Goal: Information Seeking & Learning: Learn about a topic

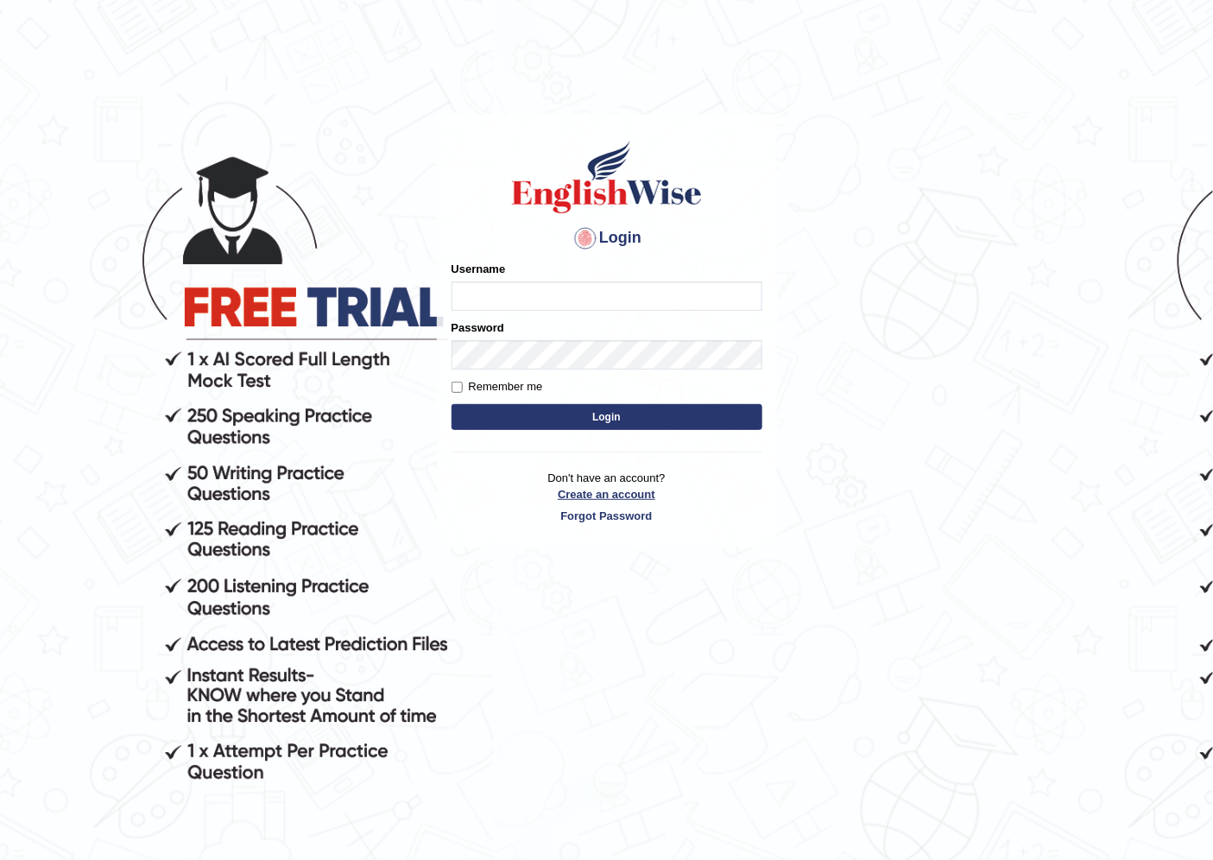
click at [590, 499] on link "Create an account" at bounding box center [606, 494] width 311 height 16
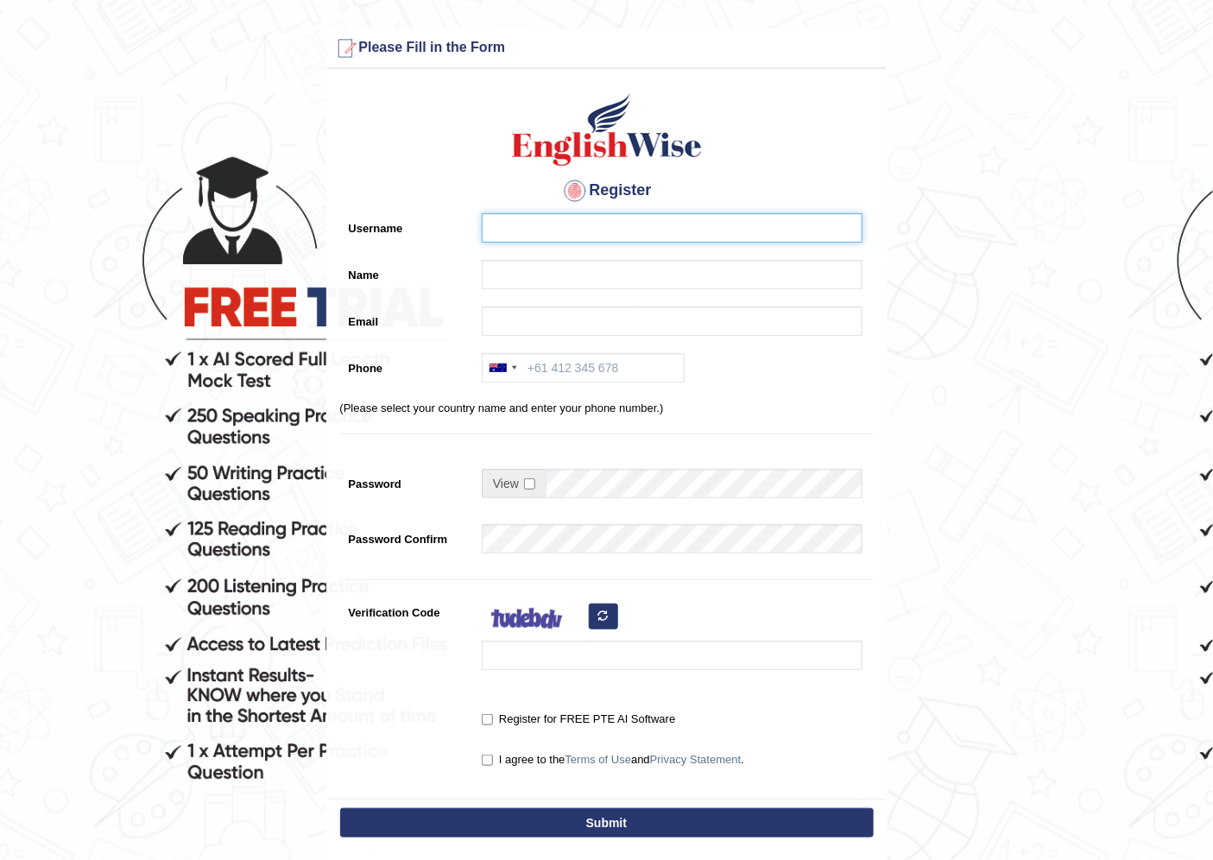
click at [579, 230] on input "Username" at bounding box center [672, 227] width 381 height 29
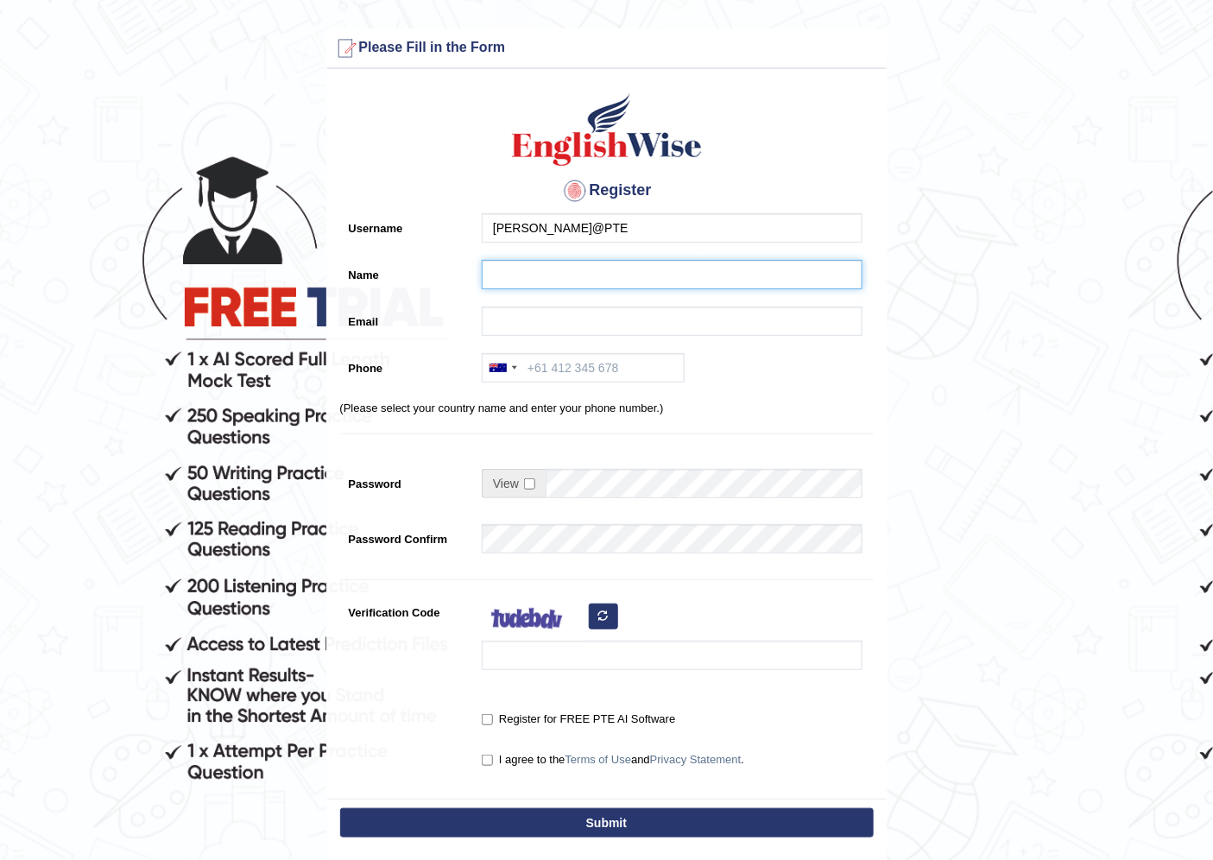
click at [571, 273] on input "Name" at bounding box center [672, 274] width 381 height 29
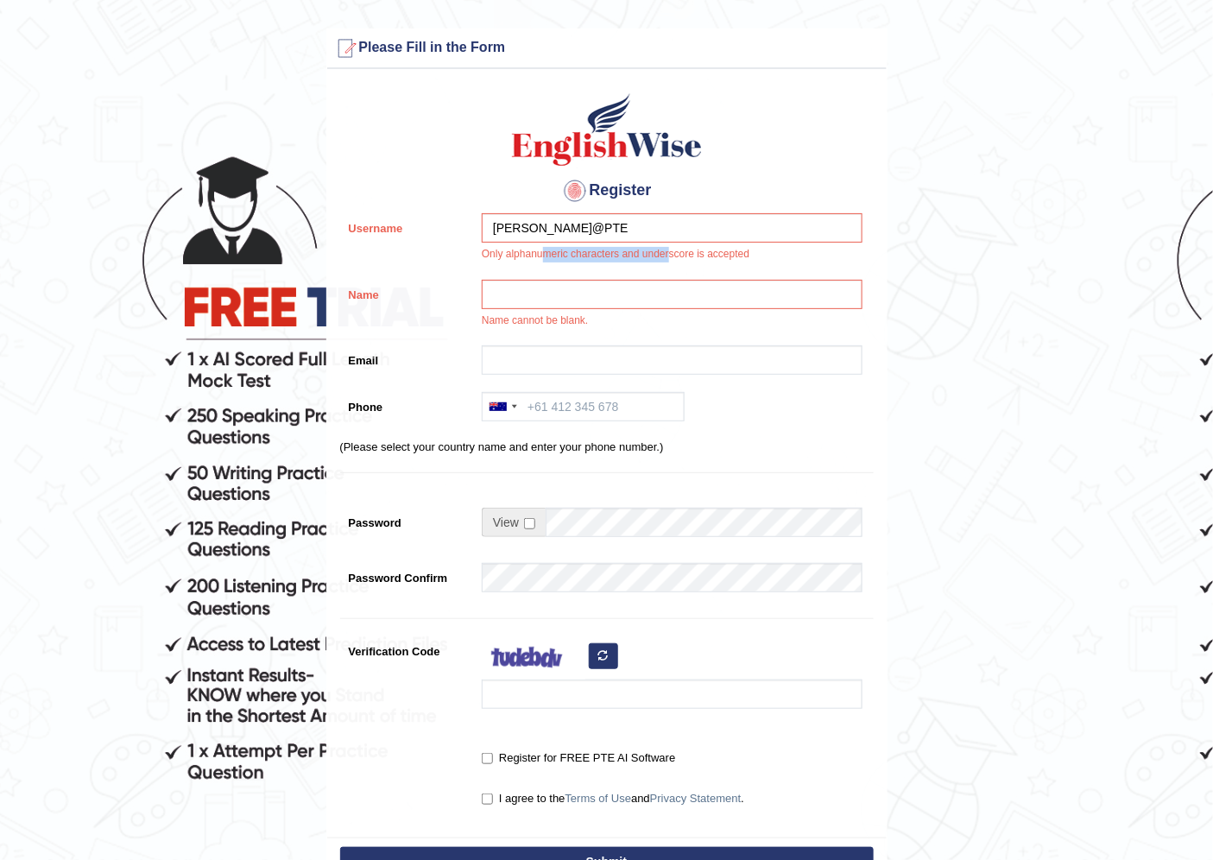
drag, startPoint x: 545, startPoint y: 249, endPoint x: 671, endPoint y: 249, distance: 126.0
click at [671, 249] on div "Sam@PTE Only alphanumeric characters and underscore is accepted" at bounding box center [667, 242] width 389 height 58
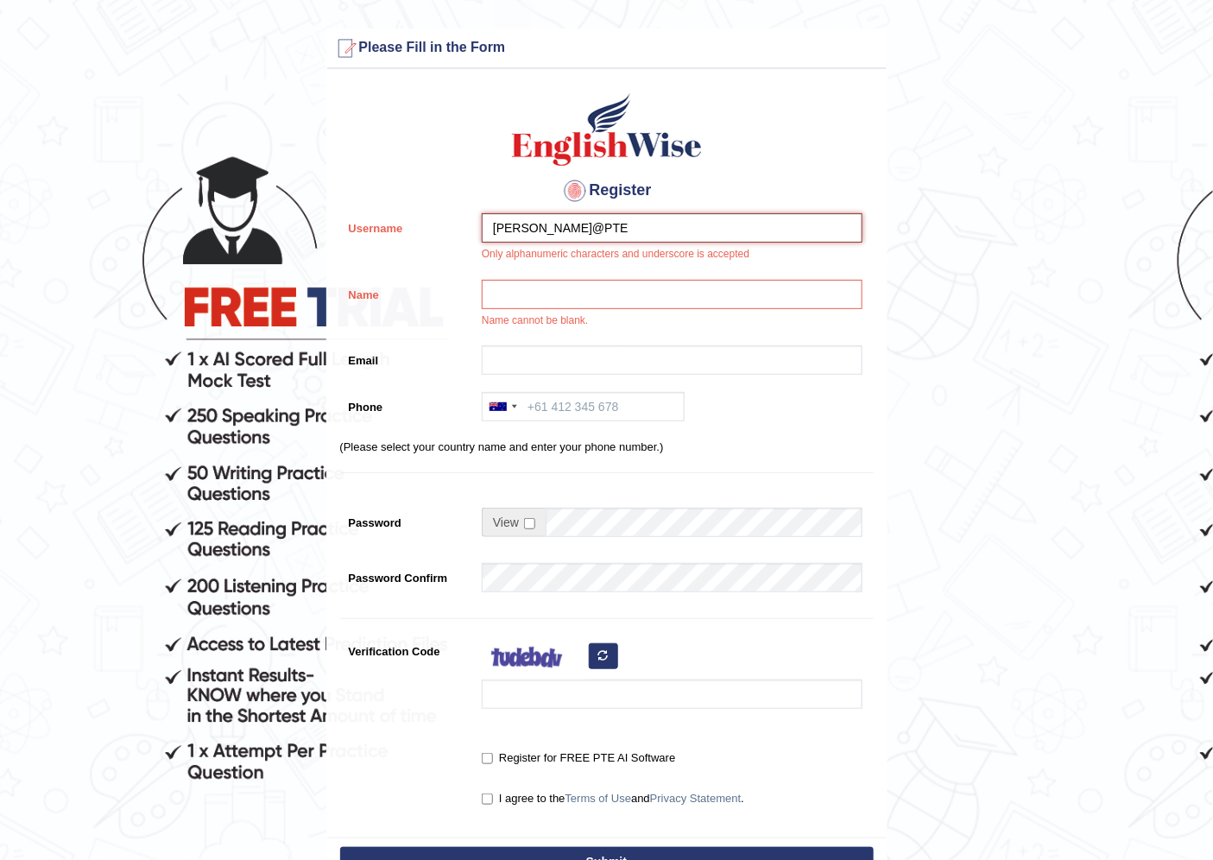
click at [598, 226] on input "Sam@PTE" at bounding box center [672, 227] width 381 height 29
type input "Sam_PTE"
click at [565, 274] on div "Register Username Sam_PTE Only alphanumeric characters and underscore is accept…" at bounding box center [606, 457] width 559 height 759
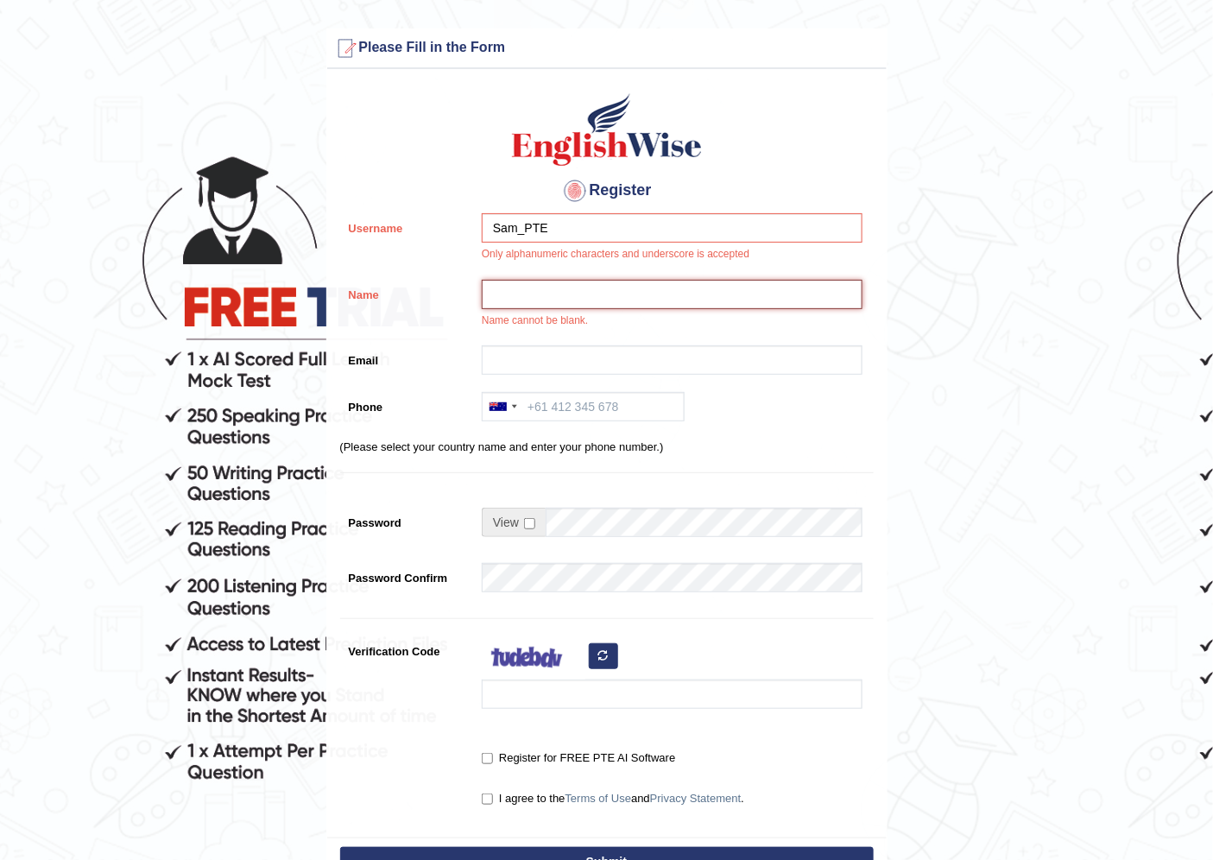
click at [575, 304] on input "Name" at bounding box center [672, 294] width 381 height 29
type input "S"
type input "[PERSON_NAME]"
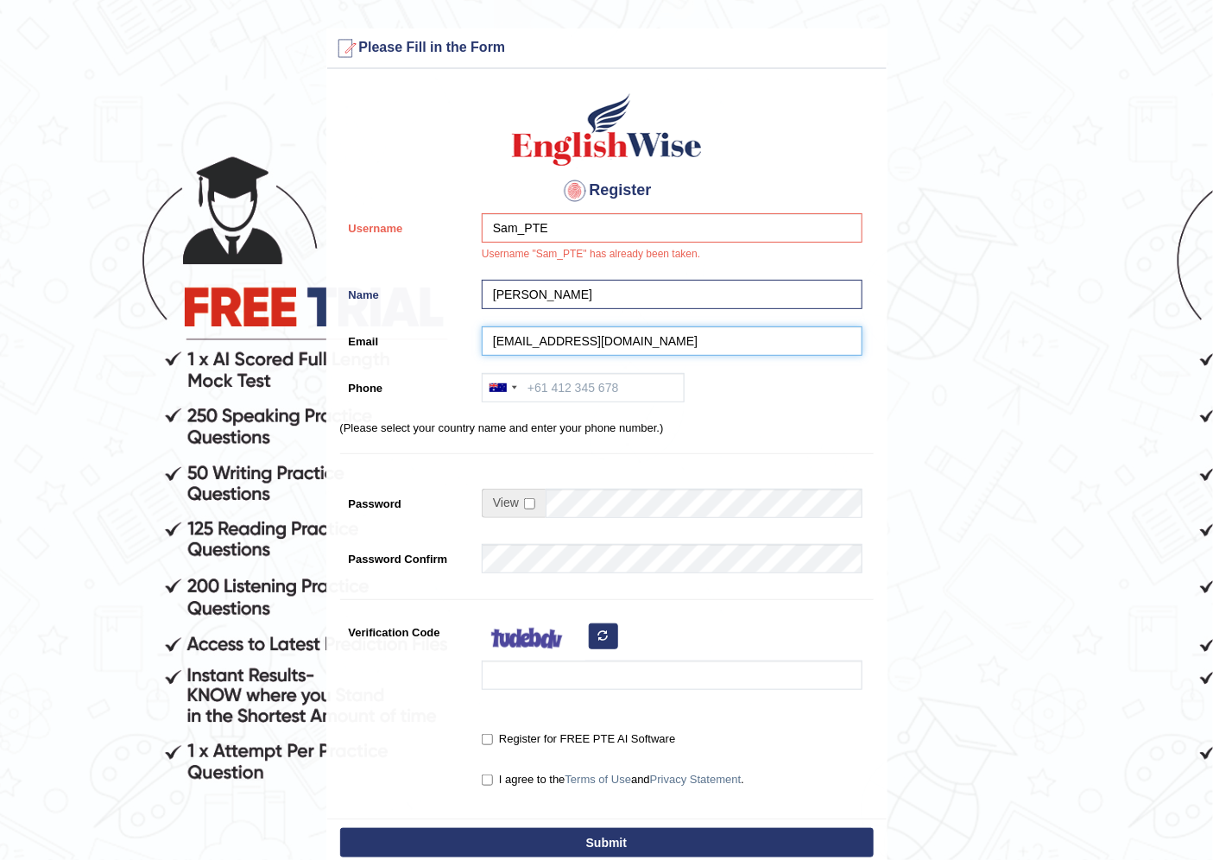
type input "shambhavigupte29@gmail.com"
type input "455187548"
click at [528, 501] on input "checkbox" at bounding box center [529, 503] width 11 height 11
checkbox input "true"
click at [583, 514] on input "Password" at bounding box center [703, 502] width 317 height 29
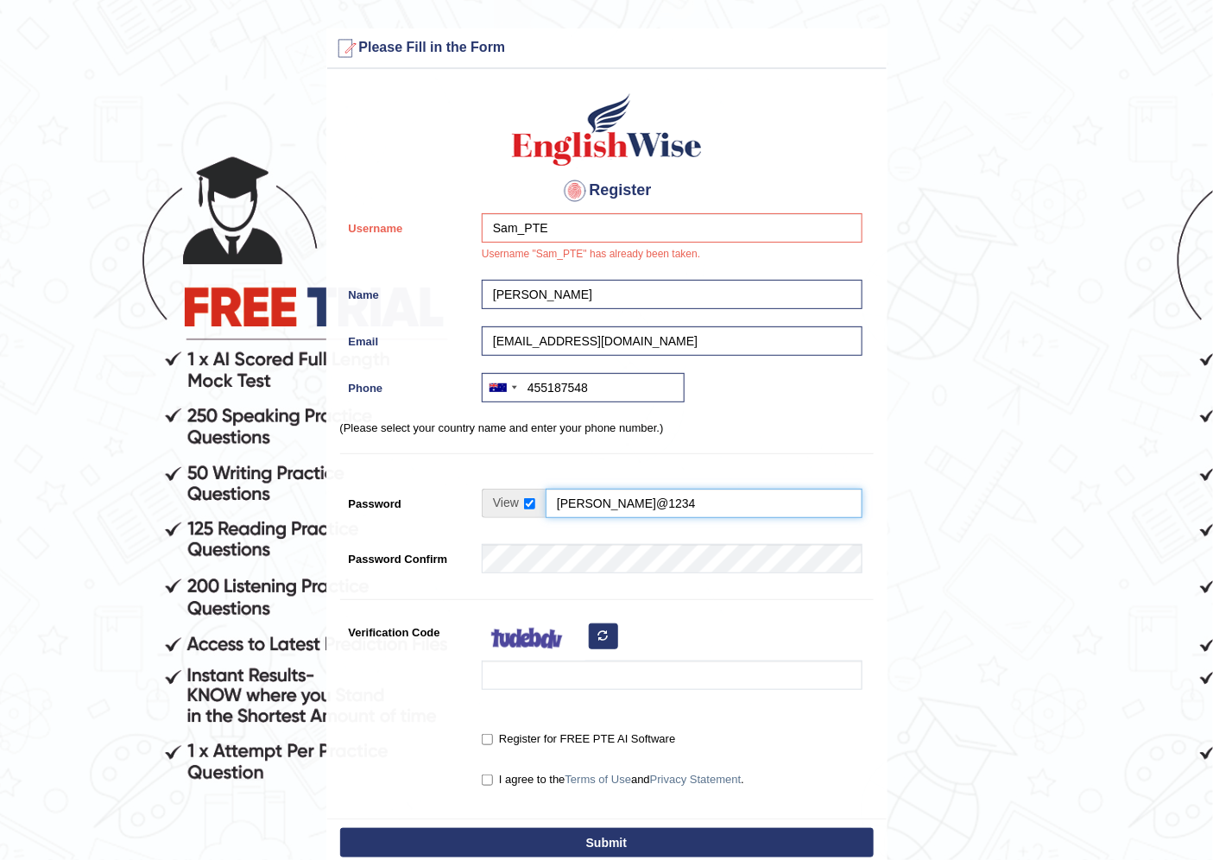
type input "Sam@1234"
click at [597, 660] on input "Verification Code" at bounding box center [672, 674] width 381 height 29
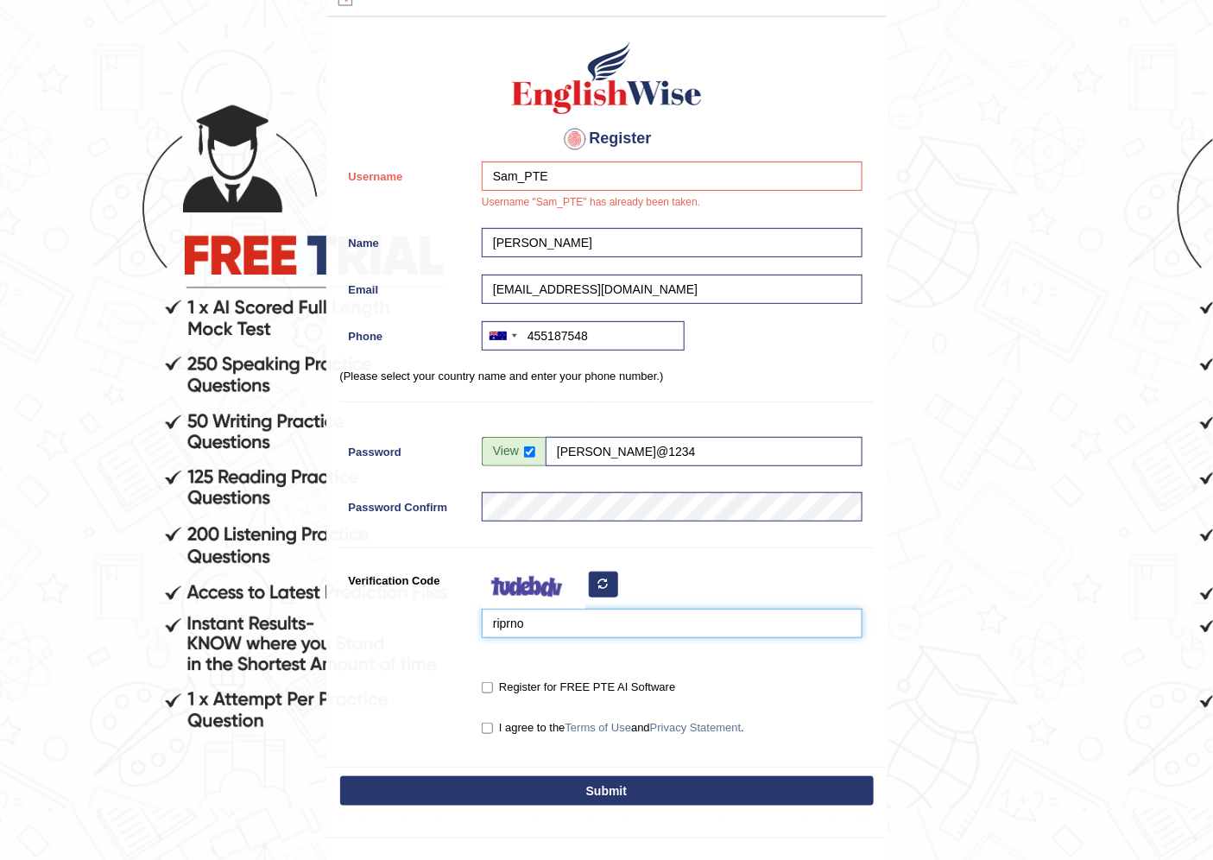
scroll to position [171, 0]
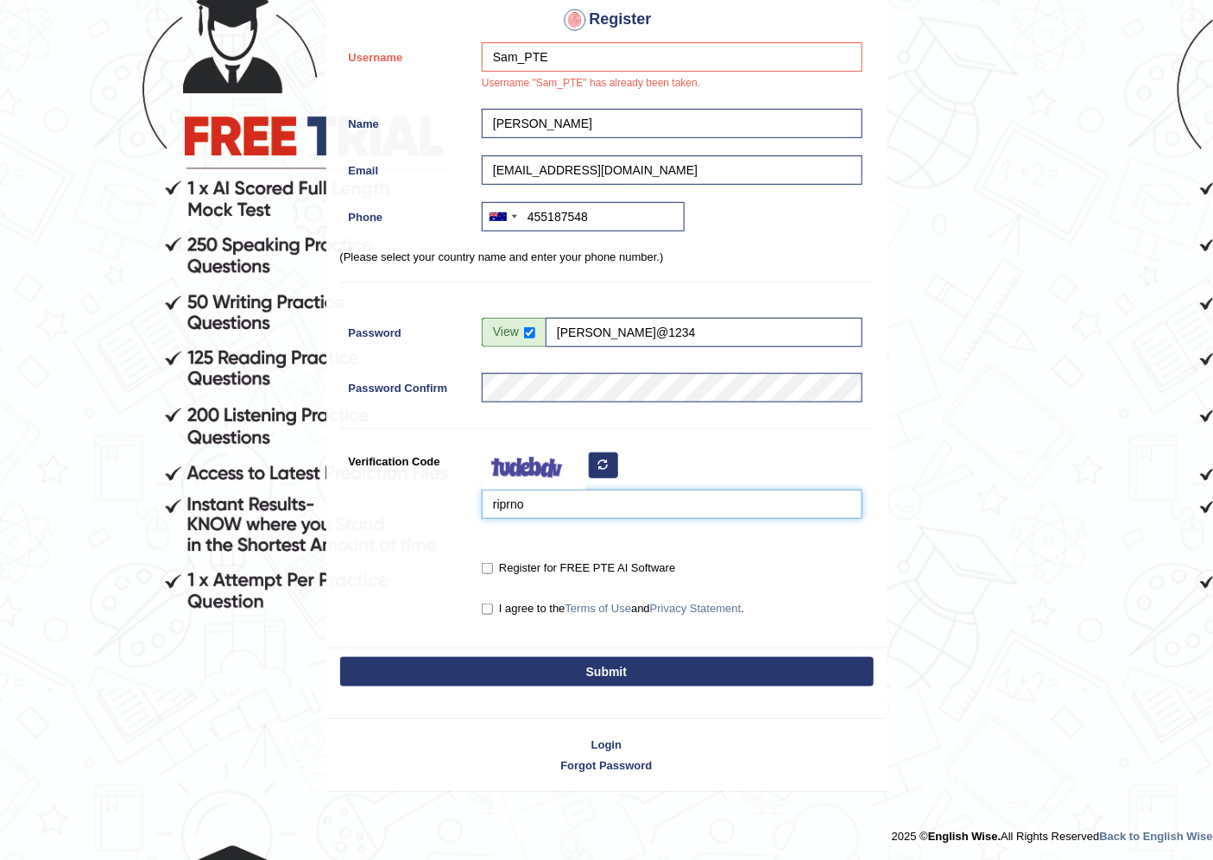
type input "riprno"
click at [615, 564] on label "Register for FREE PTE AI Software" at bounding box center [578, 567] width 193 height 17
click at [493, 564] on input "Register for FREE PTE AI Software" at bounding box center [487, 568] width 11 height 11
checkbox input "true"
click at [507, 607] on label "I agree to the Terms of Use and Privacy Statement ." at bounding box center [613, 608] width 262 height 17
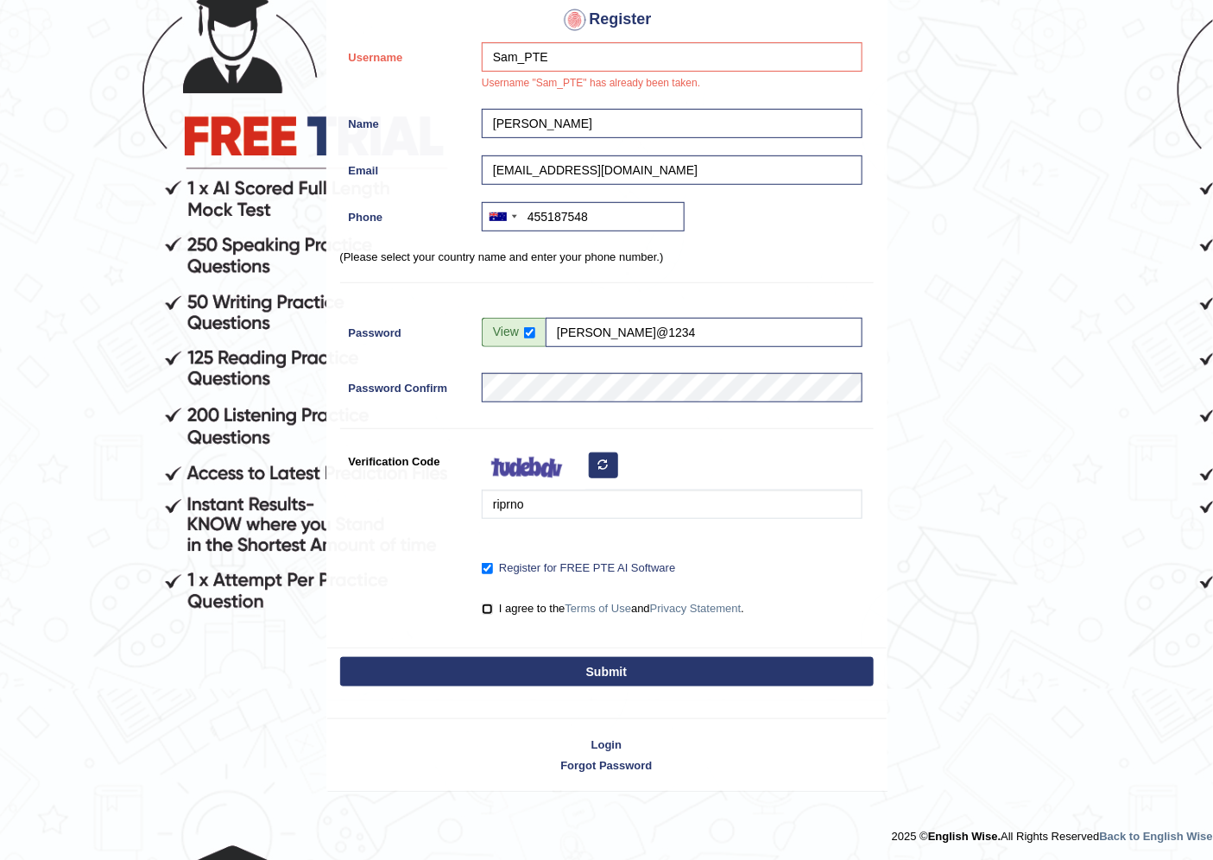
click at [493, 607] on input "I agree to the Terms of Use and Privacy Statement ." at bounding box center [487, 608] width 11 height 11
checkbox input "true"
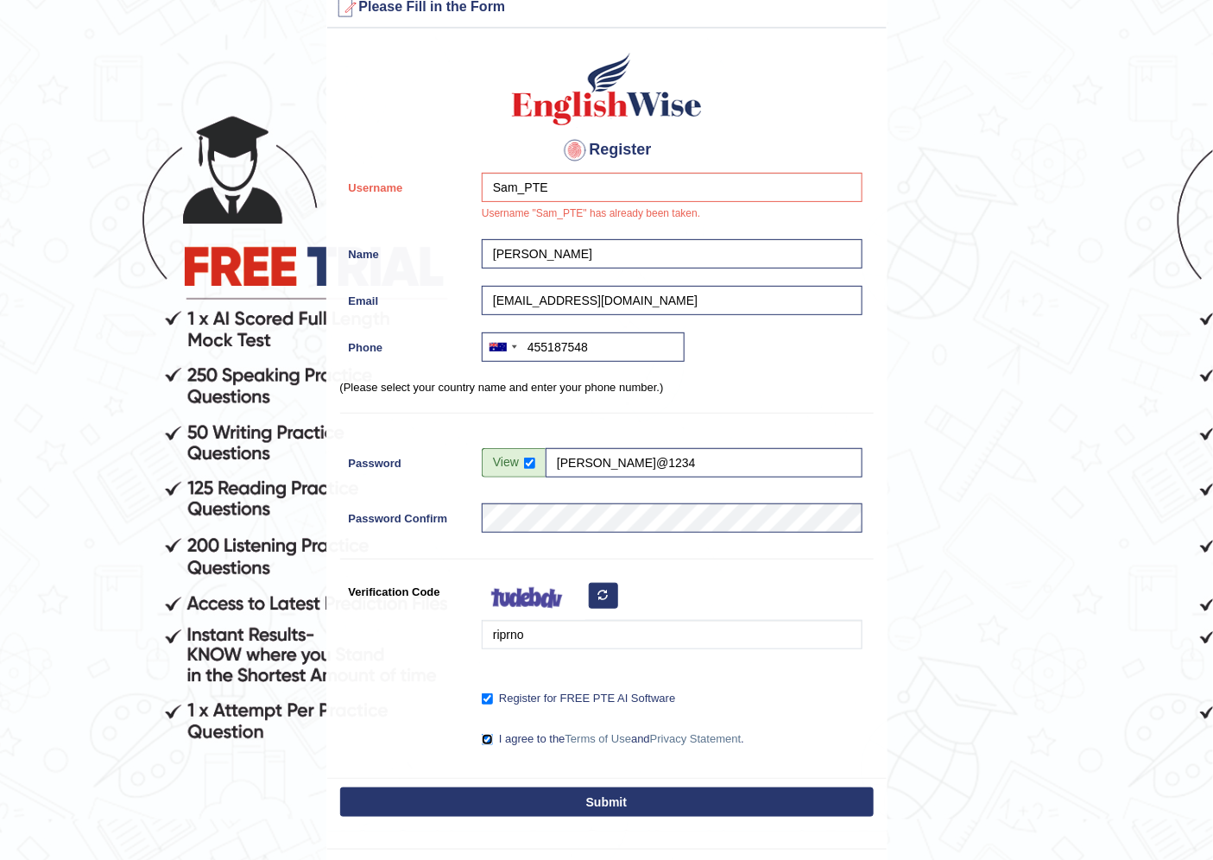
scroll to position [0, 0]
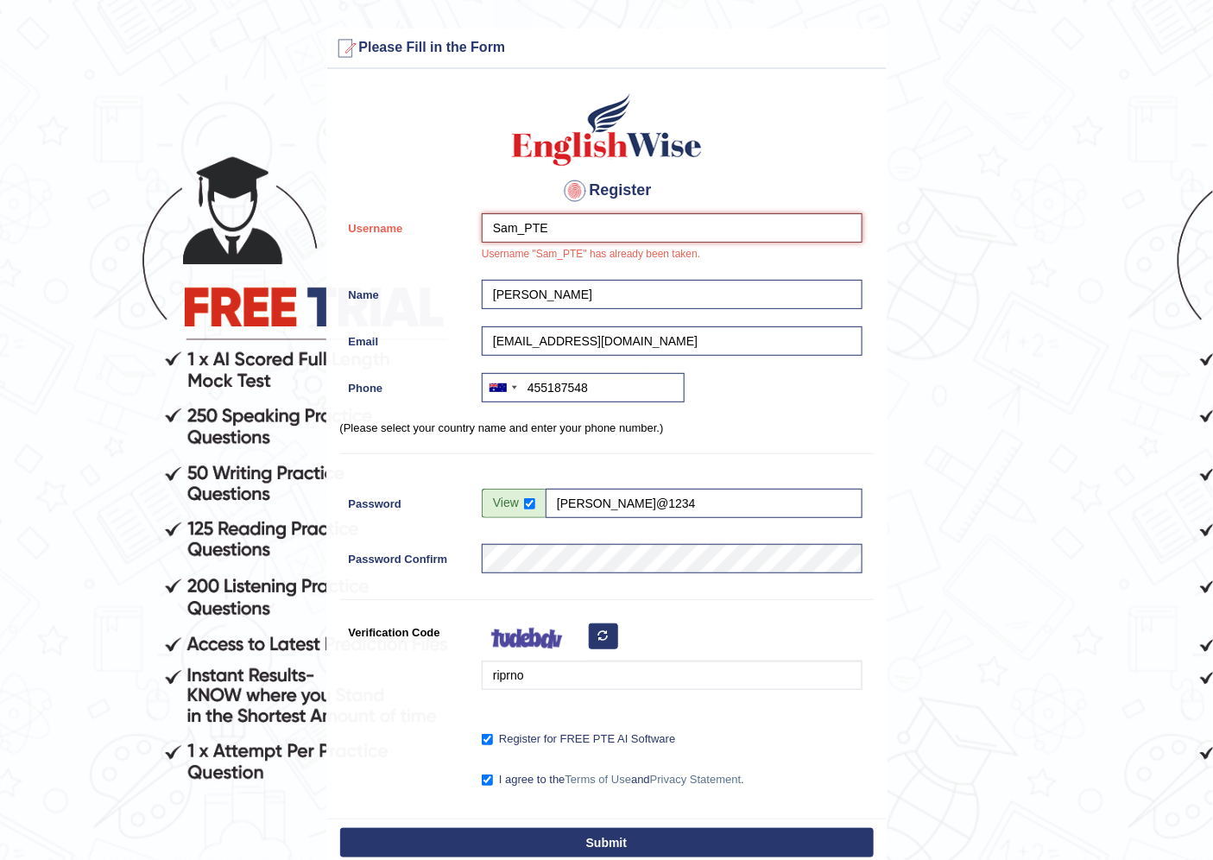
click at [593, 221] on input "Sam_PTE" at bounding box center [672, 227] width 381 height 29
click at [541, 218] on input "Sam_PTE" at bounding box center [672, 227] width 381 height 29
click at [546, 225] on input "Sam_PTE" at bounding box center [672, 227] width 381 height 29
drag, startPoint x: 556, startPoint y: 224, endPoint x: 488, endPoint y: 225, distance: 68.2
click at [488, 225] on input "Sam_PTE" at bounding box center [672, 227] width 381 height 29
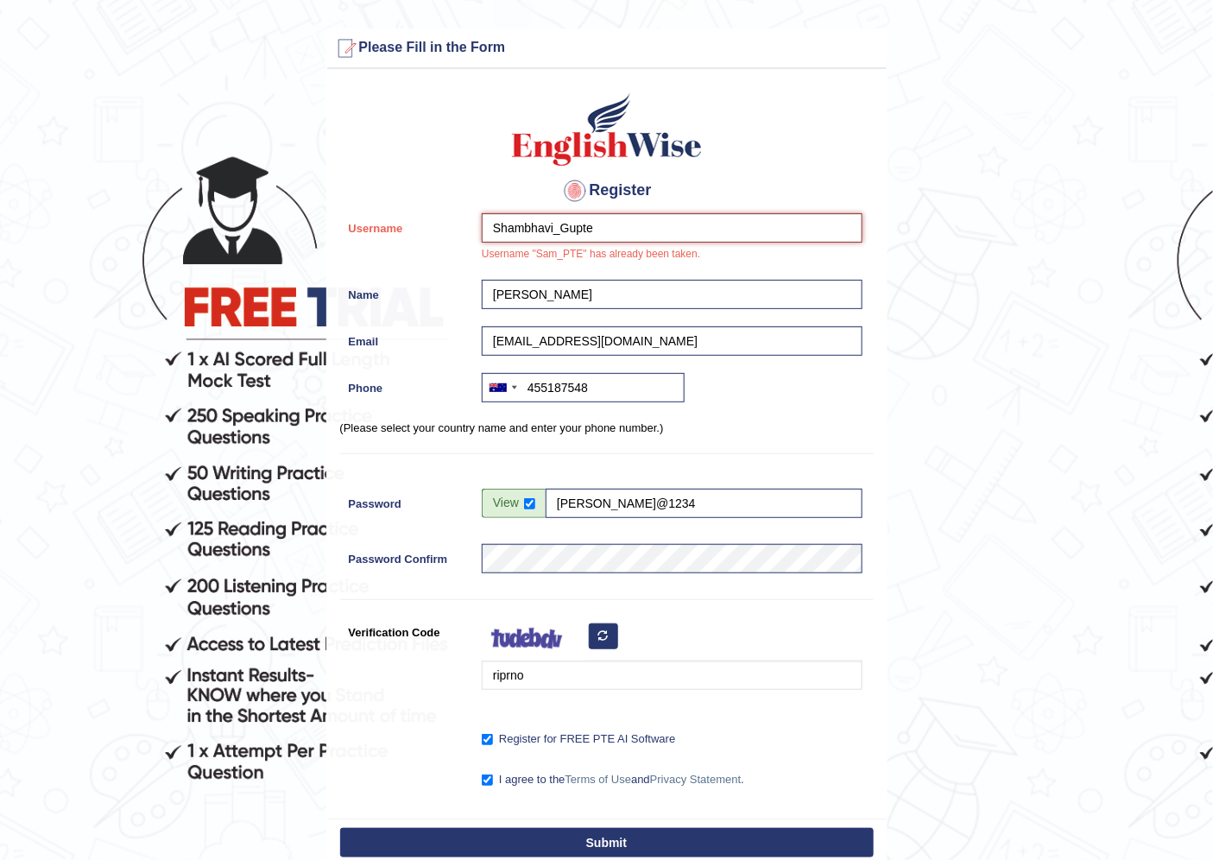
type input "Shambhavi_Gupte"
click at [797, 264] on div "Shambhavi_Gupte Username "Sam_PTE" has already been taken." at bounding box center [667, 242] width 389 height 58
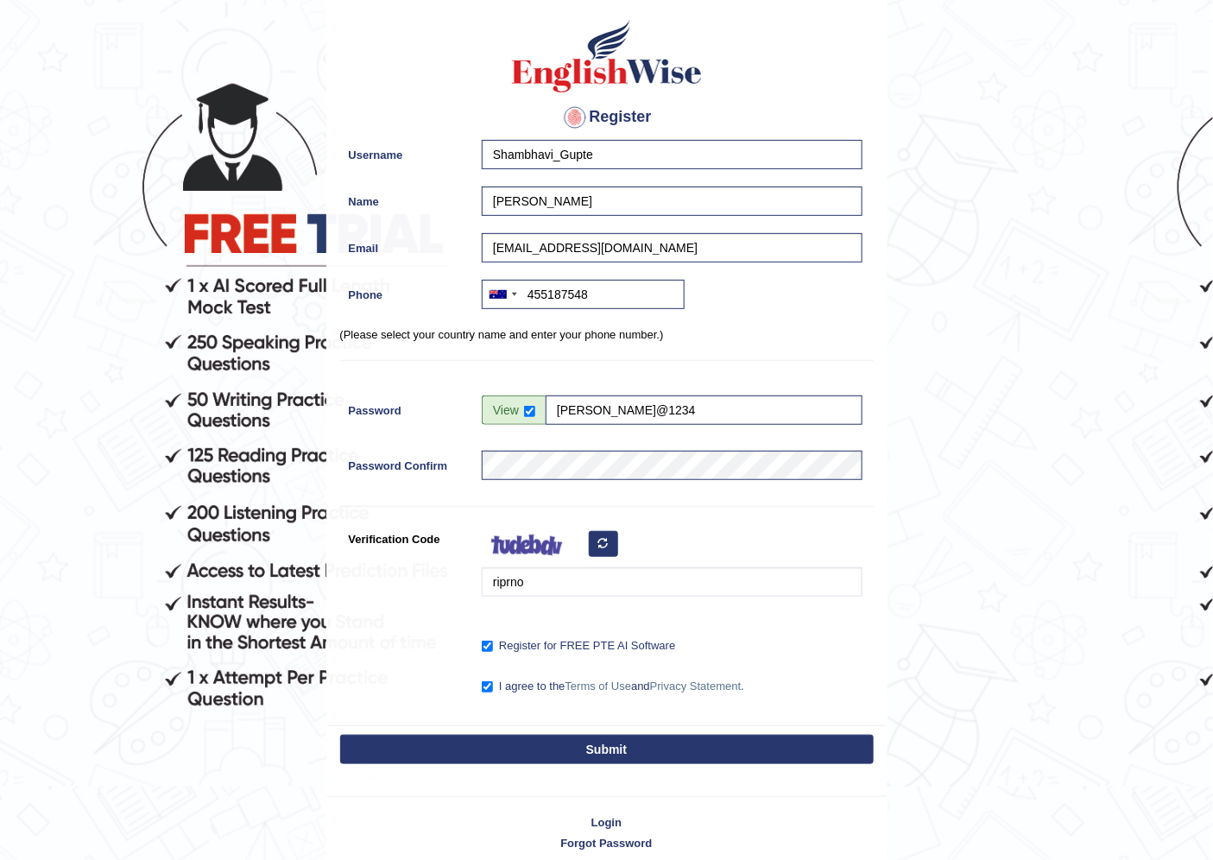
scroll to position [151, 0]
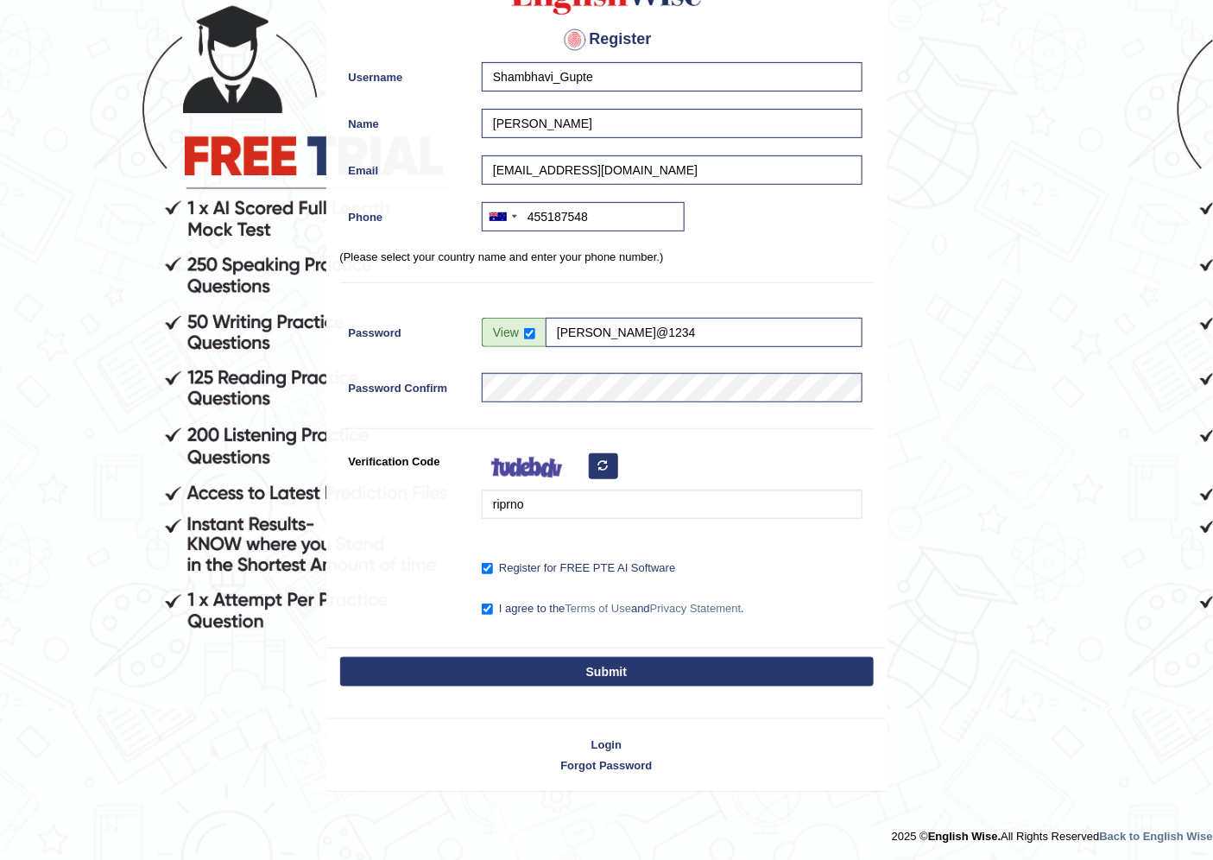
click at [666, 676] on button "Submit" at bounding box center [606, 671] width 533 height 29
type input "+61455187548"
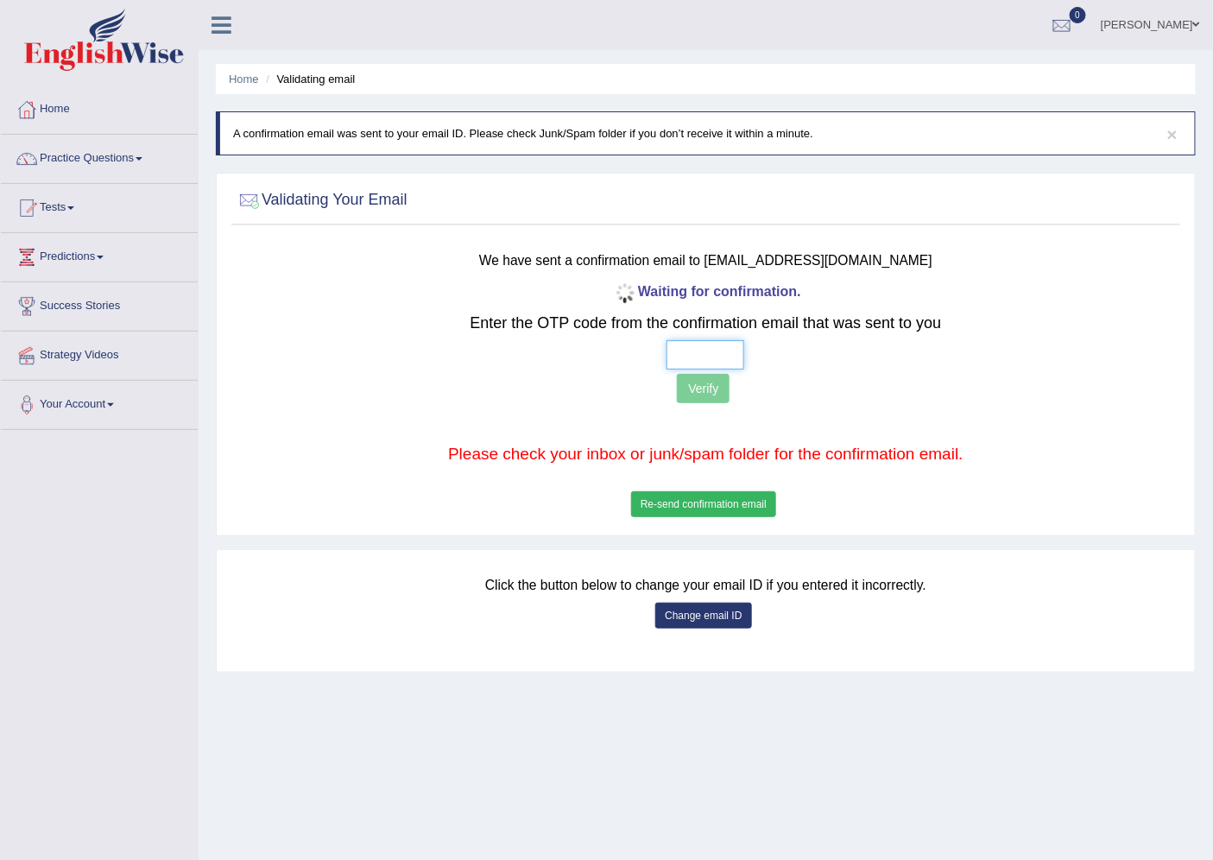
click at [719, 346] on input "text" at bounding box center [705, 354] width 78 height 29
type input "4 5 2 7"
click at [704, 391] on button "Verify" at bounding box center [703, 388] width 53 height 29
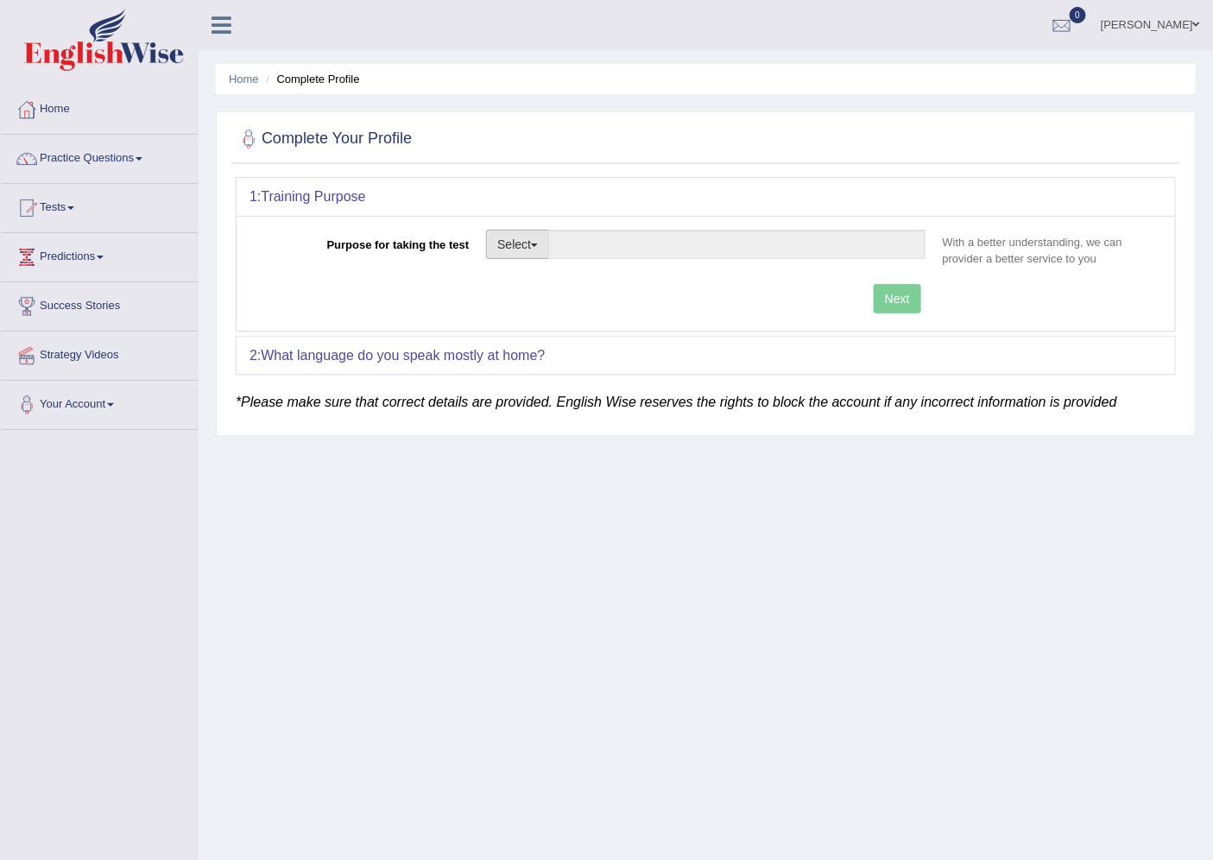
click at [509, 238] on button "Select" at bounding box center [517, 244] width 63 height 29
click at [615, 293] on link "Permanent Residency" at bounding box center [564, 304] width 154 height 22
type input "Permanent Residency"
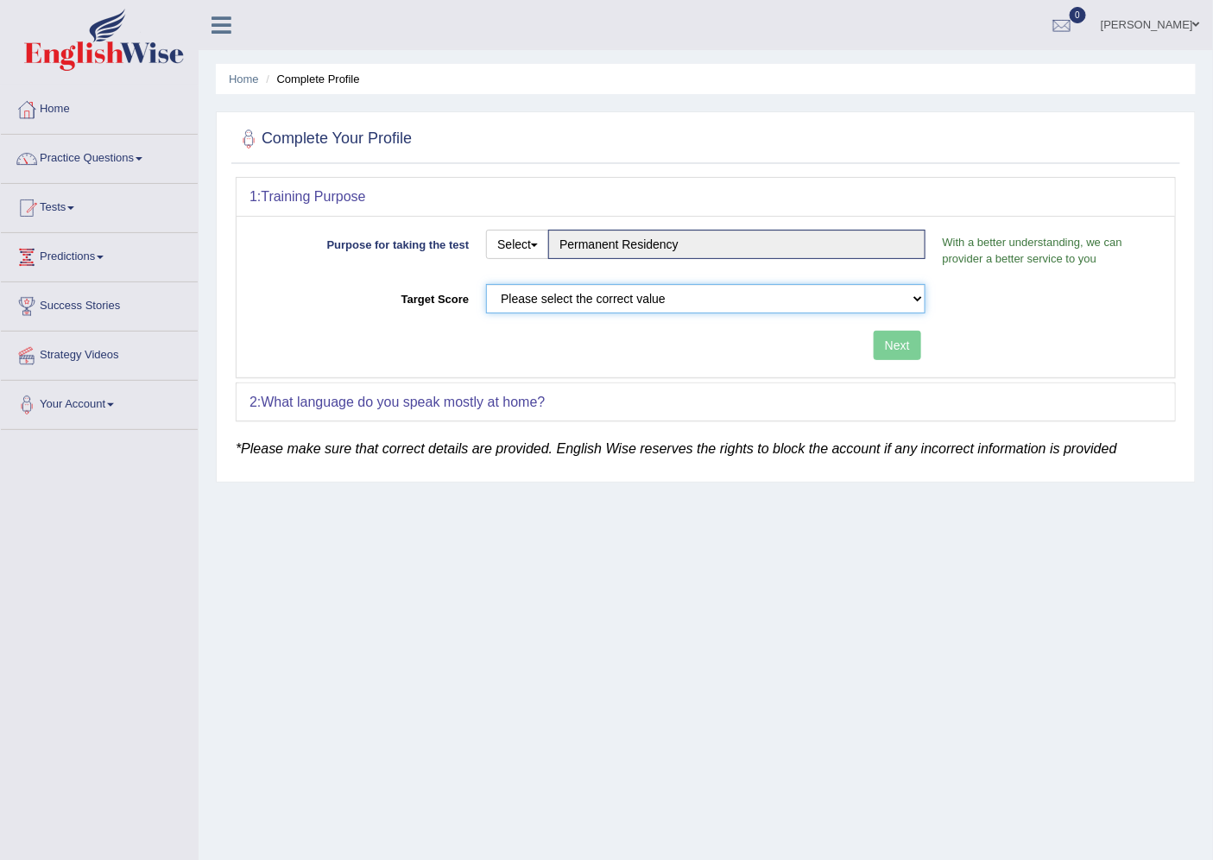
click at [718, 303] on select "Please select the correct value 50 (6 bands) 58 (6.5 bands) 65 (7 bands) 79 (8 …" at bounding box center [705, 298] width 439 height 29
select select "79"
click at [486, 284] on select "Please select the correct value 50 (6 bands) 58 (6.5 bands) 65 (7 bands) 79 (8 …" at bounding box center [705, 298] width 439 height 29
click at [892, 354] on button "Next" at bounding box center [896, 345] width 47 height 29
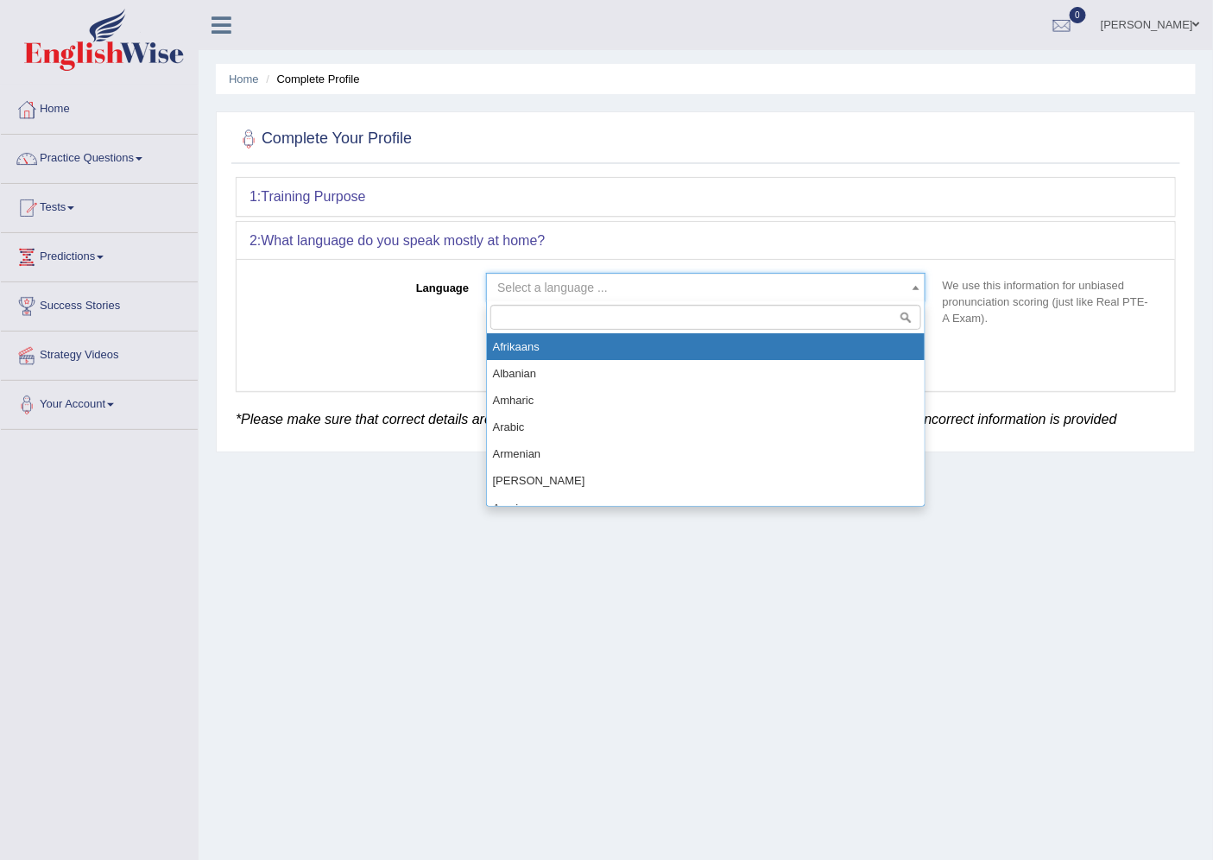
click at [685, 297] on span "Select a language ..." at bounding box center [705, 287] width 439 height 29
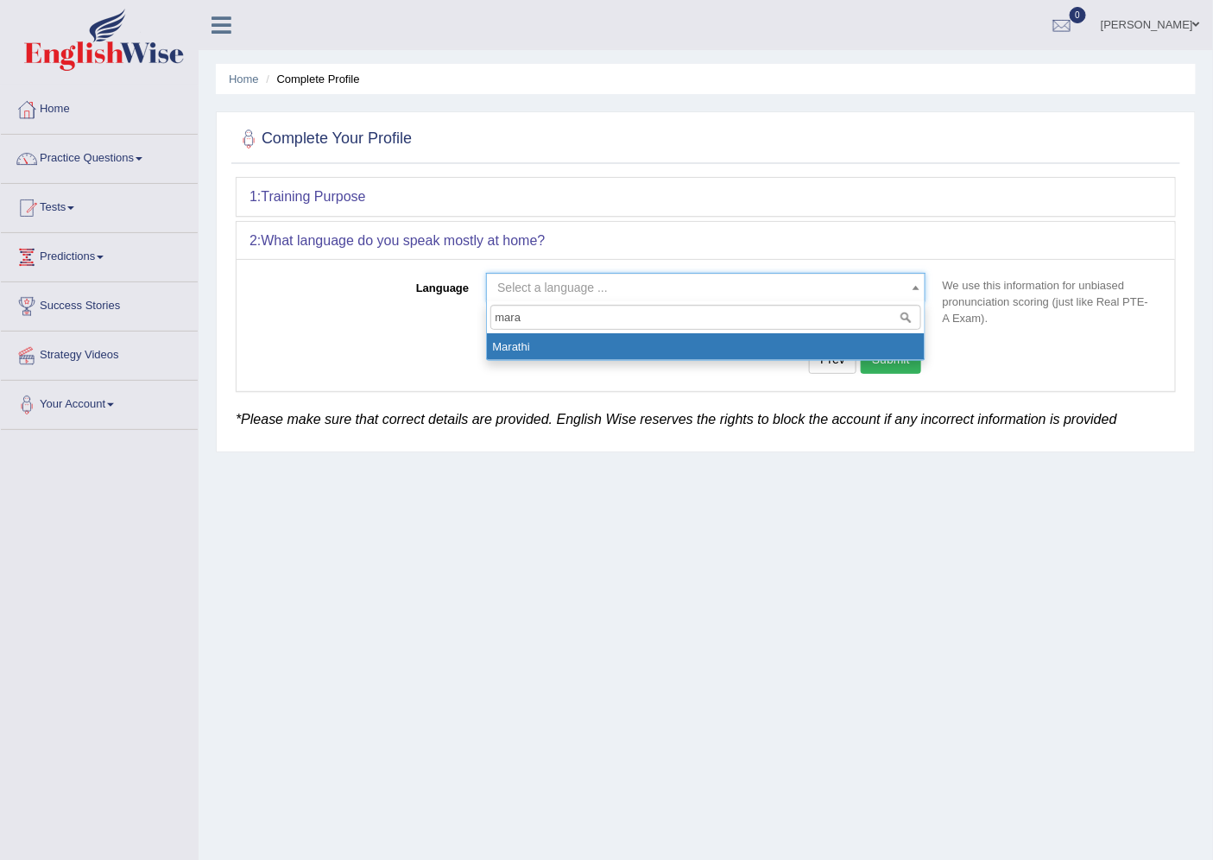
type input "mara"
select select "Marathi"
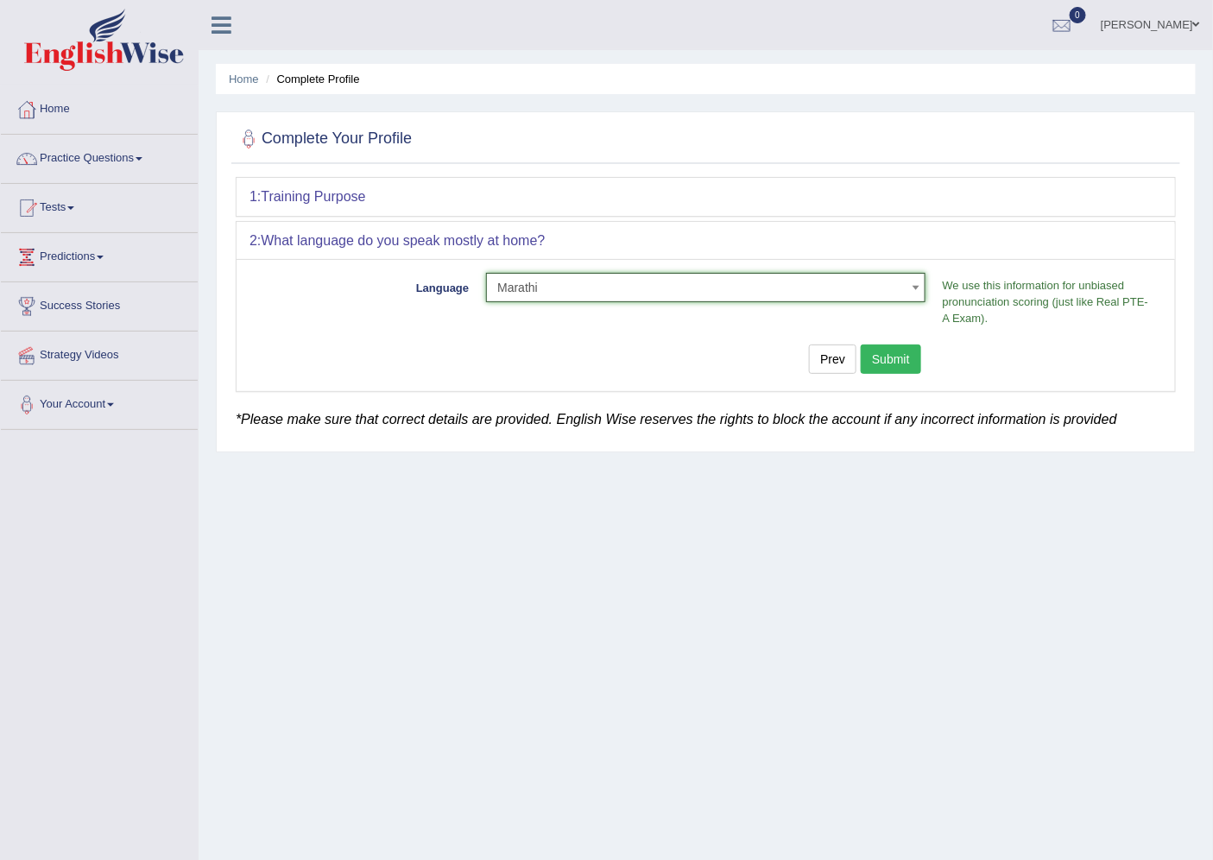
click at [866, 360] on button "Submit" at bounding box center [890, 358] width 60 height 29
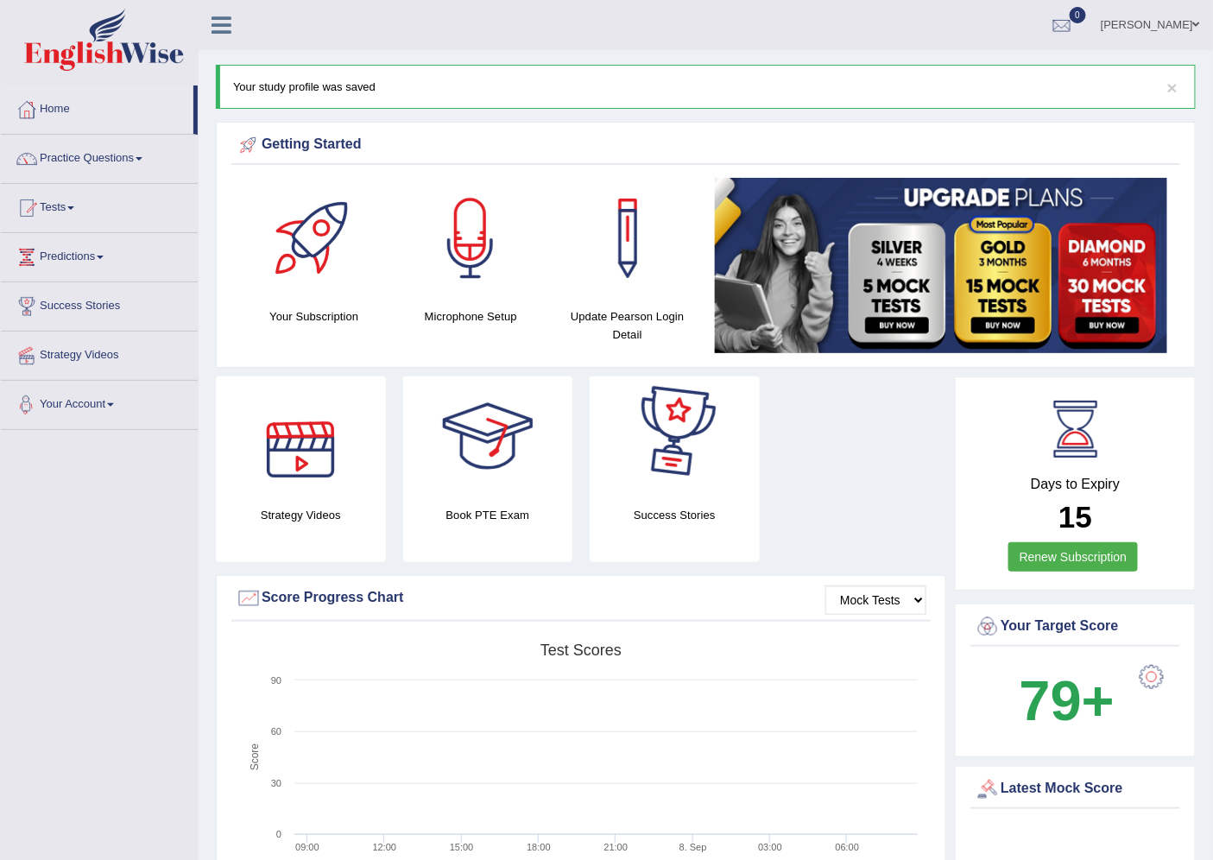
click at [119, 407] on link "Your Account" at bounding box center [99, 402] width 197 height 43
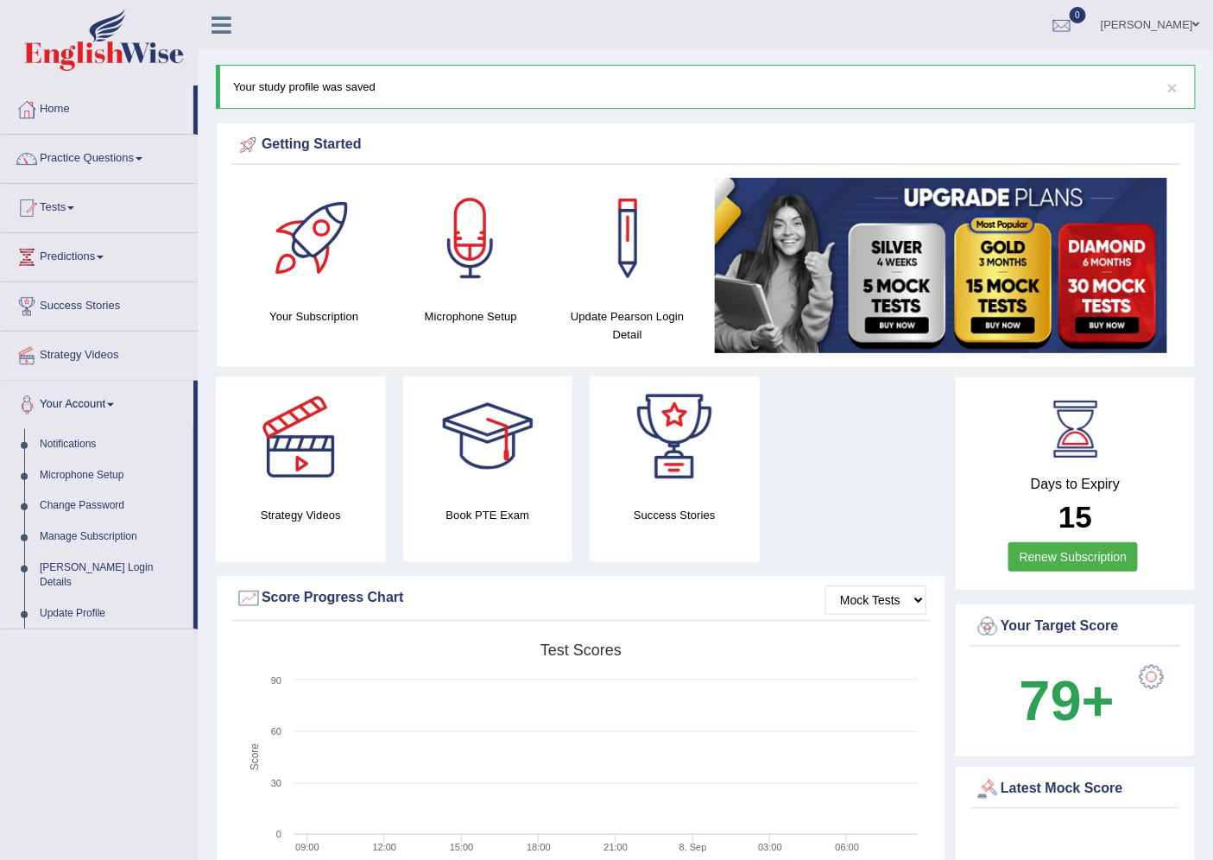
click at [119, 407] on link "Your Account" at bounding box center [97, 402] width 192 height 43
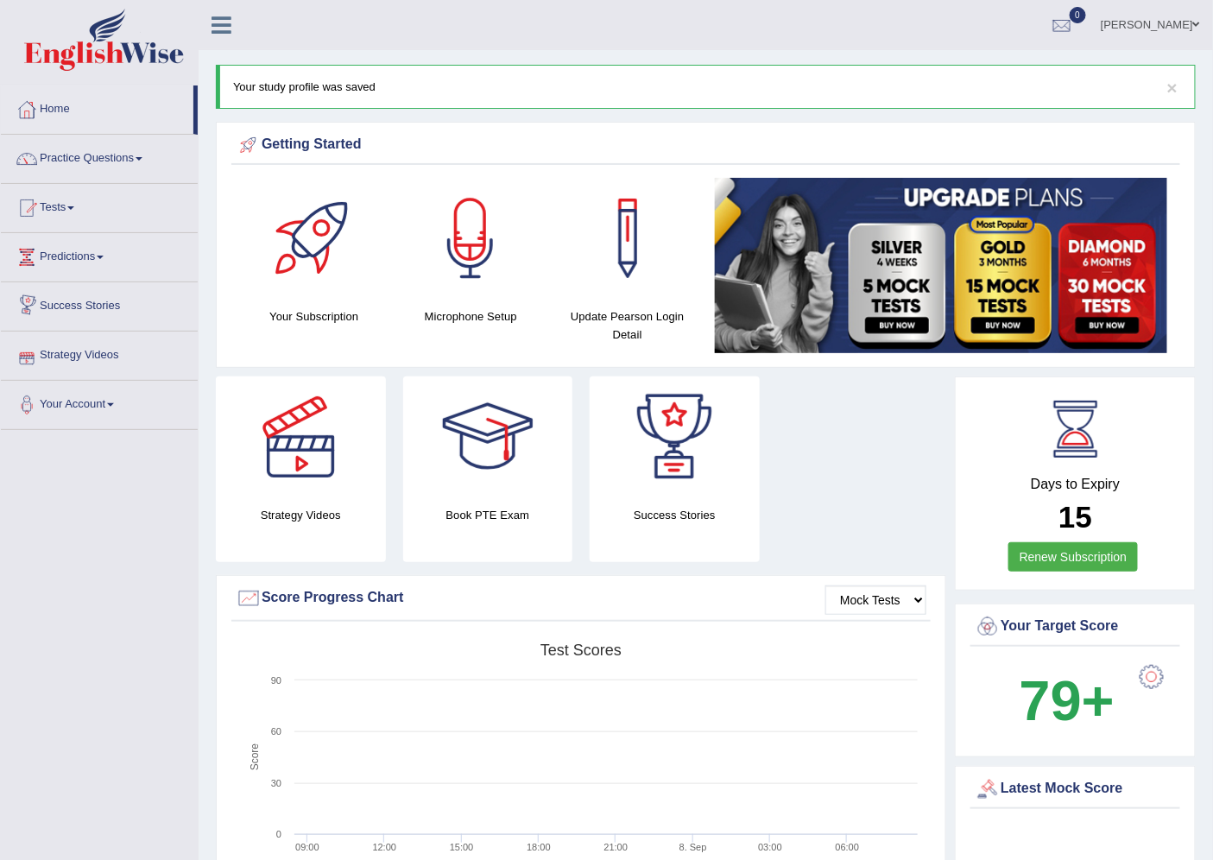
click at [123, 339] on link "Strategy Videos" at bounding box center [99, 352] width 197 height 43
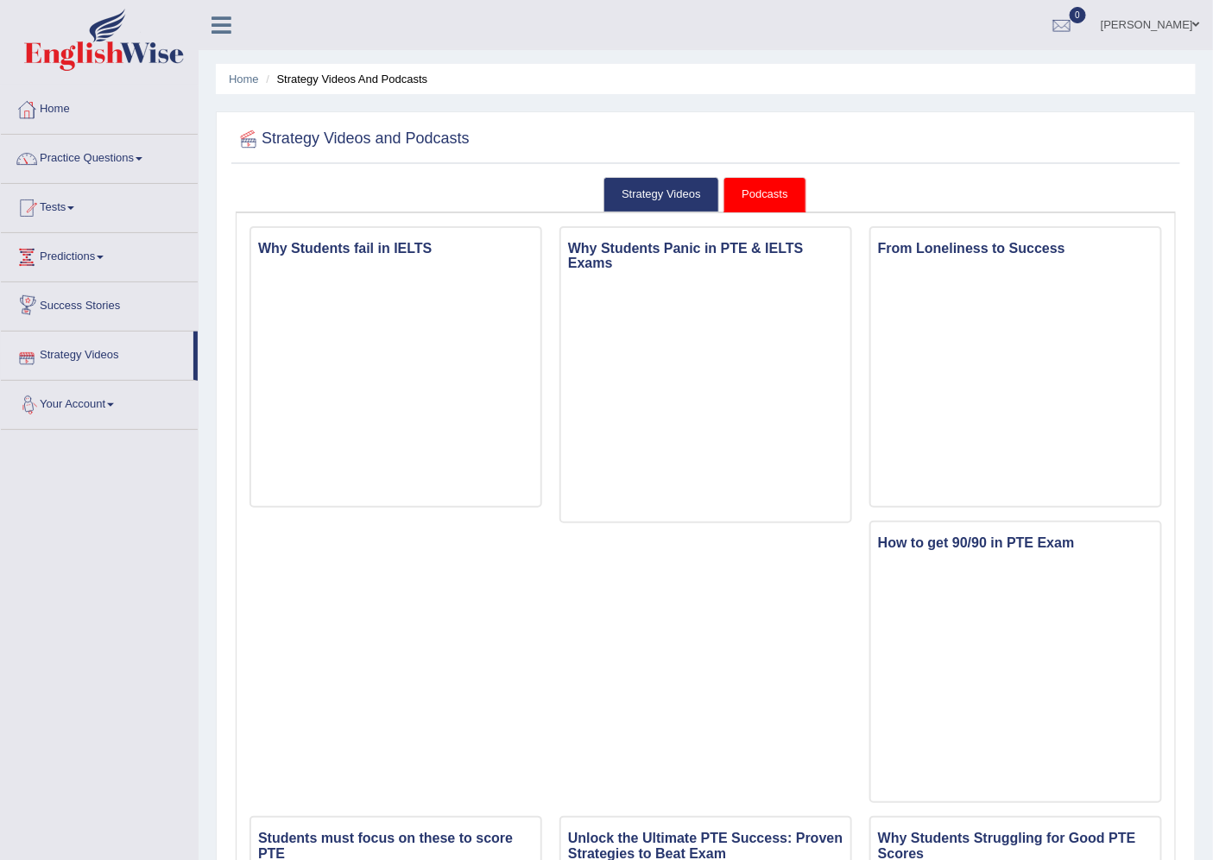
click at [71, 308] on link "Success Stories" at bounding box center [99, 303] width 197 height 43
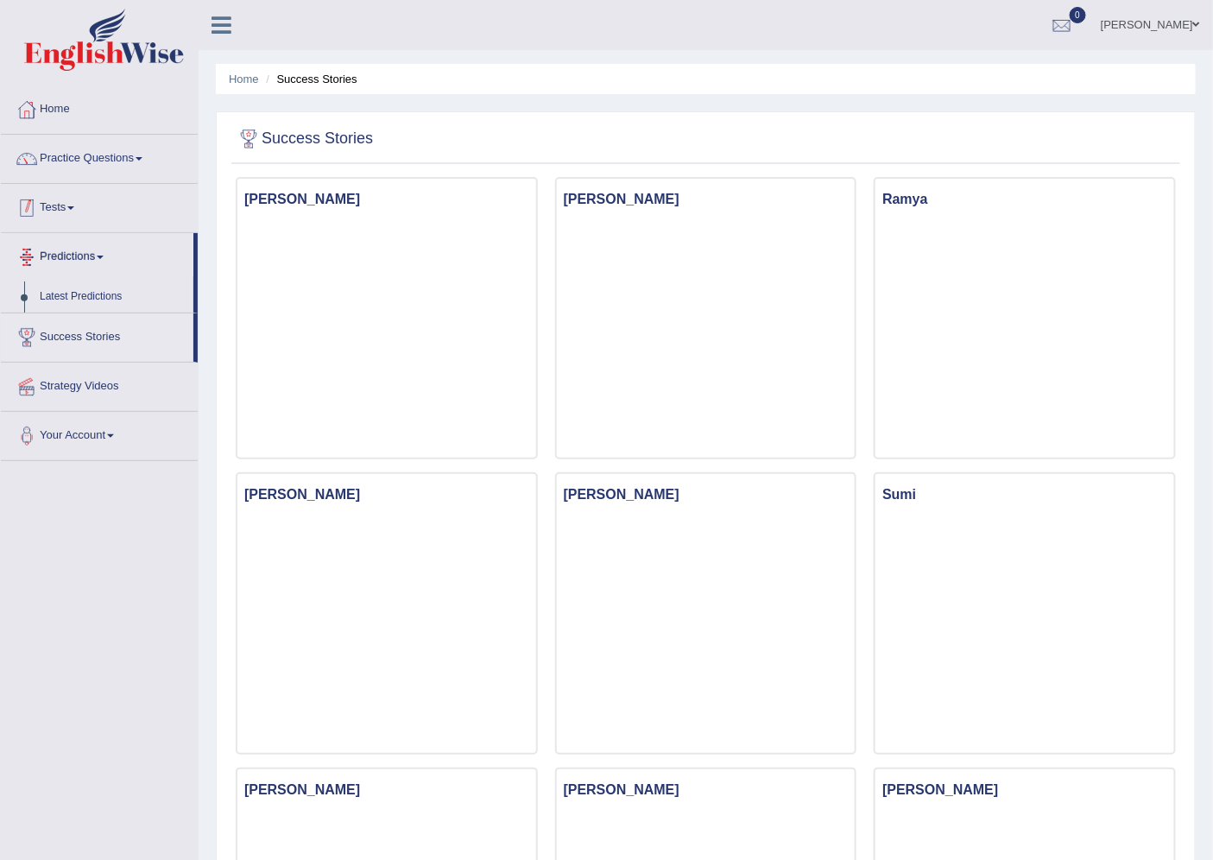
click at [73, 211] on link "Tests" at bounding box center [99, 205] width 197 height 43
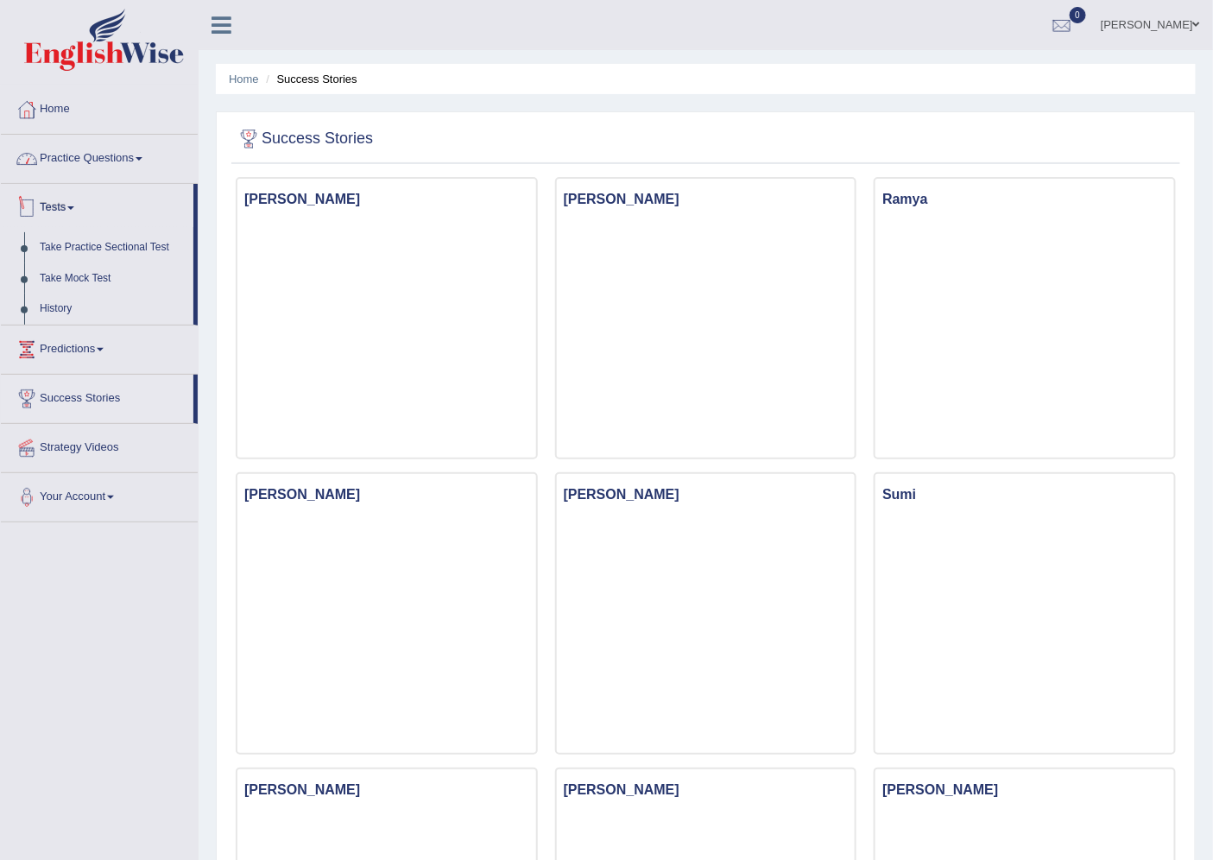
click at [84, 157] on link "Practice Questions" at bounding box center [99, 156] width 197 height 43
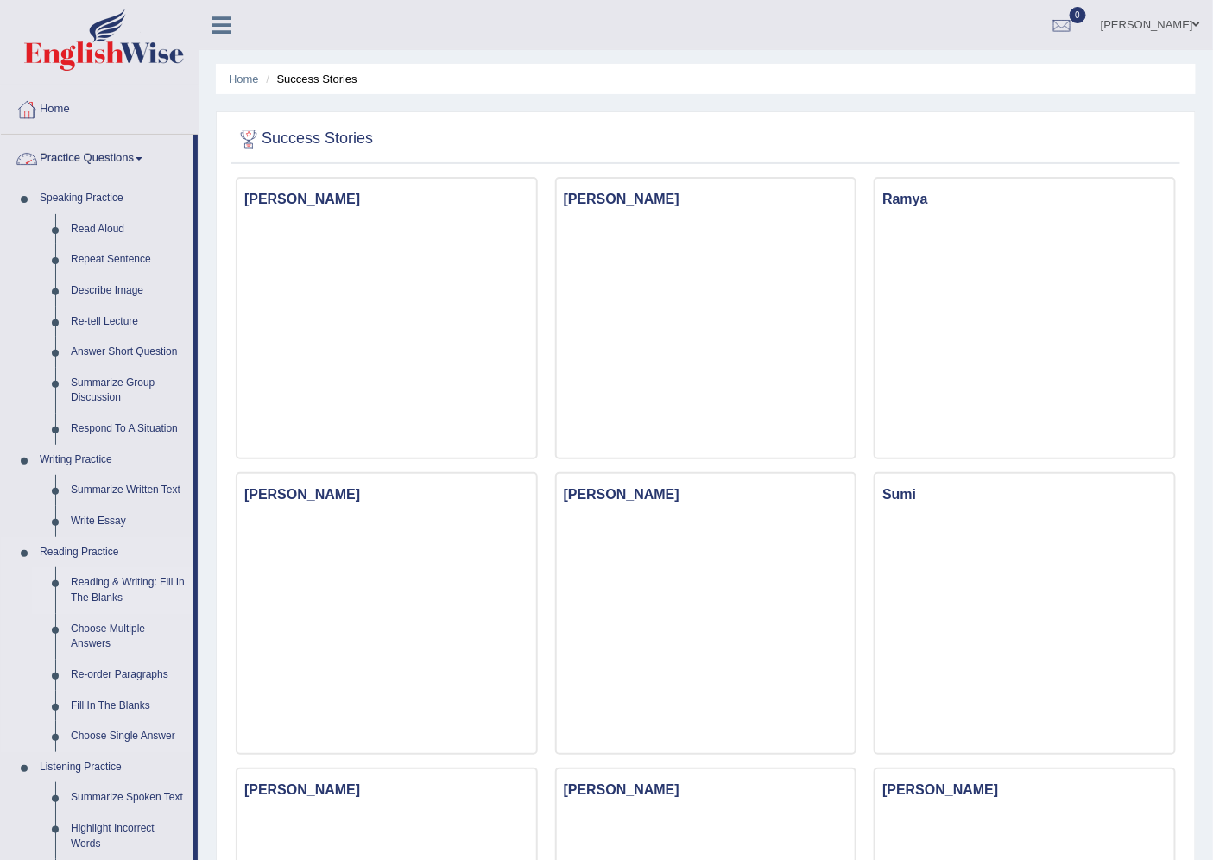
click at [108, 575] on link "Reading & Writing: Fill In The Blanks" at bounding box center [128, 590] width 130 height 46
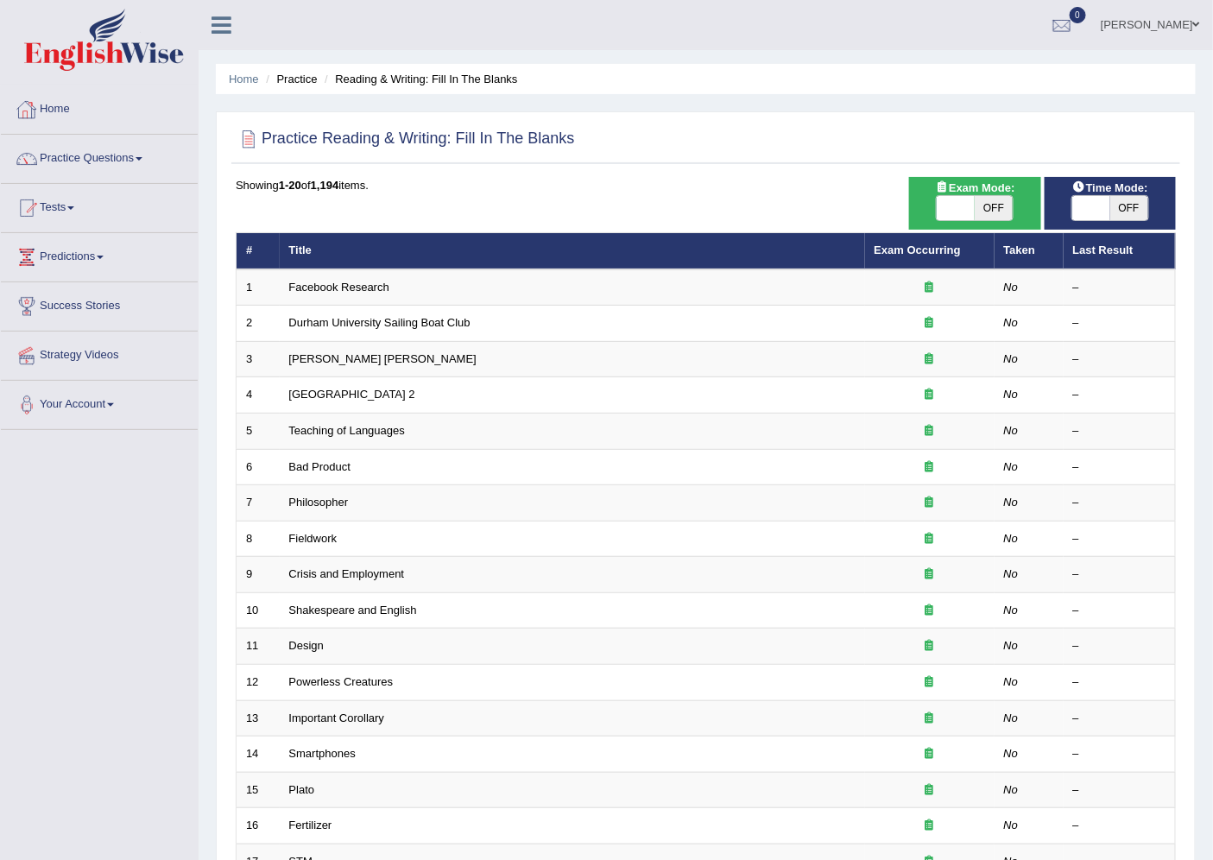
click at [1133, 196] on span "OFF" at bounding box center [1129, 208] width 38 height 24
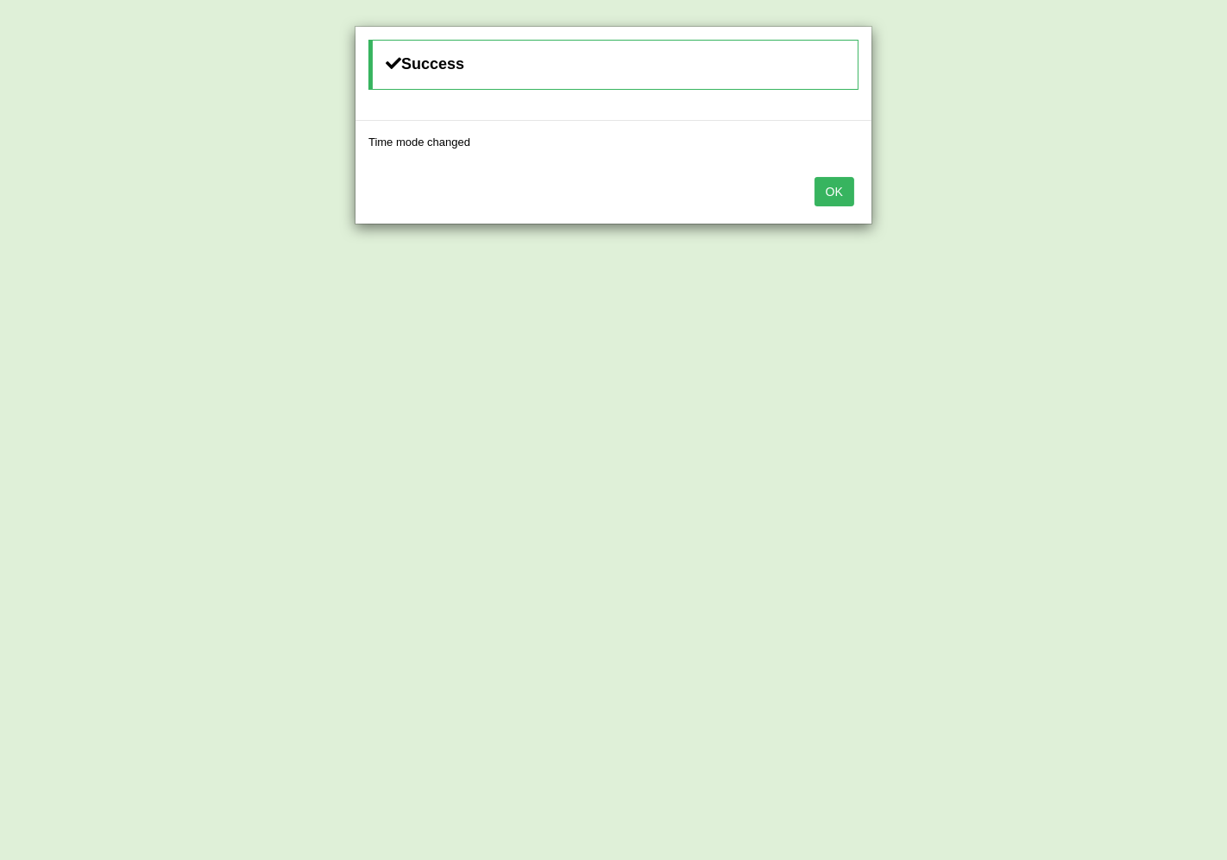
click at [817, 201] on button "OK" at bounding box center [835, 191] width 40 height 29
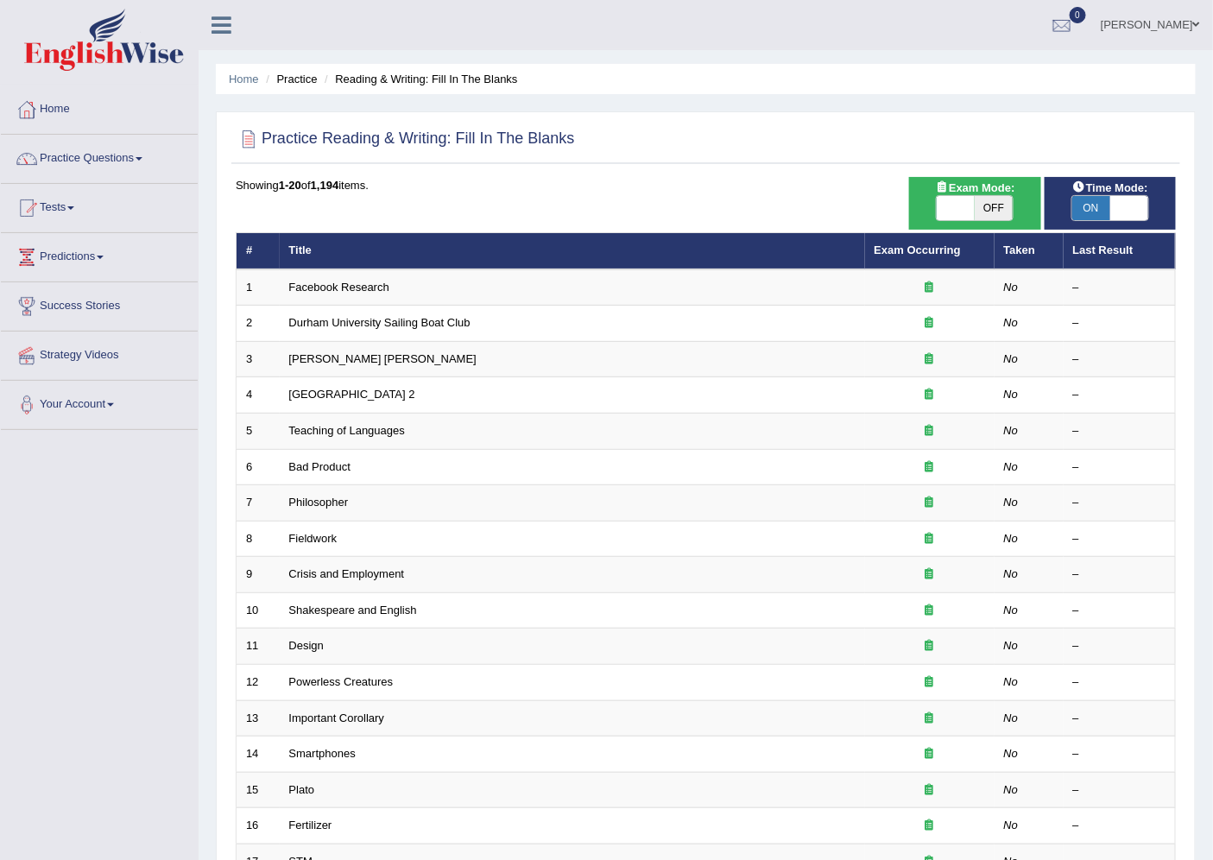
click at [1100, 209] on span "ON" at bounding box center [1091, 208] width 38 height 24
checkbox input "false"
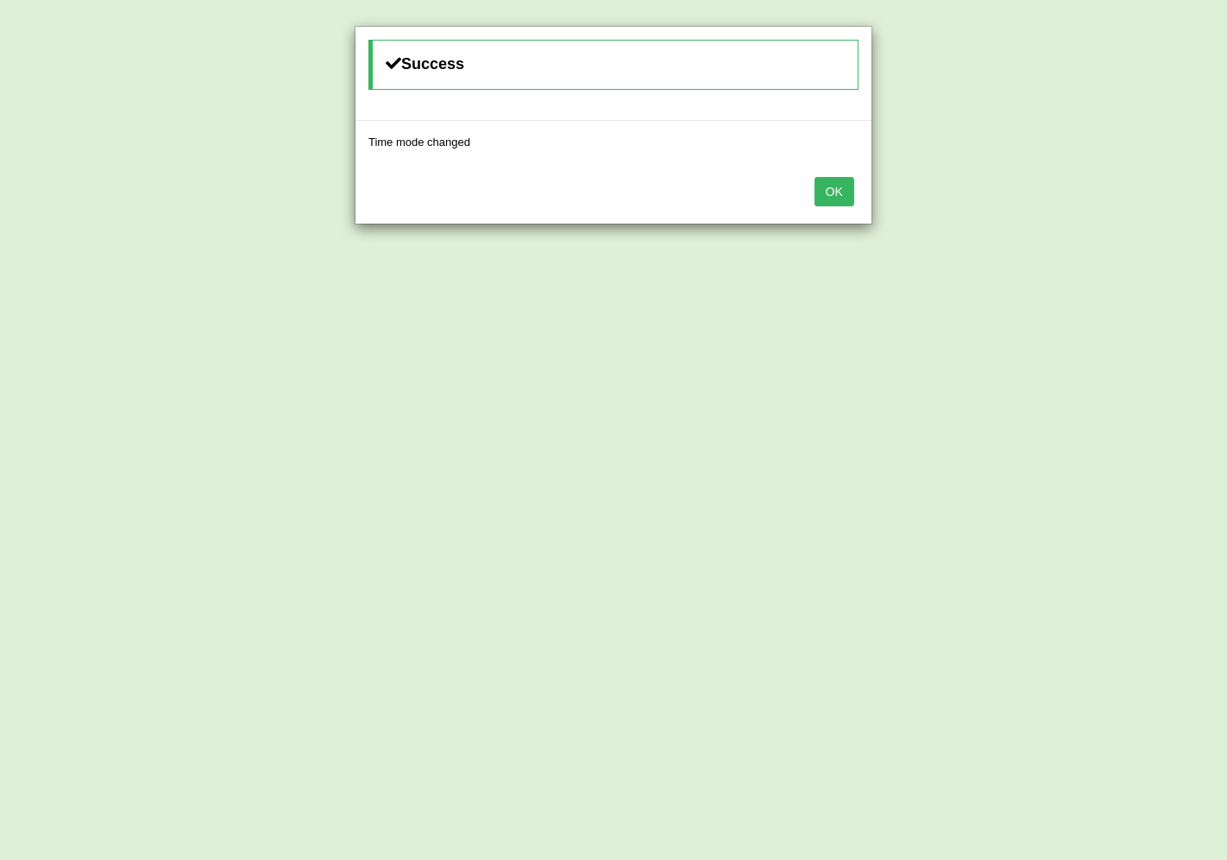
click at [829, 182] on button "OK" at bounding box center [835, 191] width 40 height 29
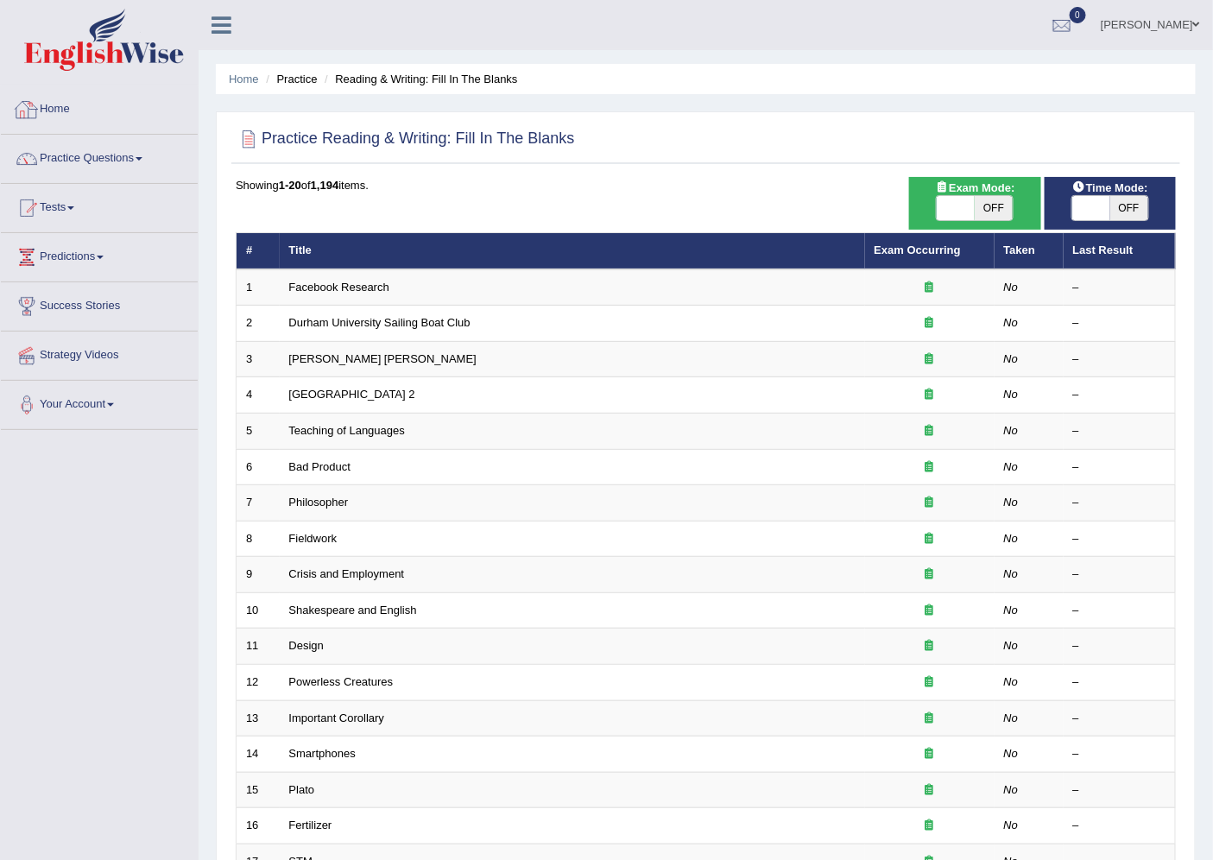
click at [26, 100] on div at bounding box center [27, 110] width 26 height 26
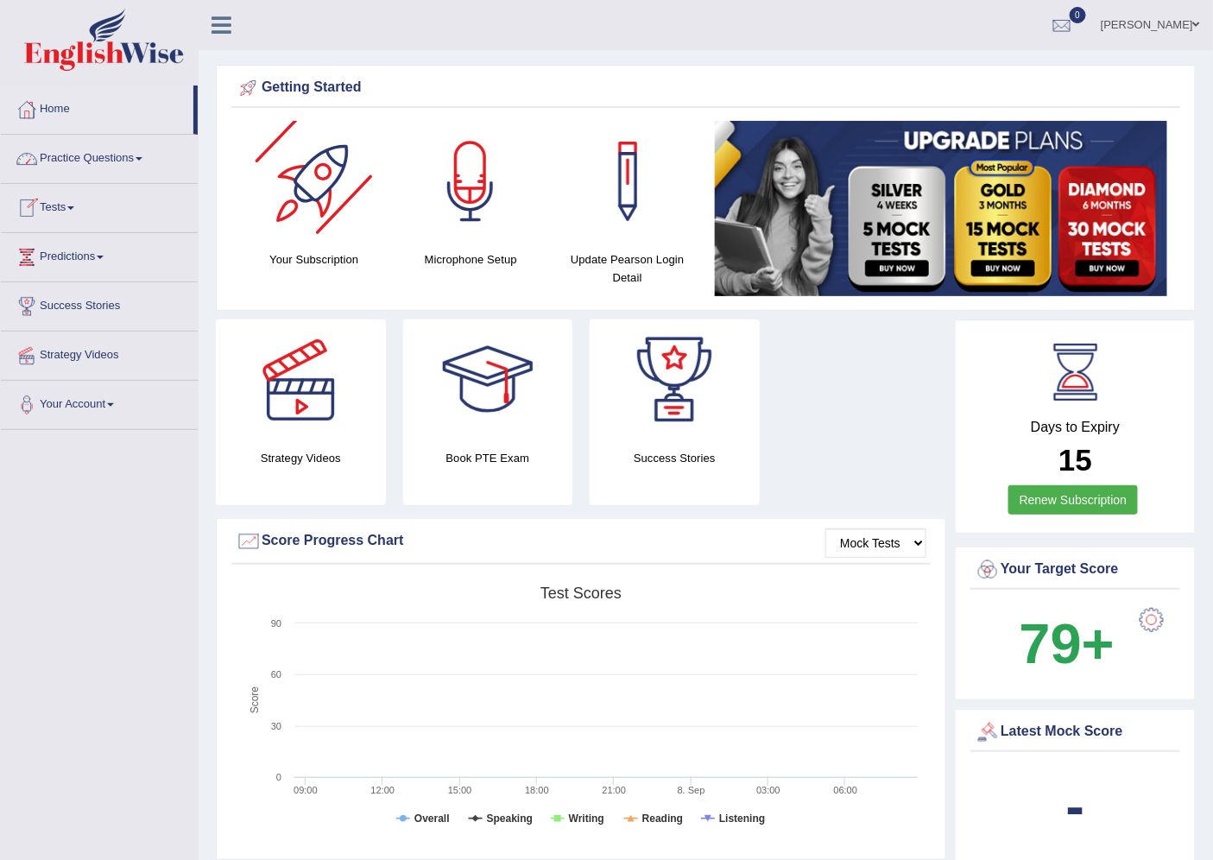
click at [272, 230] on div at bounding box center [314, 181] width 121 height 121
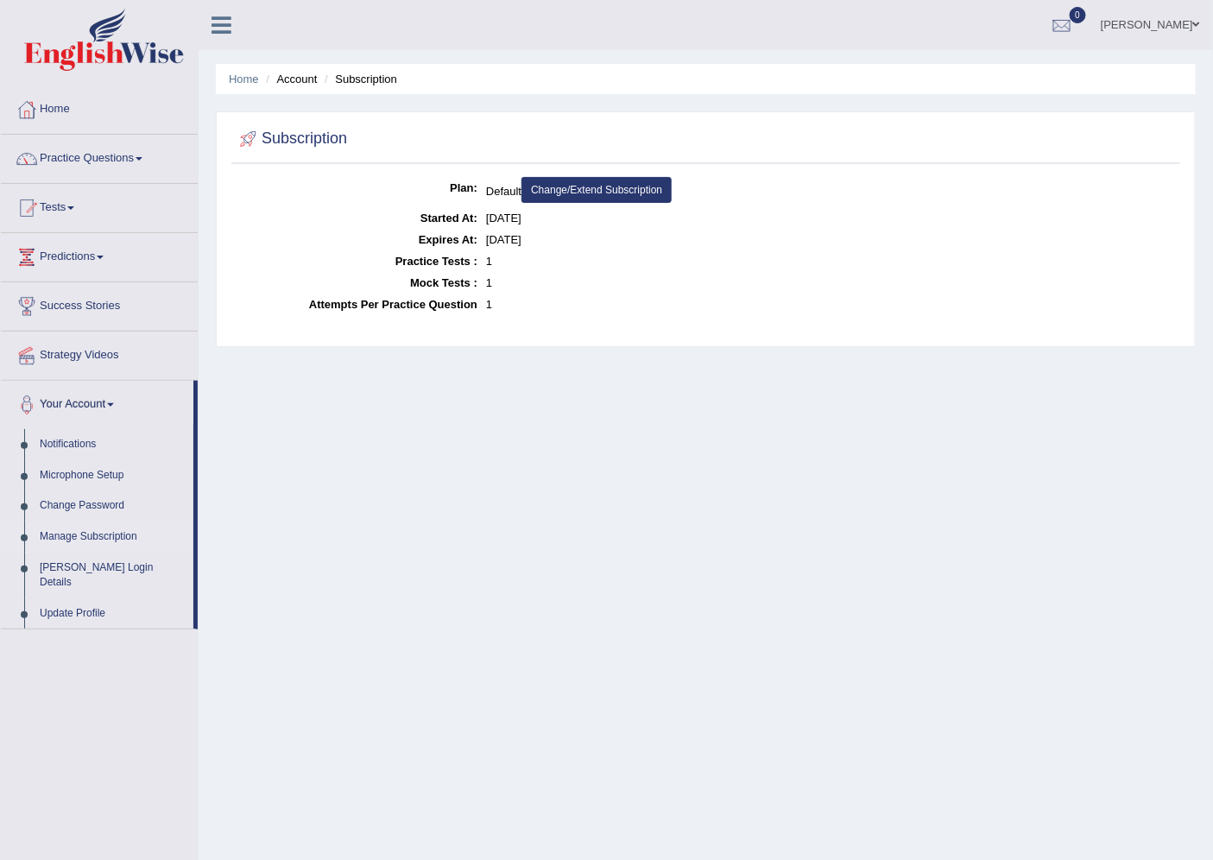
click at [577, 198] on link "Change/Extend Subscription" at bounding box center [596, 190] width 150 height 26
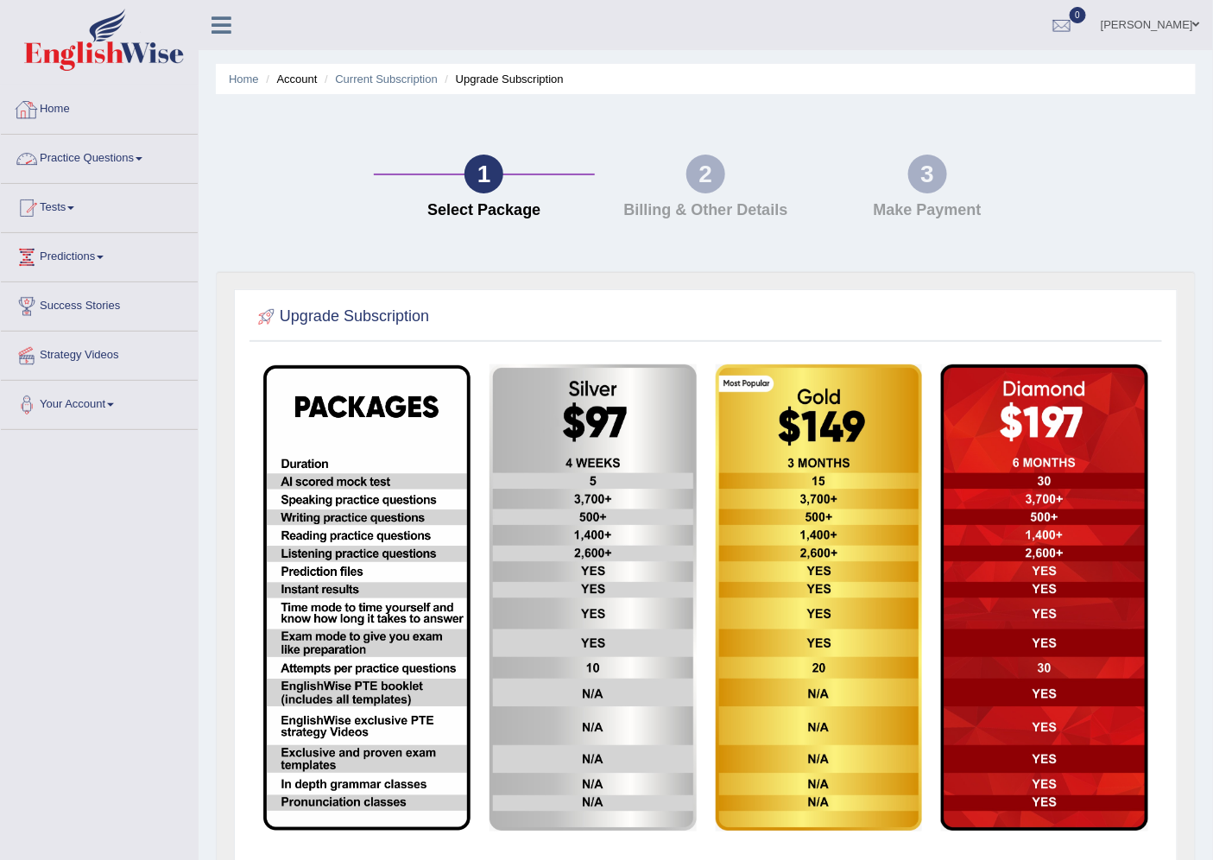
click at [66, 128] on link "Home" at bounding box center [99, 106] width 197 height 43
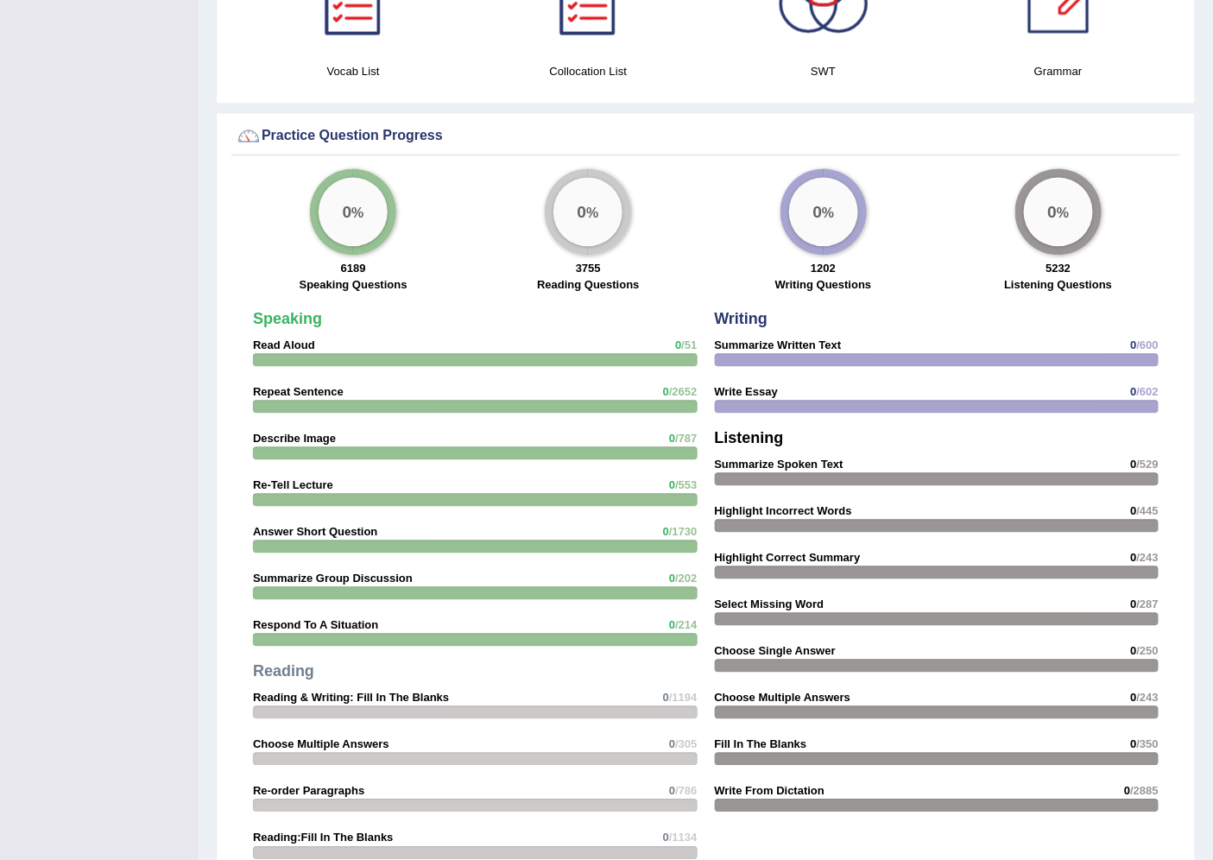
scroll to position [1150, 0]
click at [883, 354] on div at bounding box center [937, 358] width 444 height 13
click at [791, 352] on div at bounding box center [937, 358] width 444 height 13
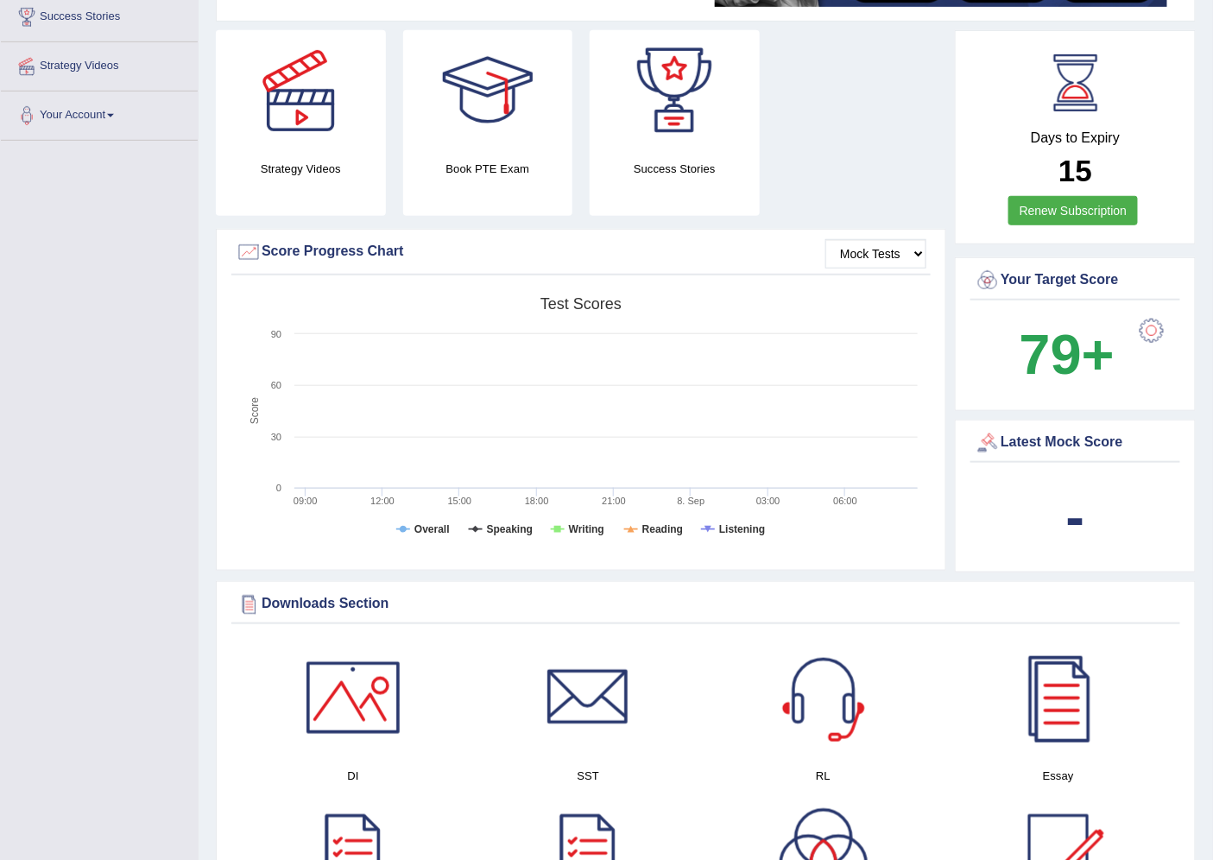
scroll to position [0, 0]
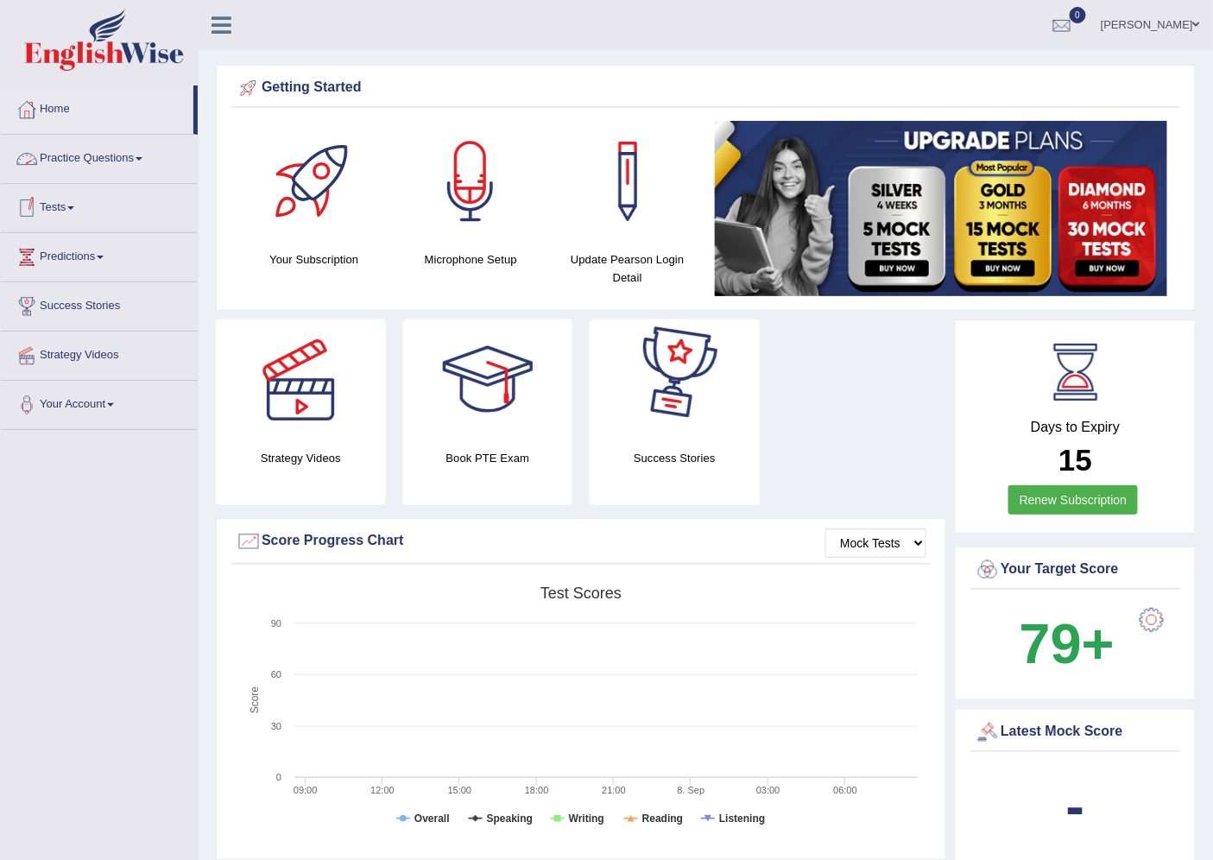
click at [78, 157] on link "Practice Questions" at bounding box center [99, 156] width 197 height 43
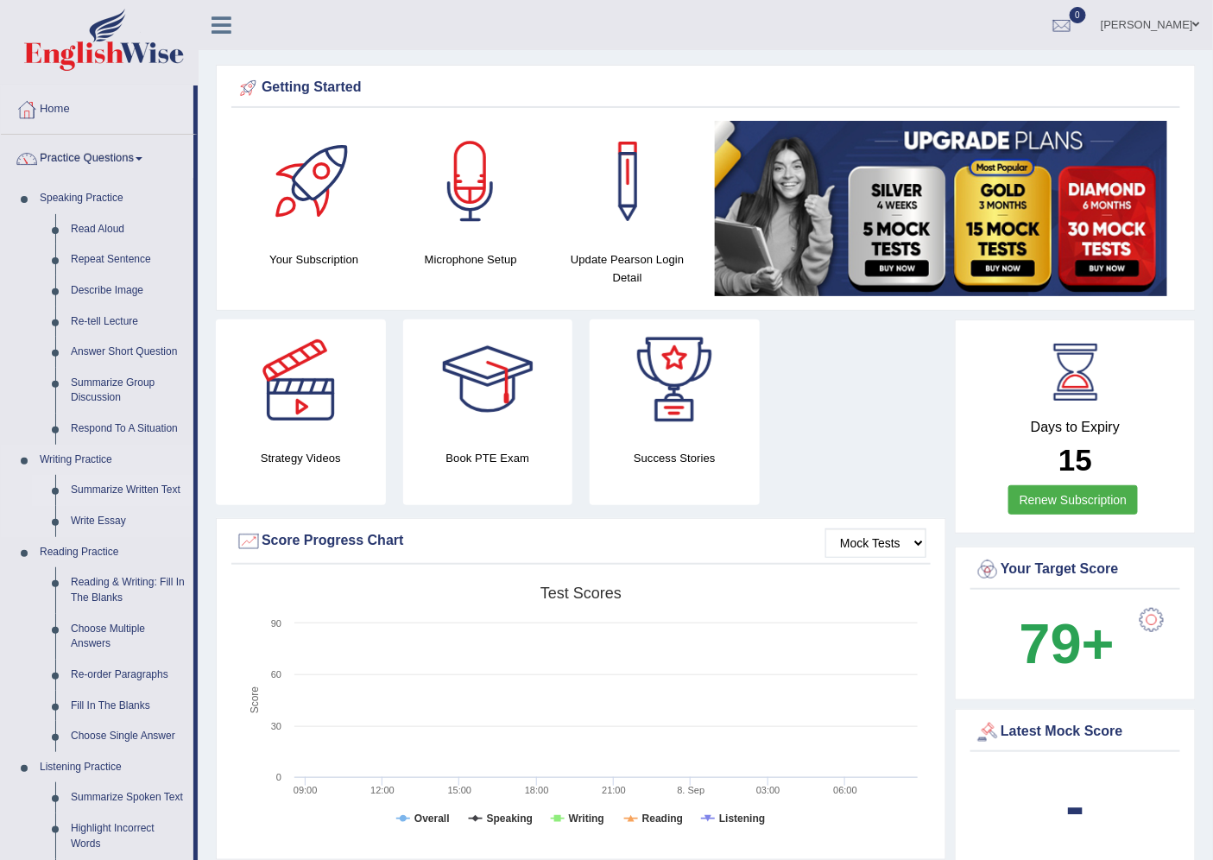
click at [95, 490] on link "Summarize Written Text" at bounding box center [128, 490] width 130 height 31
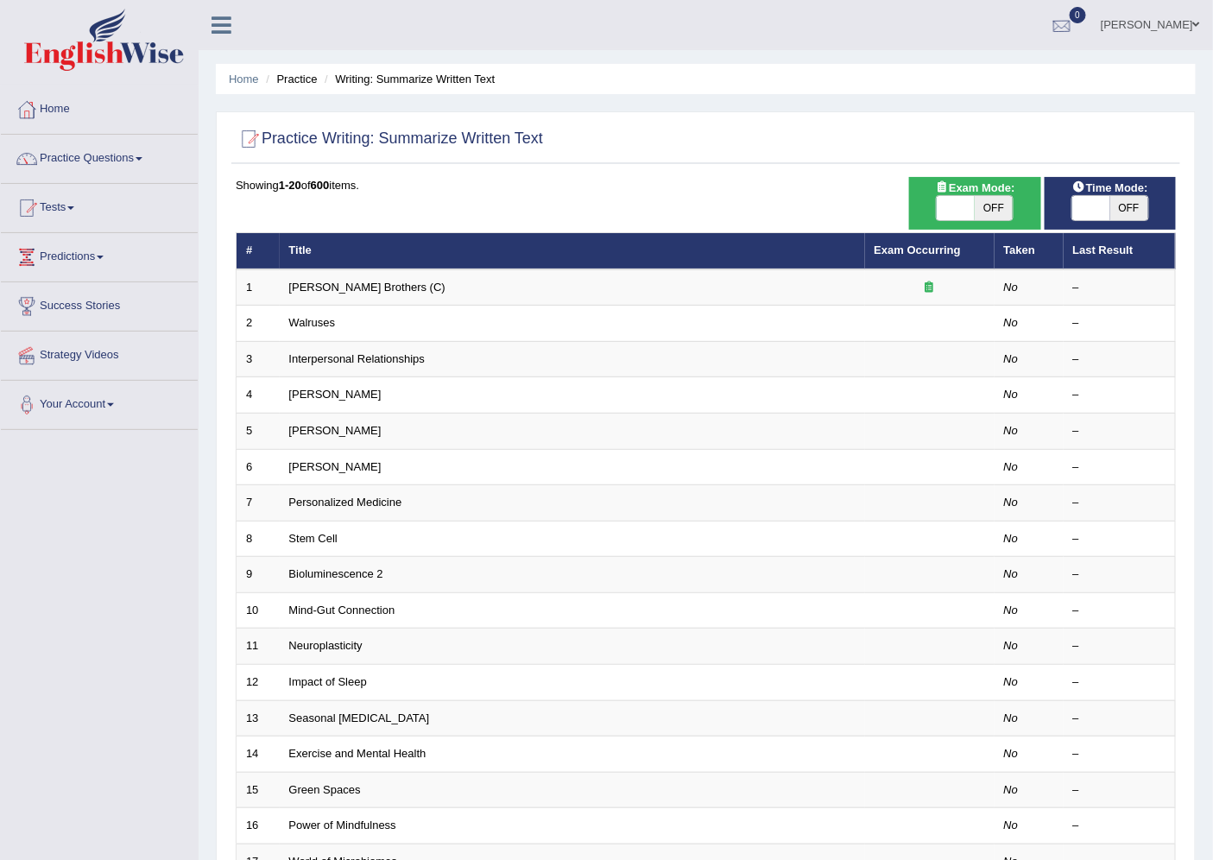
click at [1049, 30] on div at bounding box center [1062, 26] width 26 height 26
click at [1002, 45] on ul "[PERSON_NAME] Toggle navigation Username: Shambhavi_Gupte Access Type: Online S…" at bounding box center [858, 24] width 710 height 49
click at [1087, 31] on link "[PERSON_NAME]" at bounding box center [1149, 22] width 125 height 45
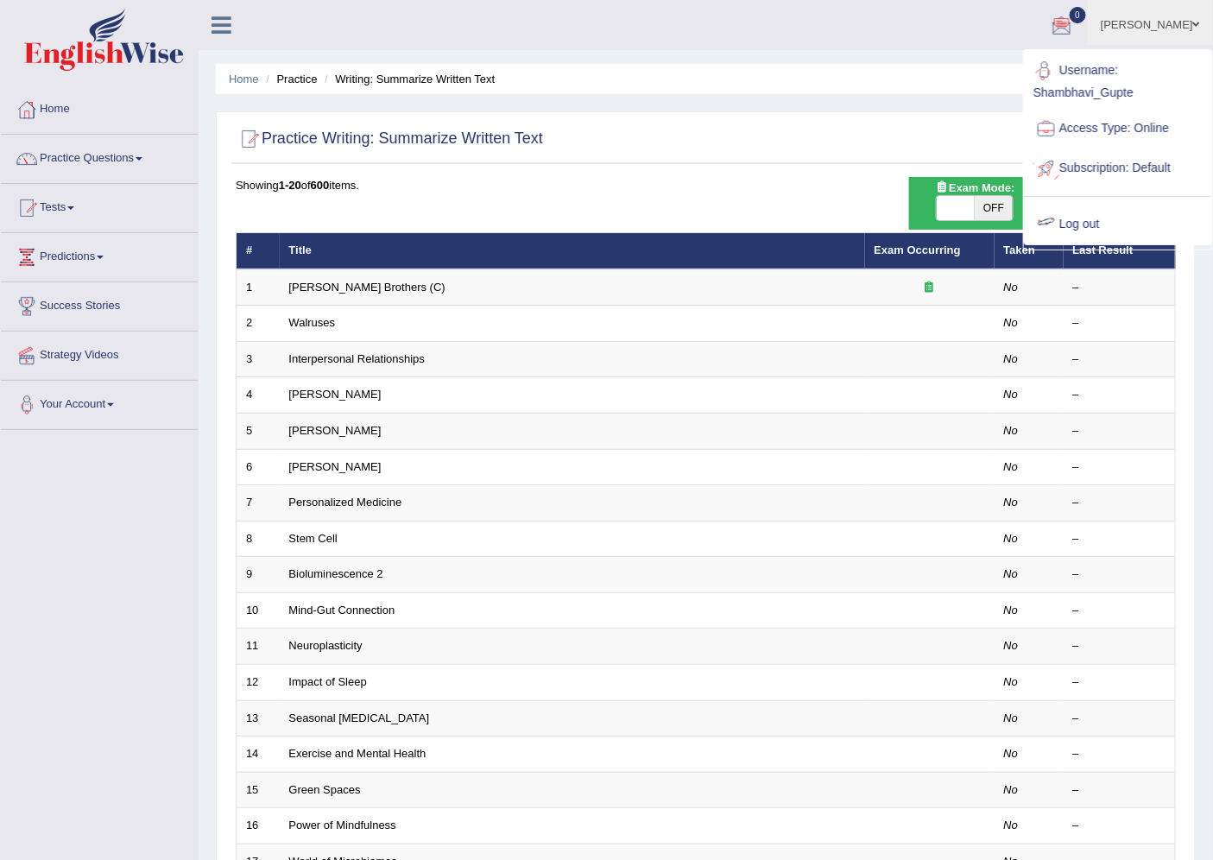
click at [987, 35] on ul "[PERSON_NAME] Toggle navigation Username: Shambhavi_Gupte Access Type: Online S…" at bounding box center [858, 24] width 710 height 49
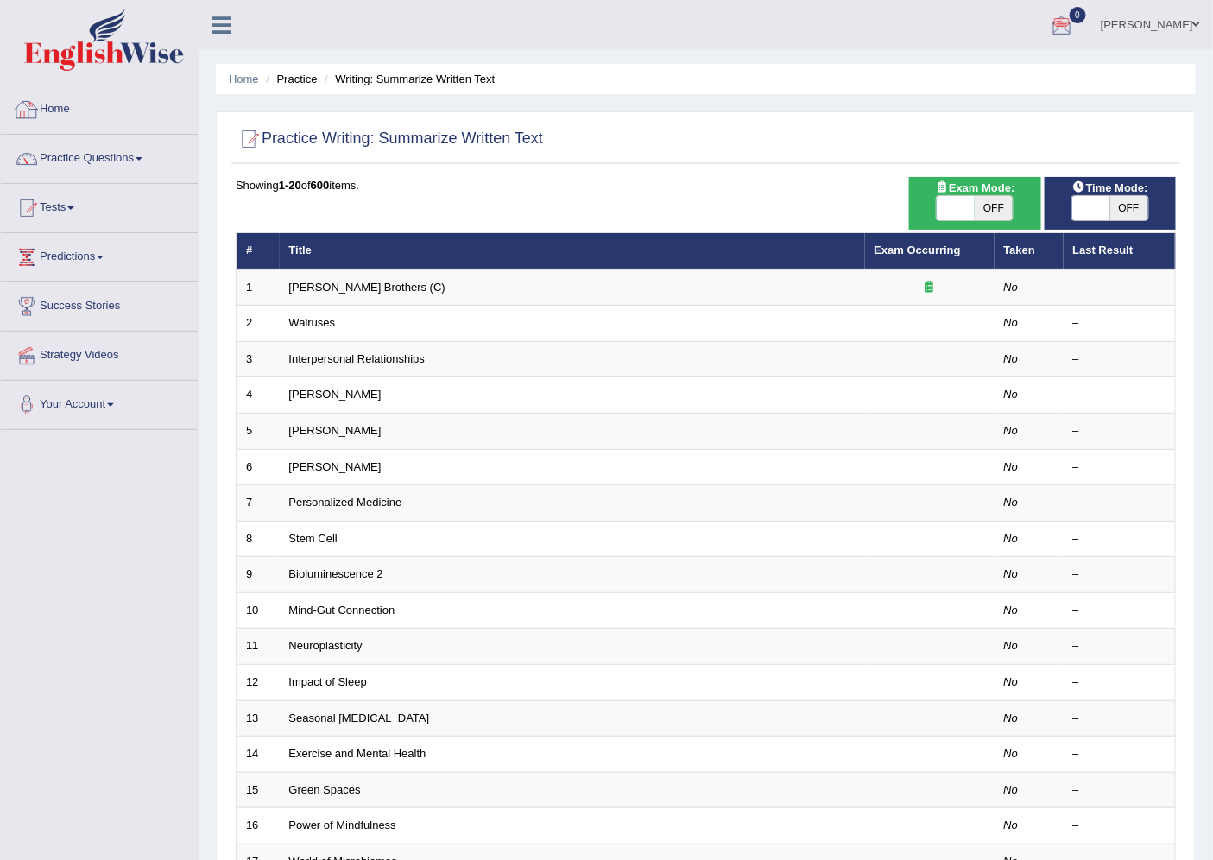
click at [116, 90] on link "Home" at bounding box center [99, 106] width 197 height 43
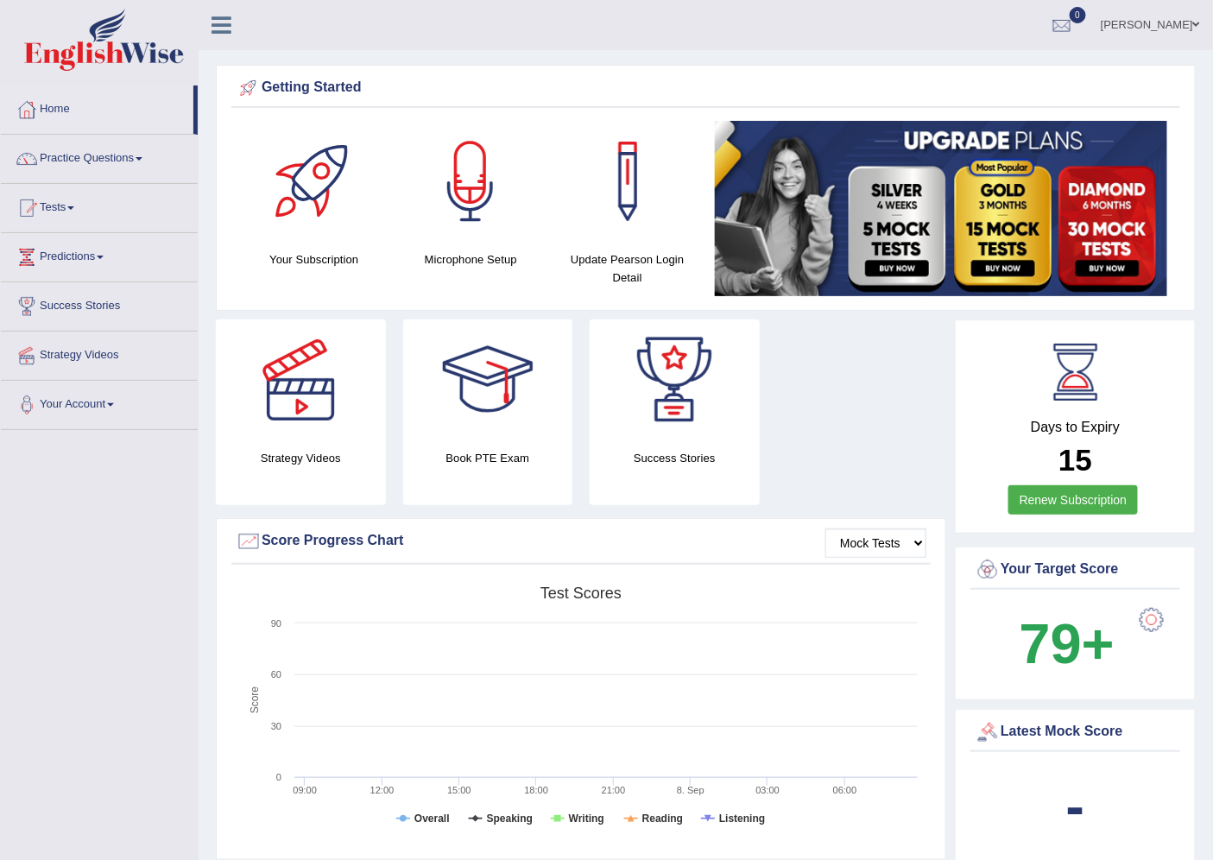
click at [1099, 20] on link "[PERSON_NAME]" at bounding box center [1149, 22] width 125 height 45
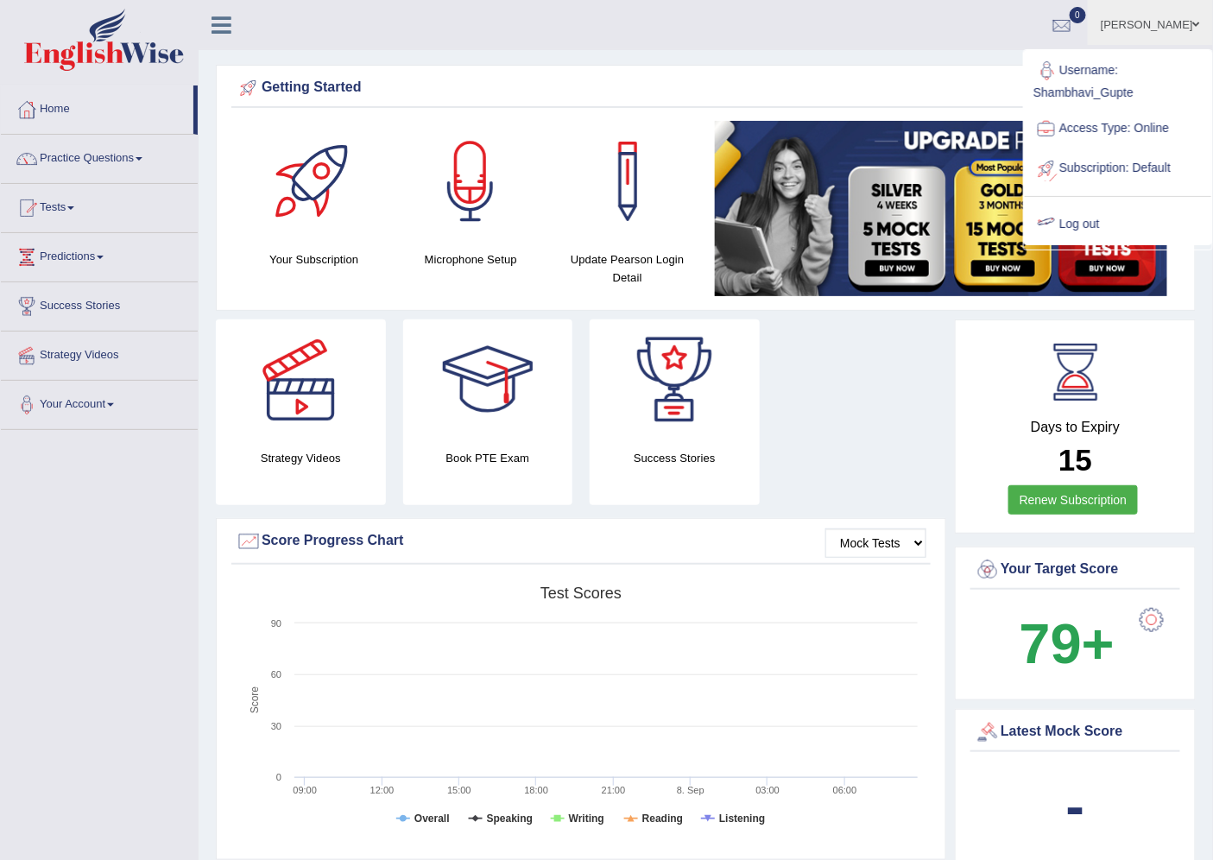
click at [1097, 217] on link "Log out" at bounding box center [1117, 225] width 186 height 40
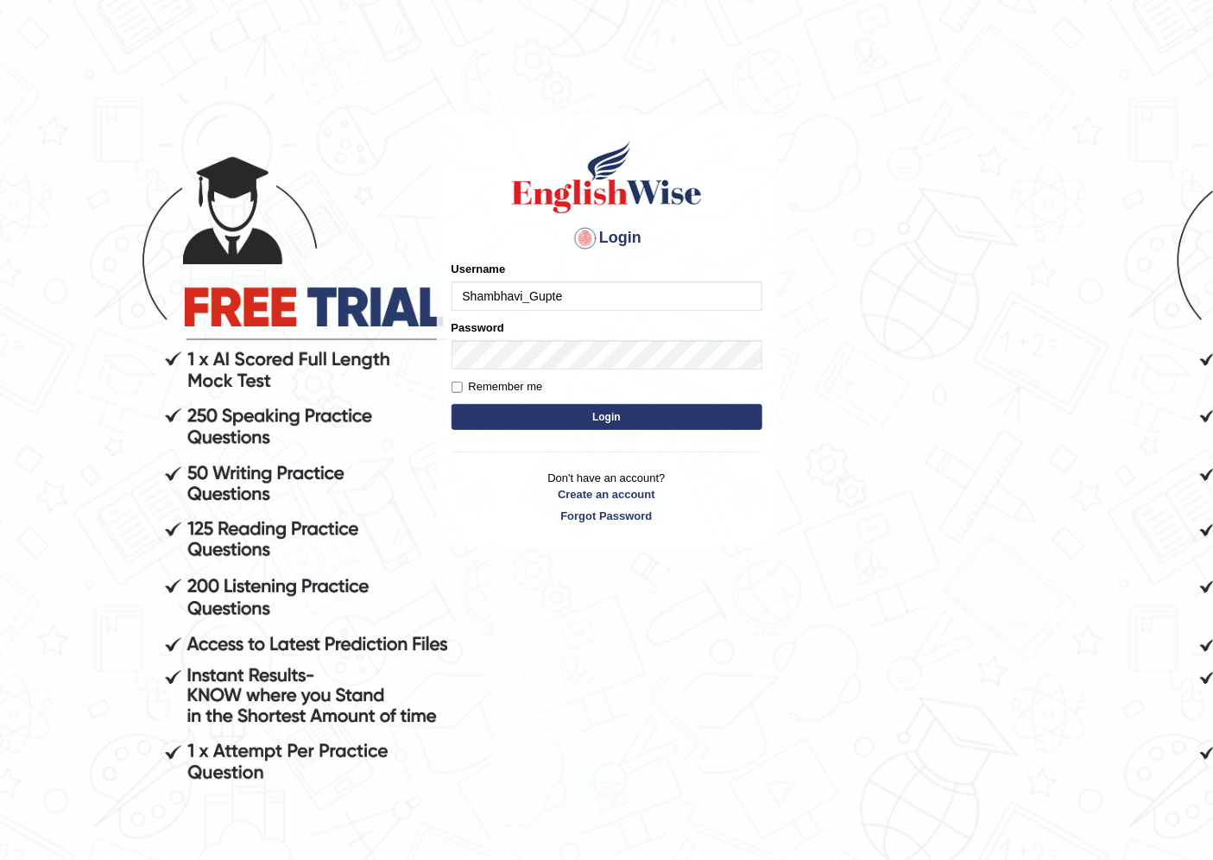
type input "Shambhavi_Gupte"
click at [636, 426] on button "Login" at bounding box center [606, 417] width 311 height 26
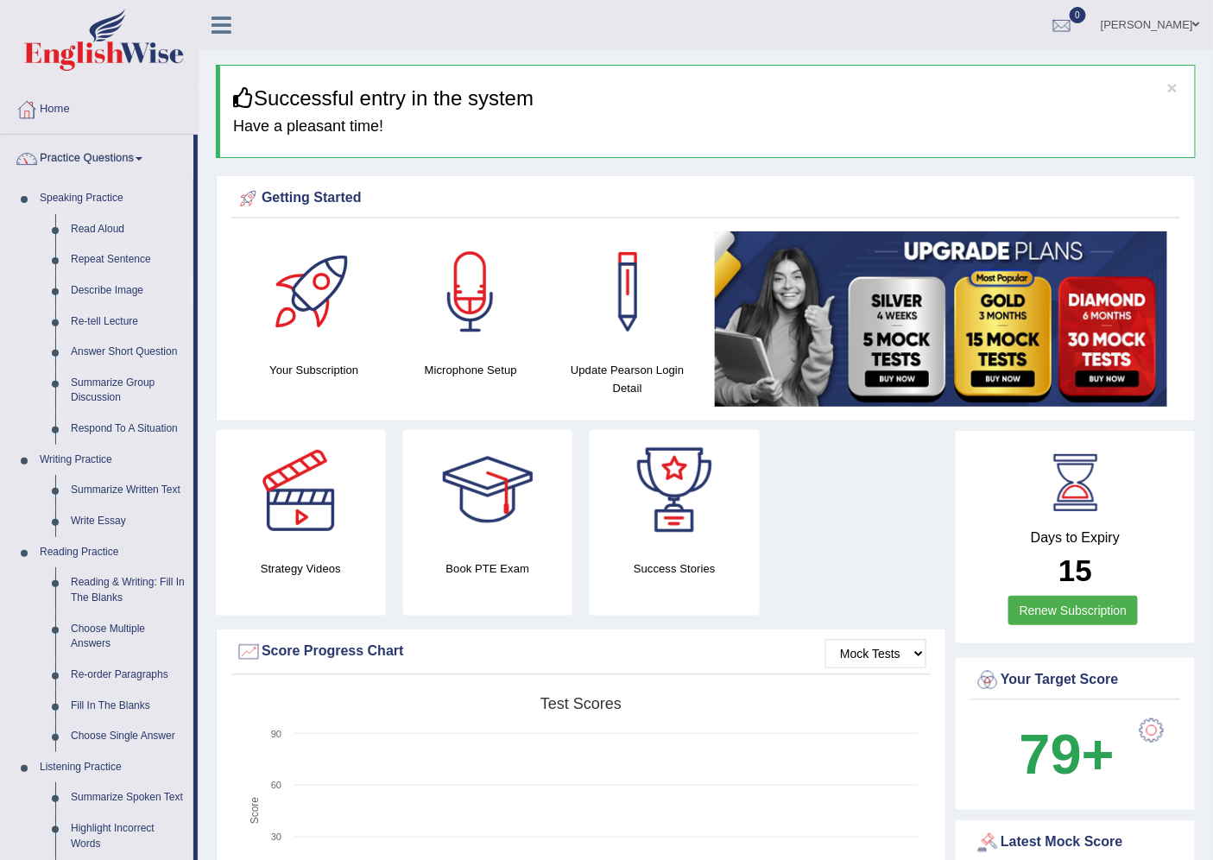
click at [117, 287] on link "Describe Image" at bounding box center [128, 290] width 130 height 31
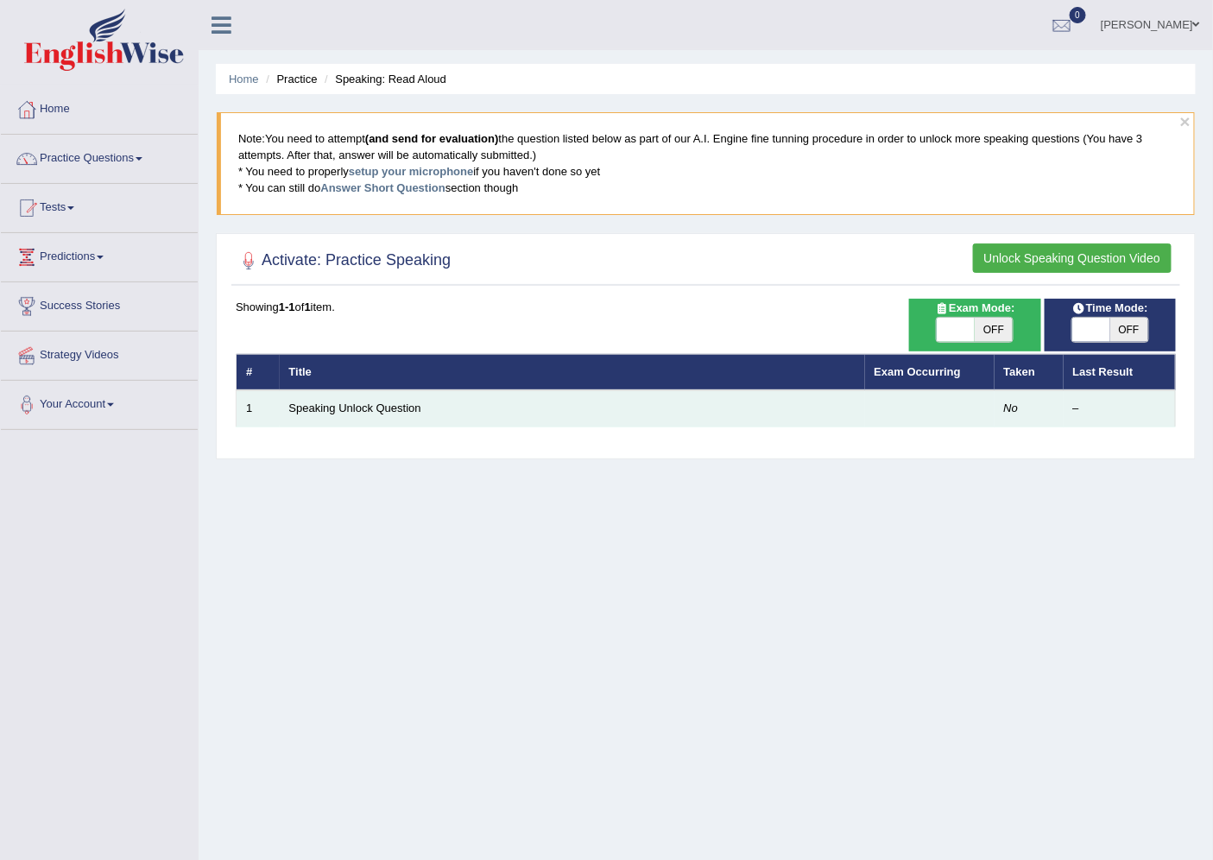
click at [449, 414] on td "Speaking Unlock Question" at bounding box center [572, 408] width 585 height 36
click at [479, 409] on td "Speaking Unlock Question" at bounding box center [572, 408] width 585 height 36
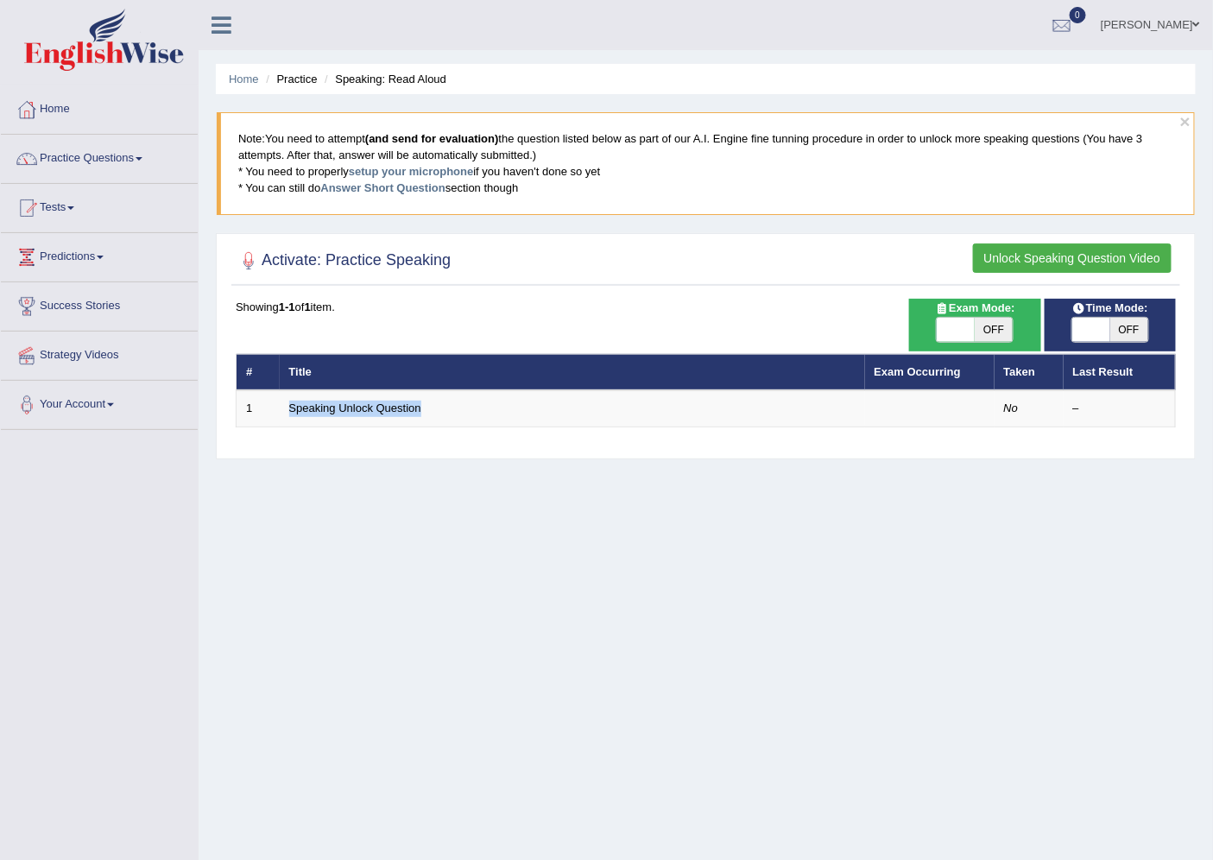
click at [1006, 266] on button "Unlock Speaking Question Video" at bounding box center [1072, 257] width 198 height 29
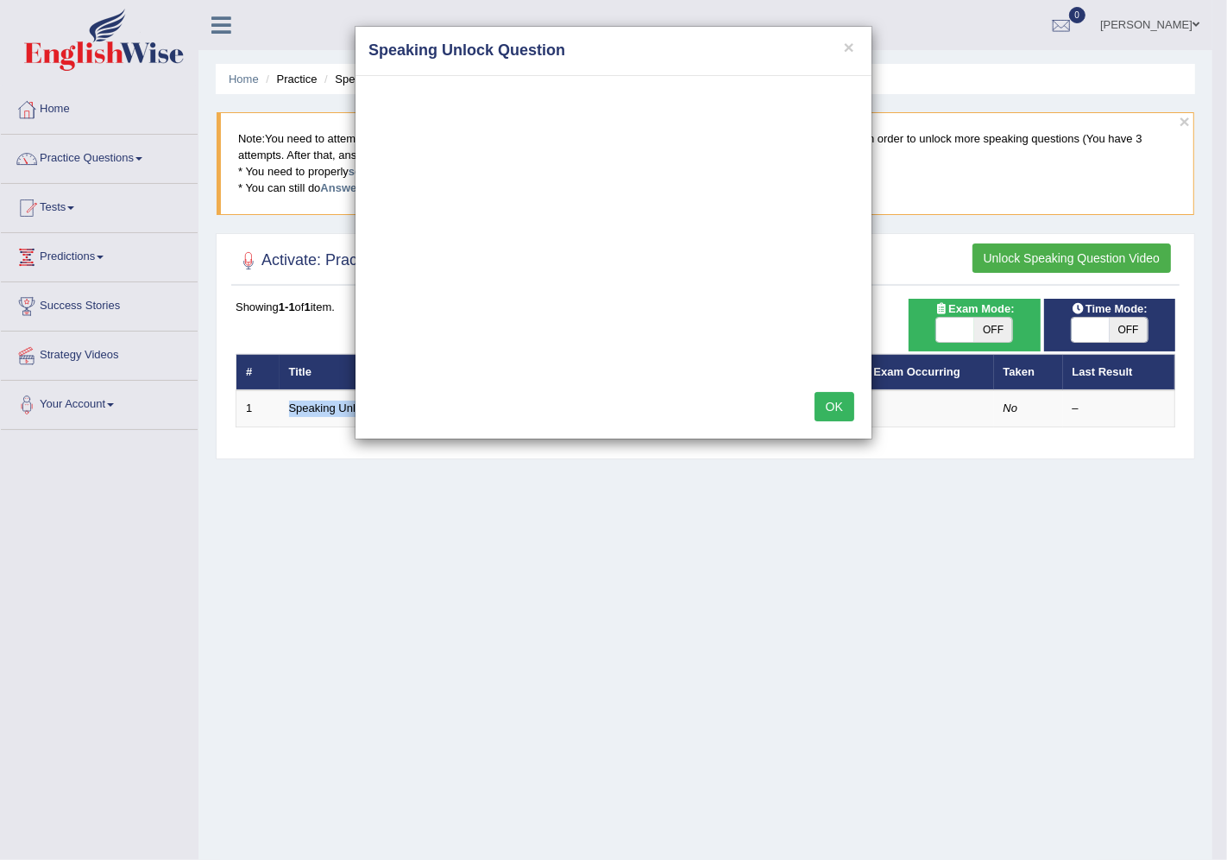
click at [831, 402] on button "OK" at bounding box center [835, 406] width 40 height 29
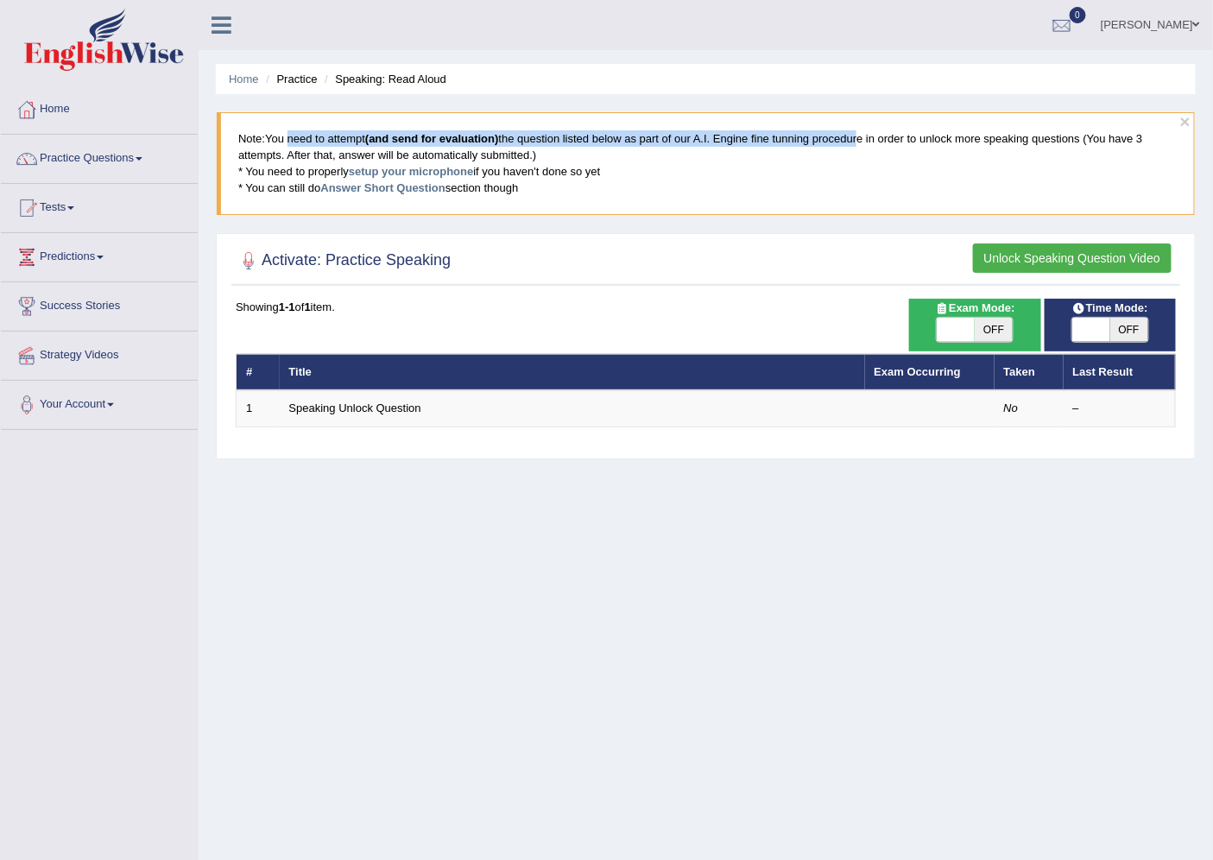
drag, startPoint x: 286, startPoint y: 135, endPoint x: 863, endPoint y: 135, distance: 577.4
click at [863, 135] on blockquote "Note: You need to attempt (and send for evaluation) the question listed below a…" at bounding box center [706, 163] width 978 height 102
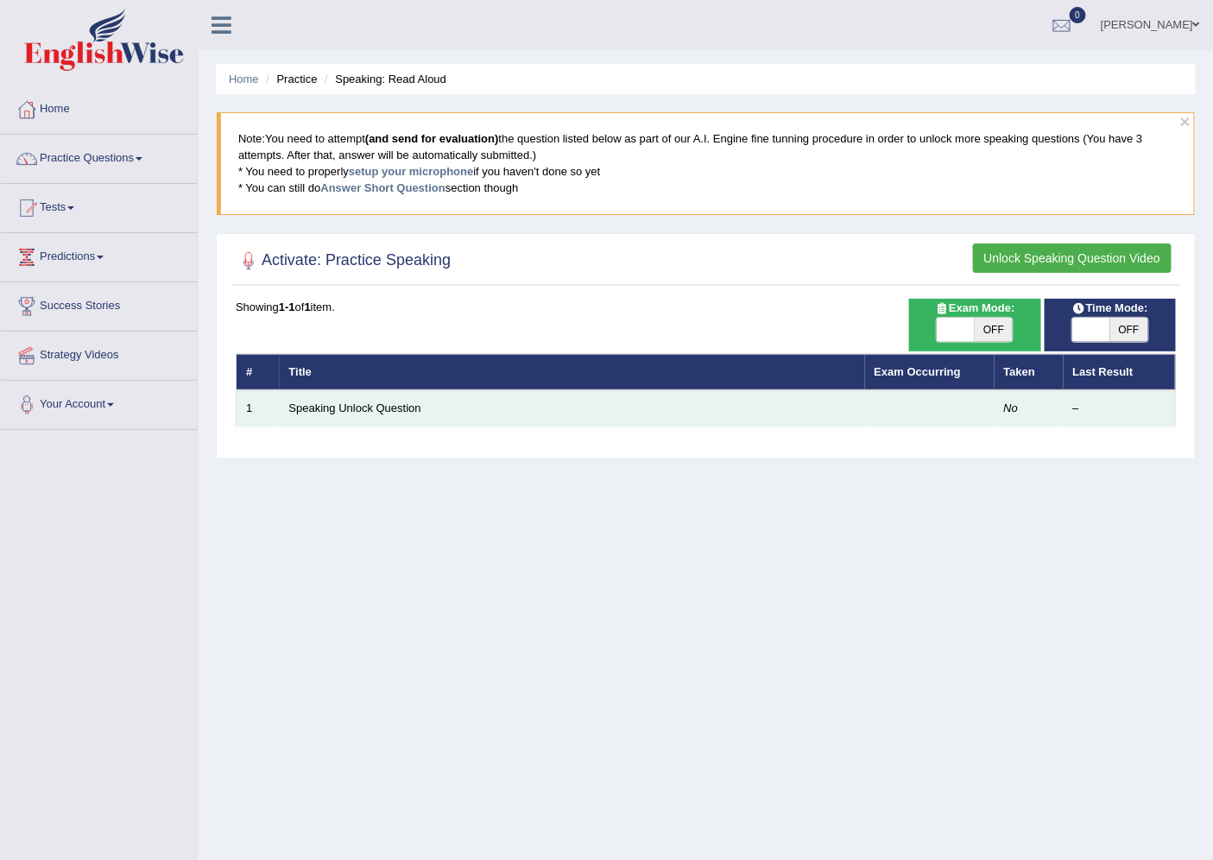
click at [408, 394] on td "Speaking Unlock Question" at bounding box center [572, 408] width 585 height 36
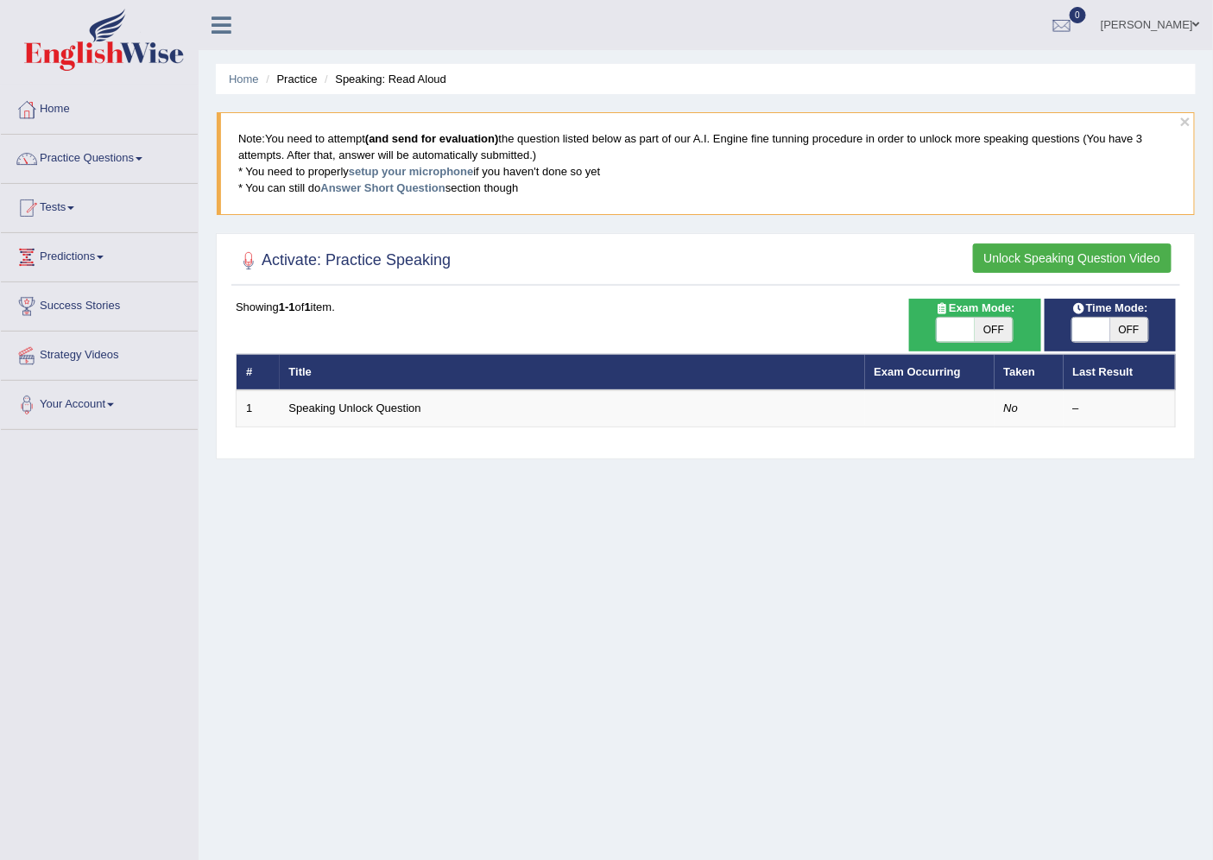
click at [1003, 331] on span "OFF" at bounding box center [993, 330] width 38 height 24
checkbox input "true"
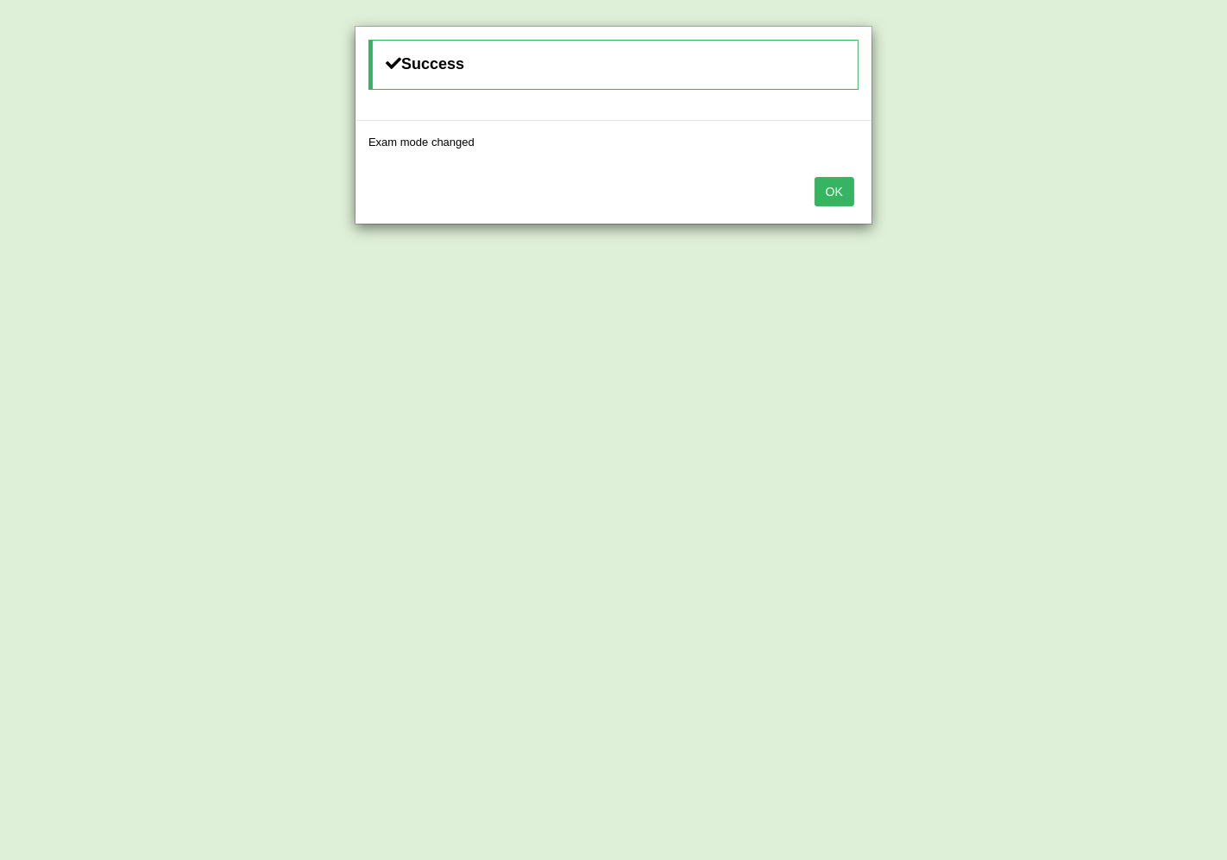
click at [999, 330] on div "Success Exam mode changed OK" at bounding box center [613, 430] width 1227 height 860
click at [835, 199] on button "OK" at bounding box center [835, 191] width 40 height 29
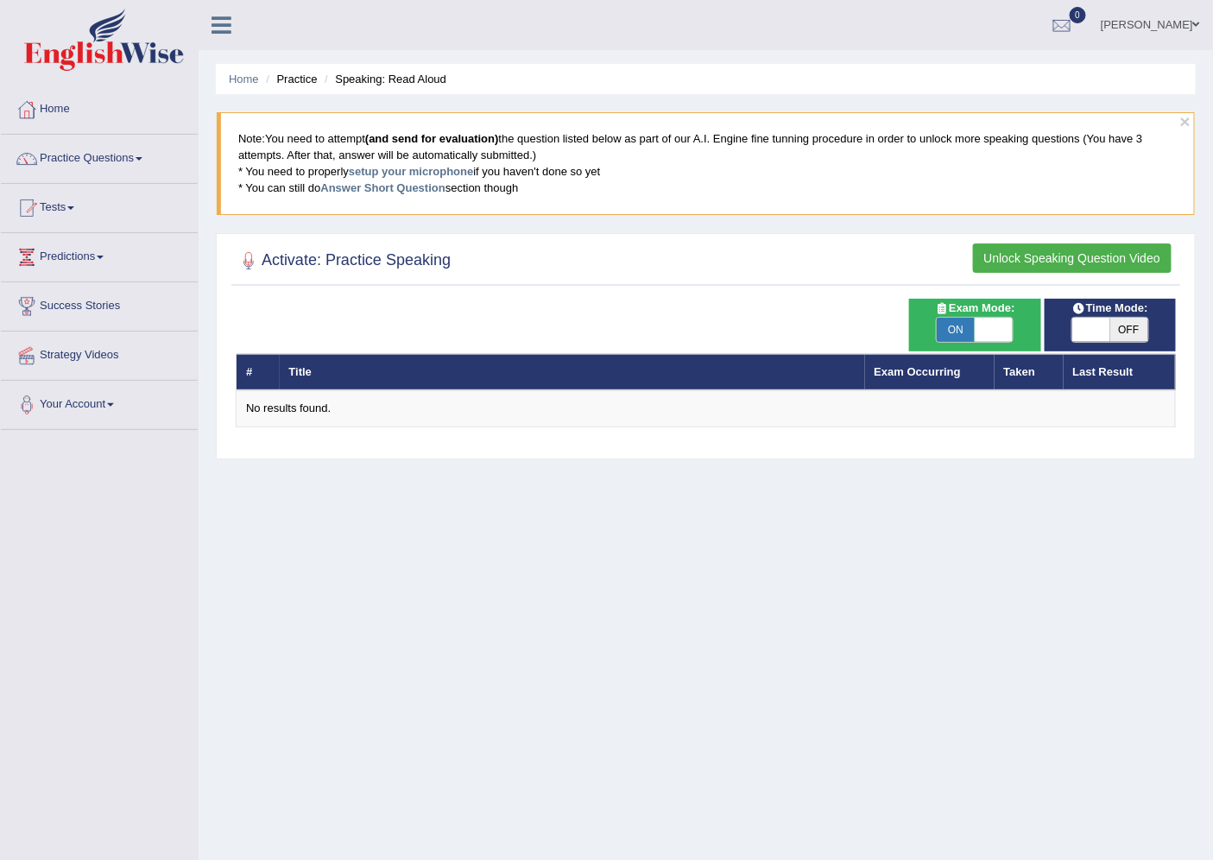
click at [947, 324] on span "ON" at bounding box center [955, 330] width 38 height 24
checkbox input "false"
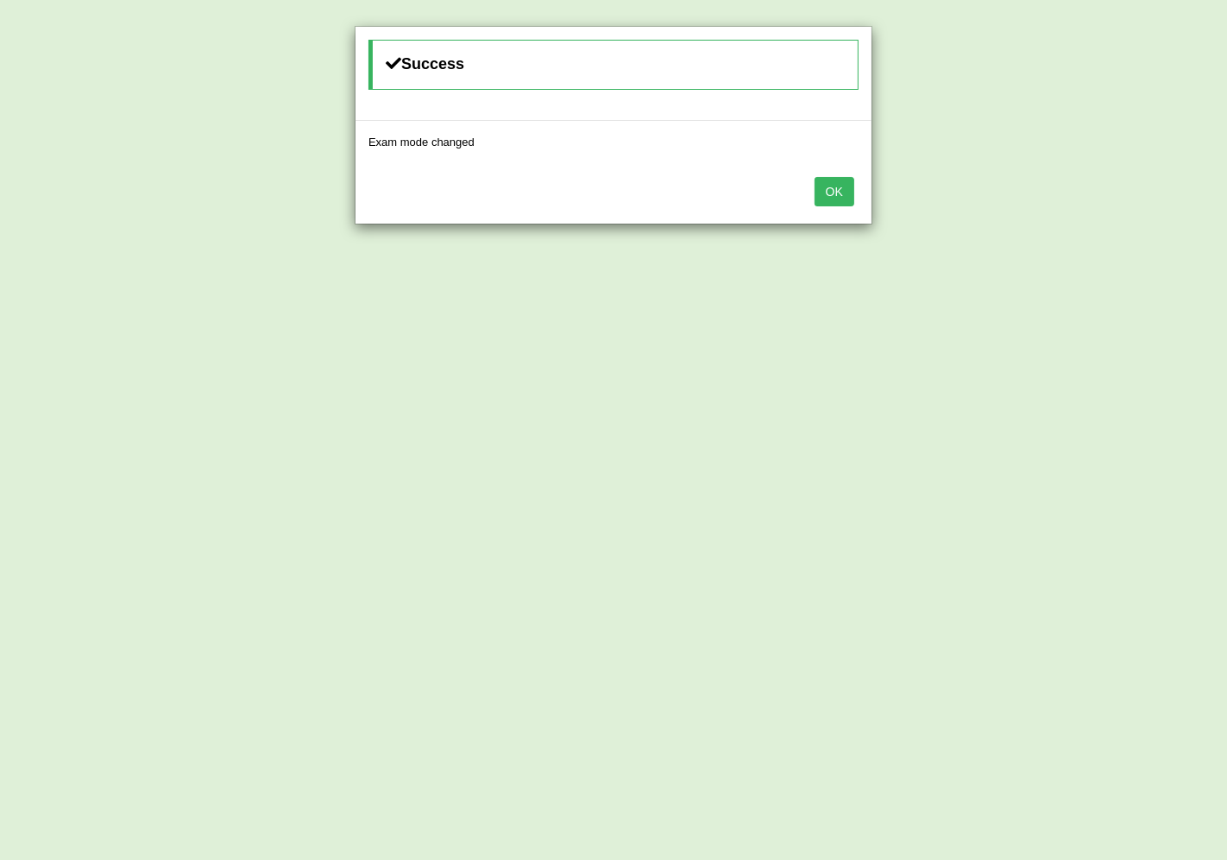
click at [827, 192] on button "OK" at bounding box center [835, 191] width 40 height 29
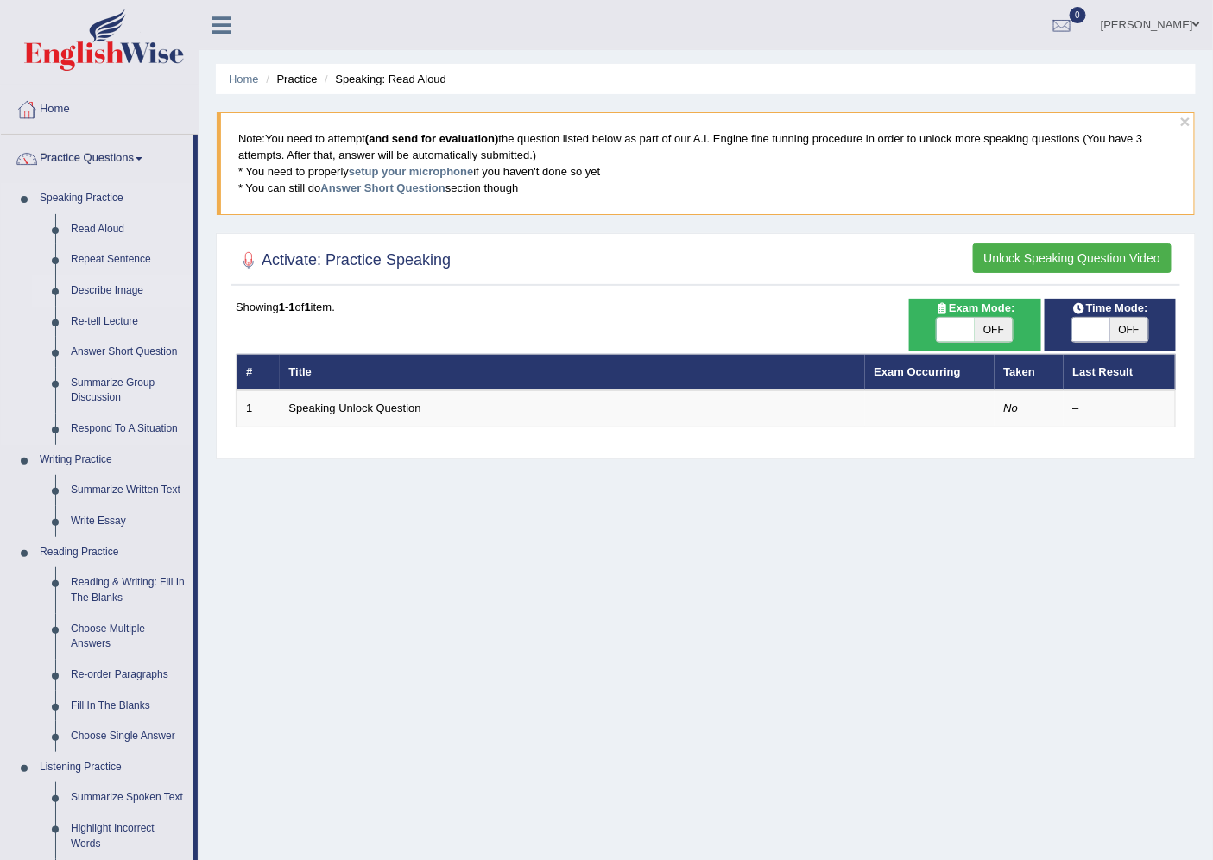
click at [108, 283] on link "Describe Image" at bounding box center [128, 290] width 130 height 31
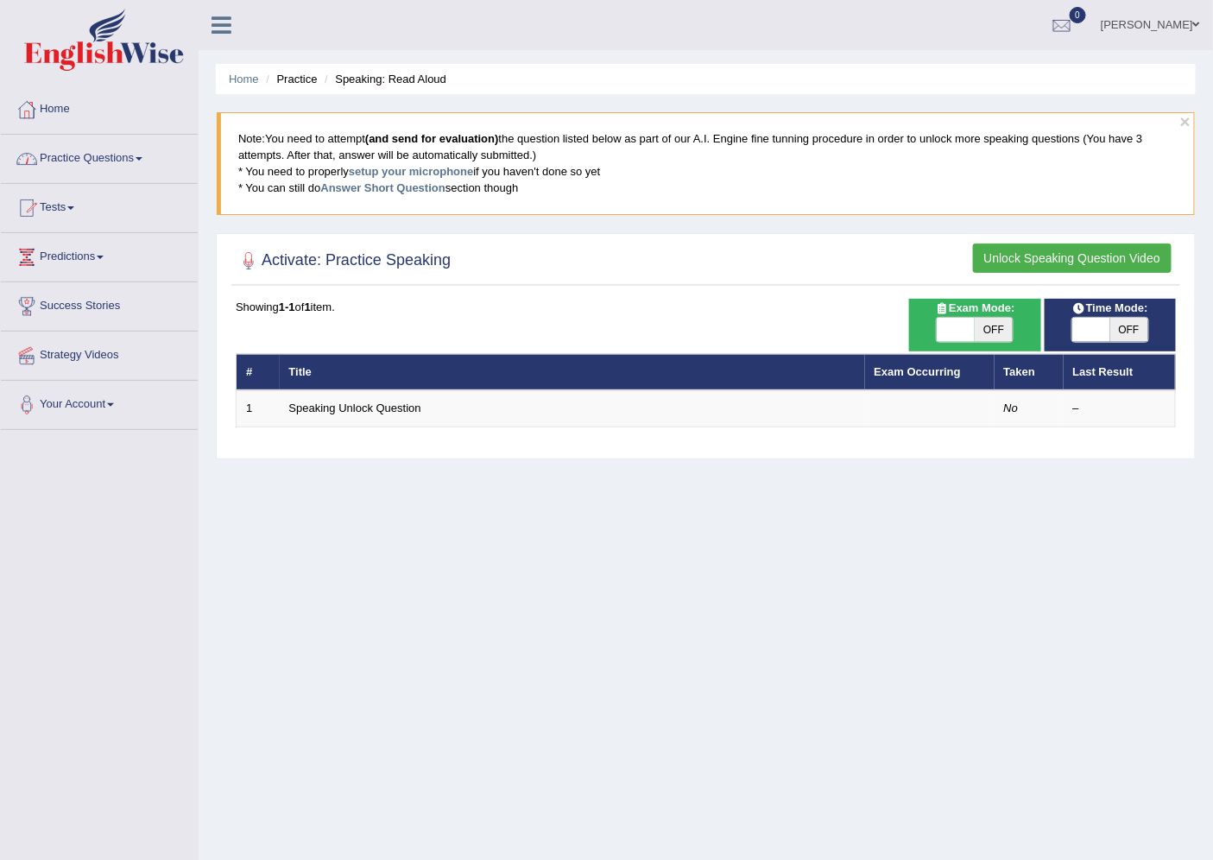
click at [217, 19] on icon at bounding box center [221, 25] width 20 height 22
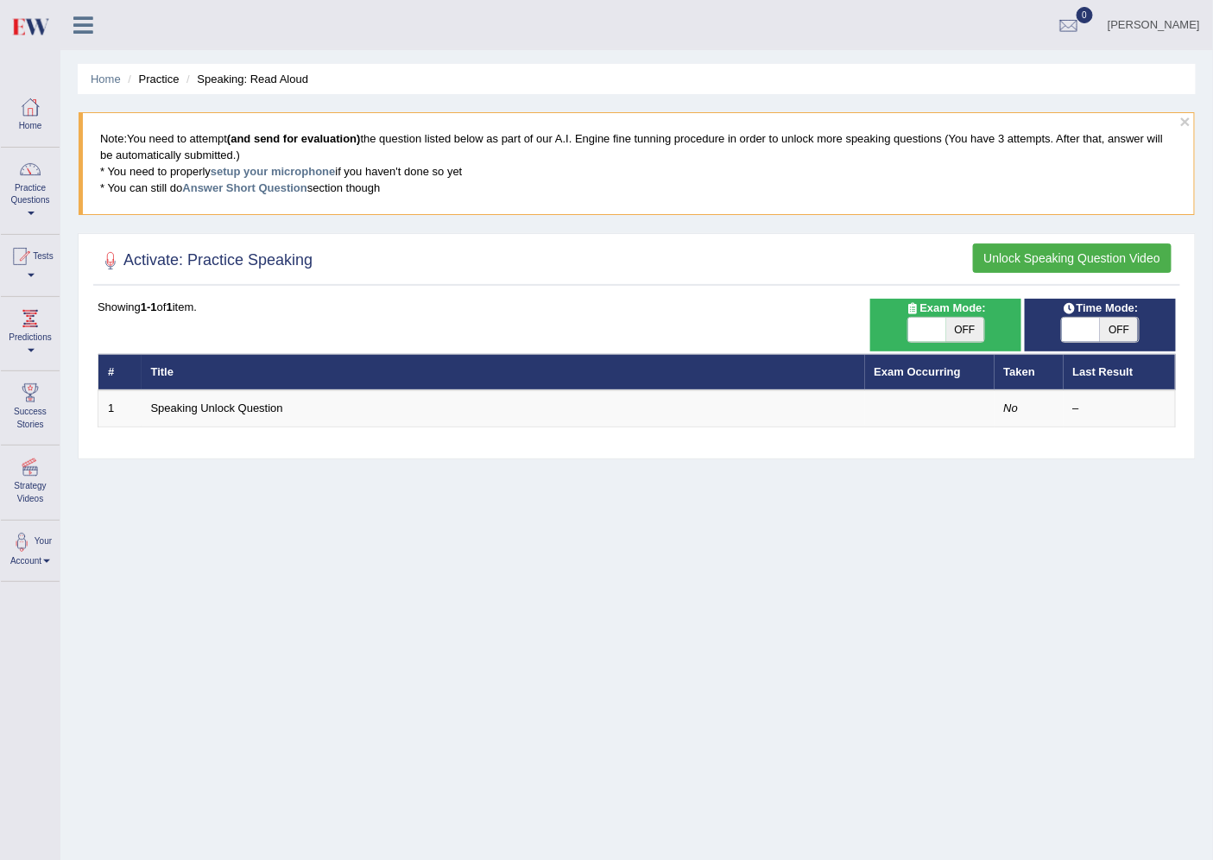
click at [82, 23] on icon at bounding box center [83, 25] width 20 height 22
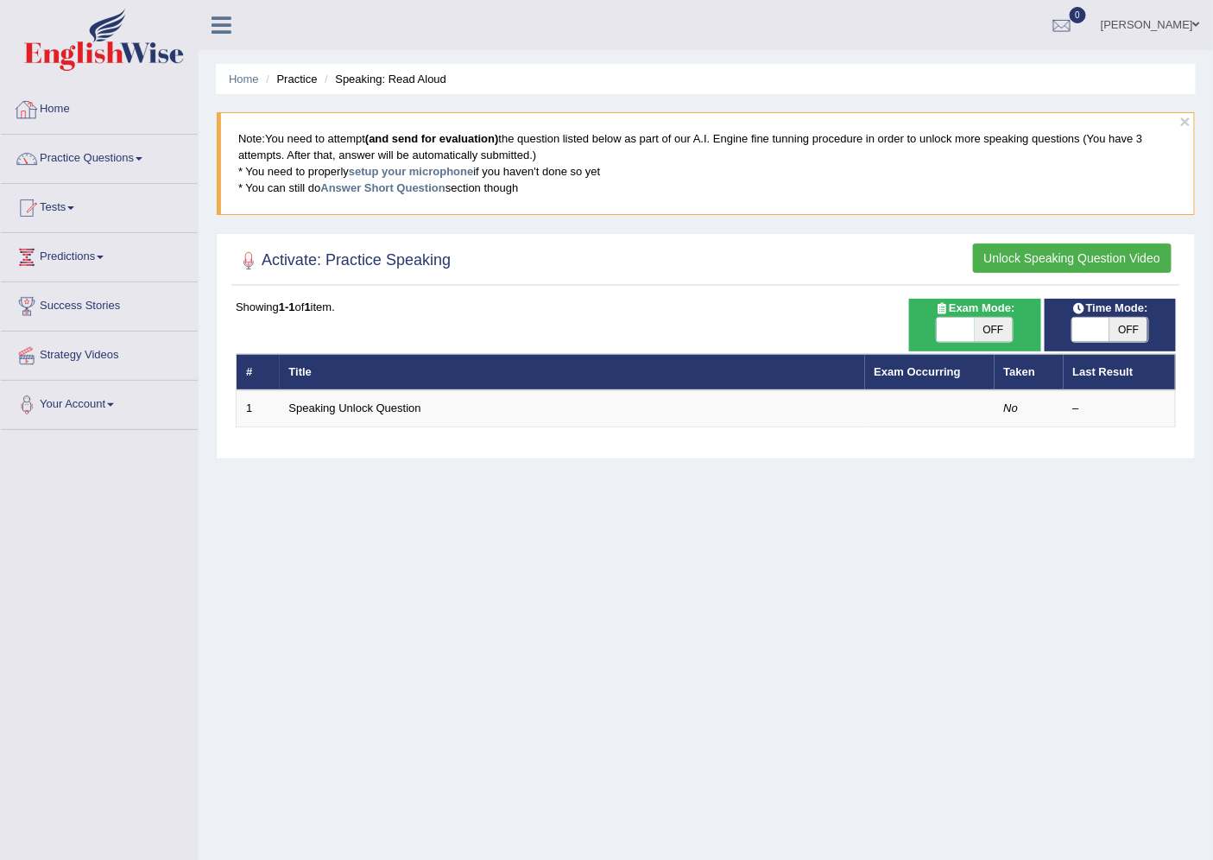
click at [54, 104] on link "Home" at bounding box center [99, 106] width 197 height 43
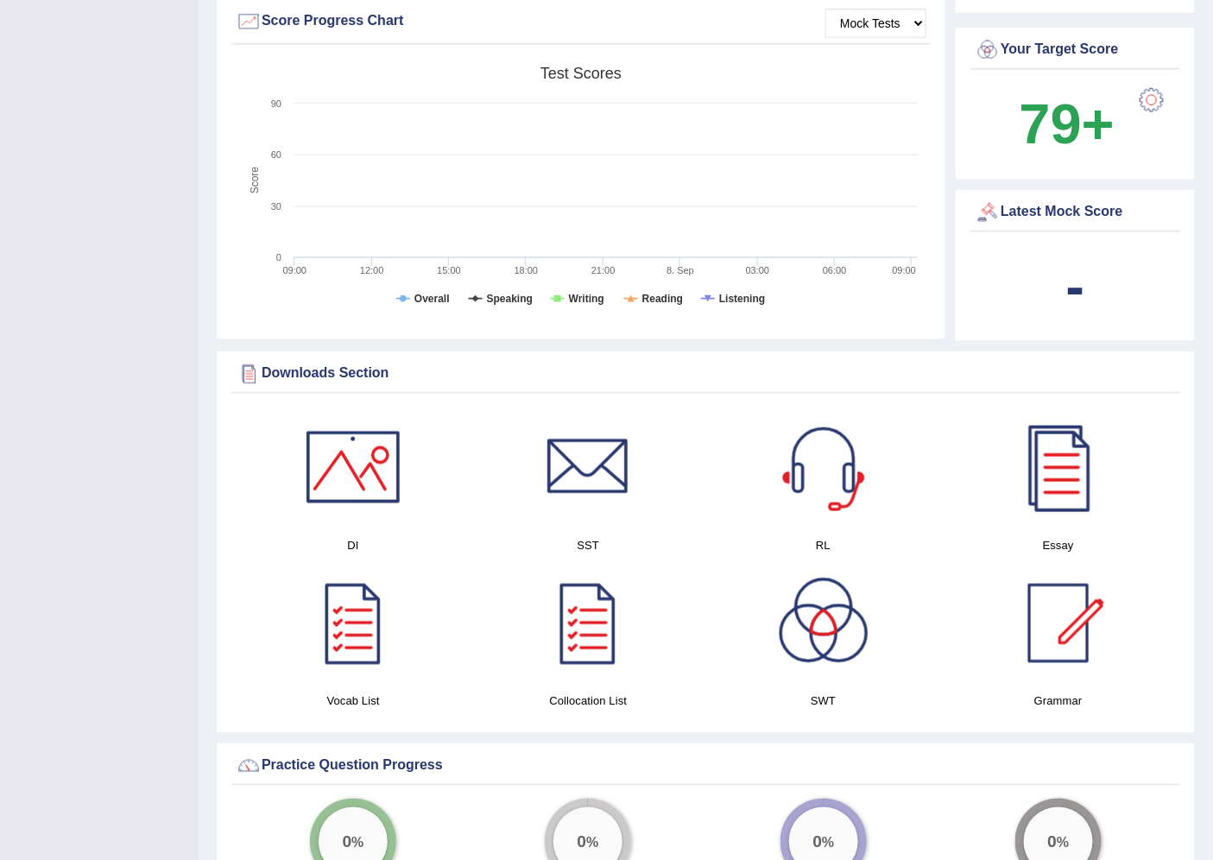
scroll to position [575, 0]
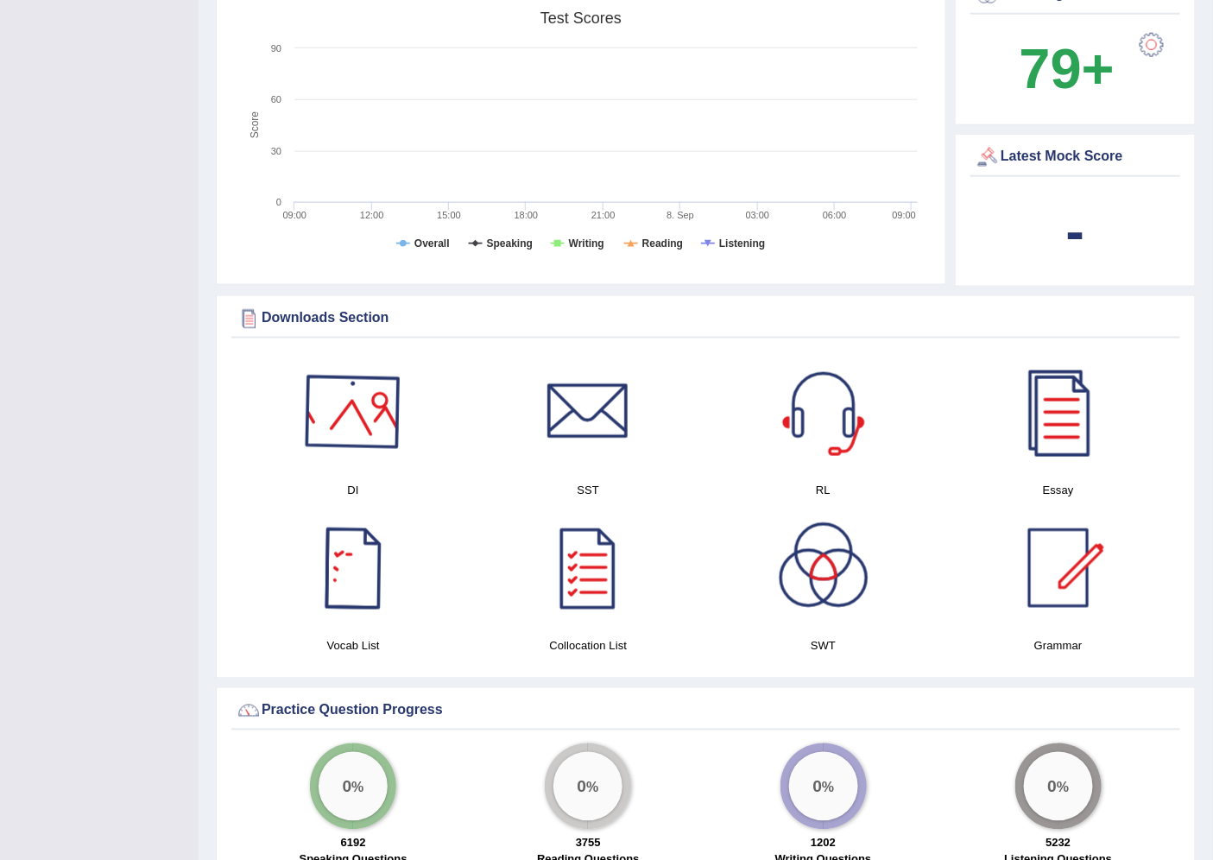
click at [360, 438] on div at bounding box center [353, 411] width 121 height 121
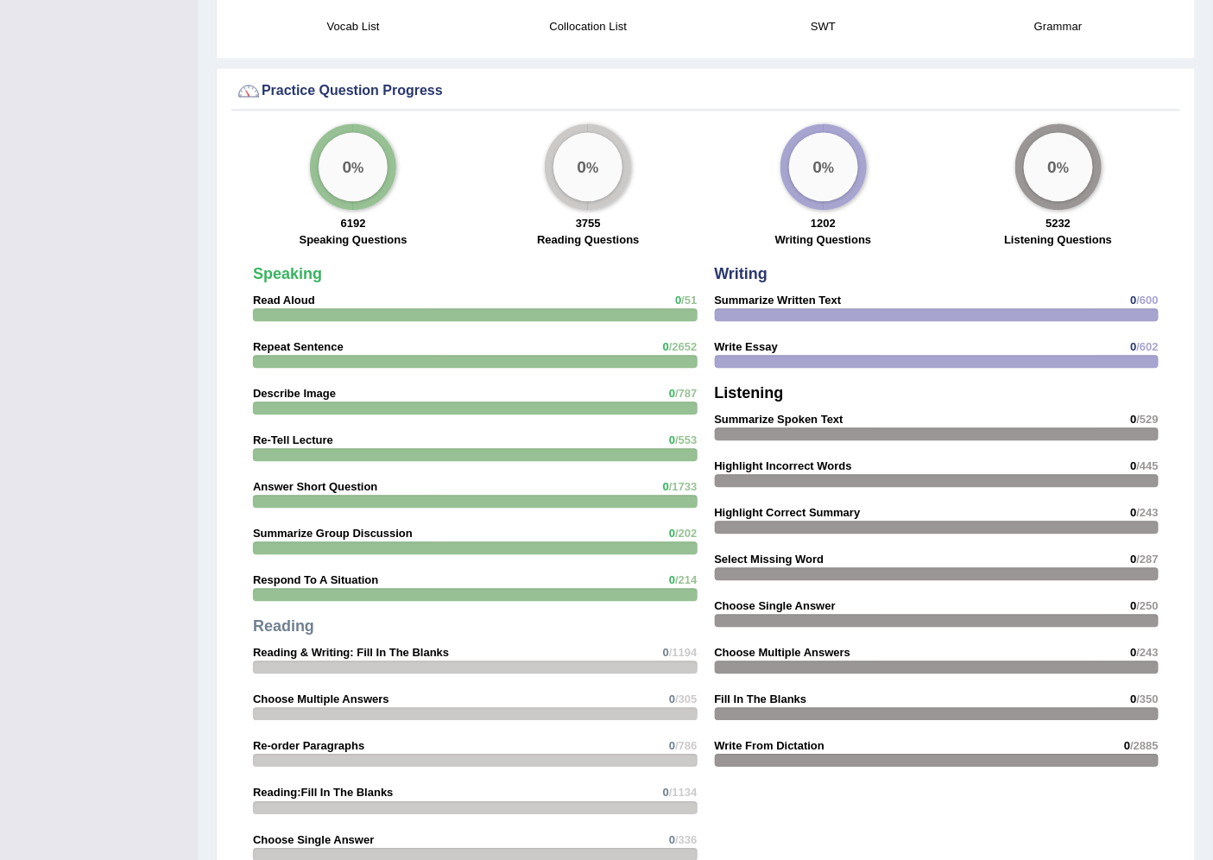
scroll to position [1246, 0]
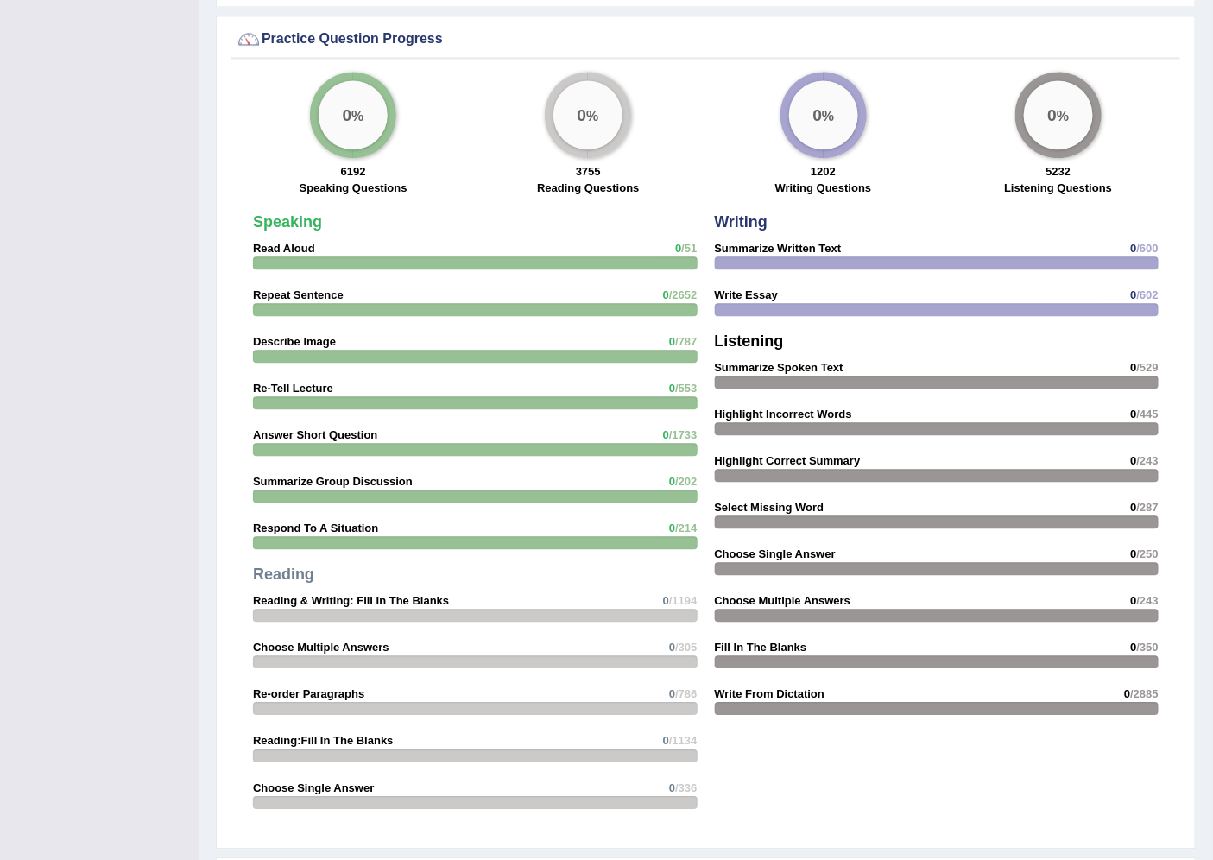
click at [308, 326] on div "Speaking Read Aloud 0 /51 Repeat Sentence 0 /2652 Describe Image 0 /787 Re-Tell…" at bounding box center [475, 515] width 462 height 621
click at [324, 337] on strong "Describe Image" at bounding box center [294, 341] width 83 height 13
click at [688, 340] on span "/787" at bounding box center [686, 341] width 22 height 13
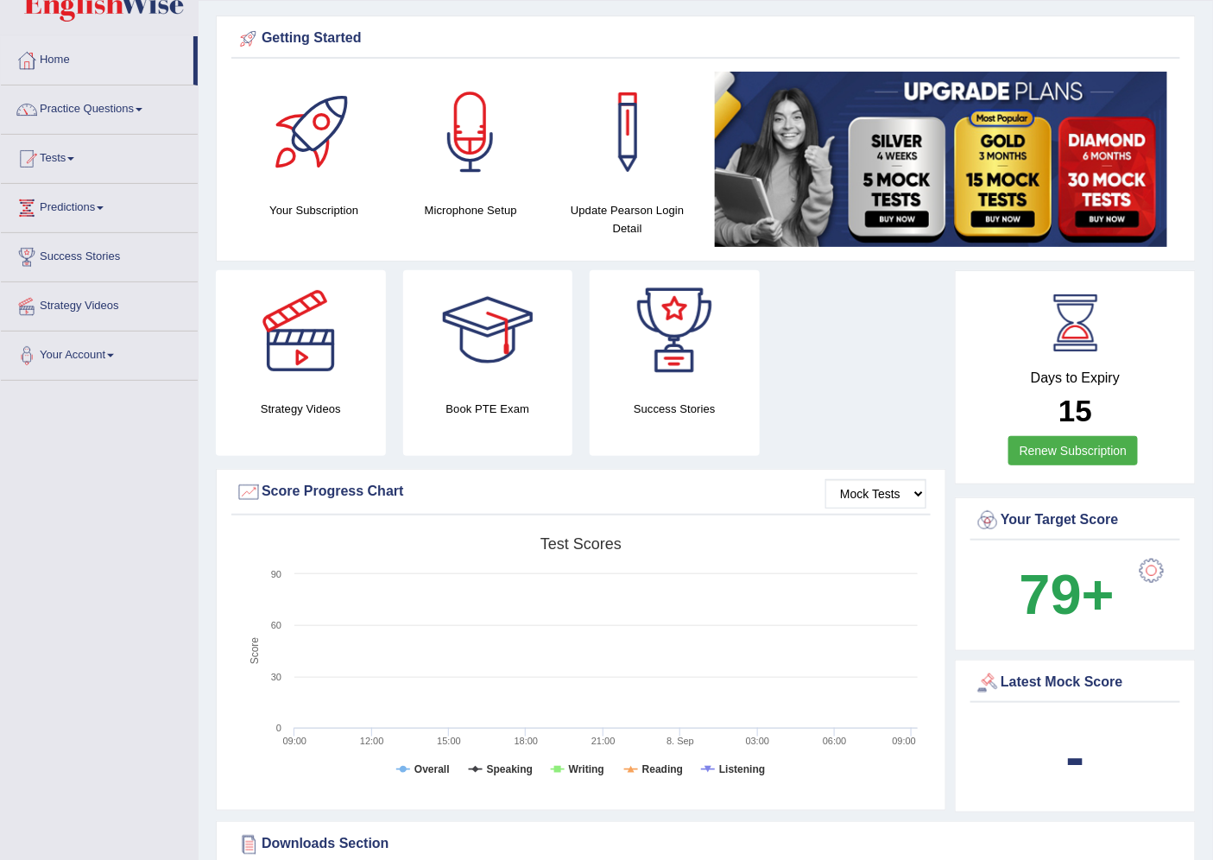
scroll to position [0, 0]
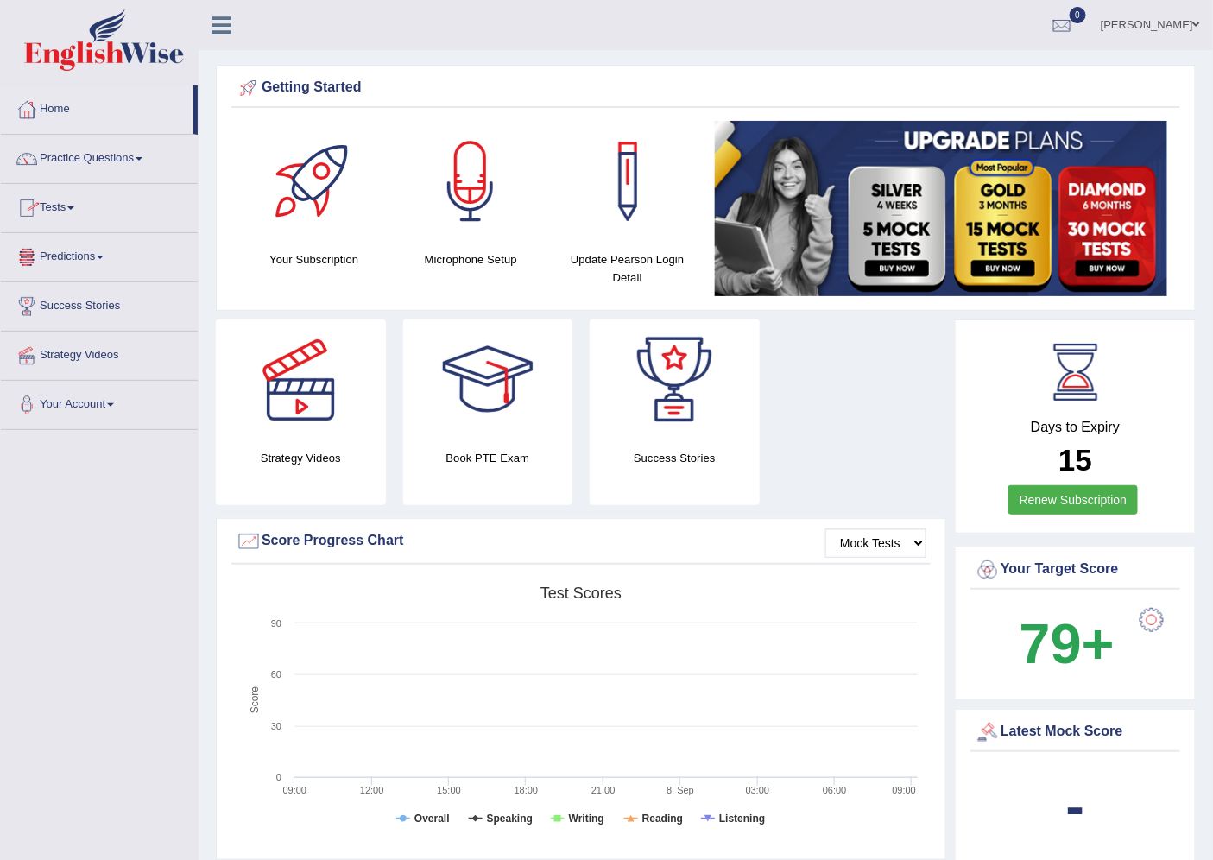
click at [63, 208] on link "Tests" at bounding box center [99, 205] width 197 height 43
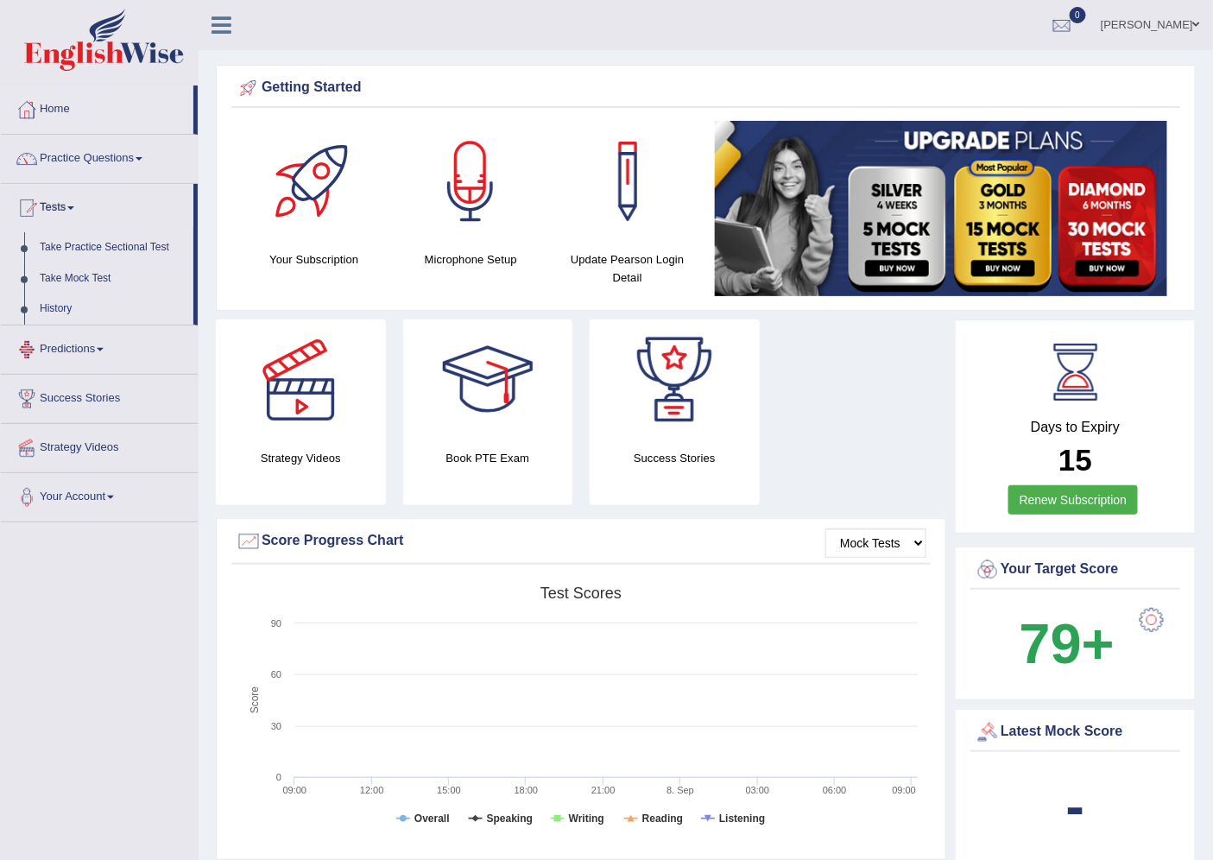
click at [72, 356] on link "Predictions" at bounding box center [99, 346] width 197 height 43
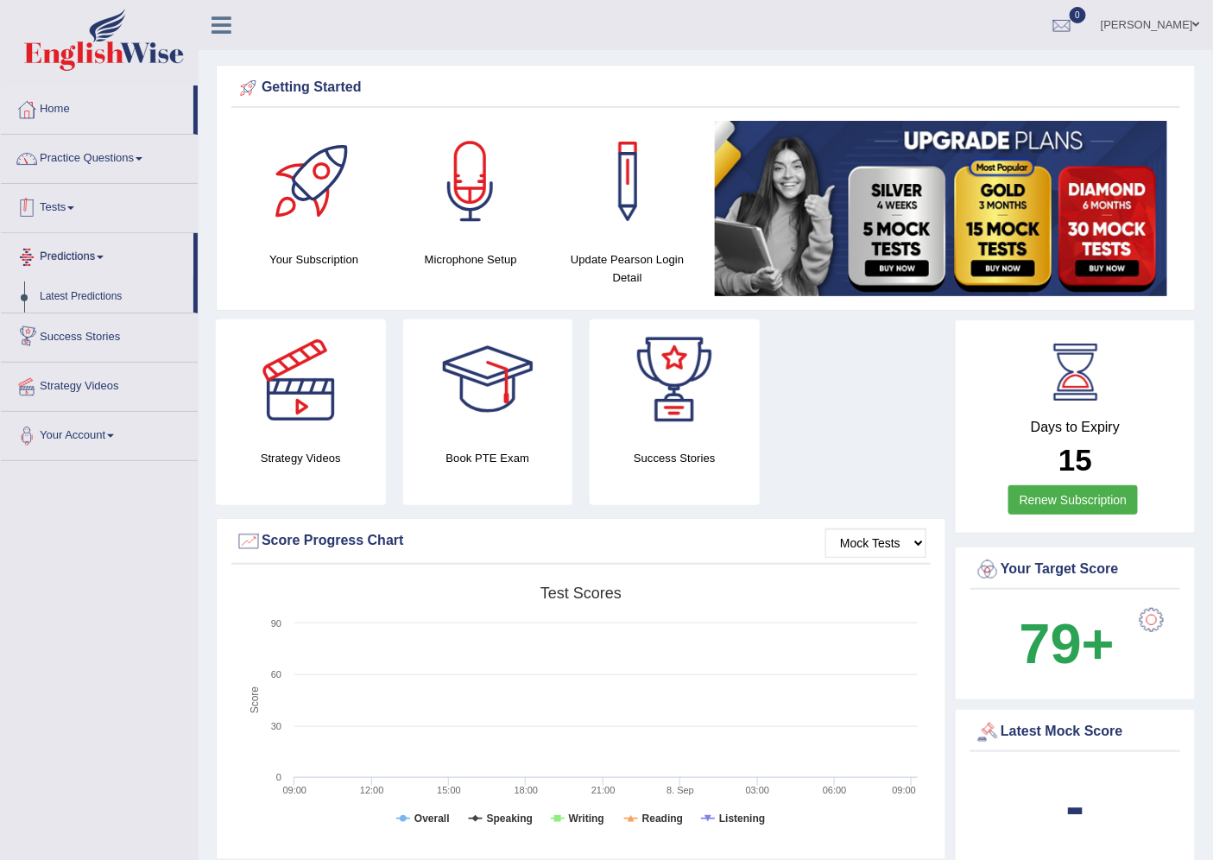
click at [63, 169] on link "Practice Questions" at bounding box center [99, 156] width 197 height 43
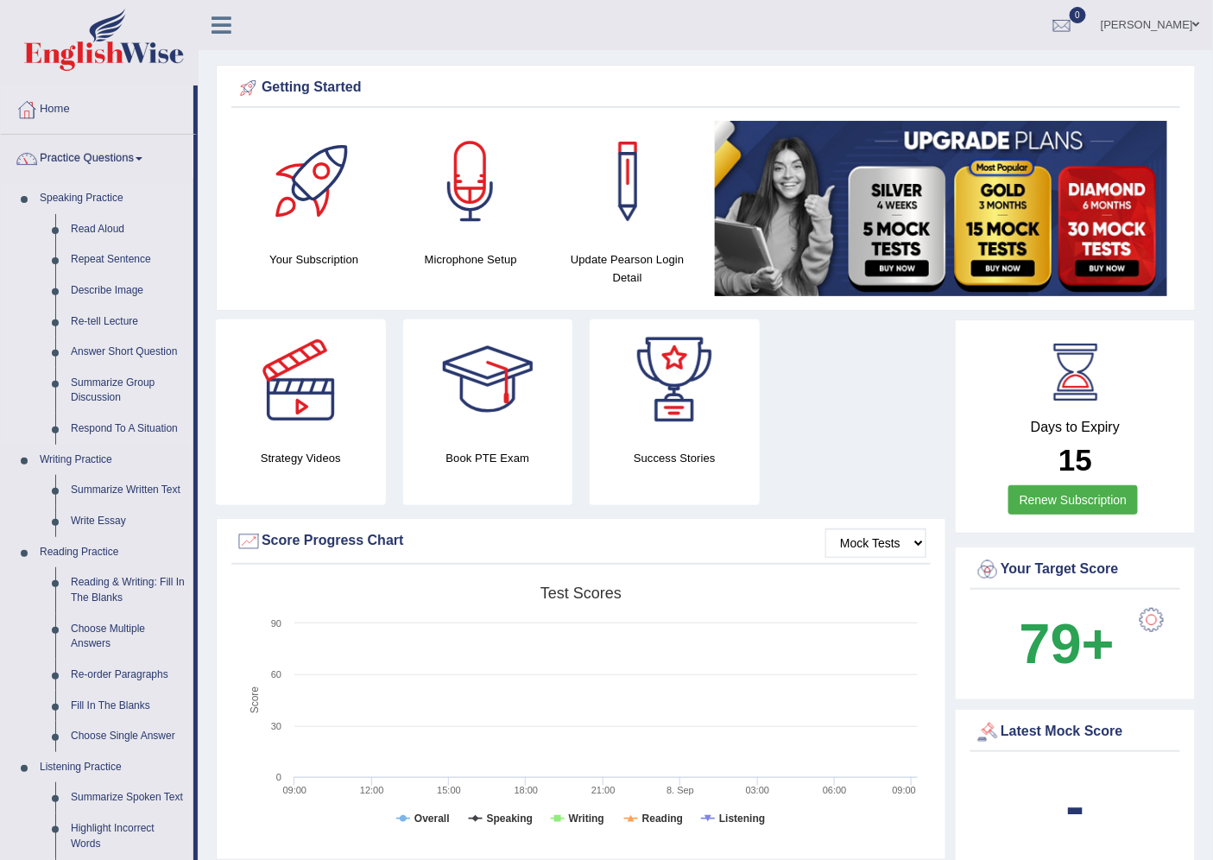
click at [69, 195] on link "Speaking Practice" at bounding box center [112, 198] width 161 height 31
click at [89, 282] on link "Describe Image" at bounding box center [128, 290] width 130 height 31
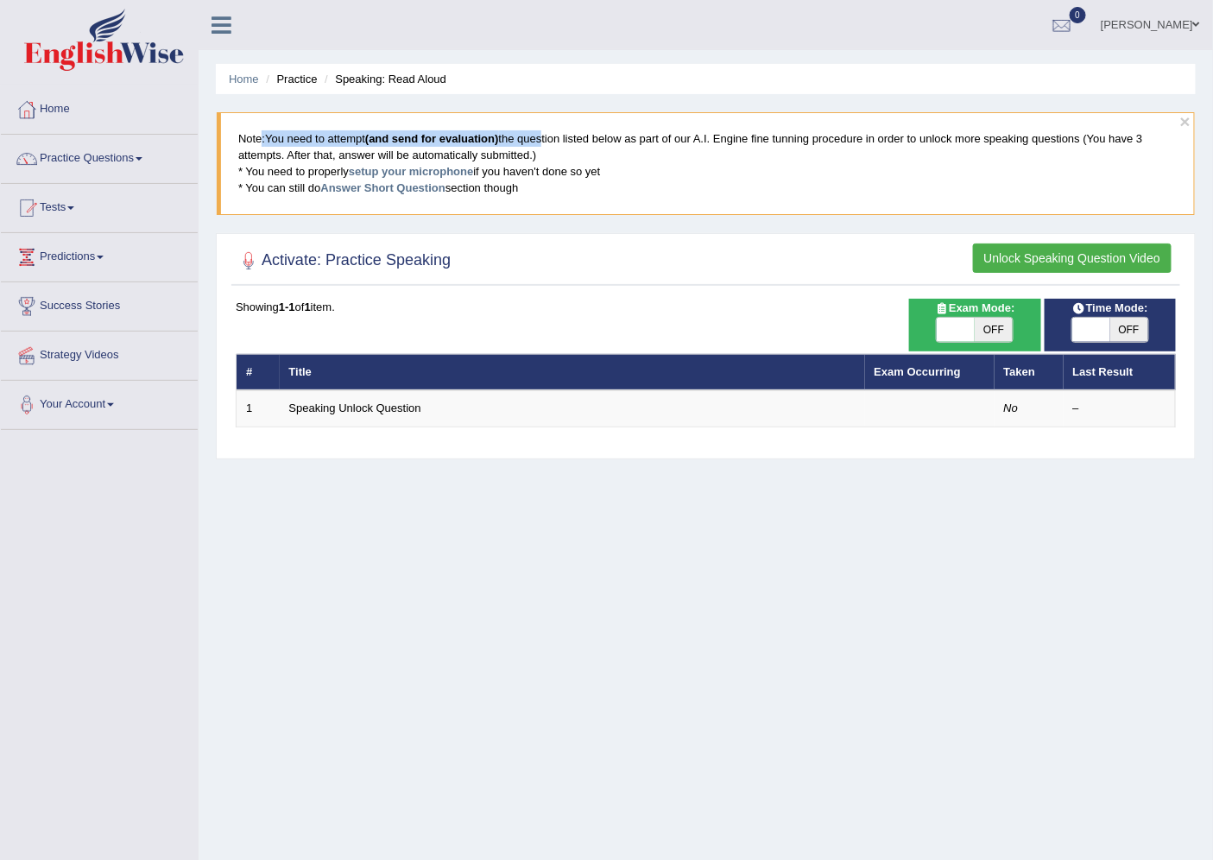
drag, startPoint x: 261, startPoint y: 135, endPoint x: 544, endPoint y: 147, distance: 283.3
click at [544, 147] on blockquote "Note: You need to attempt (and send for evaluation) the question listed below a…" at bounding box center [706, 163] width 978 height 102
click at [1046, 256] on button "Unlock Speaking Question Video" at bounding box center [1072, 257] width 198 height 29
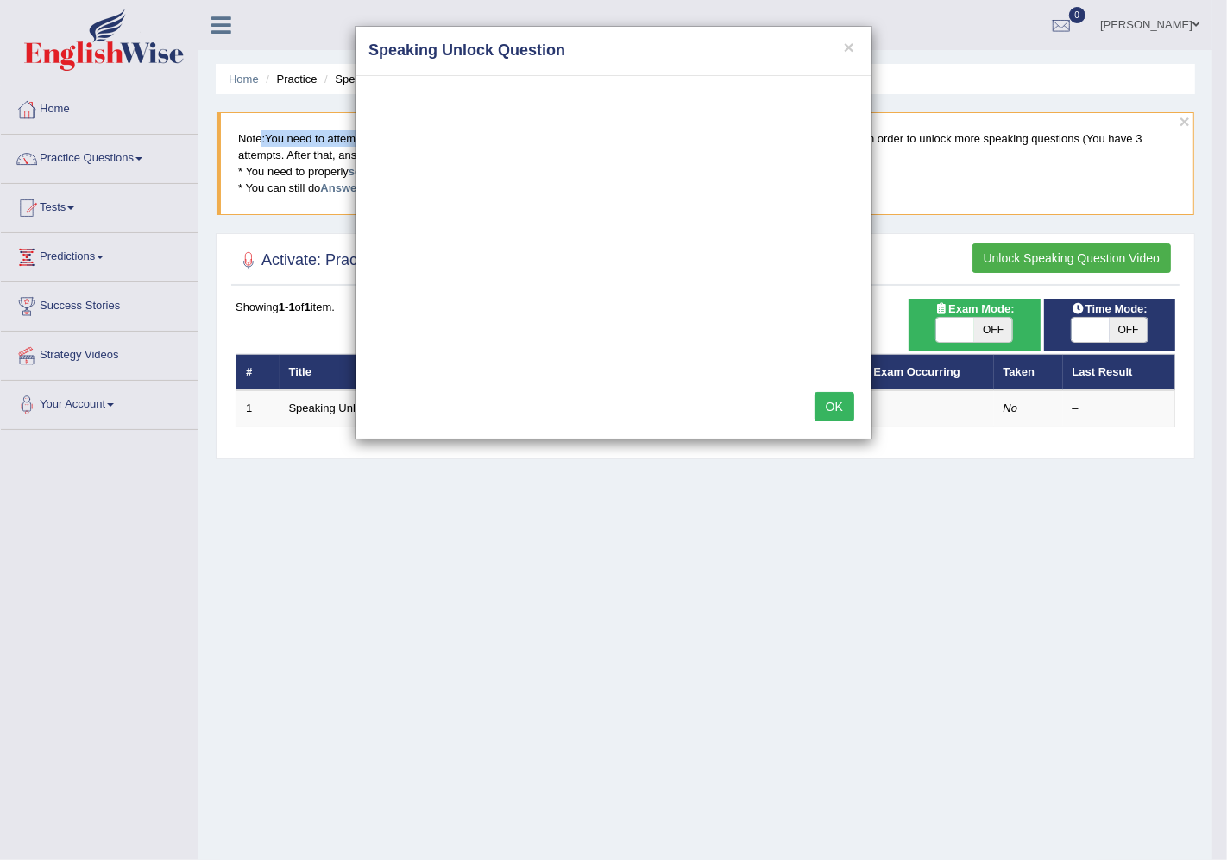
click at [830, 410] on button "OK" at bounding box center [835, 406] width 40 height 29
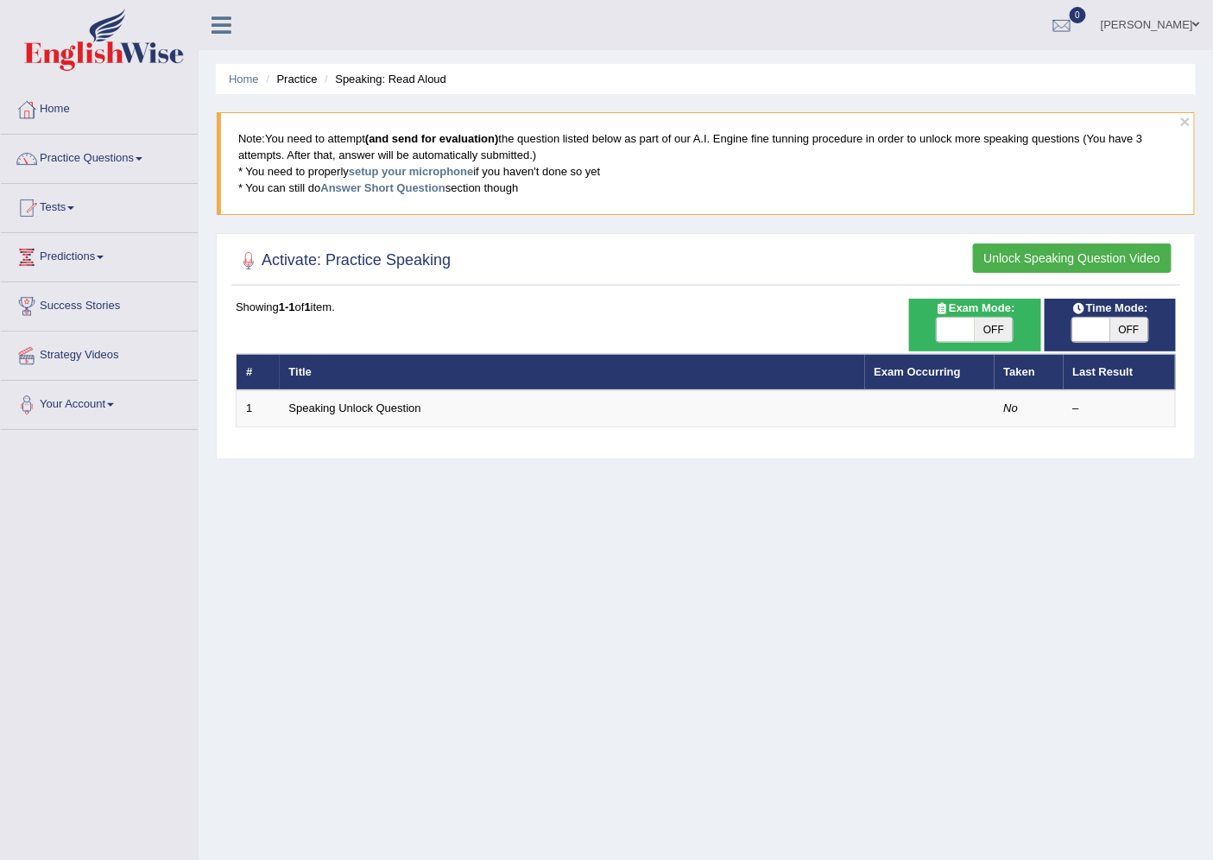
click at [322, 254] on h2 "Activate: Practice Speaking" at bounding box center [343, 261] width 215 height 26
click at [282, 306] on b "1-1" at bounding box center [287, 306] width 16 height 13
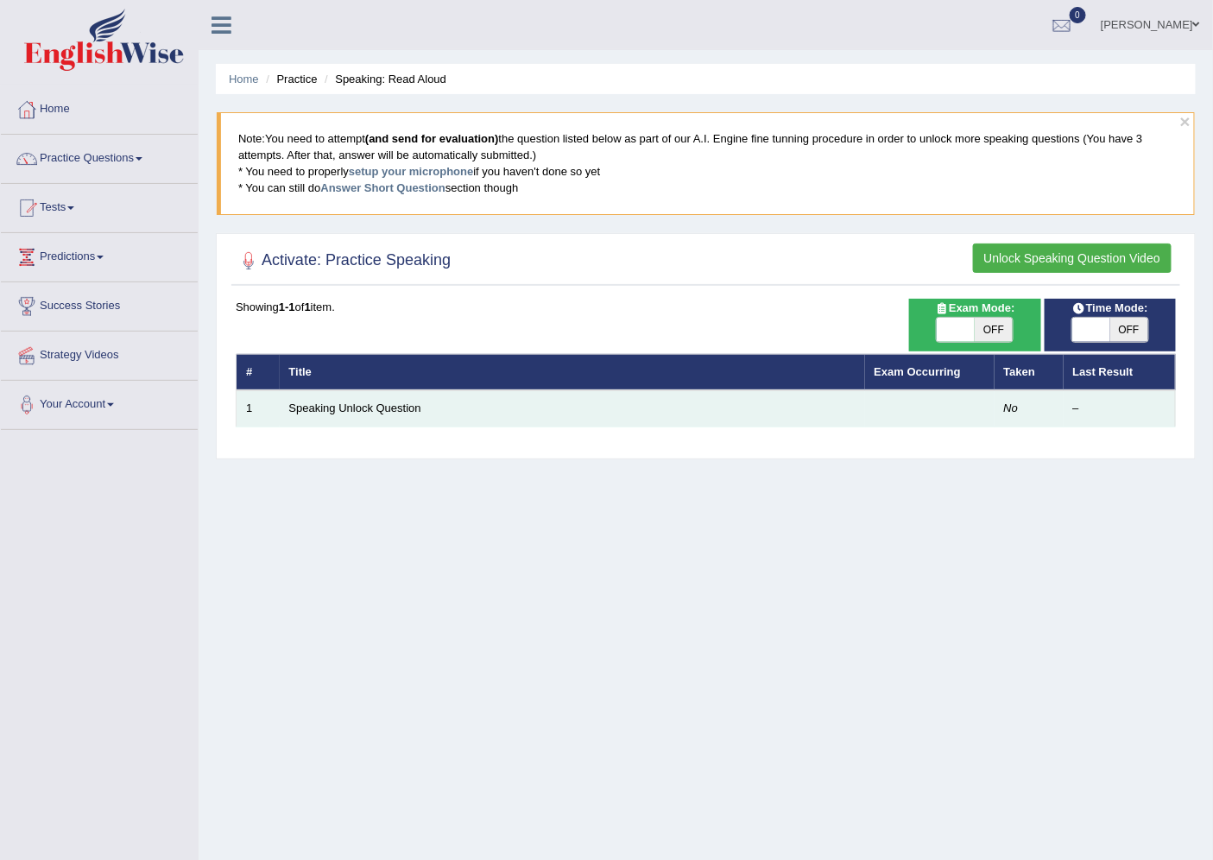
click at [282, 398] on td "Speaking Unlock Question" at bounding box center [572, 408] width 585 height 36
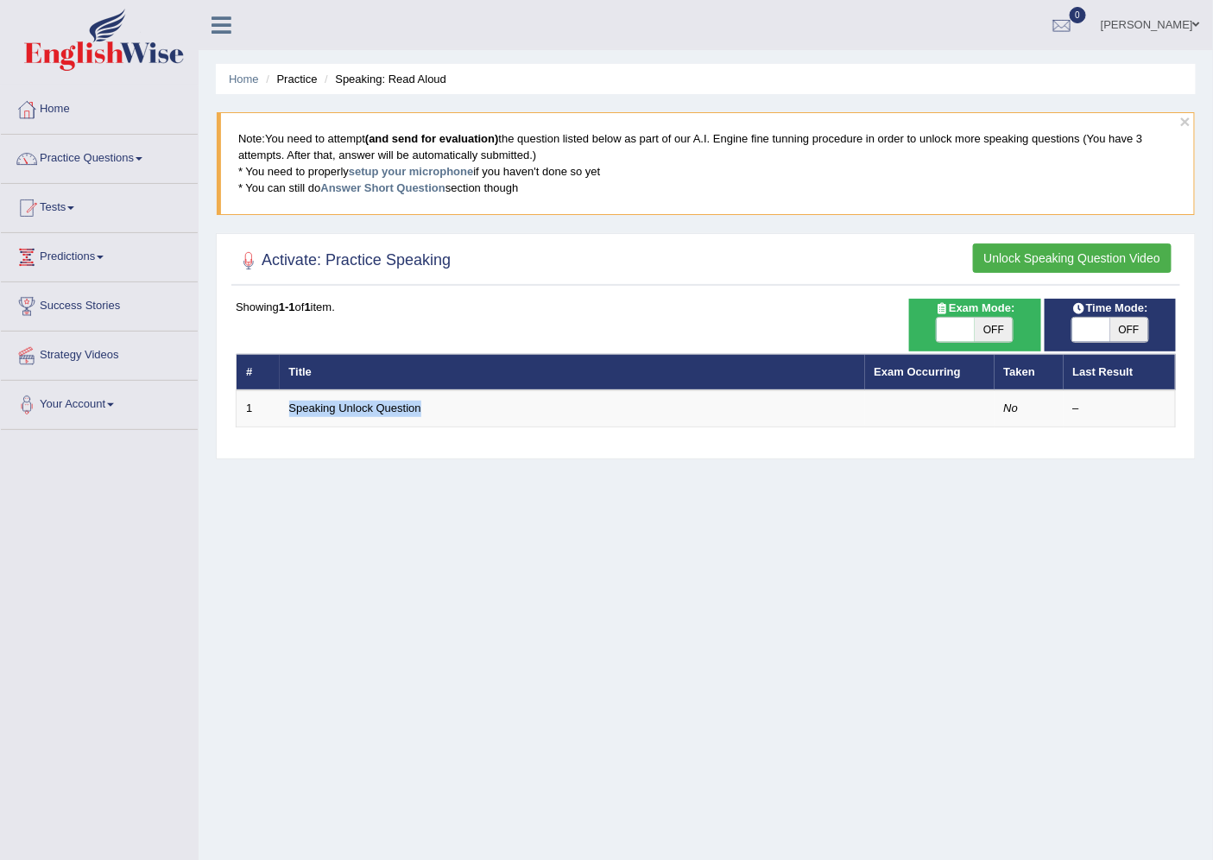
drag, startPoint x: 533, startPoint y: 148, endPoint x: 751, endPoint y: 154, distance: 217.6
click at [688, 164] on blockquote "Note: You need to attempt (and send for evaluation) the question listed below a…" at bounding box center [706, 163] width 978 height 102
click at [753, 154] on blockquote "Note: You need to attempt (and send for evaluation) the question listed below a…" at bounding box center [706, 163] width 978 height 102
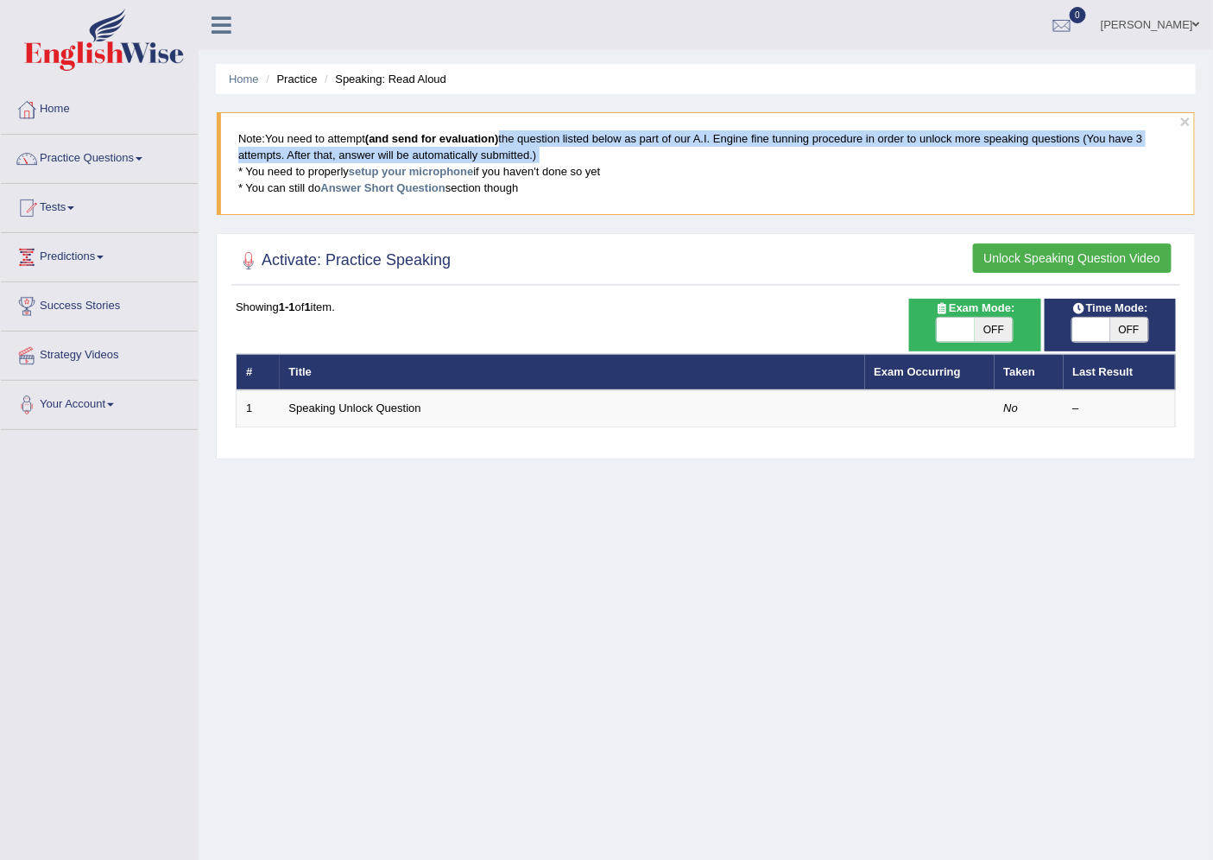
click at [753, 154] on blockquote "Note: You need to attempt (and send for evaluation) the question listed below a…" at bounding box center [706, 163] width 978 height 102
click at [1137, 16] on link "[PERSON_NAME]" at bounding box center [1149, 22] width 125 height 45
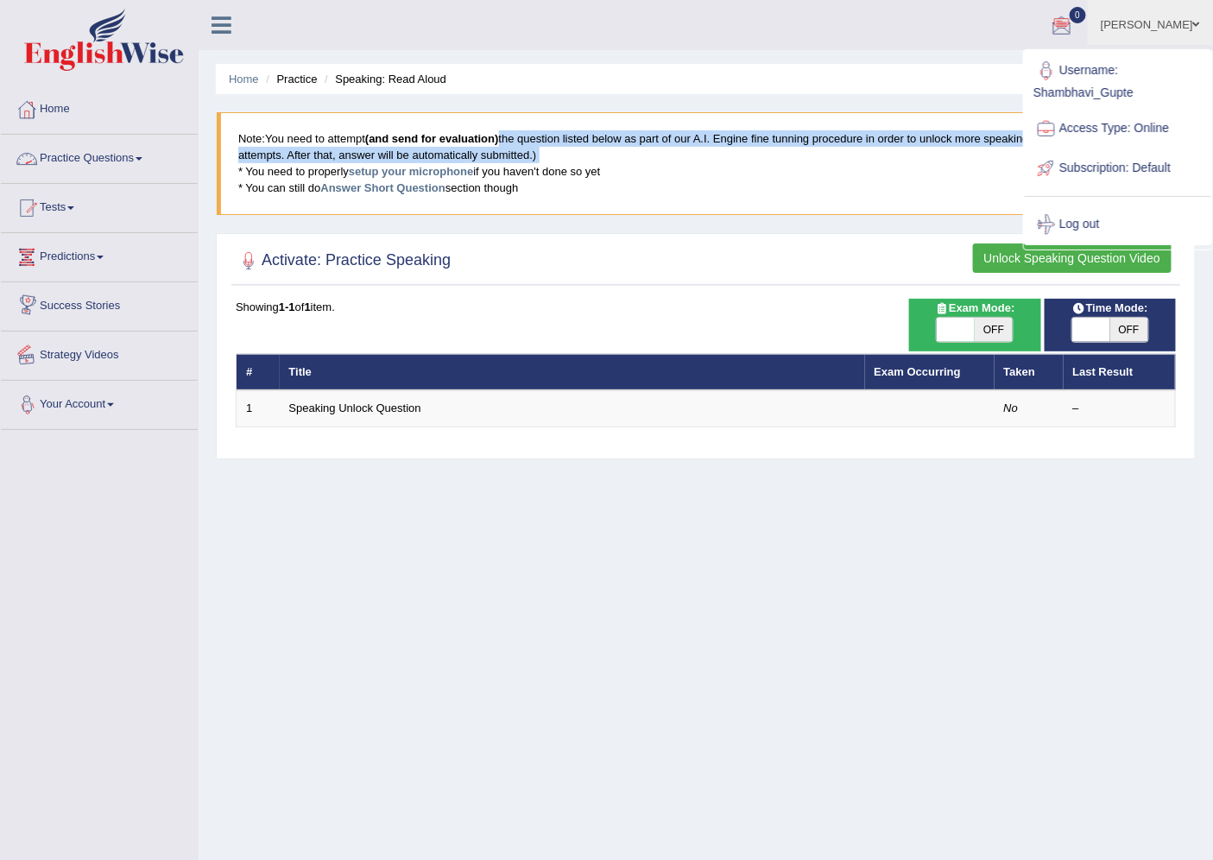
click at [85, 404] on link "Your Account" at bounding box center [99, 402] width 197 height 43
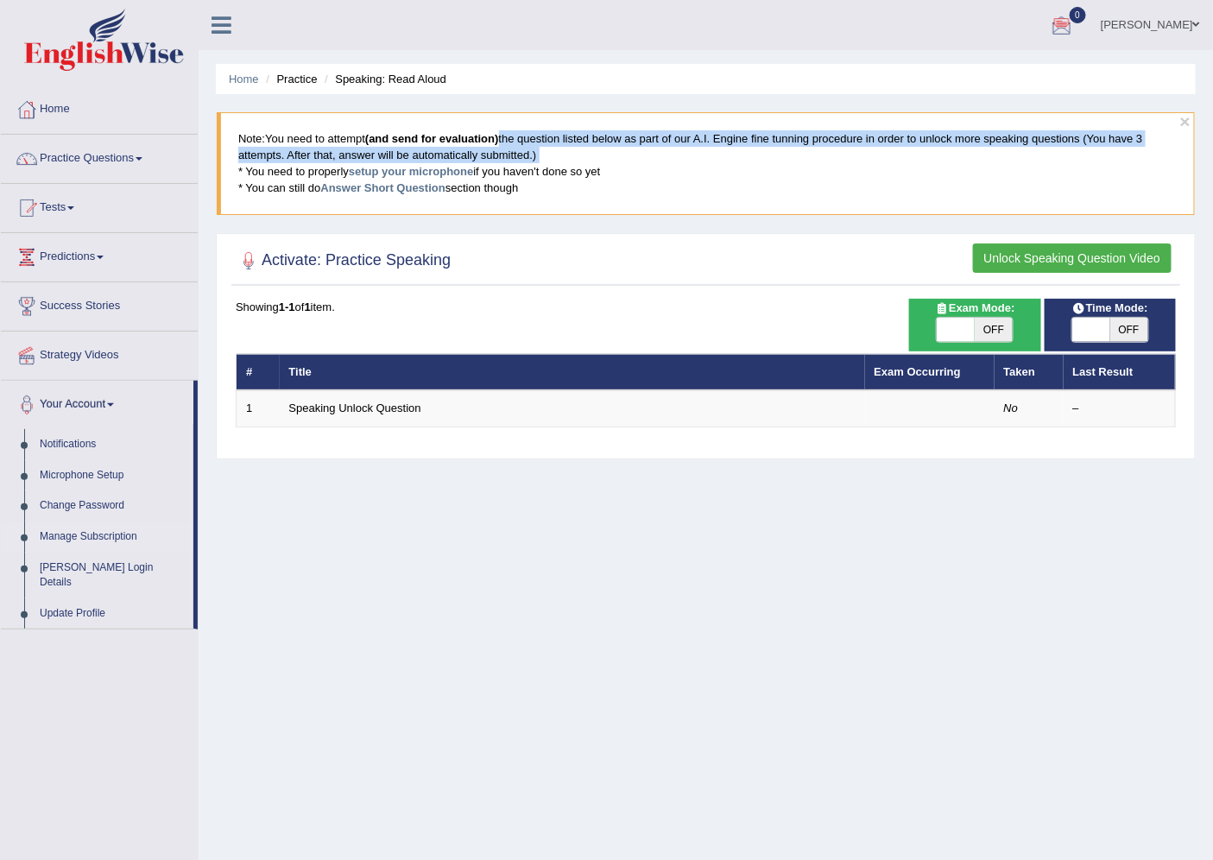
click at [99, 532] on link "Manage Subscription" at bounding box center [112, 536] width 161 height 31
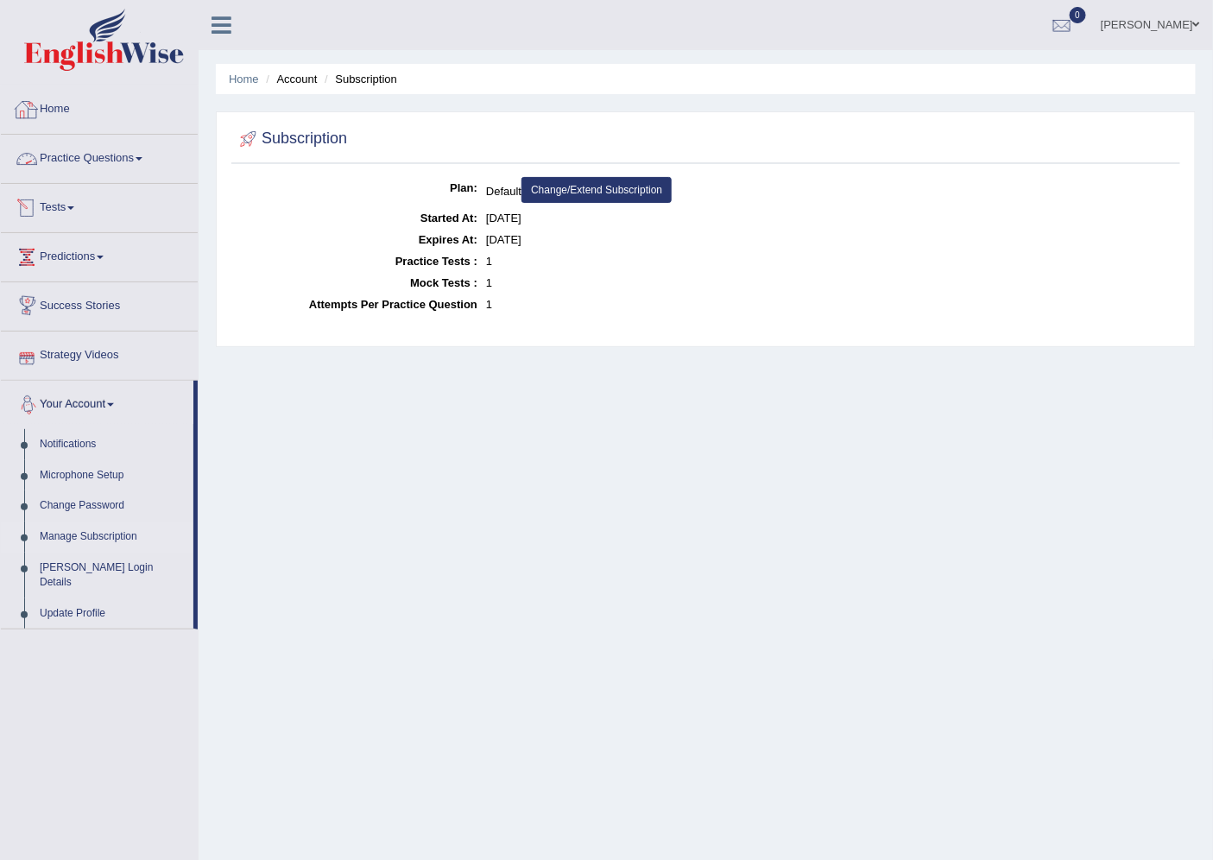
click at [74, 156] on link "Practice Questions" at bounding box center [99, 156] width 197 height 43
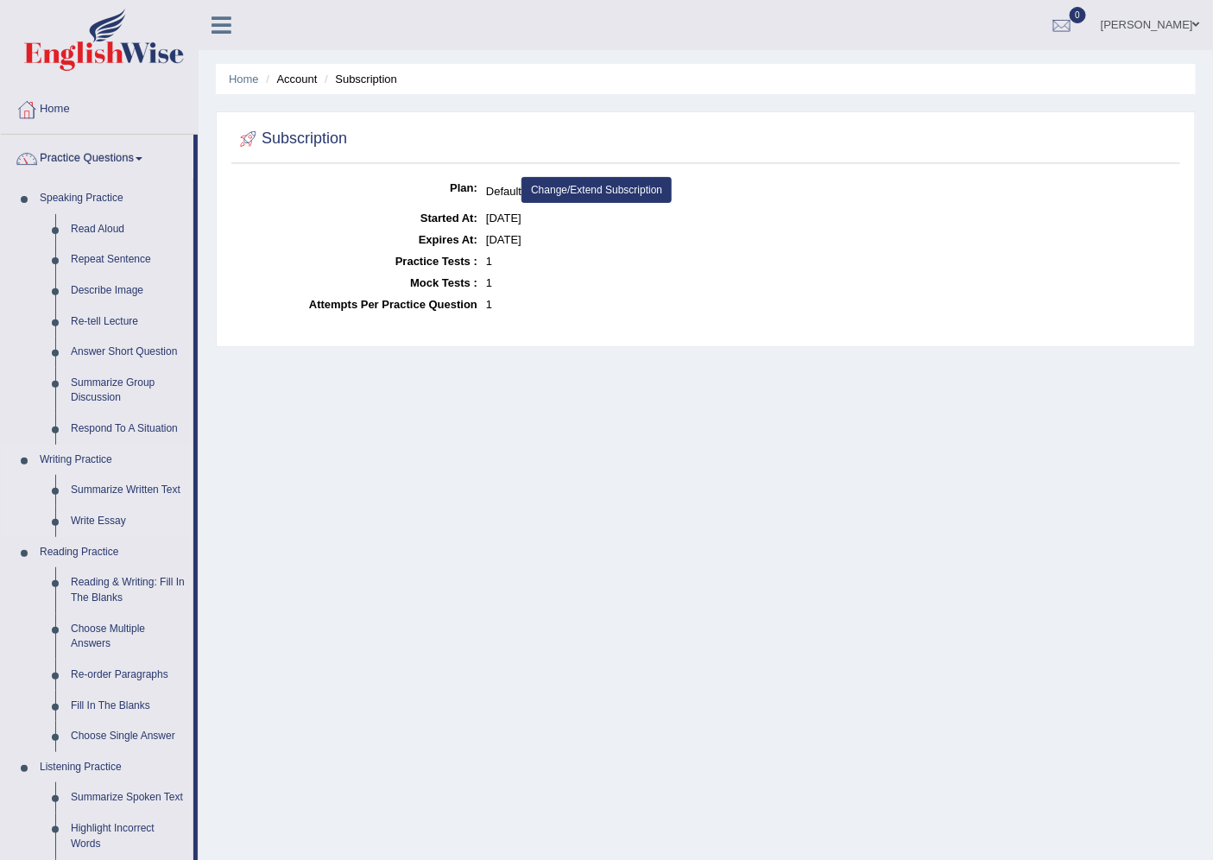
click at [104, 461] on link "Writing Practice" at bounding box center [112, 459] width 161 height 31
click at [101, 463] on link "Writing Practice" at bounding box center [112, 459] width 161 height 31
click at [123, 590] on link "Reading & Writing: Fill In The Blanks" at bounding box center [128, 590] width 130 height 46
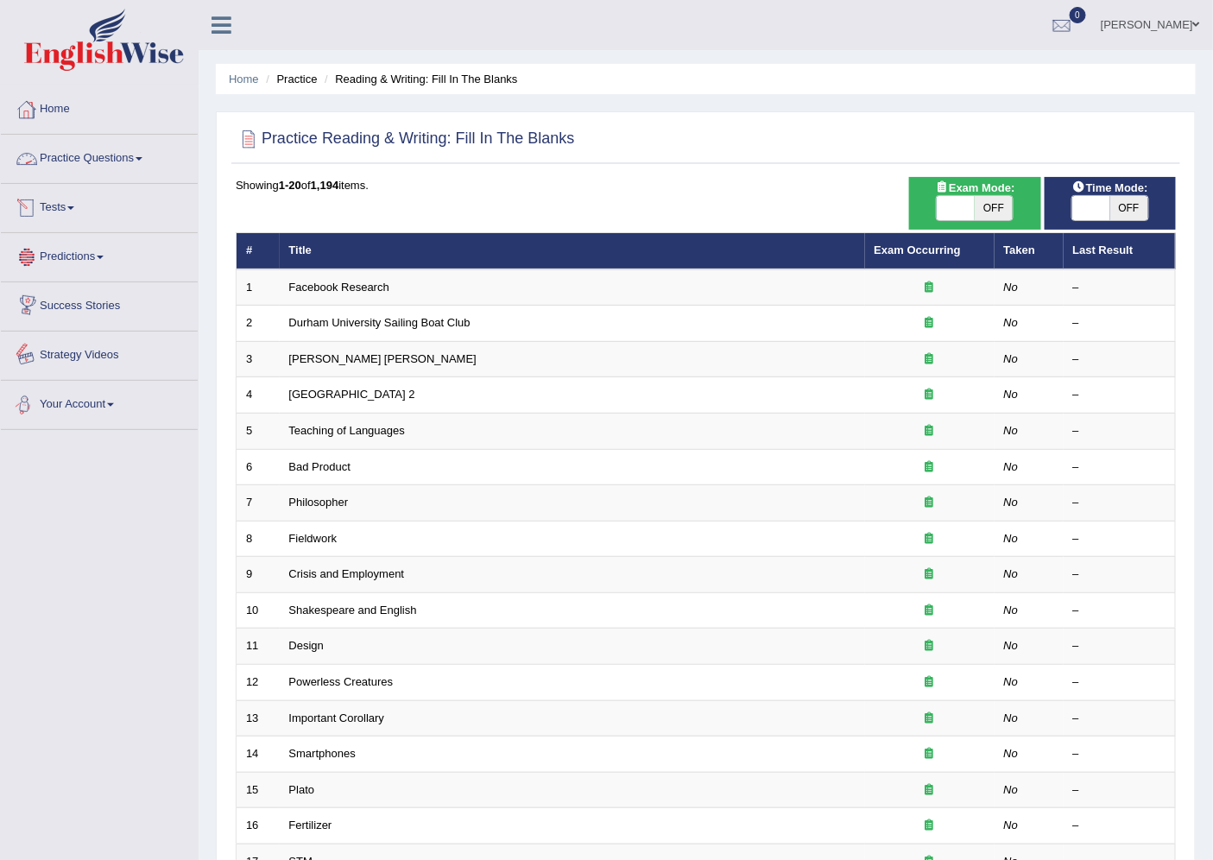
click at [100, 164] on link "Practice Questions" at bounding box center [99, 156] width 197 height 43
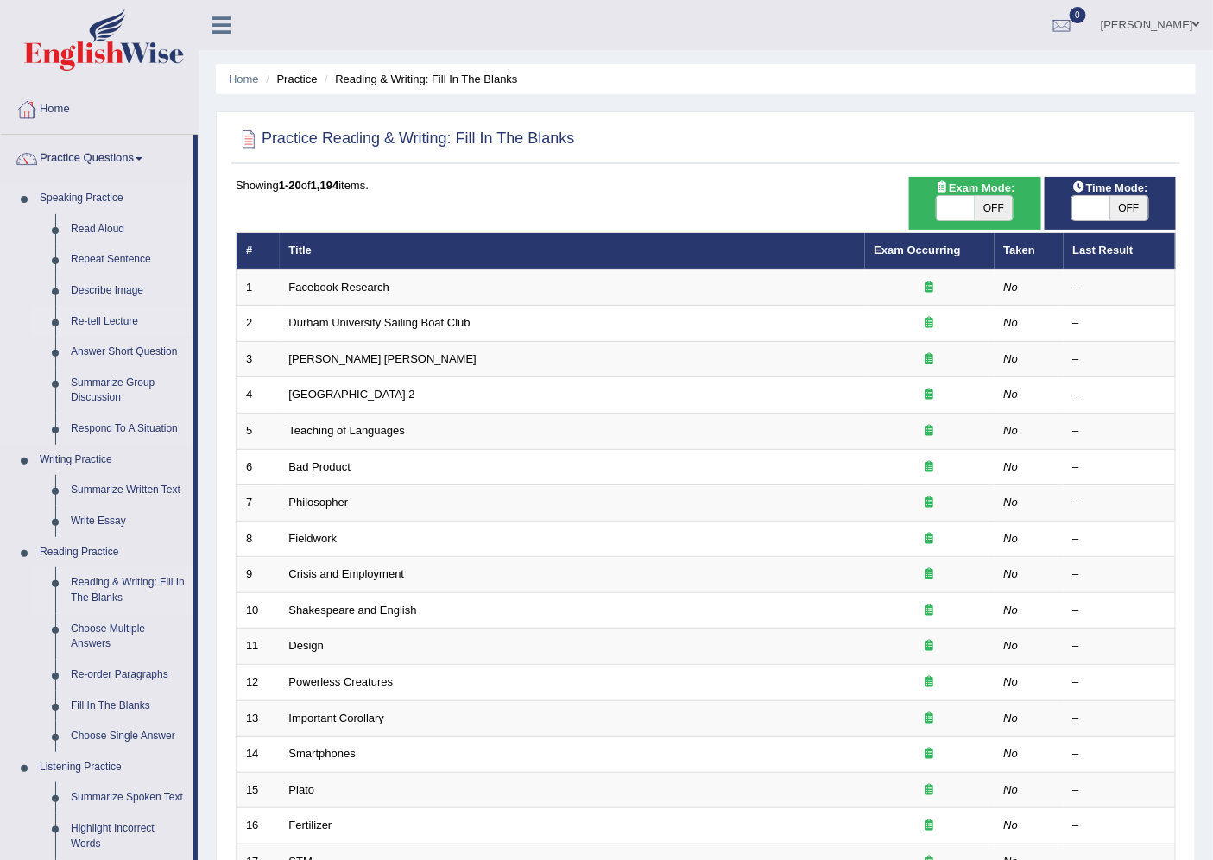
click at [102, 312] on link "Re-tell Lecture" at bounding box center [128, 321] width 130 height 31
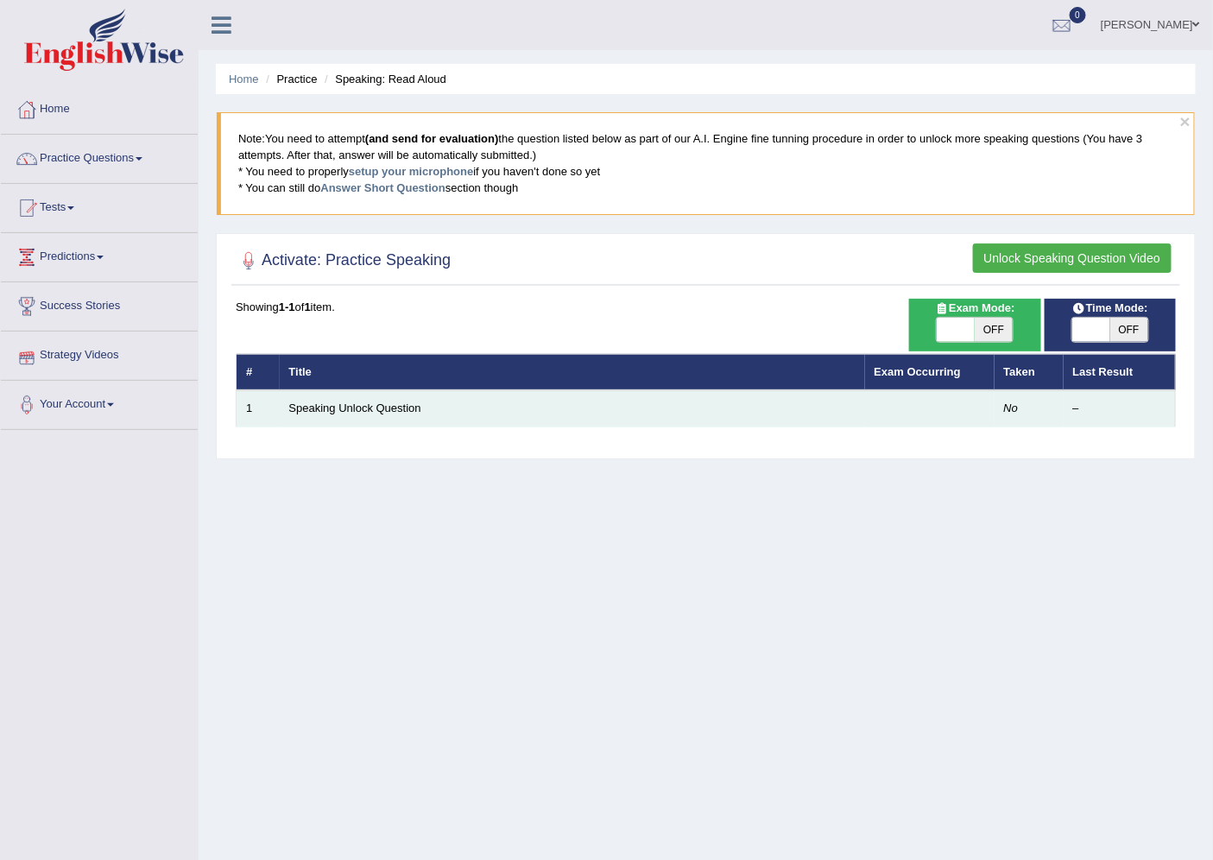
click at [1018, 414] on td "No" at bounding box center [1028, 408] width 69 height 36
click at [910, 409] on td at bounding box center [929, 408] width 129 height 36
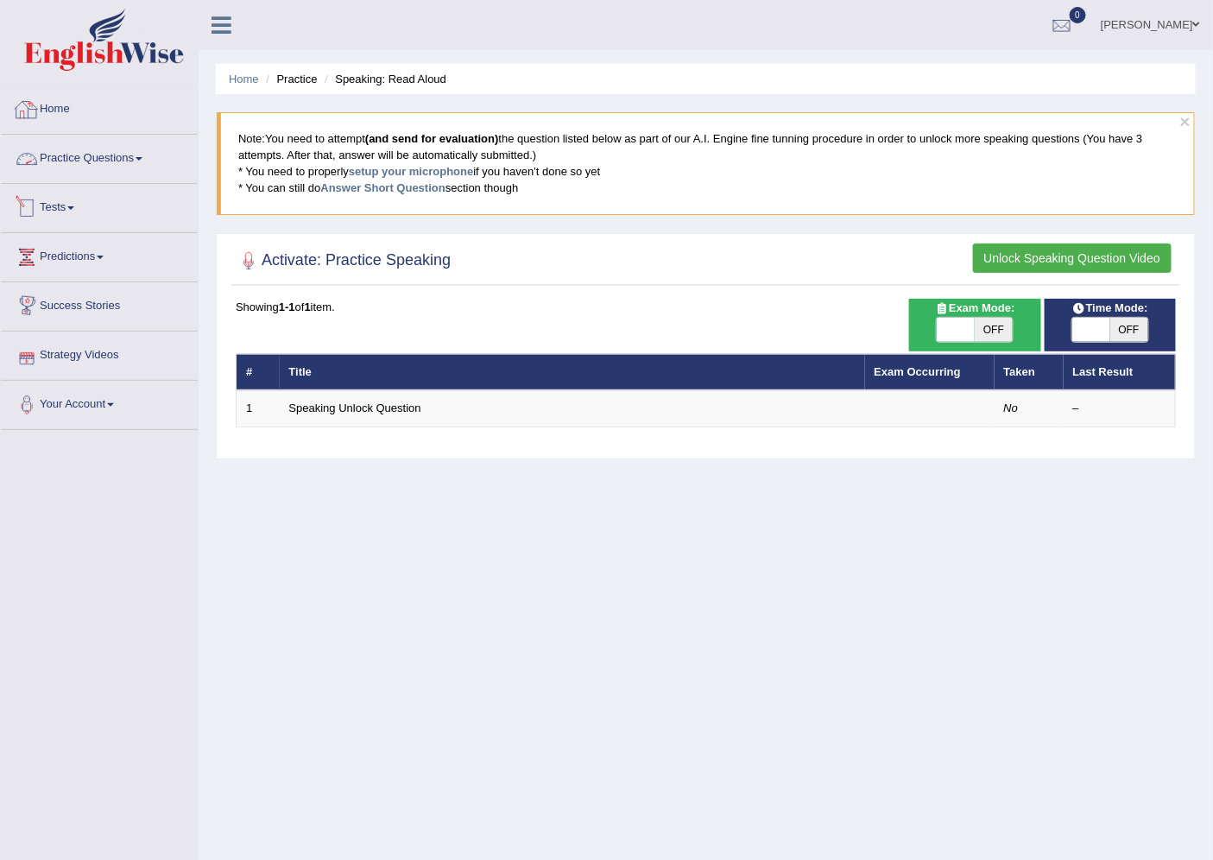
click at [73, 142] on link "Practice Questions" at bounding box center [99, 156] width 197 height 43
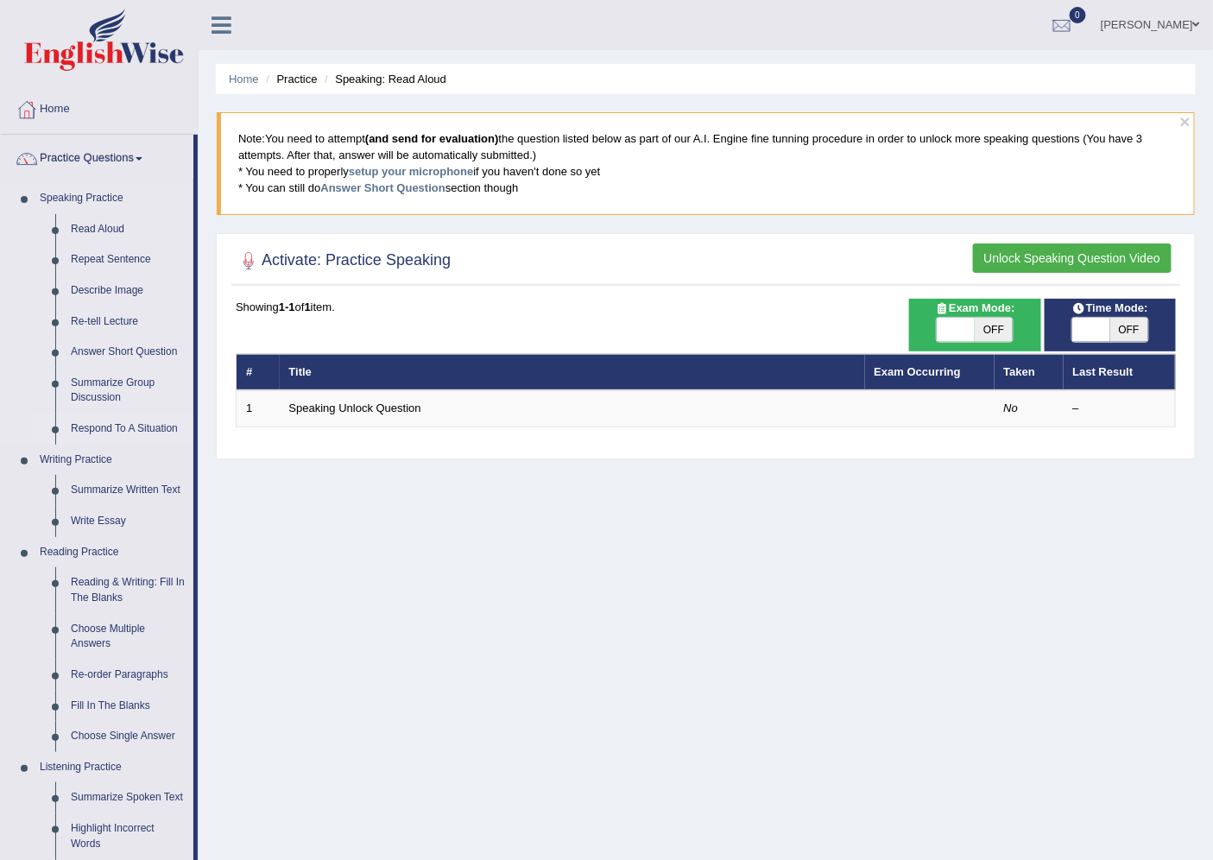
click at [117, 425] on link "Respond To A Situation" at bounding box center [128, 428] width 130 height 31
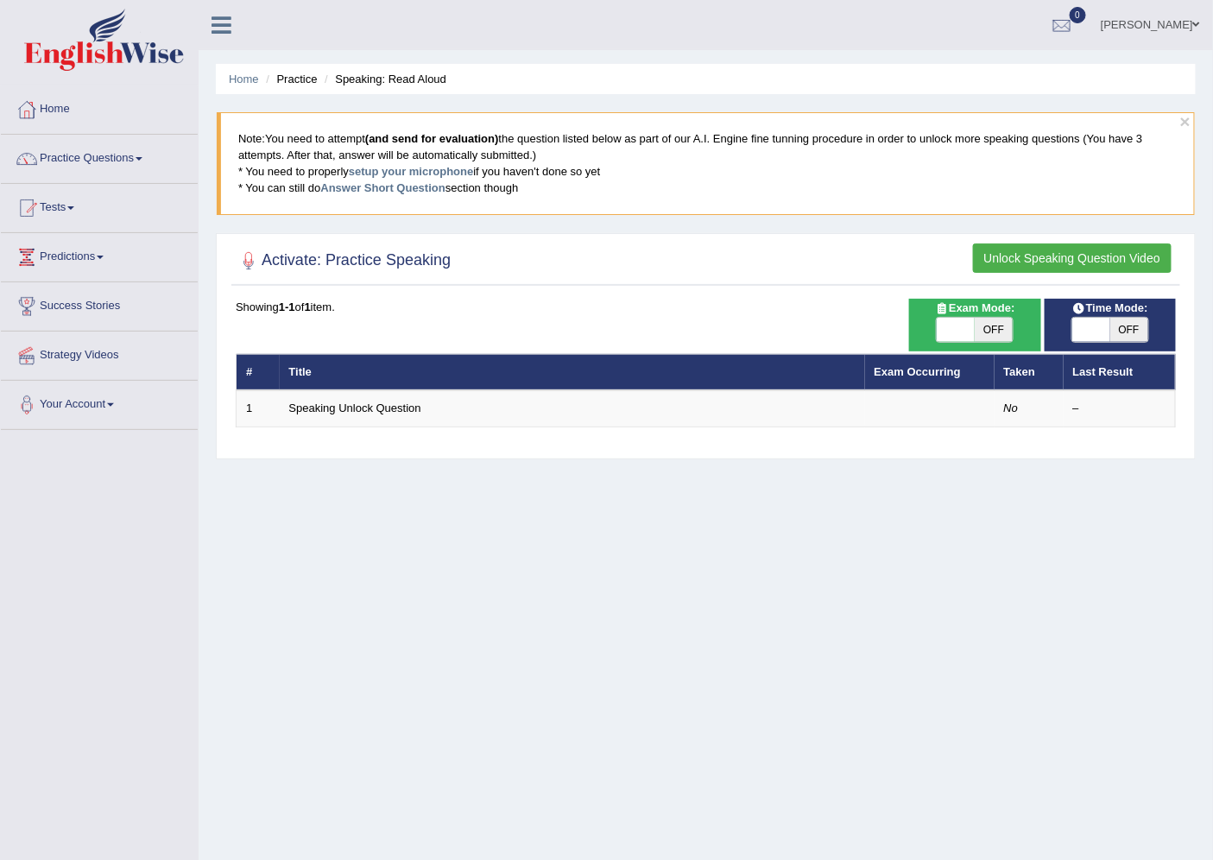
click at [1010, 251] on button "Unlock Speaking Question Video" at bounding box center [1072, 257] width 198 height 29
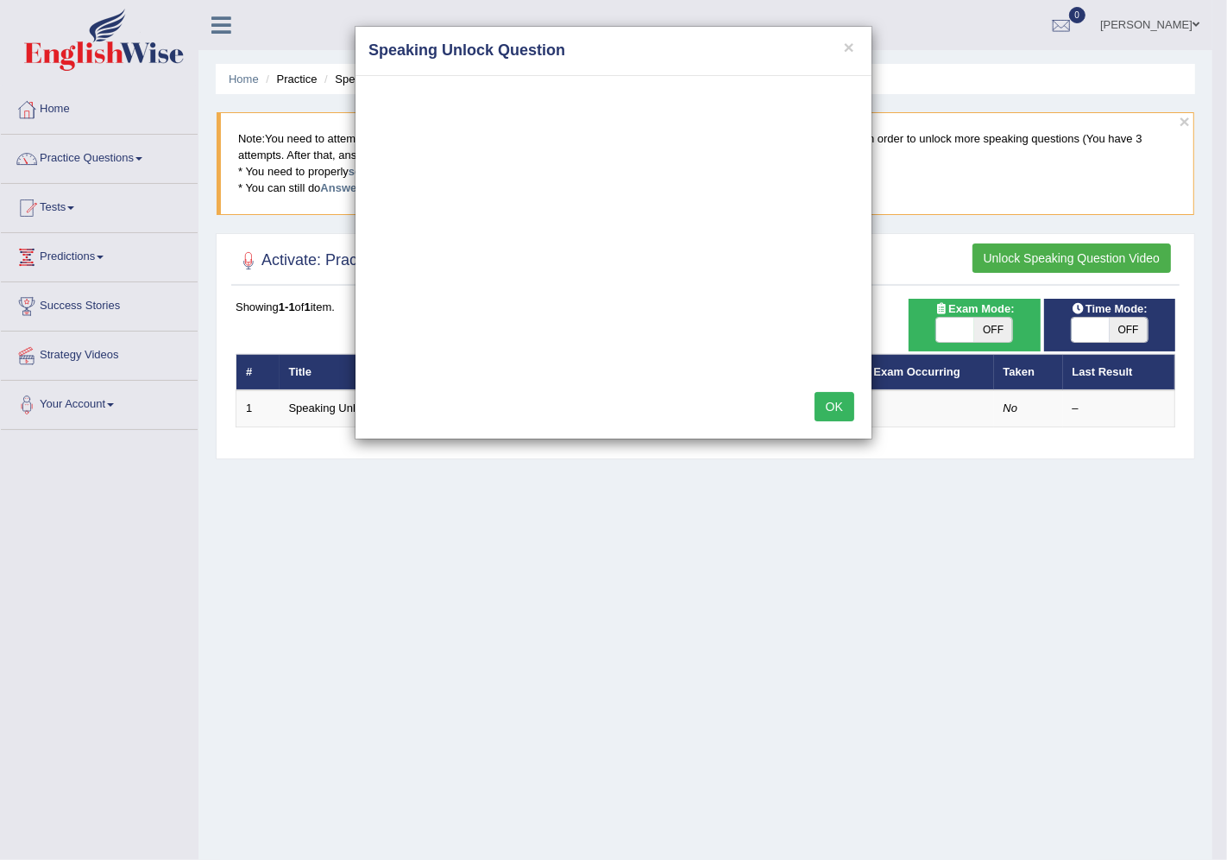
click at [606, 394] on div "OK" at bounding box center [614, 408] width 516 height 60
click at [852, 41] on button "×" at bounding box center [849, 47] width 10 height 18
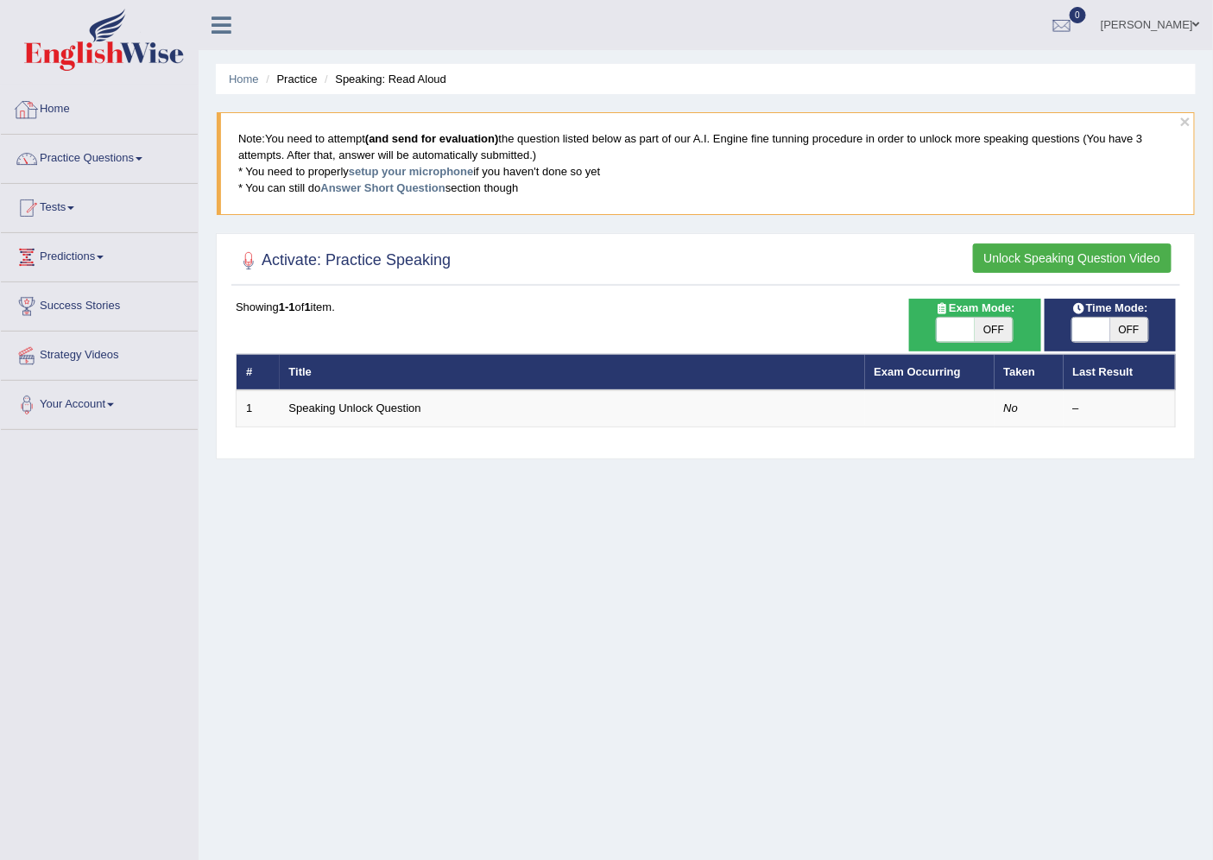
click at [108, 121] on link "Home" at bounding box center [99, 106] width 197 height 43
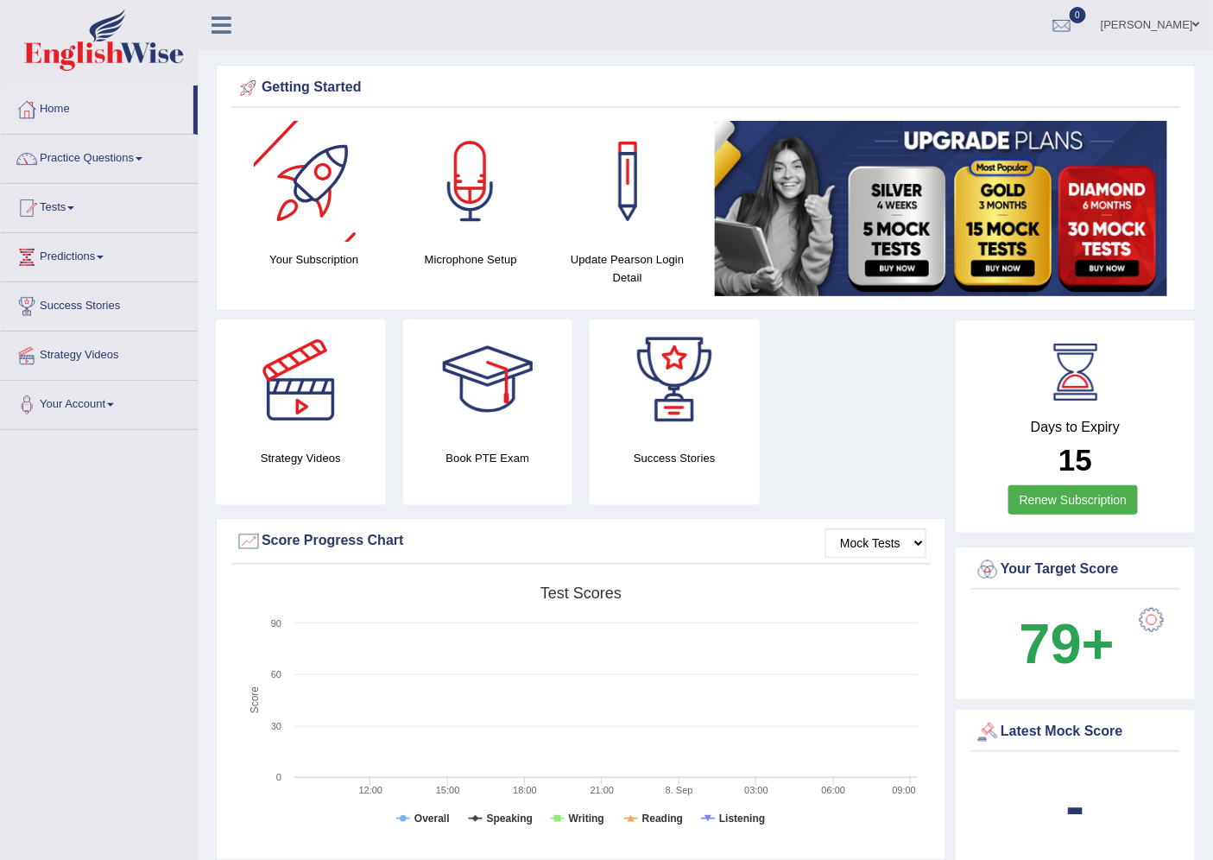
click at [457, 211] on div at bounding box center [470, 181] width 121 height 121
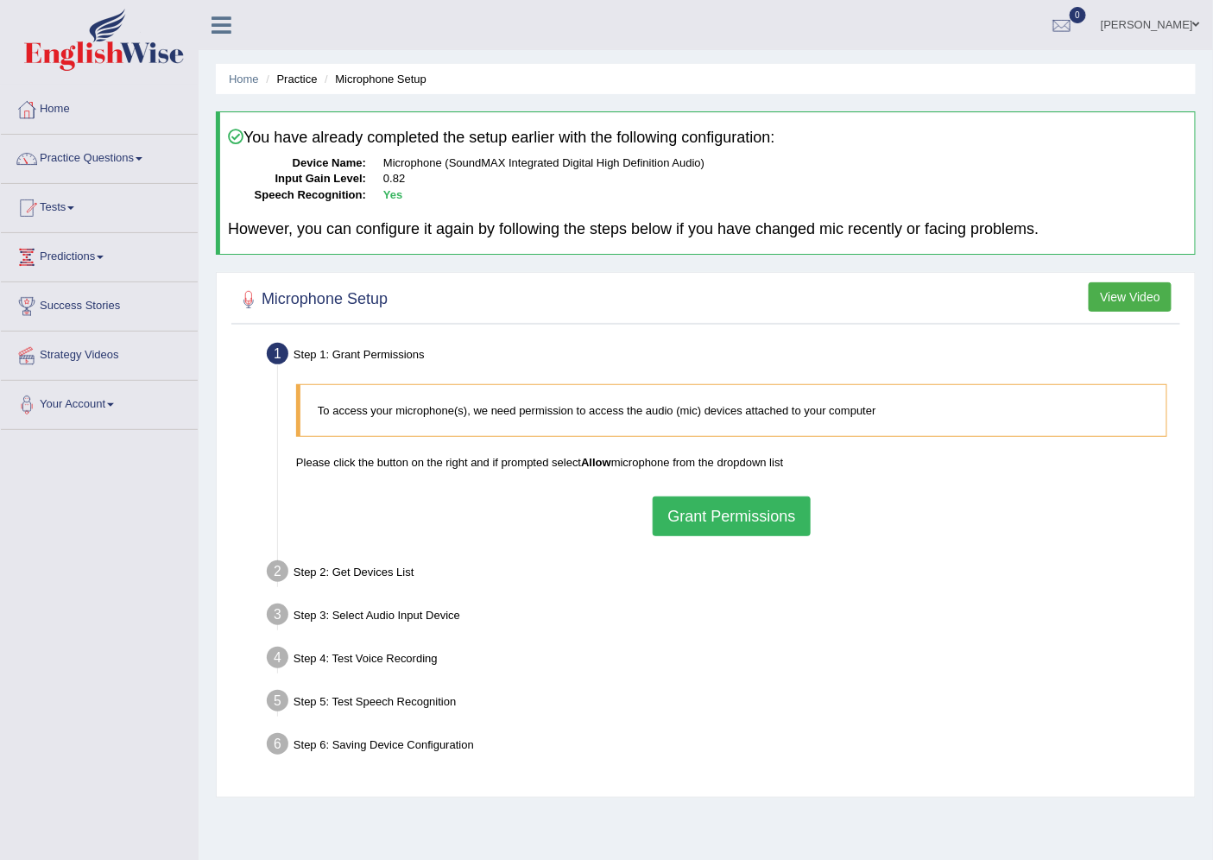
click at [761, 514] on button "Grant Permissions" at bounding box center [730, 516] width 157 height 40
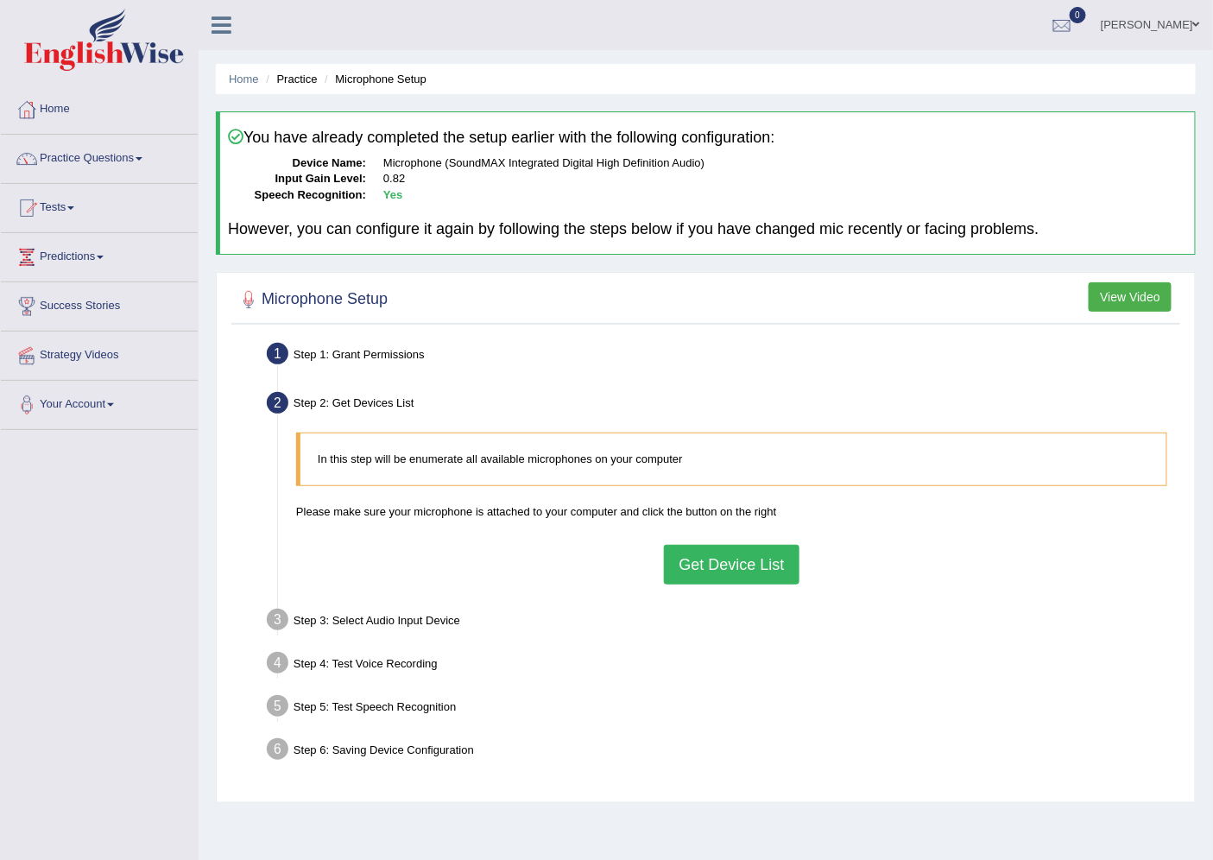
click at [747, 561] on button "Get Device List" at bounding box center [731, 565] width 135 height 40
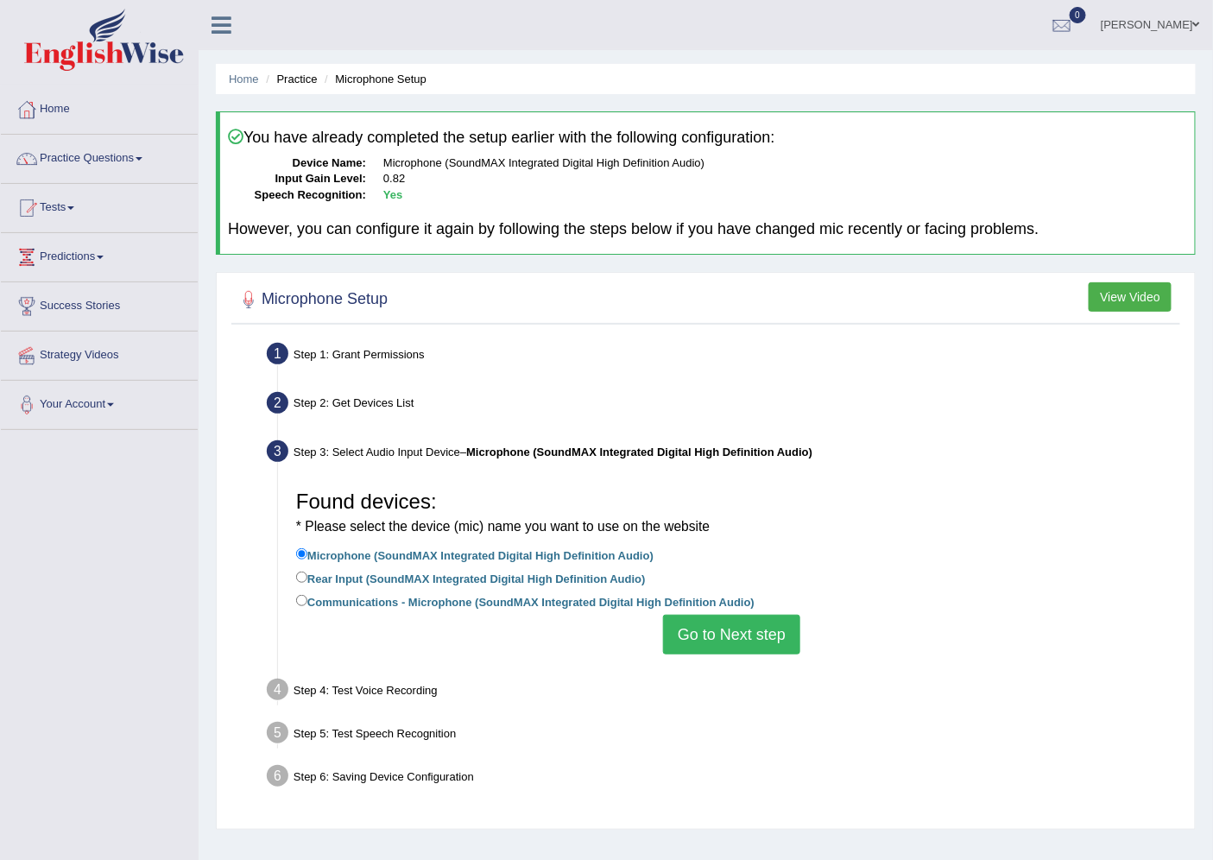
click at [738, 631] on button "Go to Next step" at bounding box center [731, 634] width 137 height 40
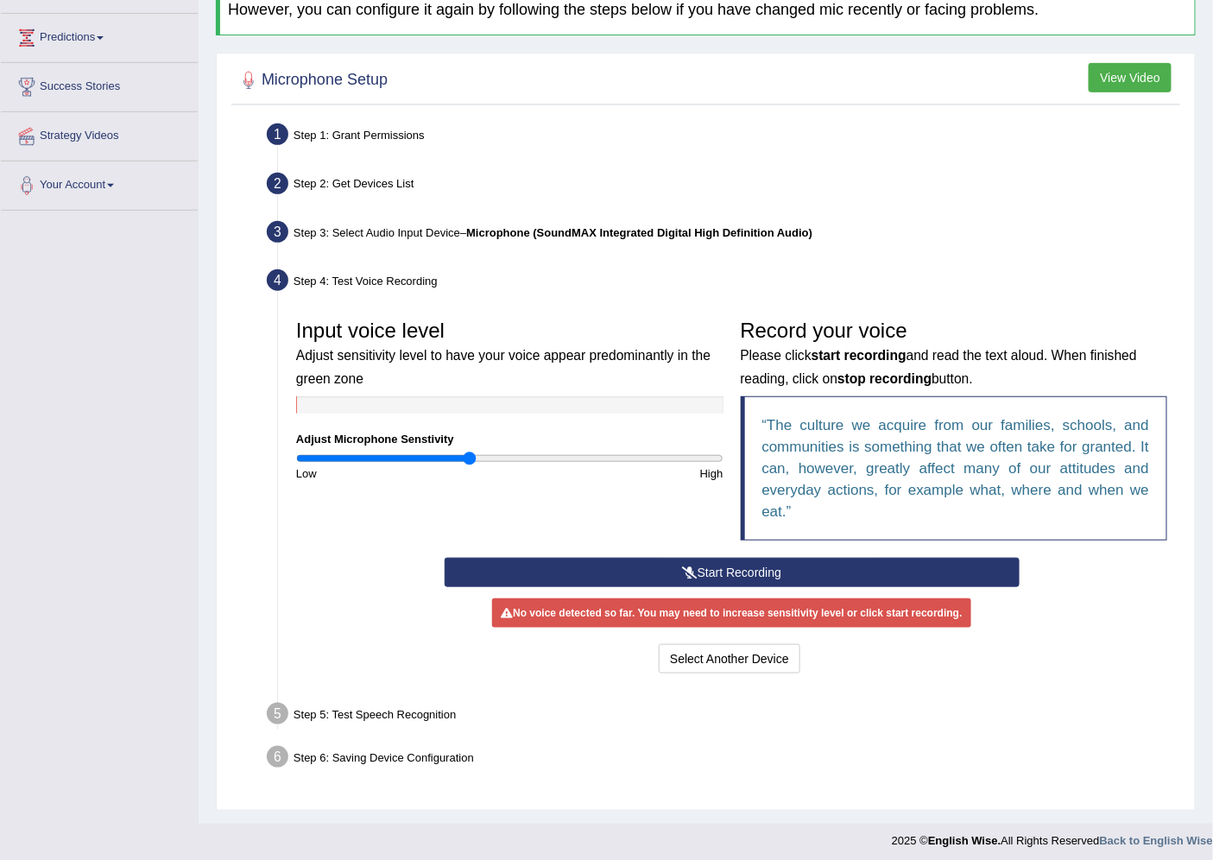
scroll to position [224, 0]
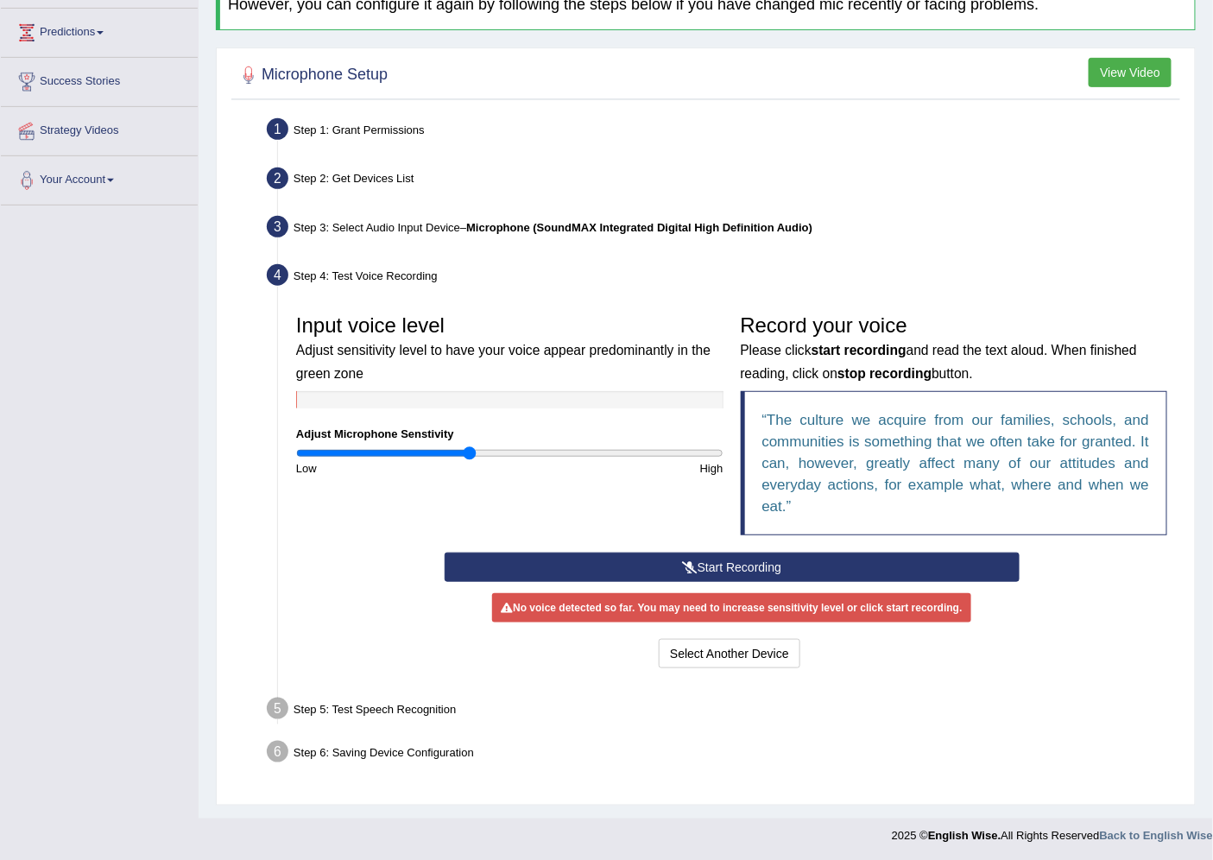
click at [722, 567] on button "Start Recording" at bounding box center [731, 566] width 575 height 29
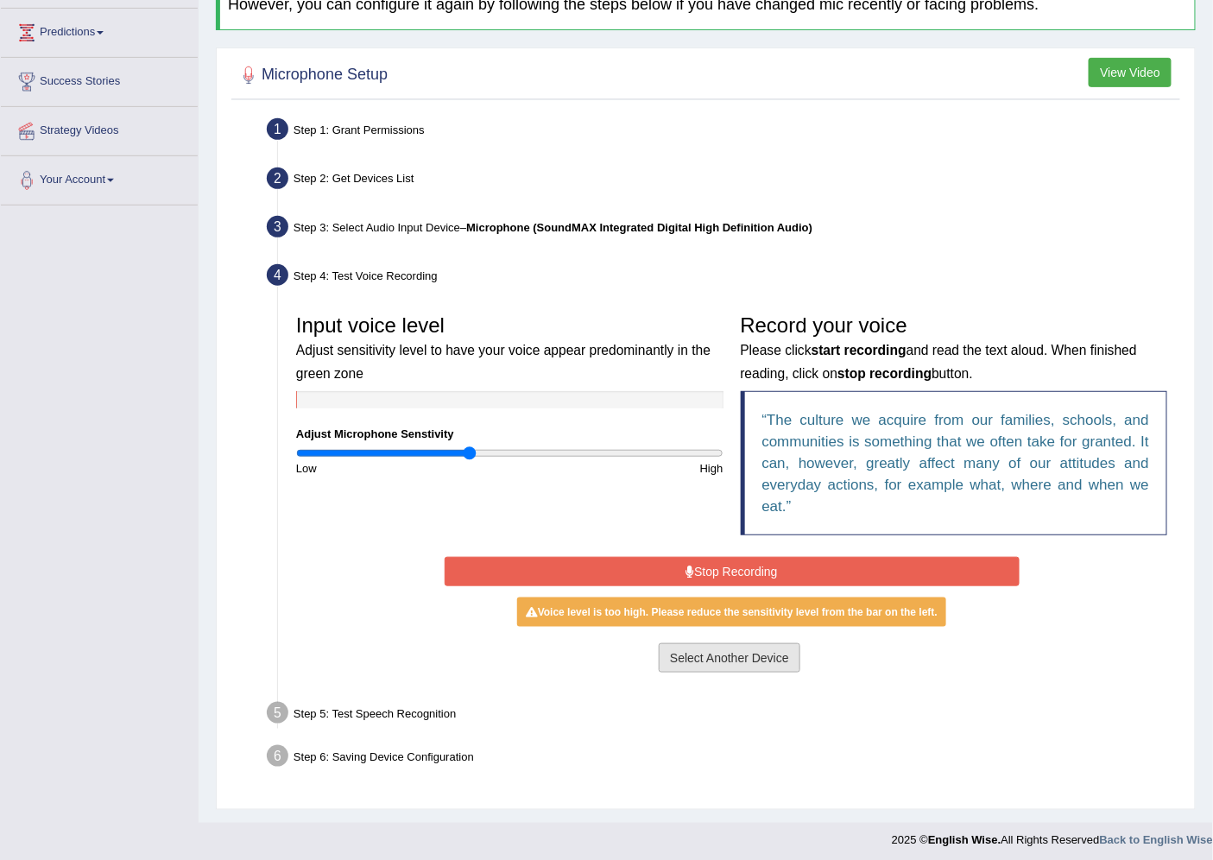
click at [727, 654] on button "Select Another Device" at bounding box center [729, 657] width 142 height 29
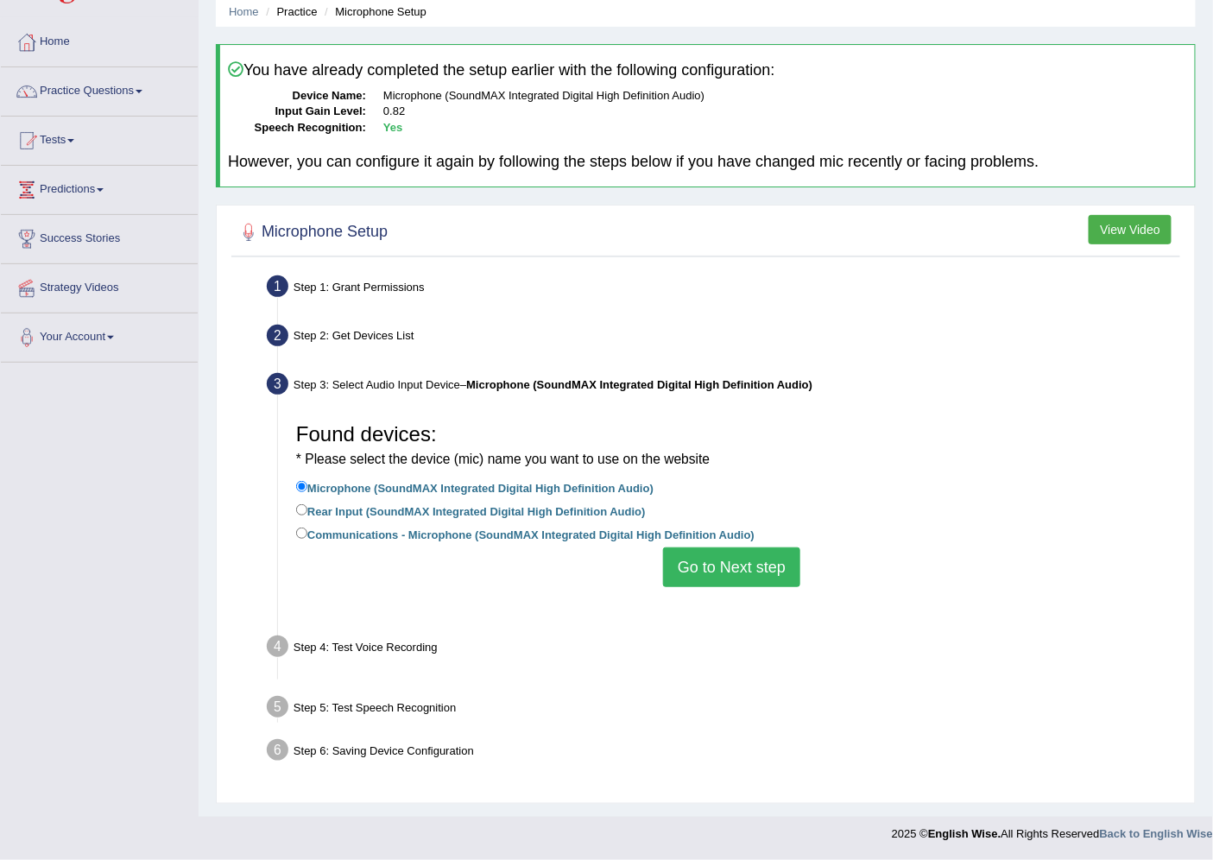
scroll to position [46, 0]
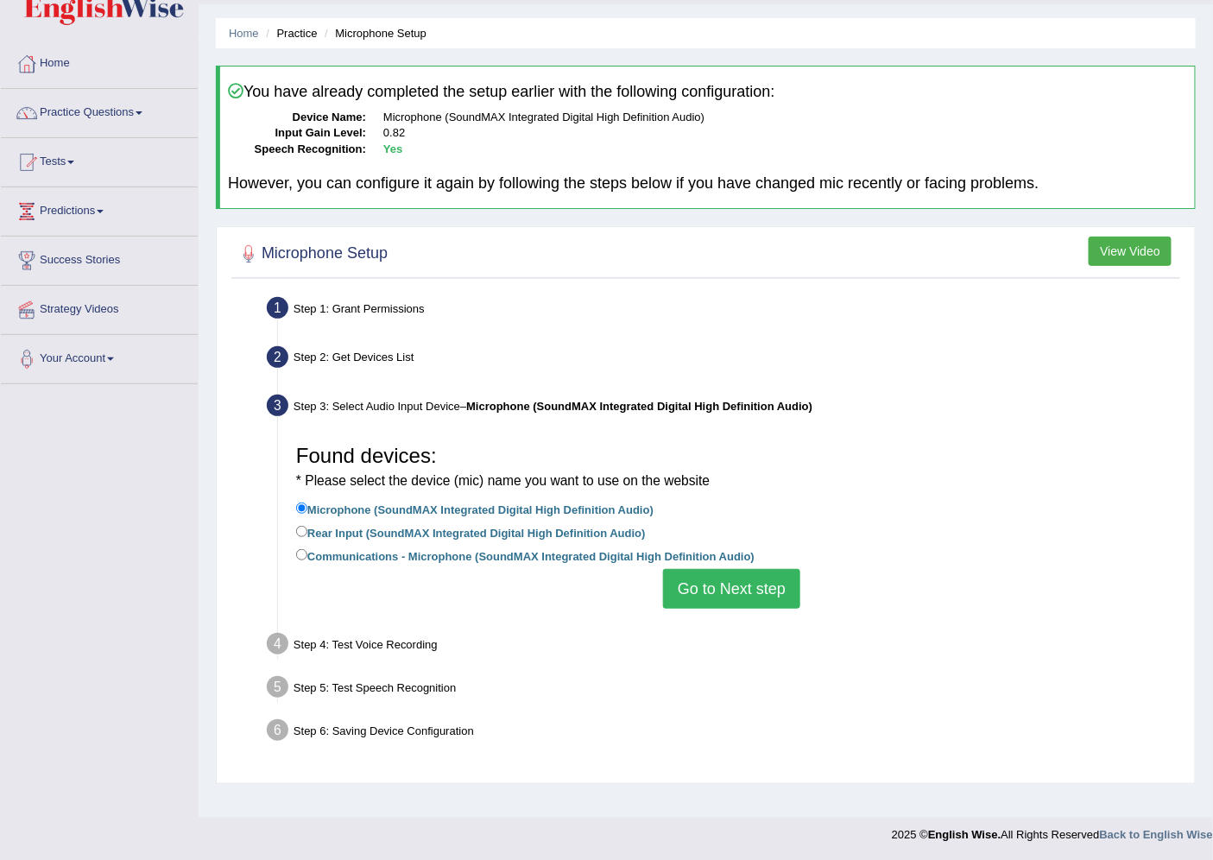
click at [740, 582] on button "Go to Next step" at bounding box center [731, 589] width 137 height 40
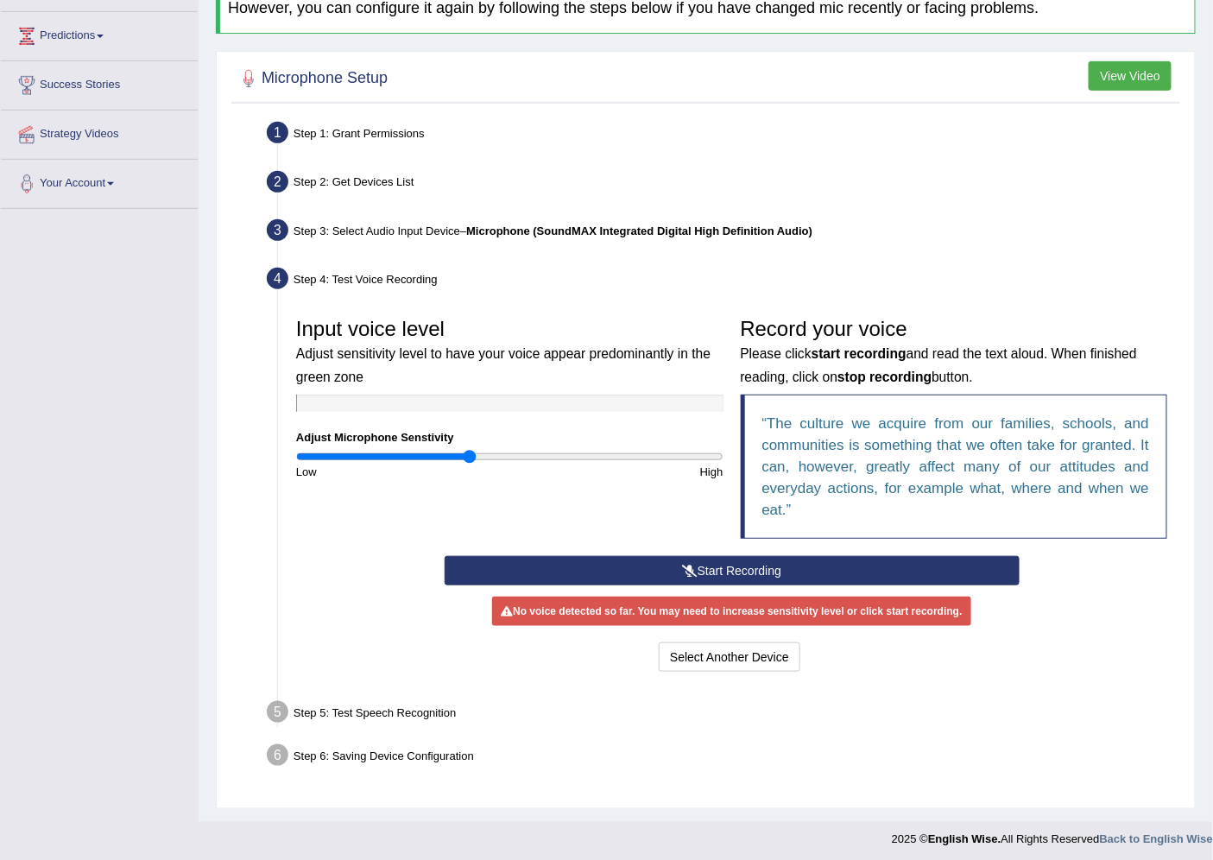
scroll to position [224, 0]
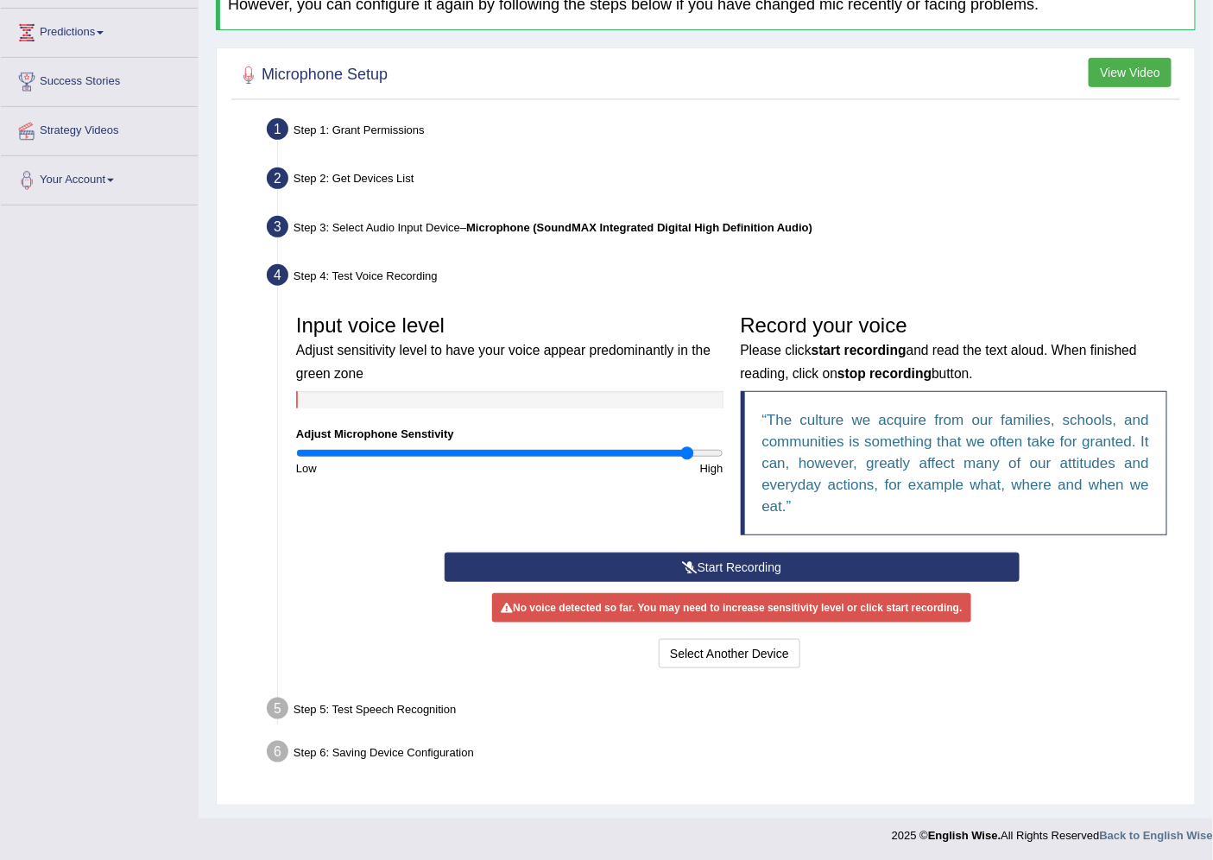
drag, startPoint x: 456, startPoint y: 453, endPoint x: 687, endPoint y: 452, distance: 231.3
click at [687, 452] on input "range" at bounding box center [509, 453] width 427 height 14
click at [674, 561] on button "Start Recording" at bounding box center [731, 566] width 575 height 29
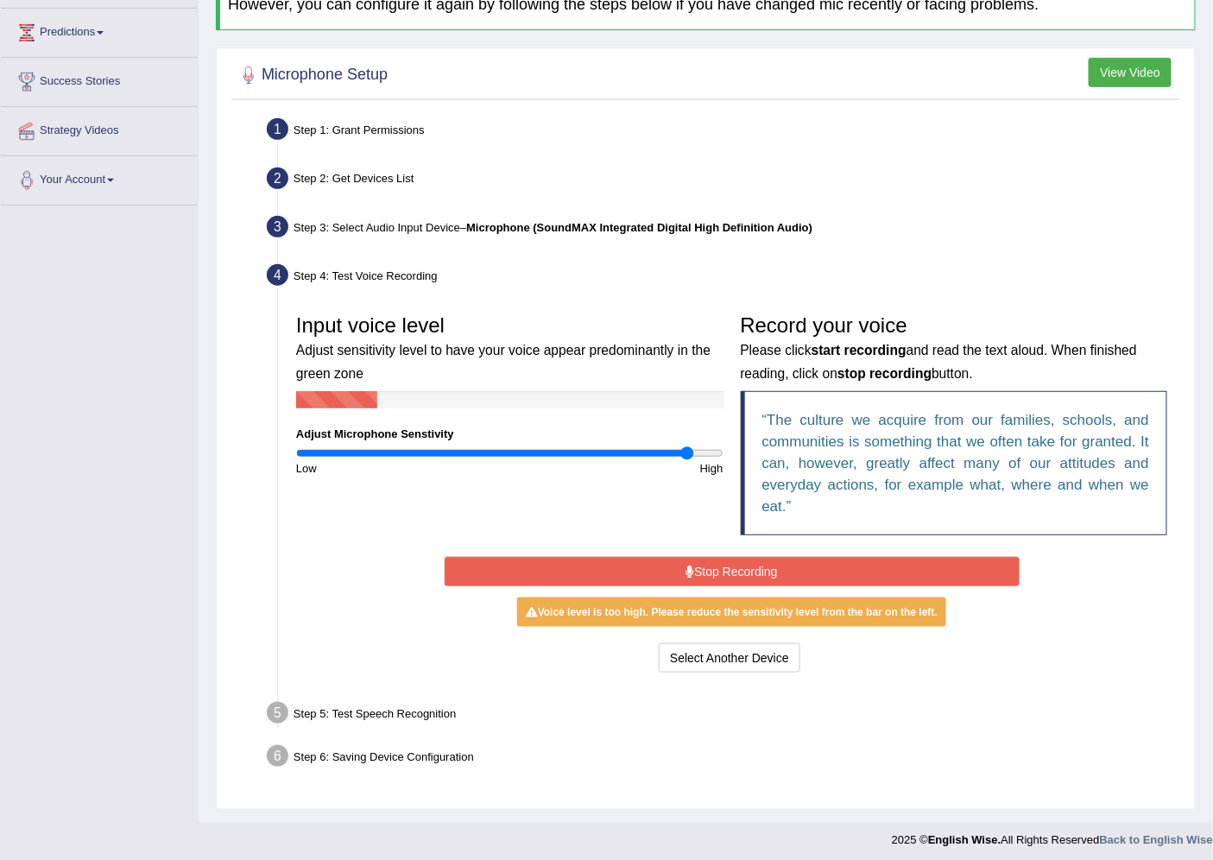
click at [701, 565] on button "Stop Recording" at bounding box center [731, 571] width 575 height 29
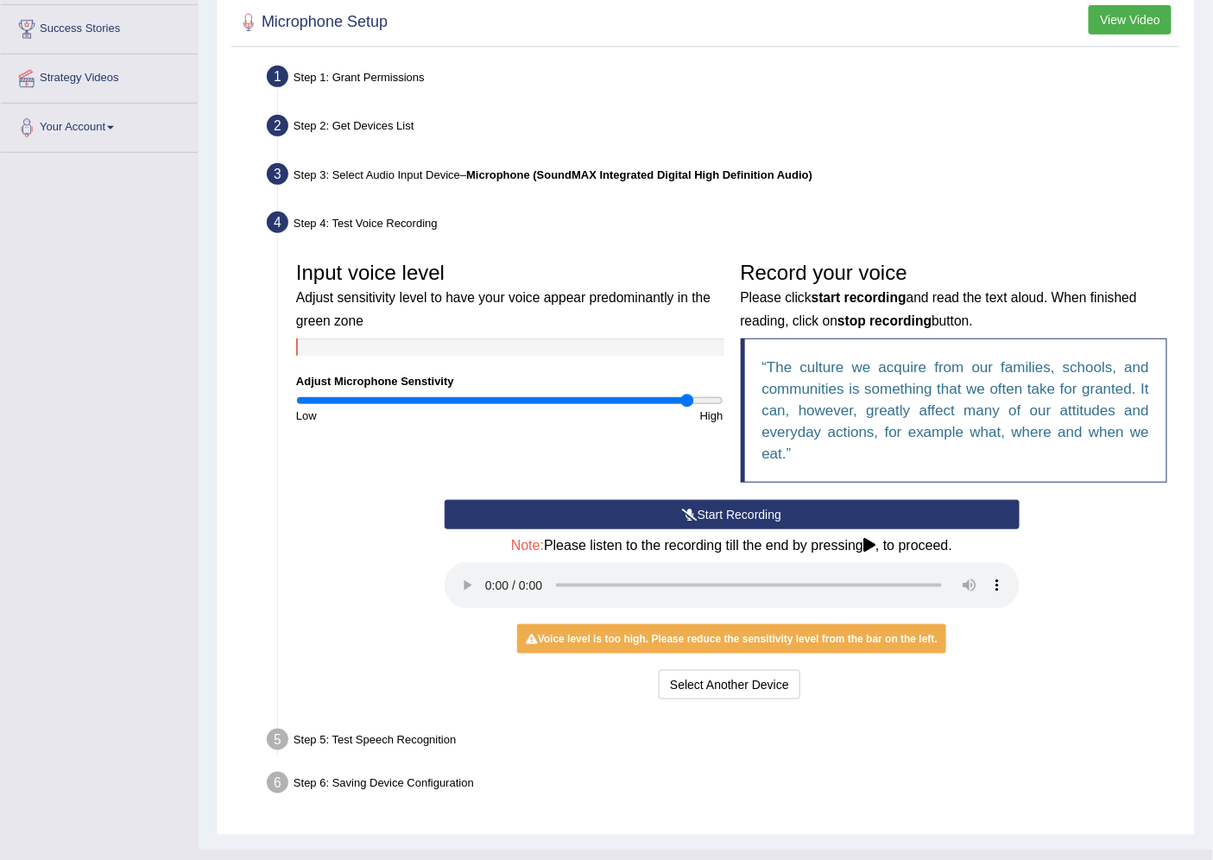
scroll to position [306, 0]
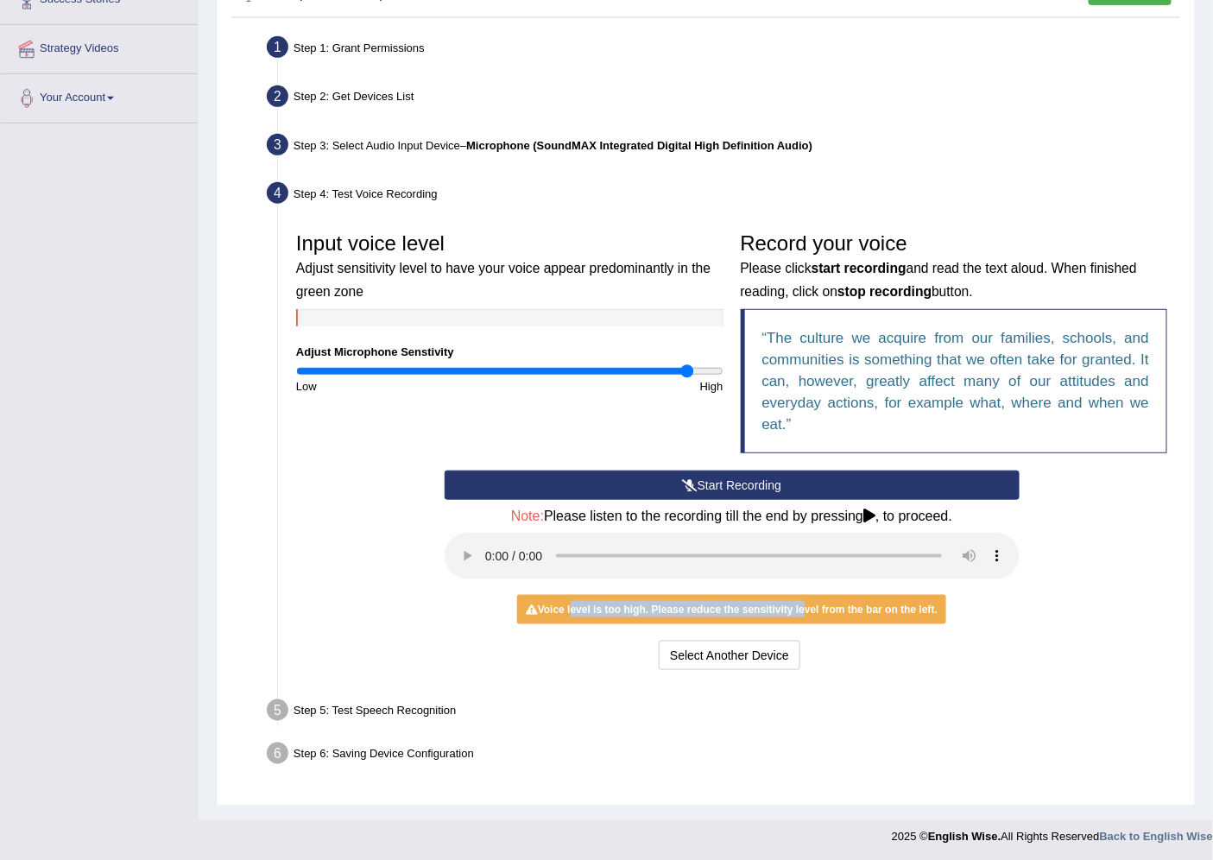
drag, startPoint x: 567, startPoint y: 607, endPoint x: 800, endPoint y: 609, distance: 233.0
click at [800, 609] on div "Voice level is too high. Please reduce the sensitivity level from the bar on th…" at bounding box center [731, 609] width 429 height 29
click at [429, 711] on div "Step 5: Test Speech Recognition" at bounding box center [723, 713] width 928 height 38
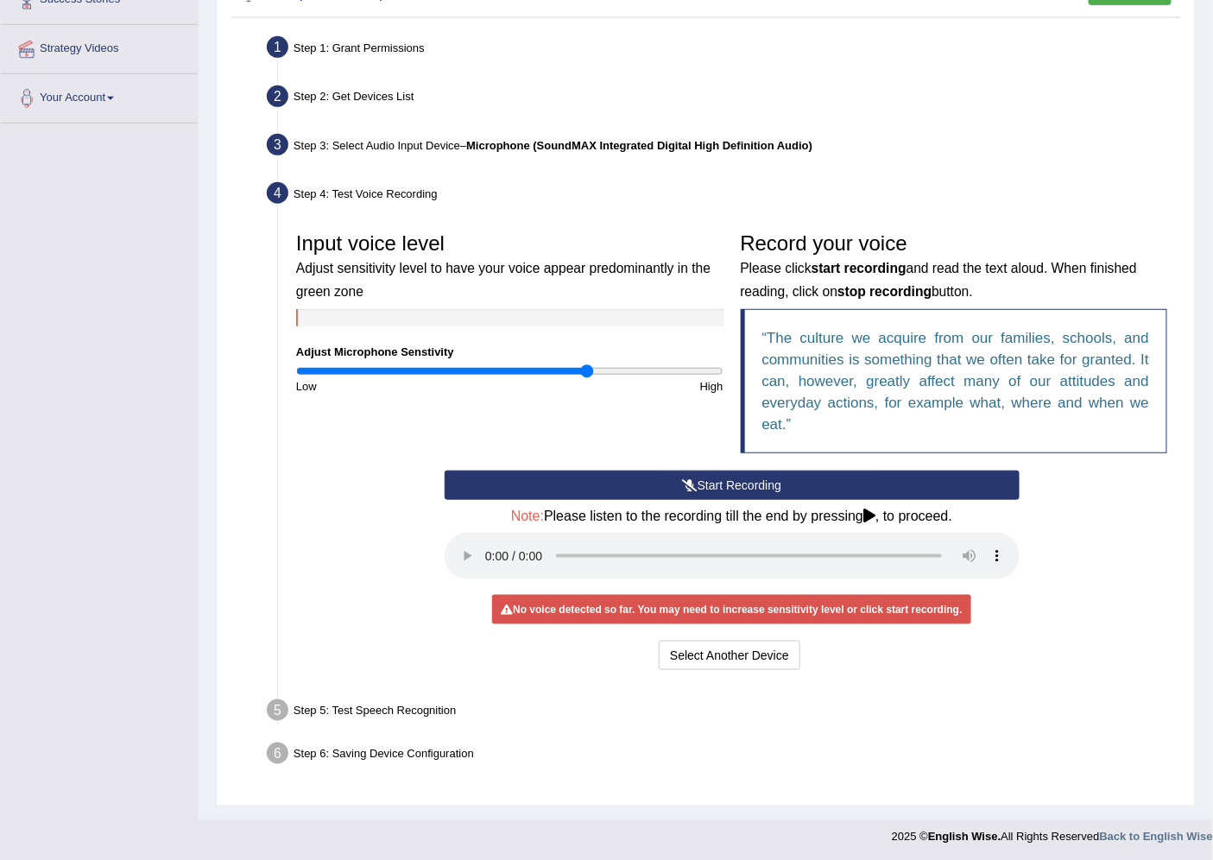
drag, startPoint x: 684, startPoint y: 368, endPoint x: 589, endPoint y: 349, distance: 97.7
click at [589, 364] on input "range" at bounding box center [509, 371] width 427 height 14
click at [873, 515] on icon at bounding box center [869, 515] width 12 height 14
drag, startPoint x: 581, startPoint y: 372, endPoint x: 509, endPoint y: 346, distance: 76.2
type input "1"
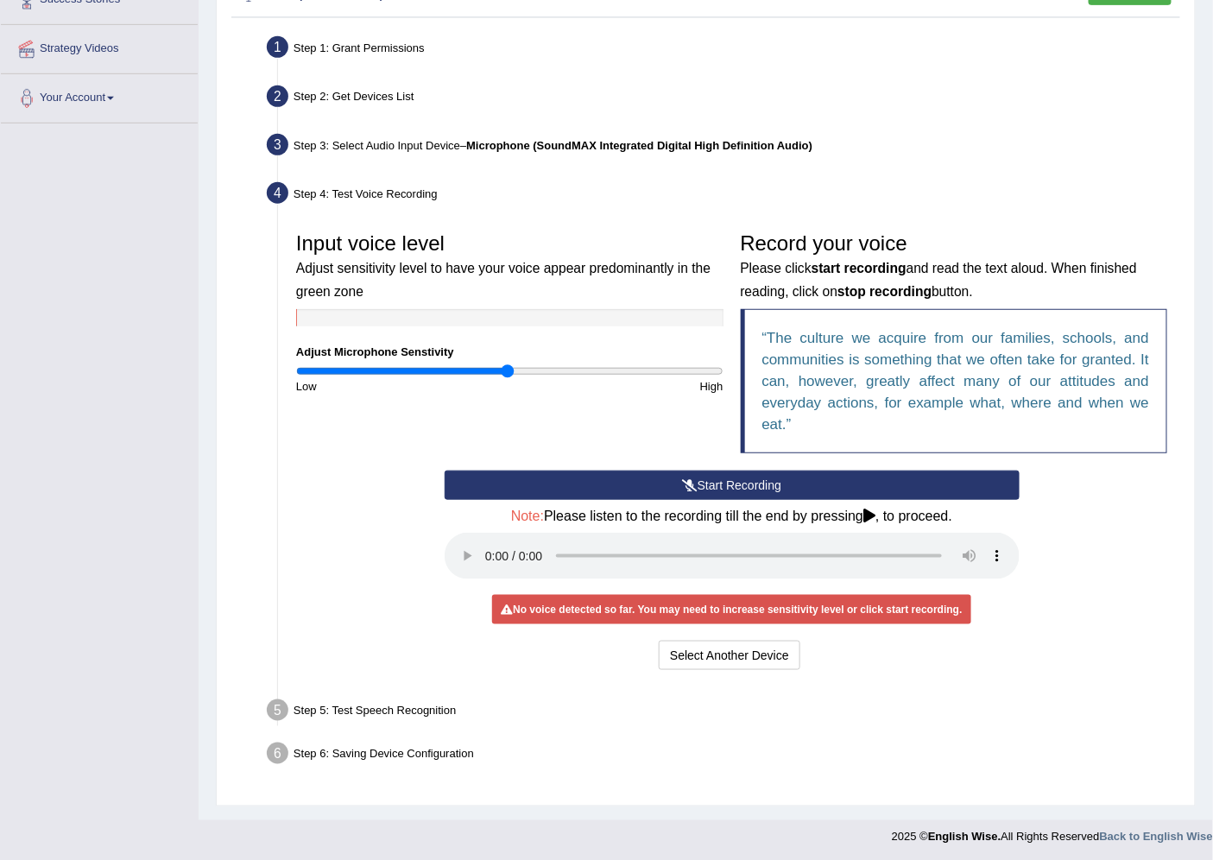
click at [509, 364] on input "range" at bounding box center [509, 371] width 427 height 14
click at [685, 658] on button "Select Another Device" at bounding box center [729, 654] width 142 height 29
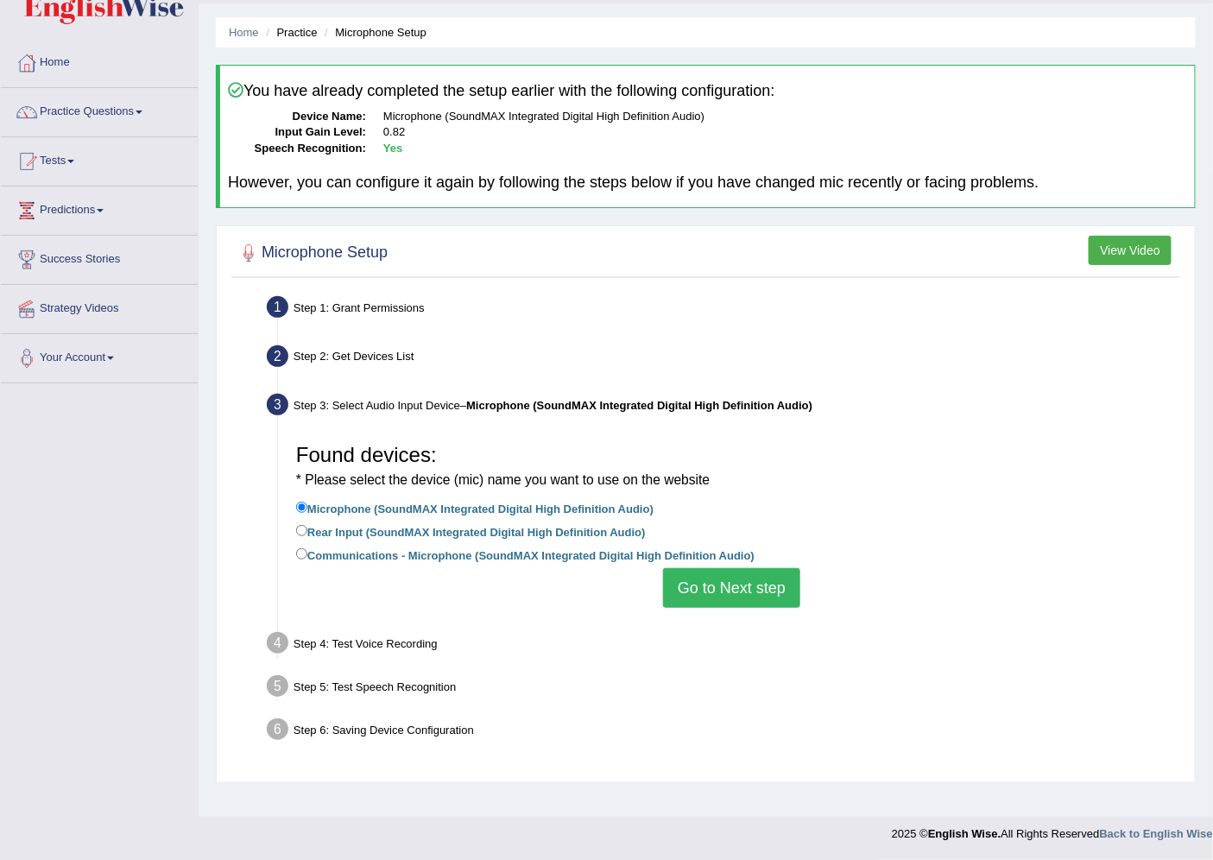
scroll to position [46, 0]
click at [704, 580] on button "Go to Next step" at bounding box center [731, 589] width 137 height 40
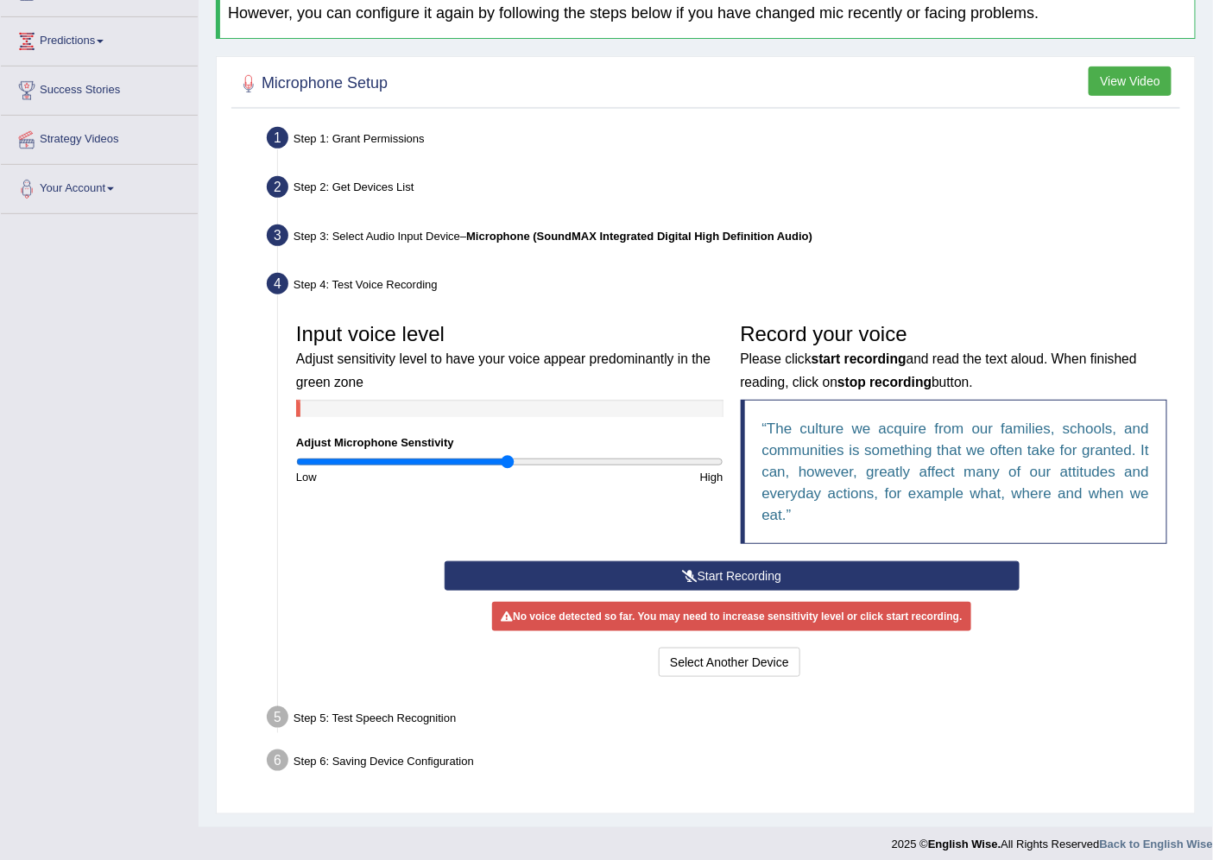
scroll to position [224, 0]
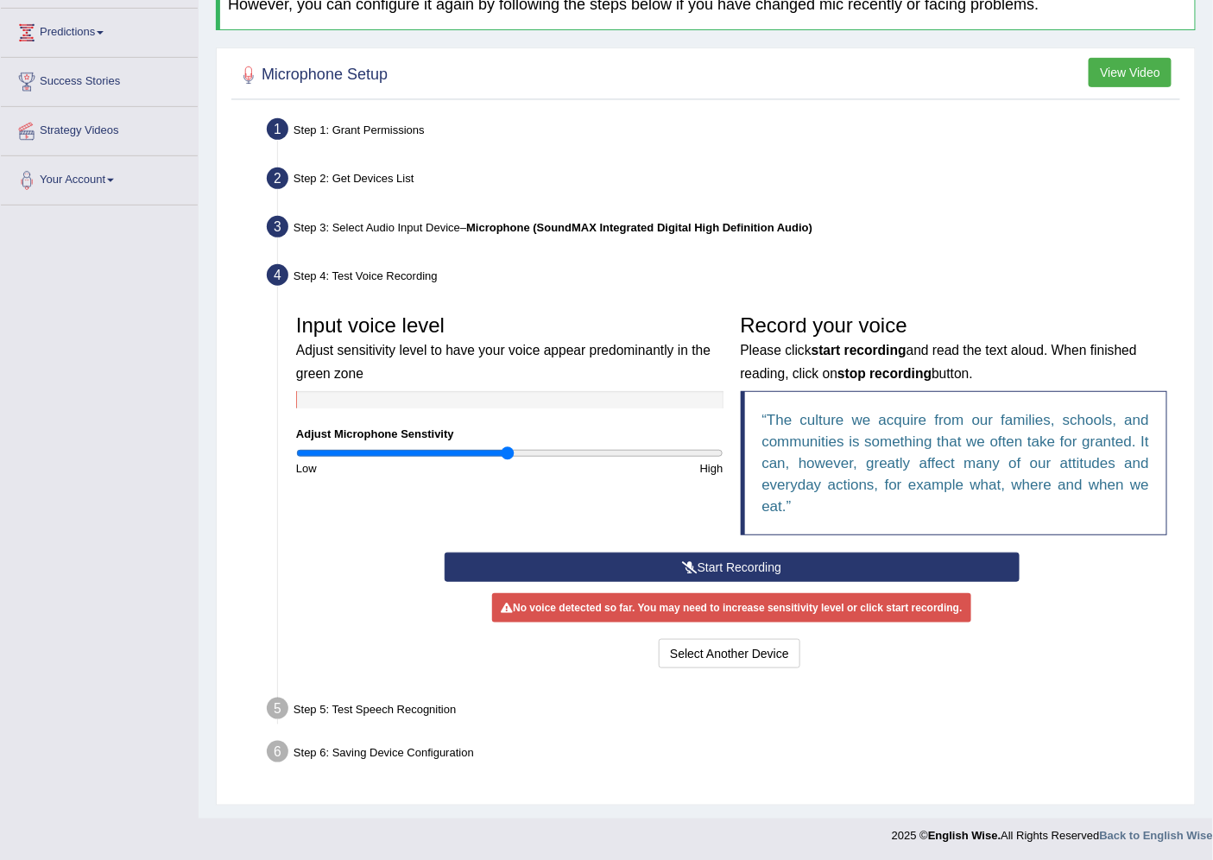
click at [730, 561] on button "Start Recording" at bounding box center [731, 566] width 575 height 29
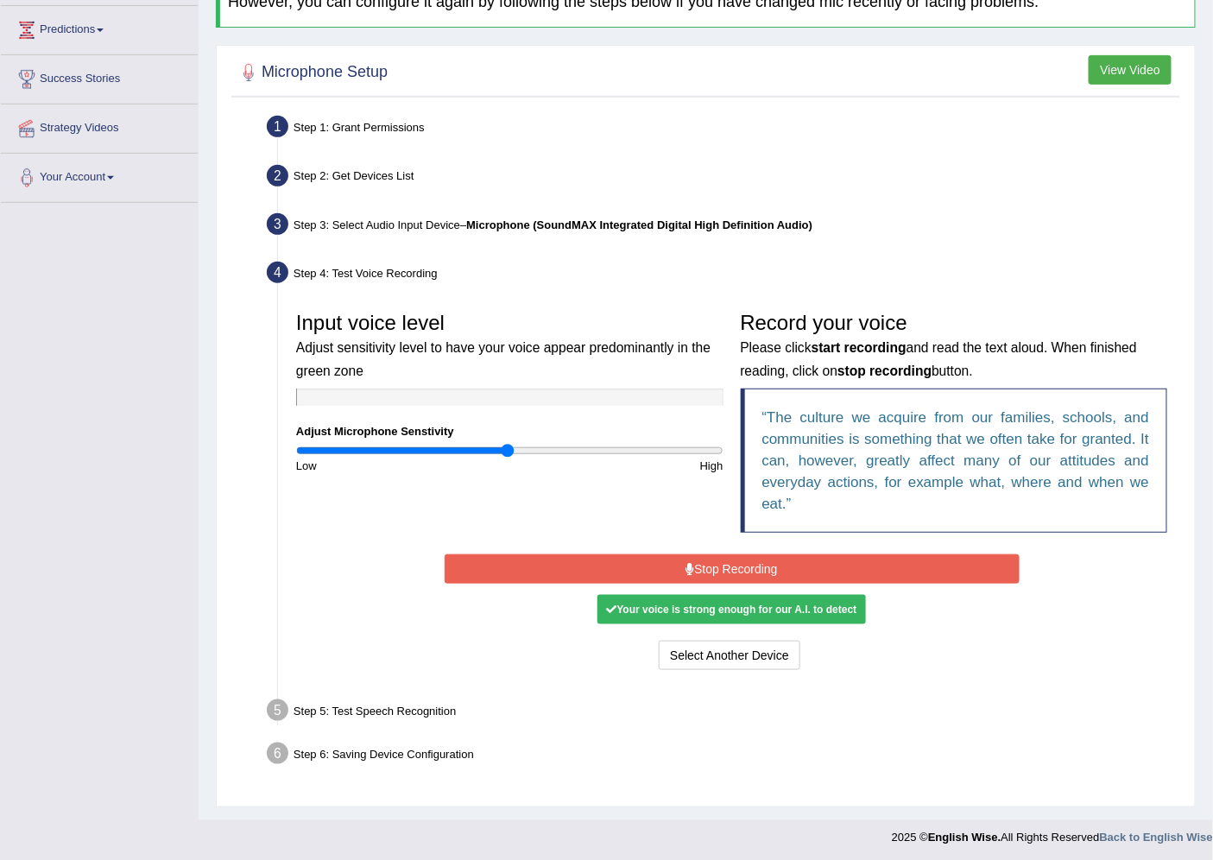
scroll to position [228, 0]
click at [756, 563] on button "Stop Recording" at bounding box center [731, 567] width 575 height 29
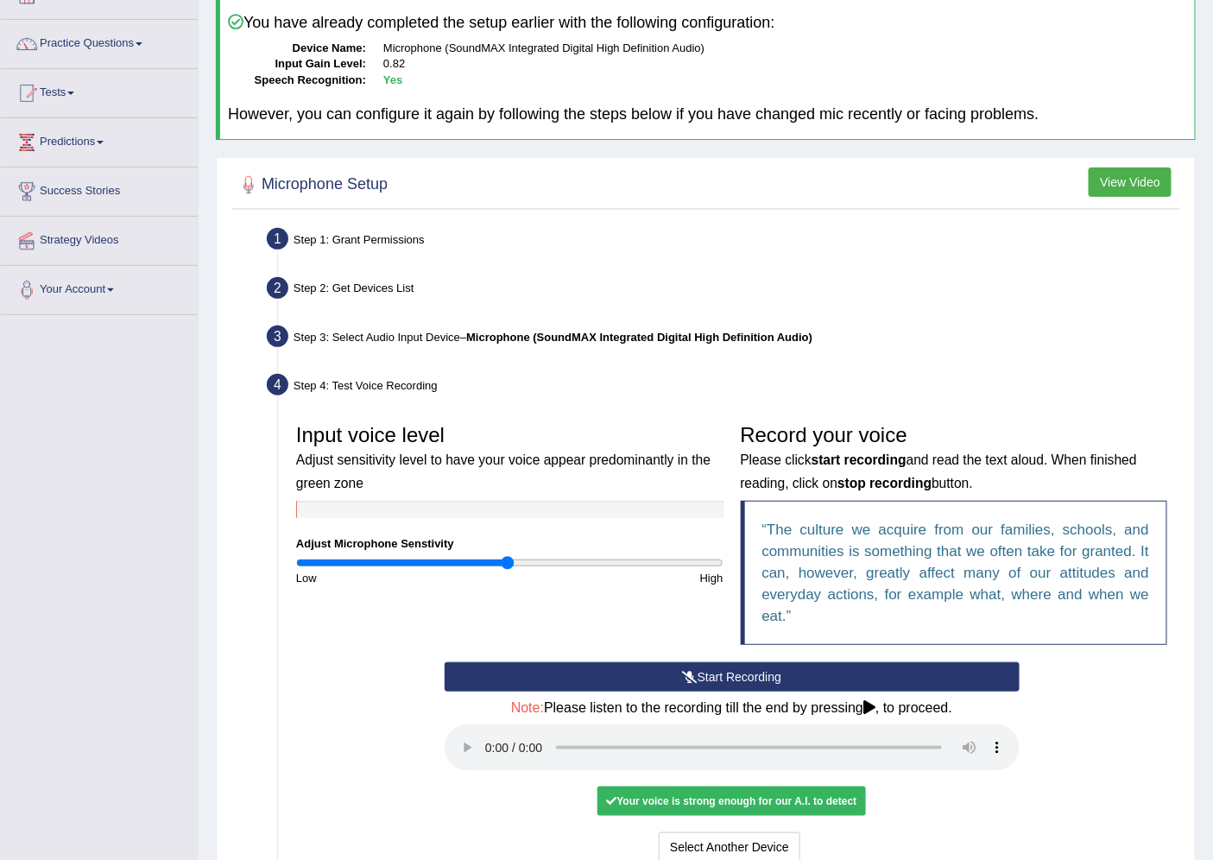
scroll to position [306, 0]
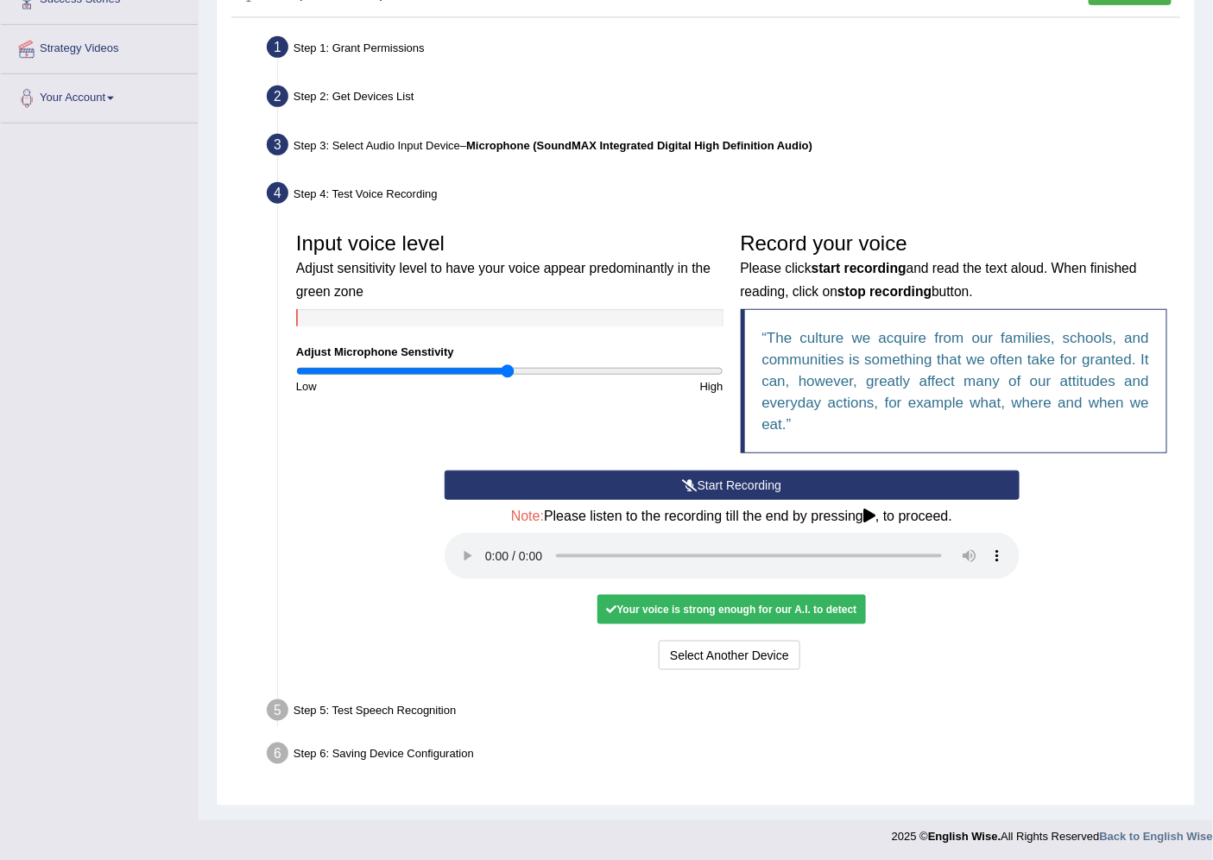
click at [438, 716] on div "Step 5: Test Speech Recognition" at bounding box center [723, 713] width 928 height 38
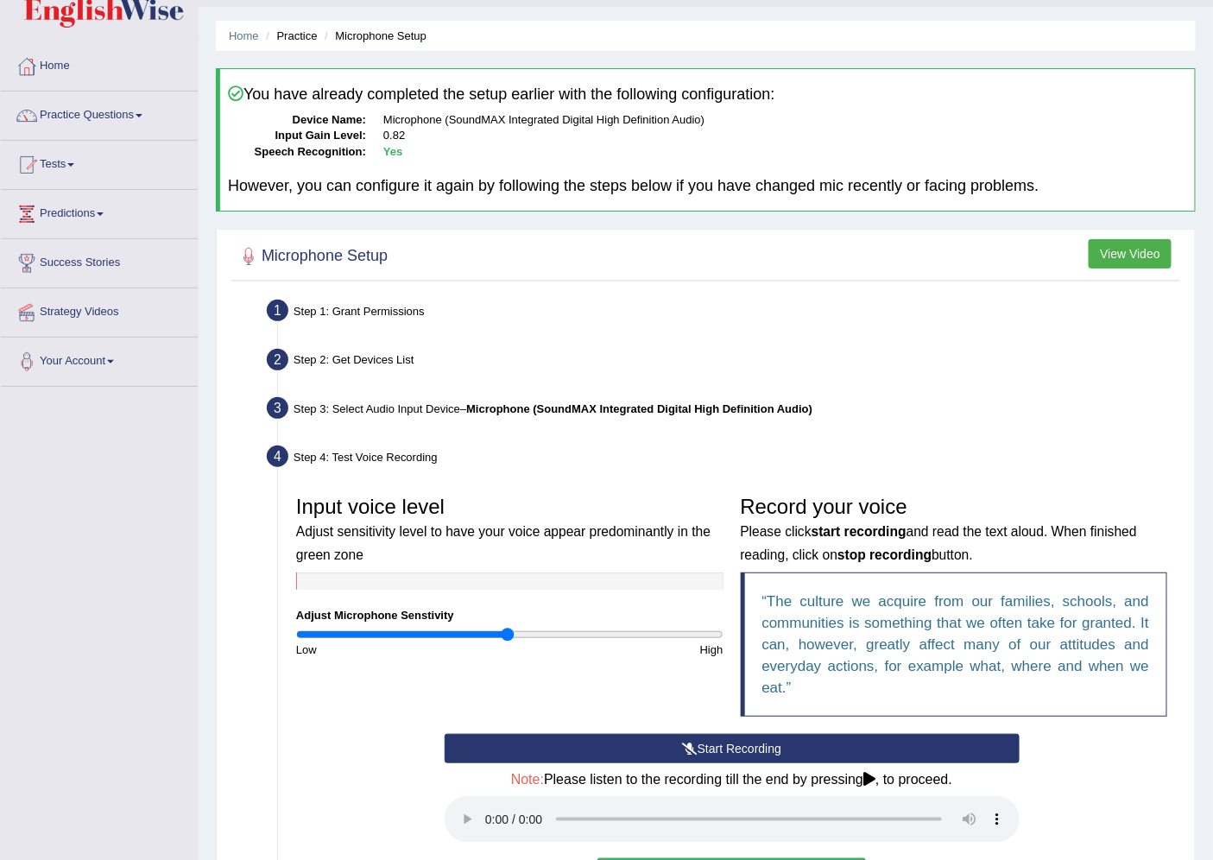
scroll to position [19, 0]
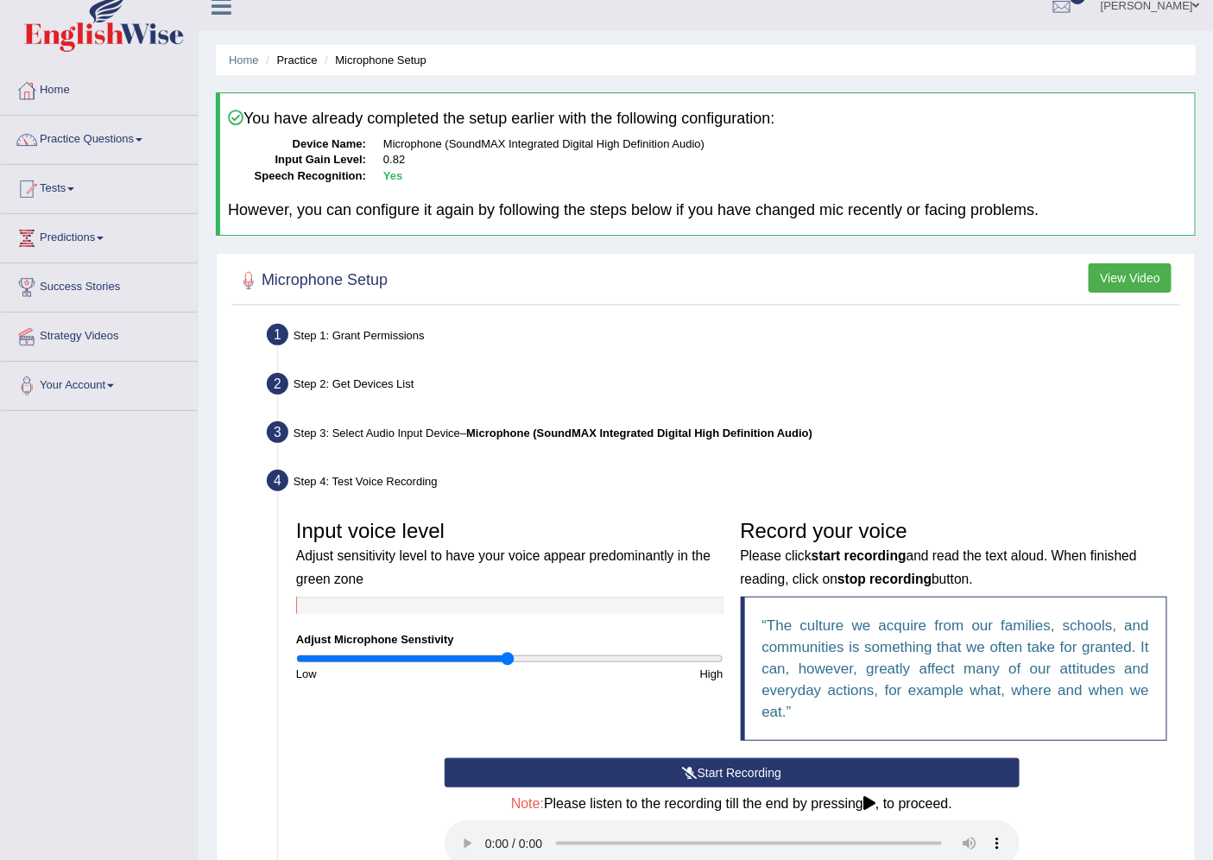
click at [1110, 274] on button "View Video" at bounding box center [1129, 277] width 83 height 29
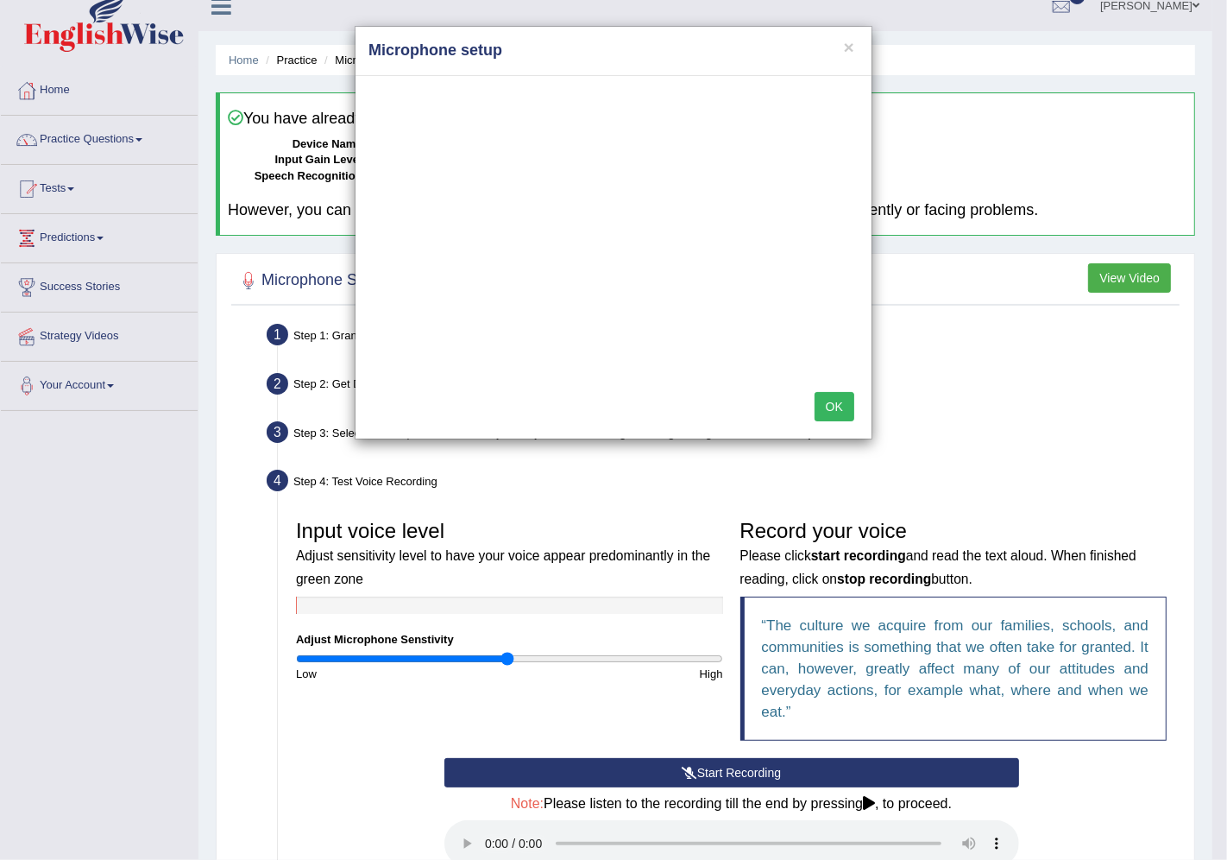
click at [463, 841] on div "× Microphone setup OK" at bounding box center [613, 430] width 1227 height 860
click at [841, 400] on button "OK" at bounding box center [835, 406] width 40 height 29
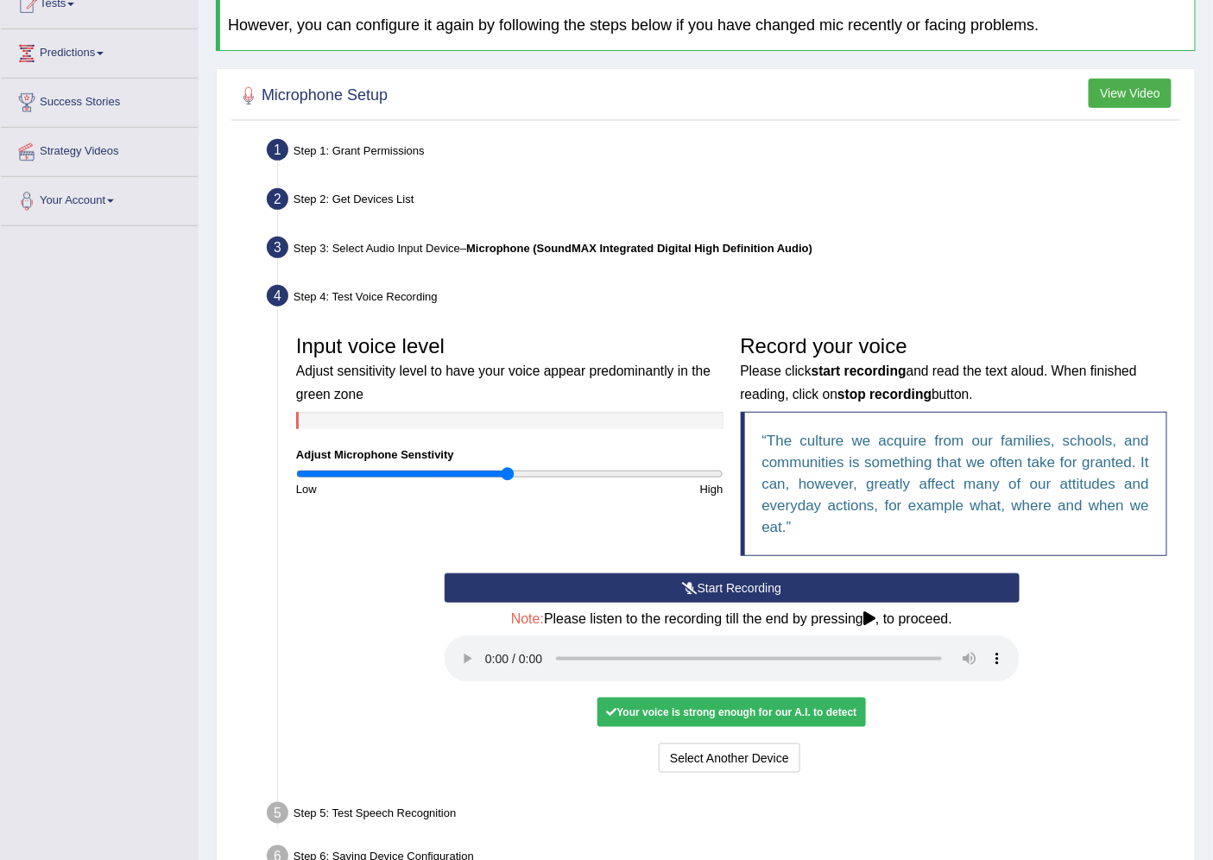
scroll to position [306, 0]
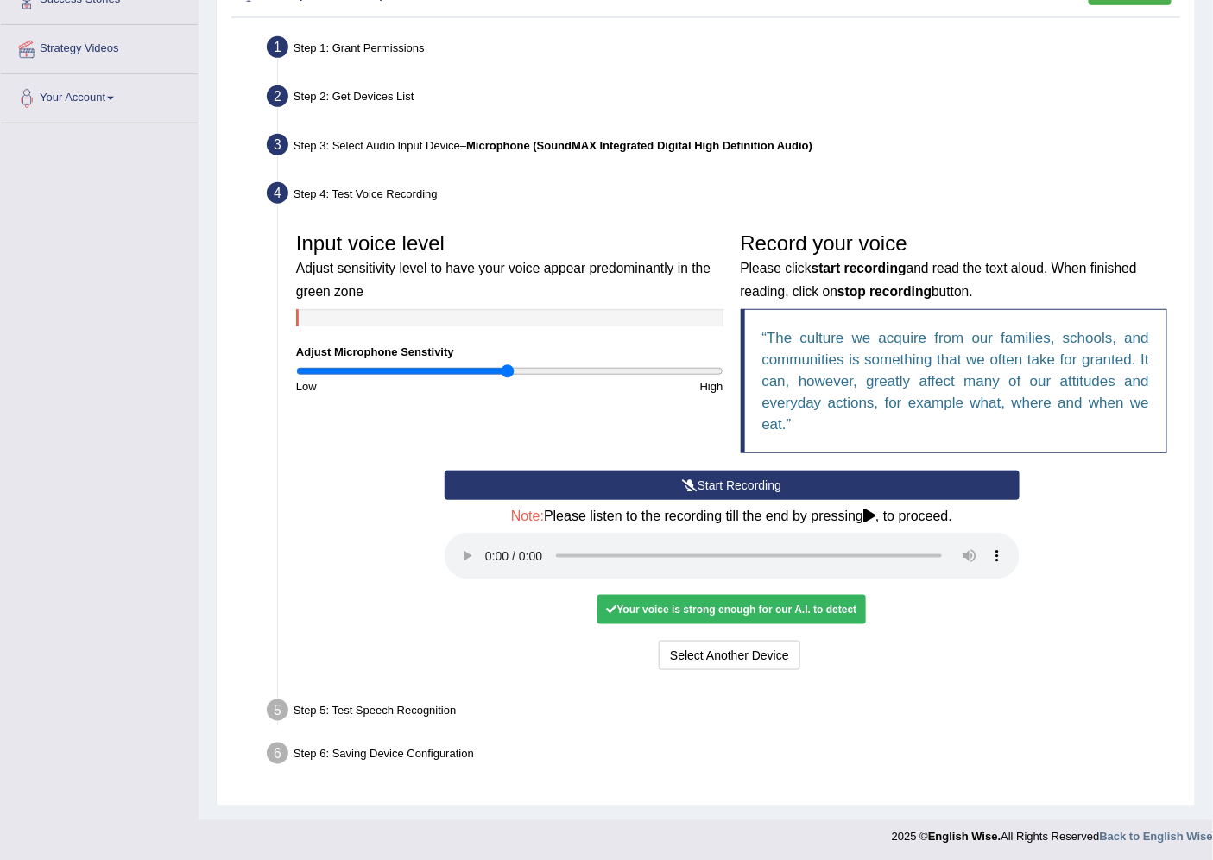
click at [804, 615] on div "Your voice is strong enough for our A.I. to detect" at bounding box center [731, 609] width 268 height 29
click at [814, 611] on div "Your voice is strong enough for our A.I. to detect" at bounding box center [731, 609] width 268 height 29
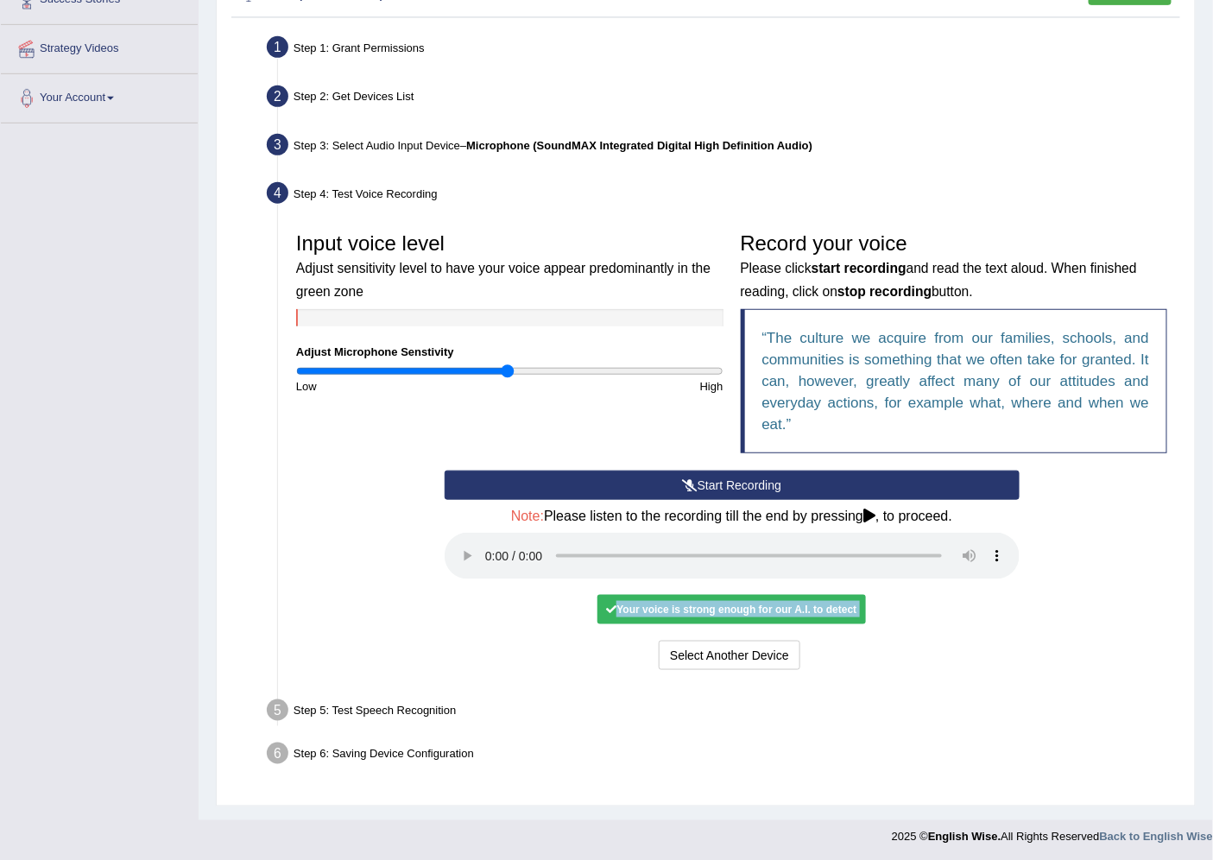
click at [814, 611] on div "Your voice is strong enough for our A.I. to detect" at bounding box center [731, 609] width 268 height 29
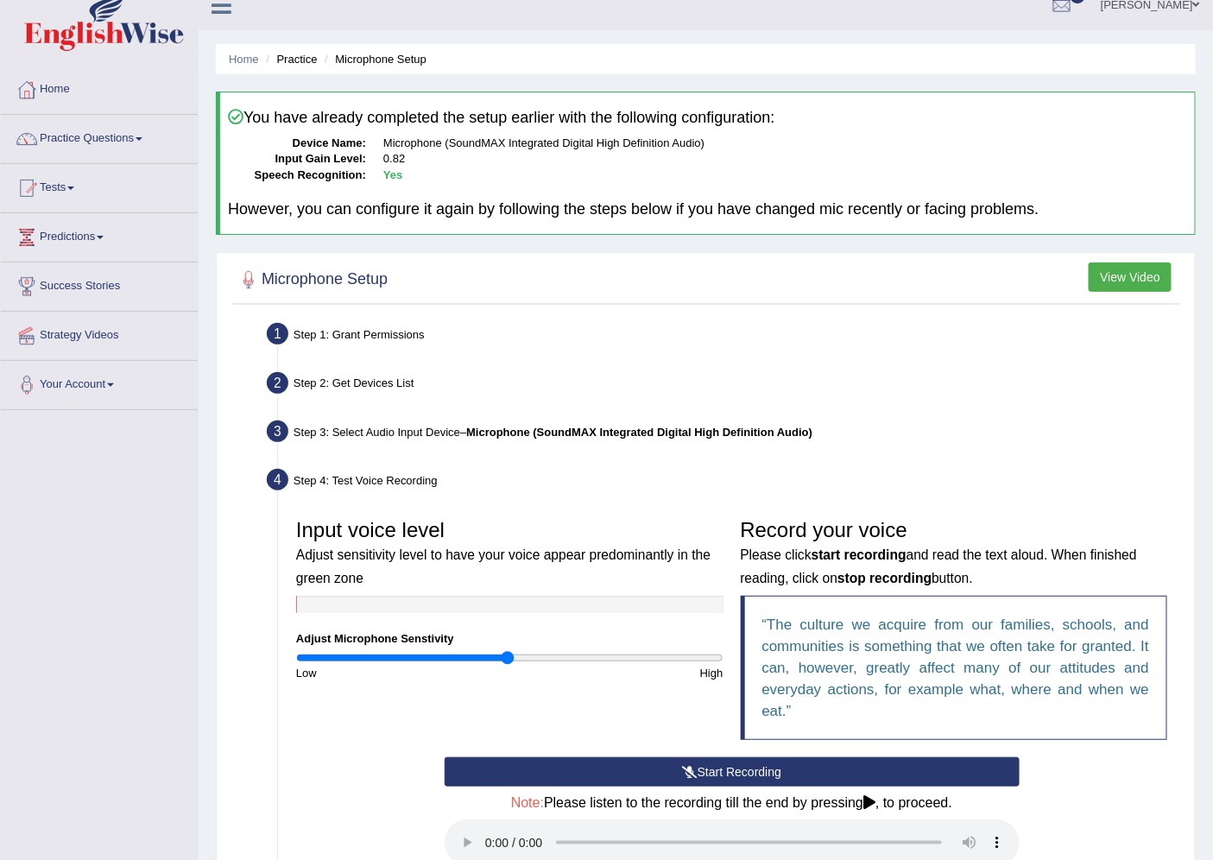
scroll to position [19, 0]
click at [1099, 289] on button "View Video" at bounding box center [1129, 277] width 83 height 29
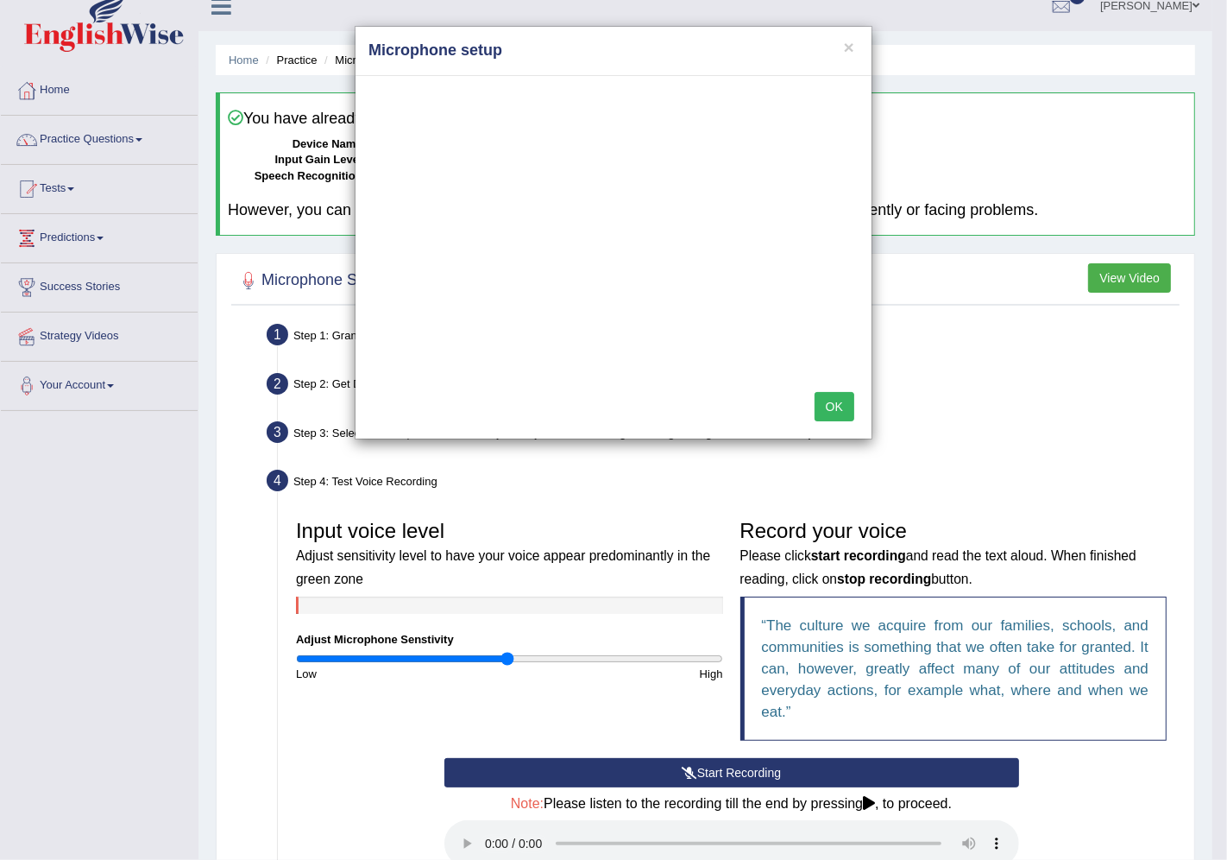
click at [825, 398] on button "OK" at bounding box center [835, 406] width 40 height 29
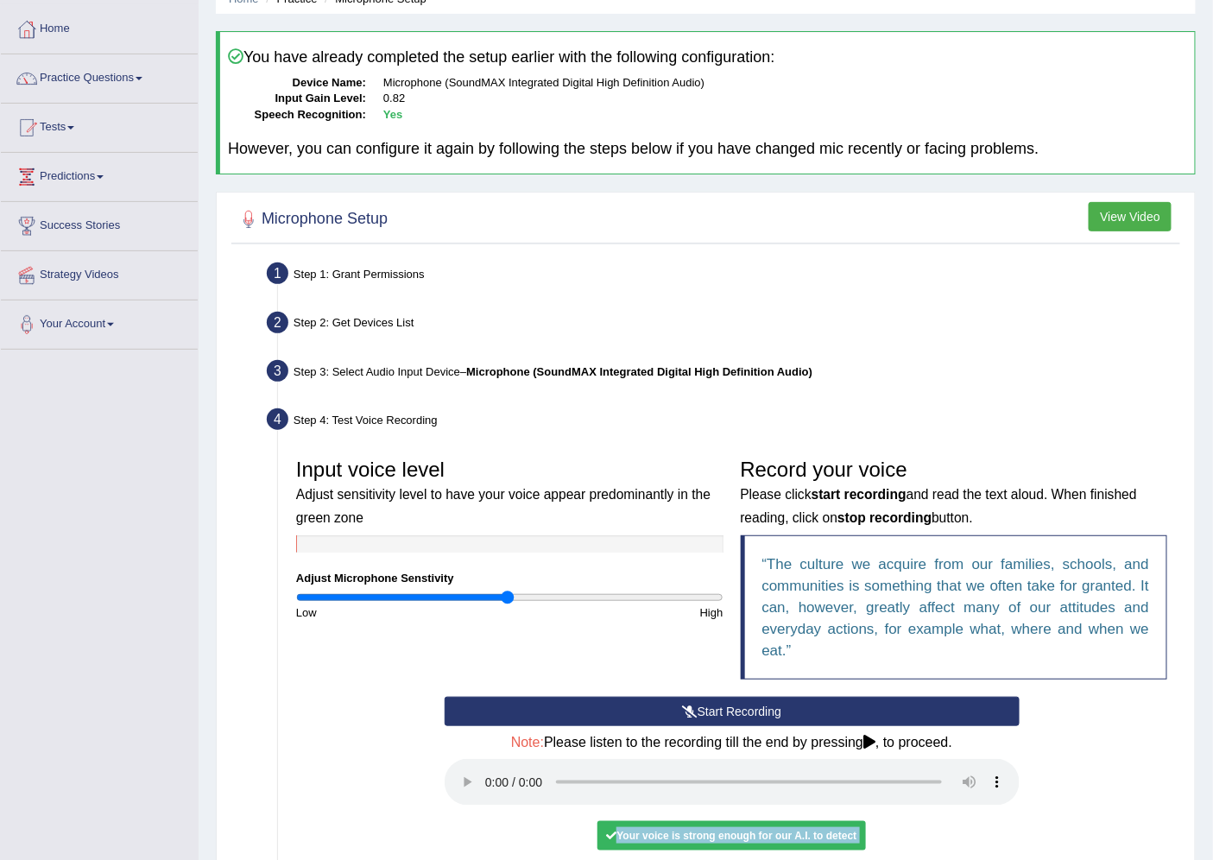
scroll to position [115, 0]
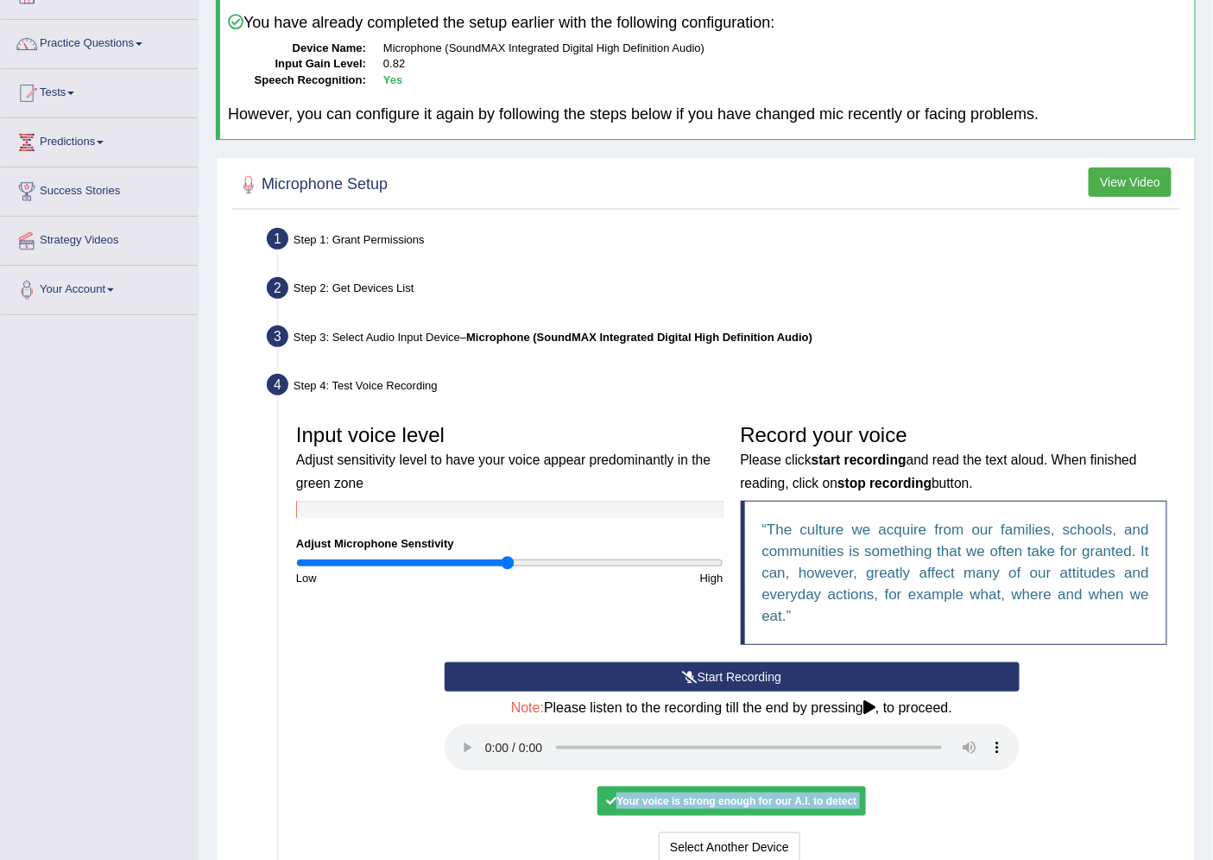
click at [648, 665] on button "Start Recording" at bounding box center [731, 676] width 575 height 29
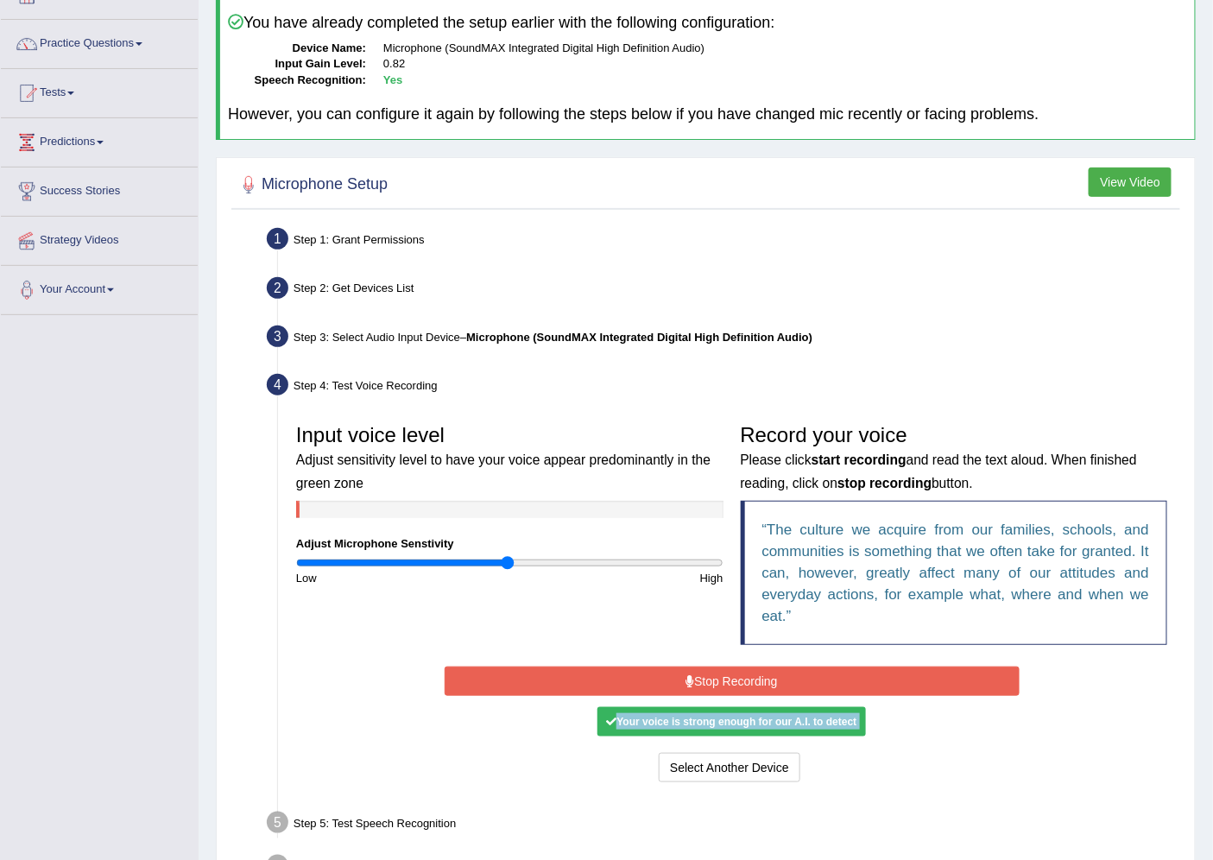
click at [656, 667] on button "Stop Recording" at bounding box center [731, 680] width 575 height 29
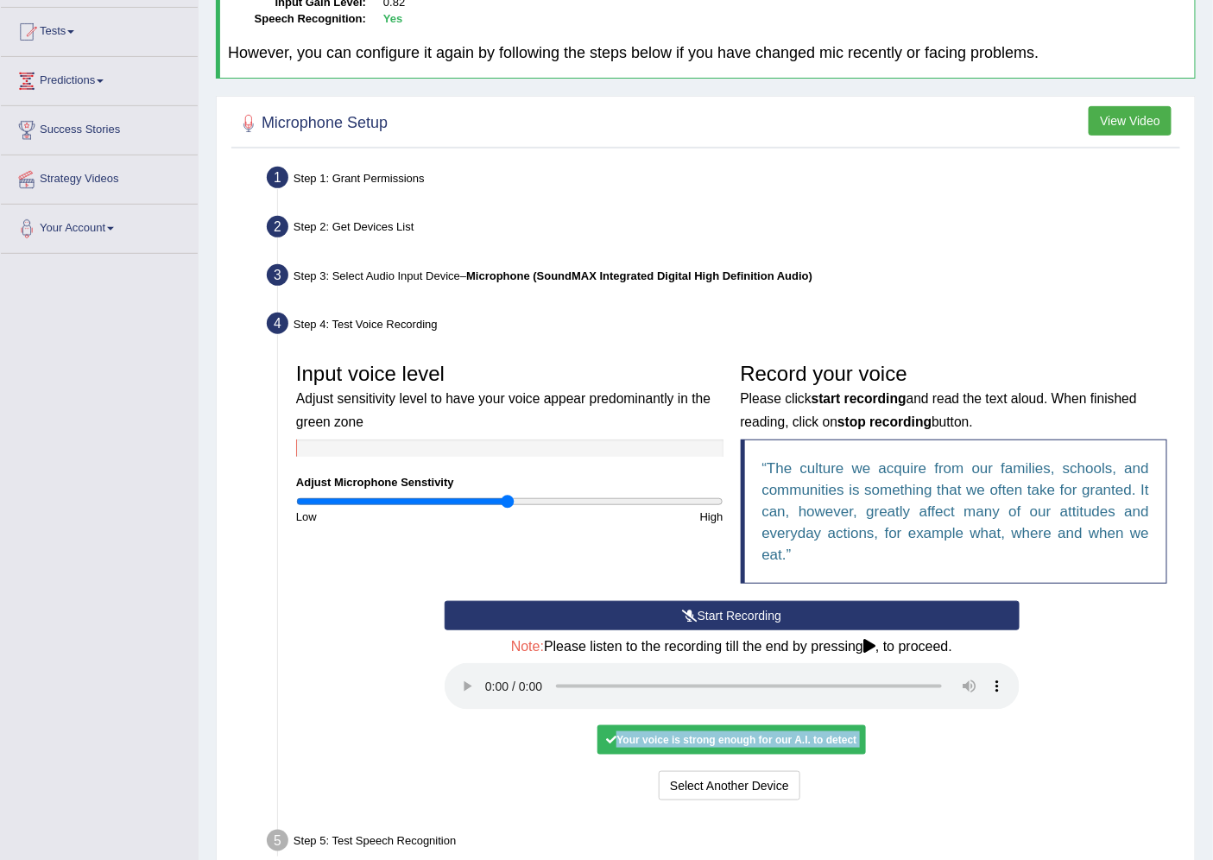
scroll to position [211, 0]
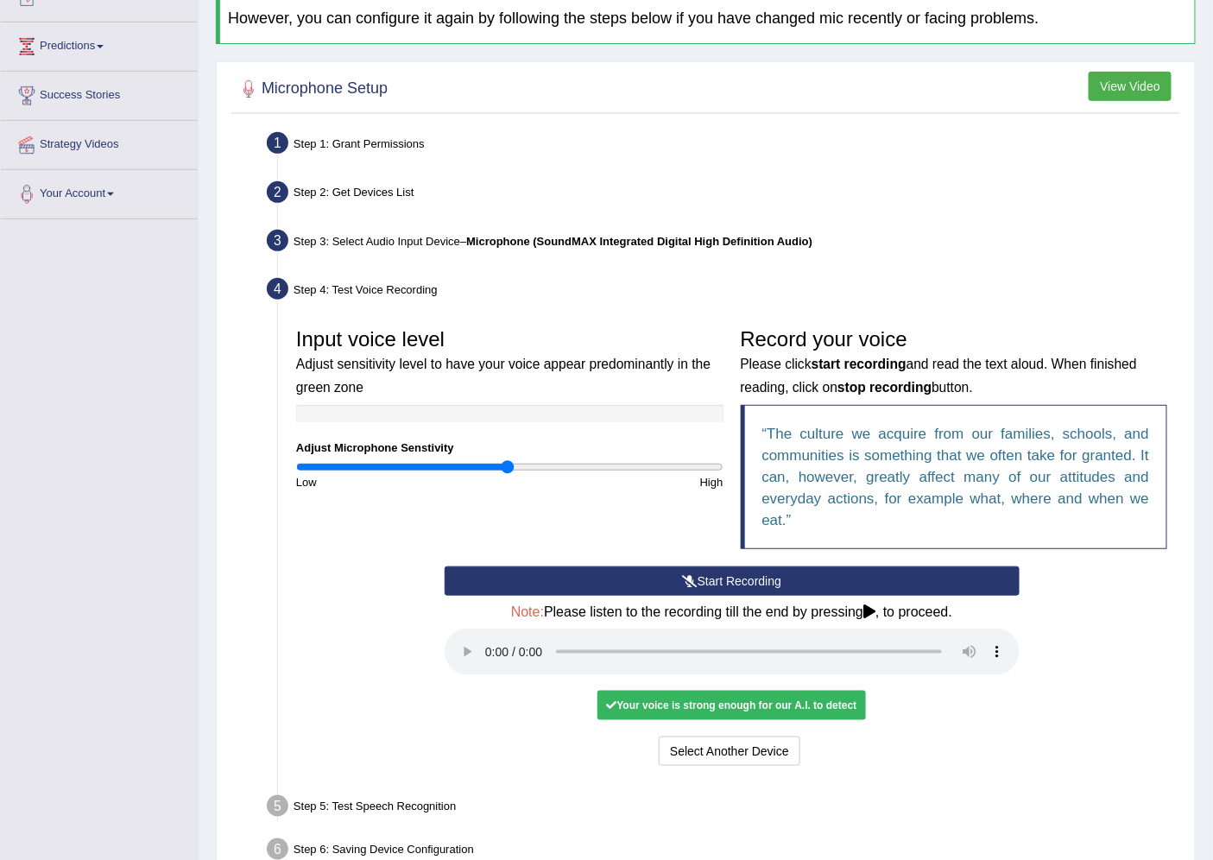
click at [870, 608] on icon at bounding box center [869, 611] width 12 height 14
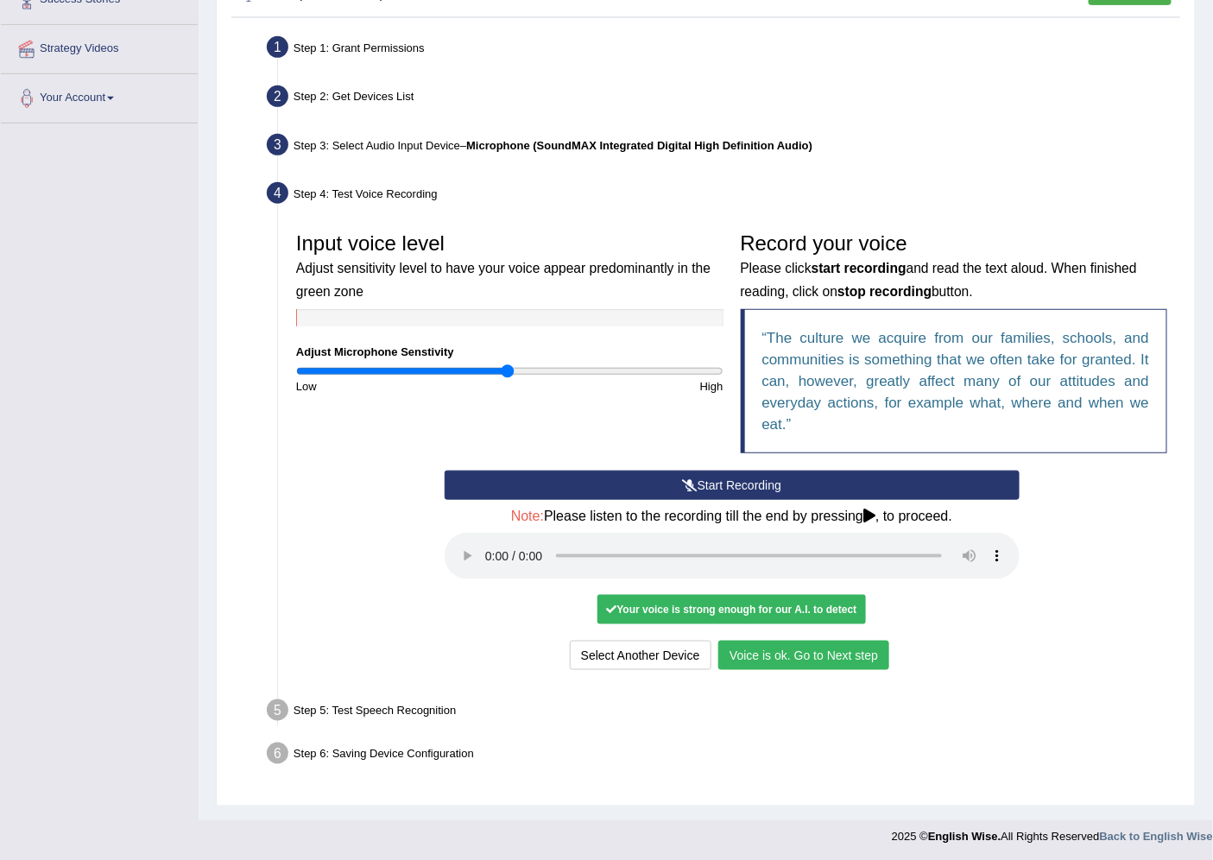
click at [772, 644] on button "Voice is ok. Go to Next step" at bounding box center [803, 654] width 171 height 29
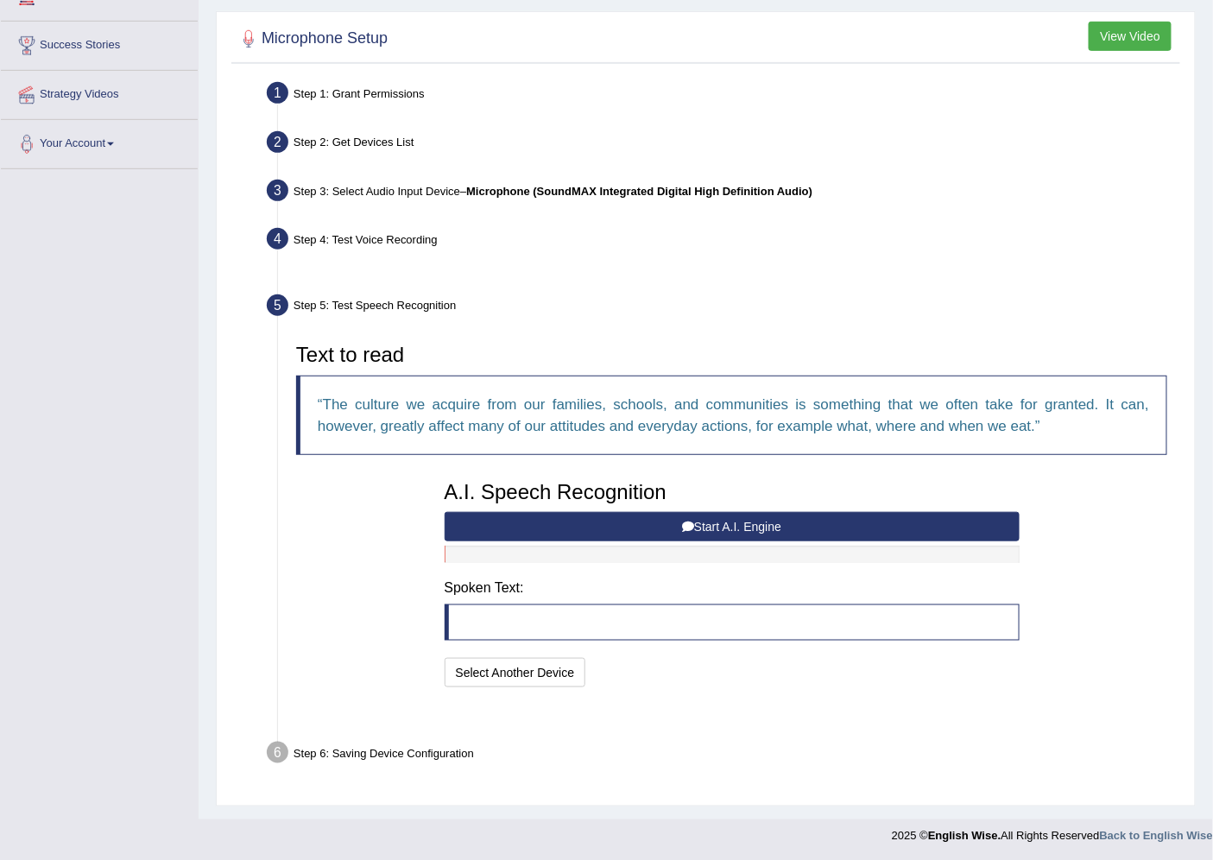
scroll to position [218, 0]
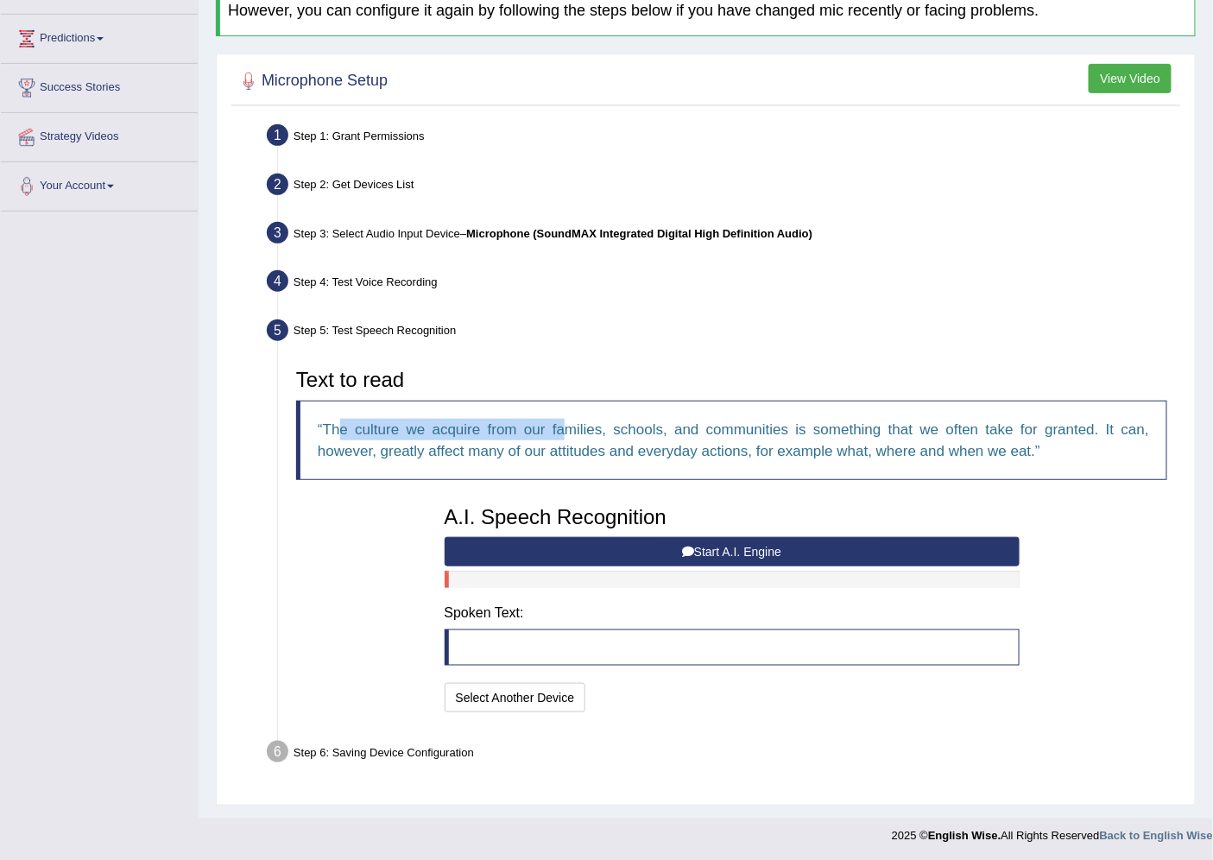
drag, startPoint x: 340, startPoint y: 434, endPoint x: 570, endPoint y: 419, distance: 230.1
click at [570, 421] on q "The culture we acquire from our families, schools, and communities is something…" at bounding box center [733, 440] width 831 height 38
click at [506, 640] on blockquote at bounding box center [731, 647] width 575 height 36
click at [588, 646] on blockquote at bounding box center [731, 647] width 575 height 36
click at [661, 539] on button "Start A.I. Engine" at bounding box center [731, 551] width 575 height 29
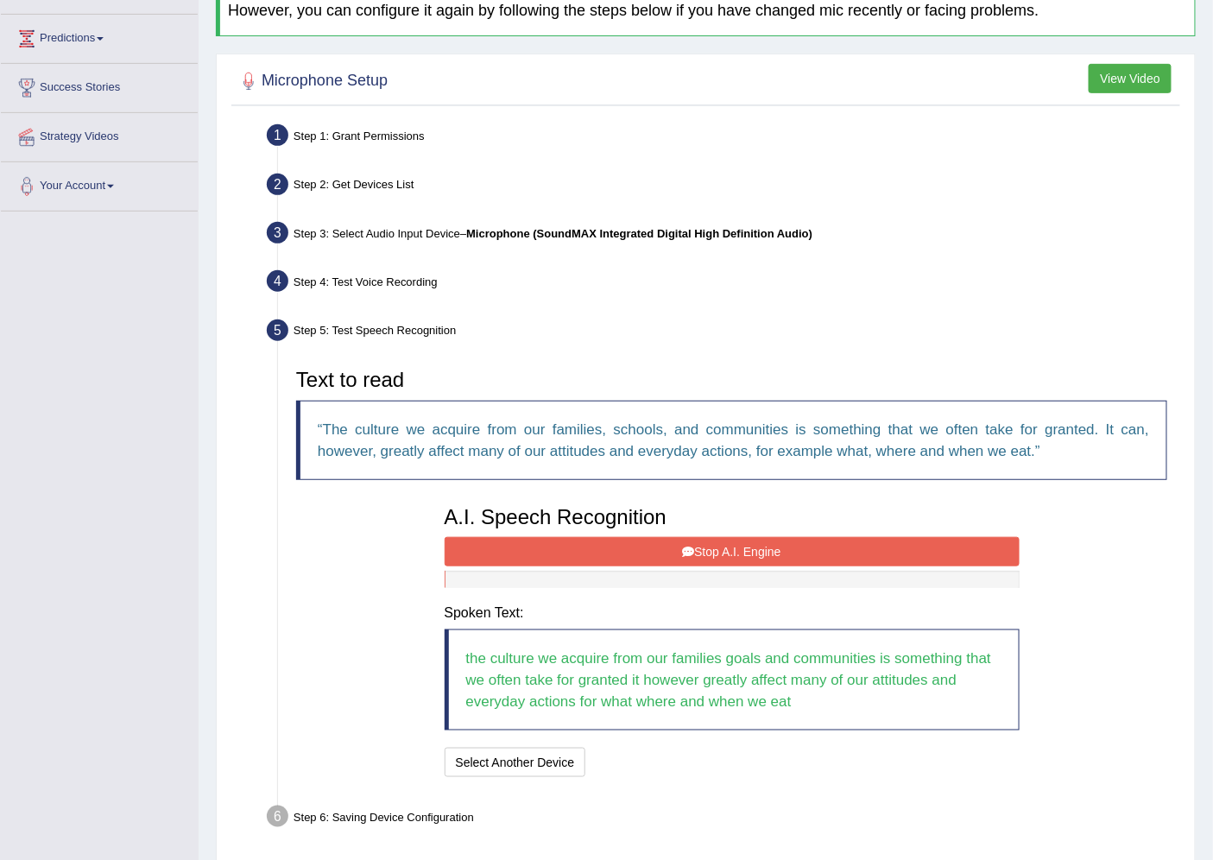
scroll to position [283, 0]
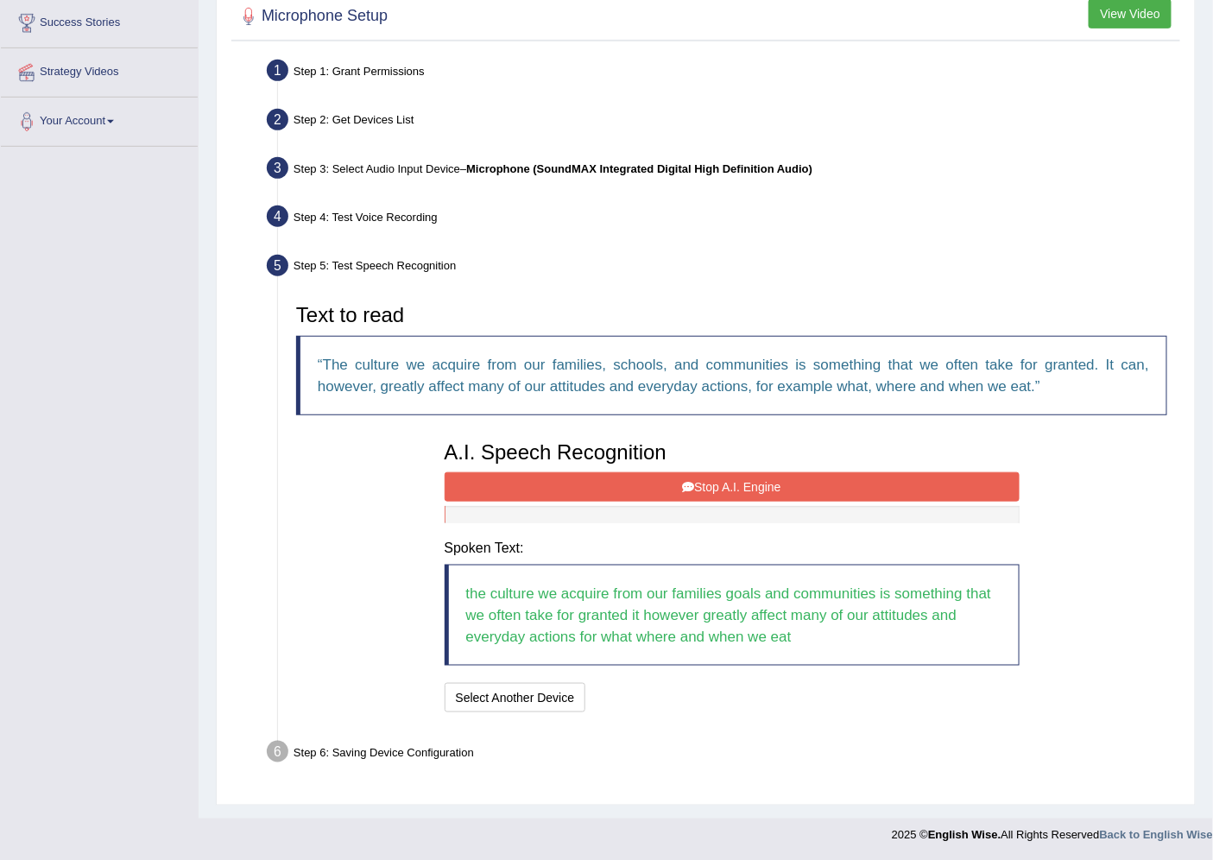
click at [703, 495] on button "Stop A.I. Engine" at bounding box center [731, 486] width 575 height 29
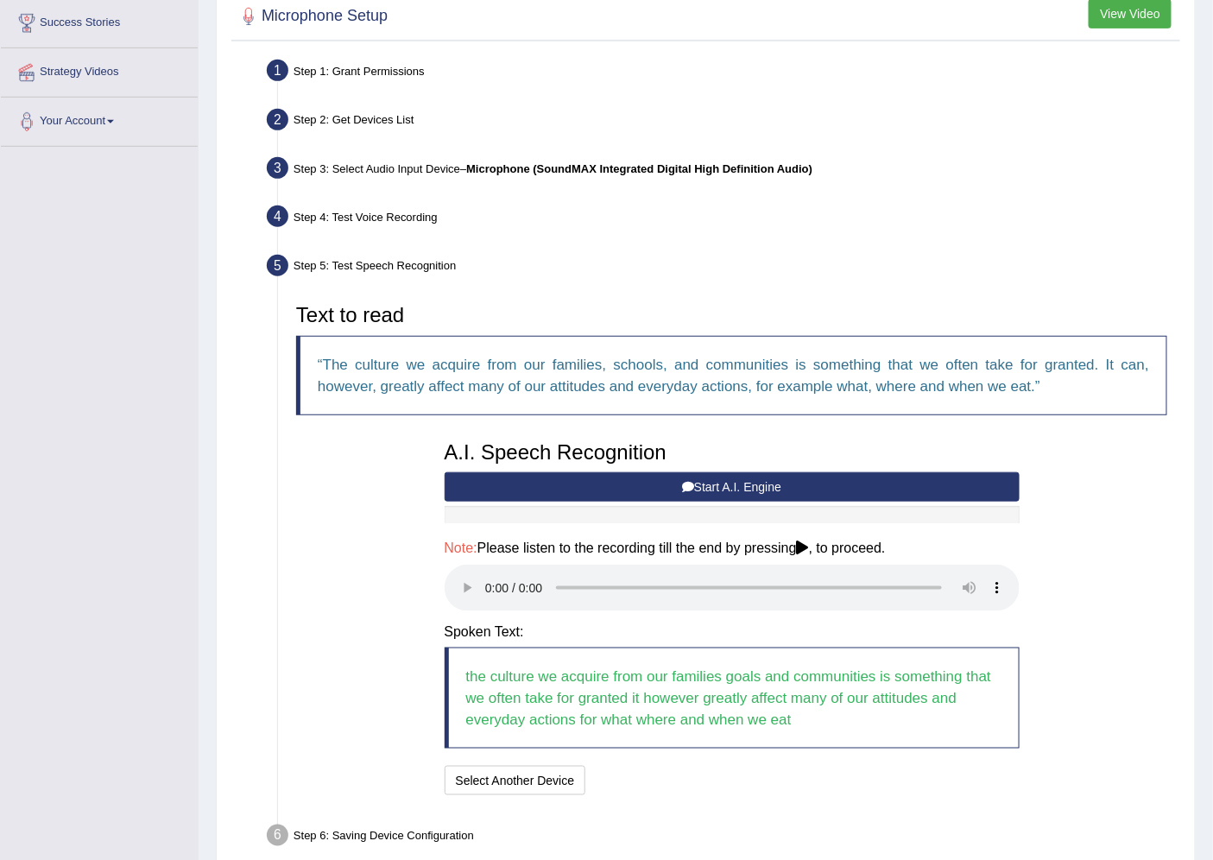
scroll to position [366, 0]
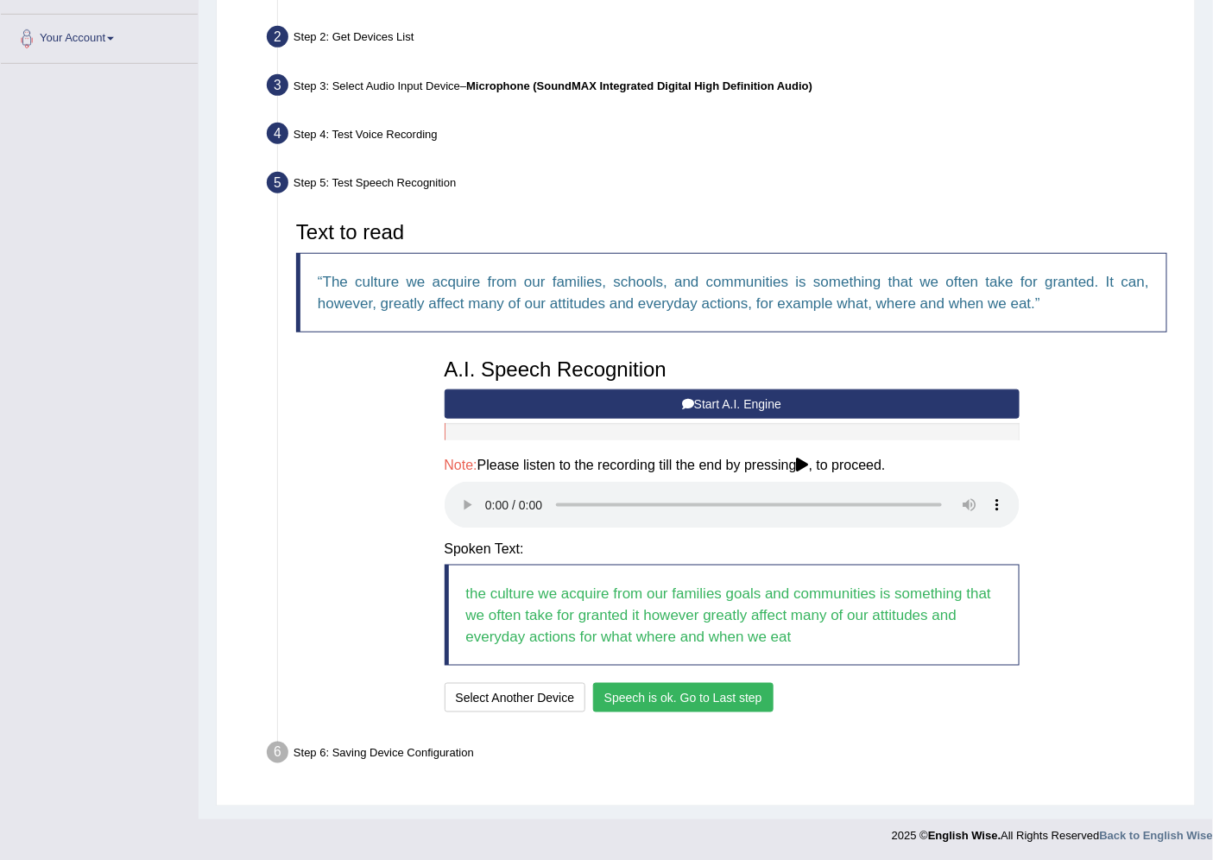
click at [641, 684] on button "Speech is ok. Go to Last step" at bounding box center [683, 697] width 180 height 29
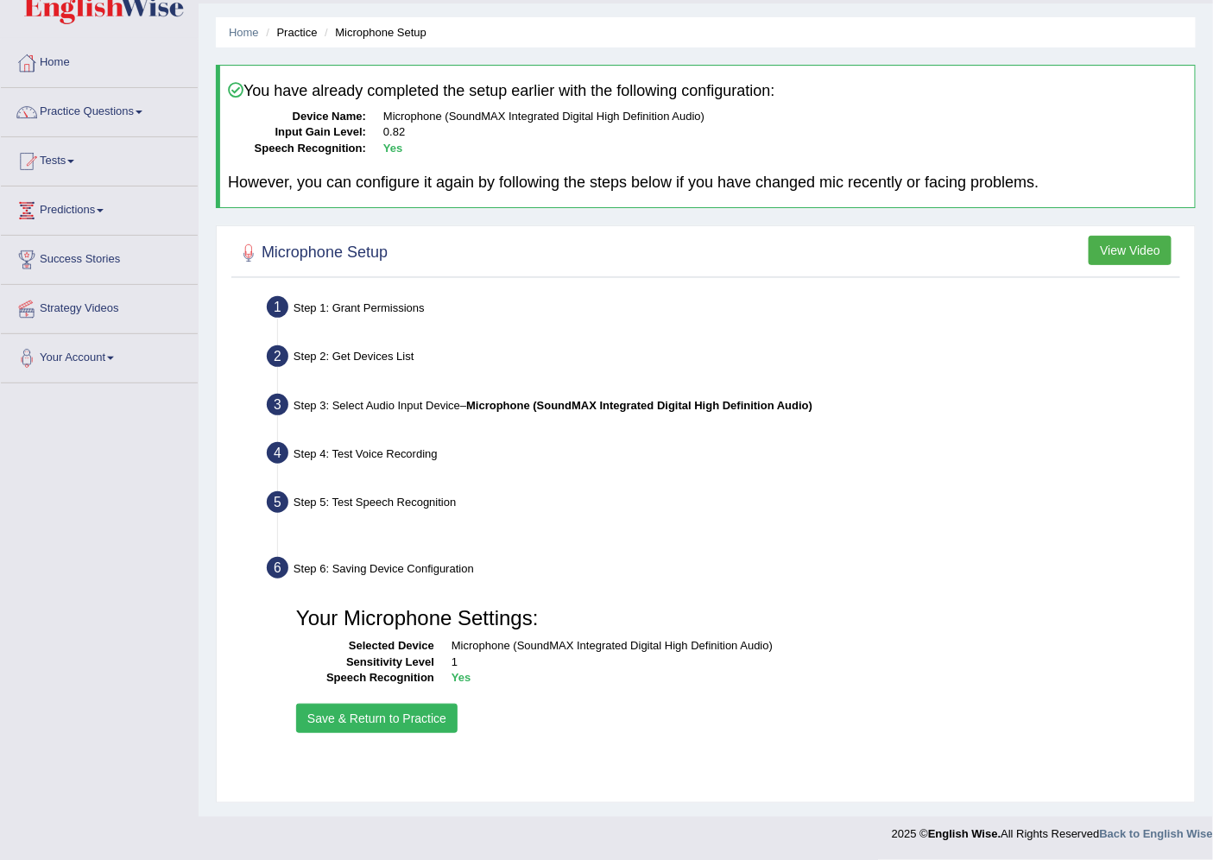
scroll to position [46, 0]
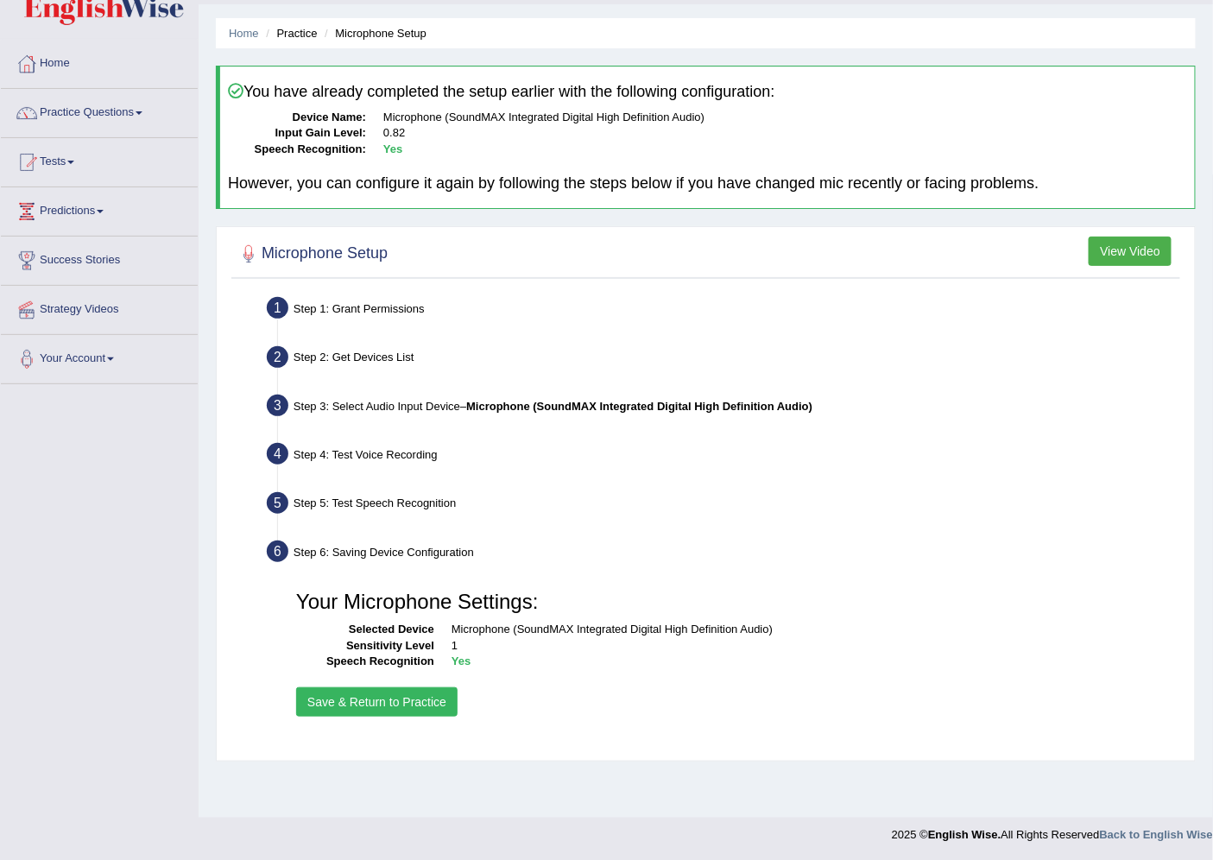
click at [416, 687] on button "Save & Return to Practice" at bounding box center [376, 701] width 161 height 29
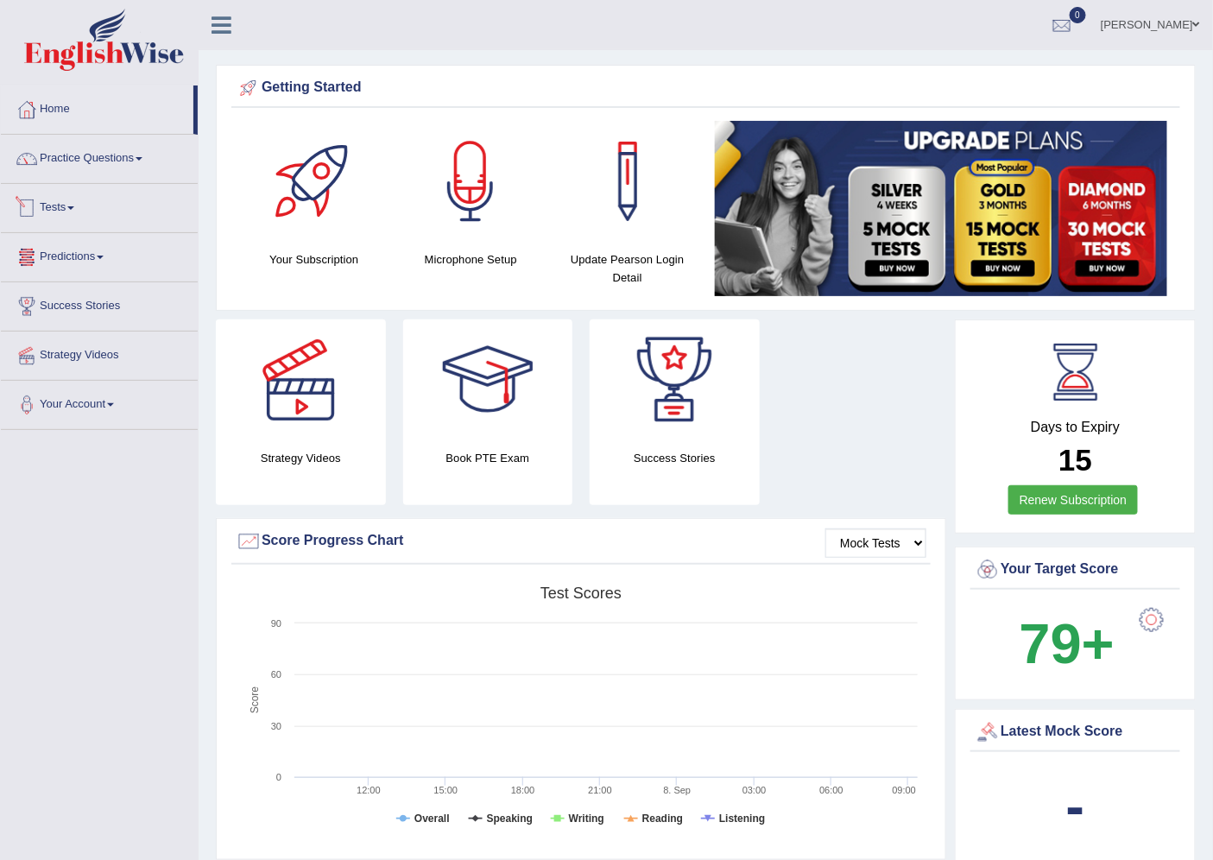
click at [54, 204] on link "Tests" at bounding box center [99, 205] width 197 height 43
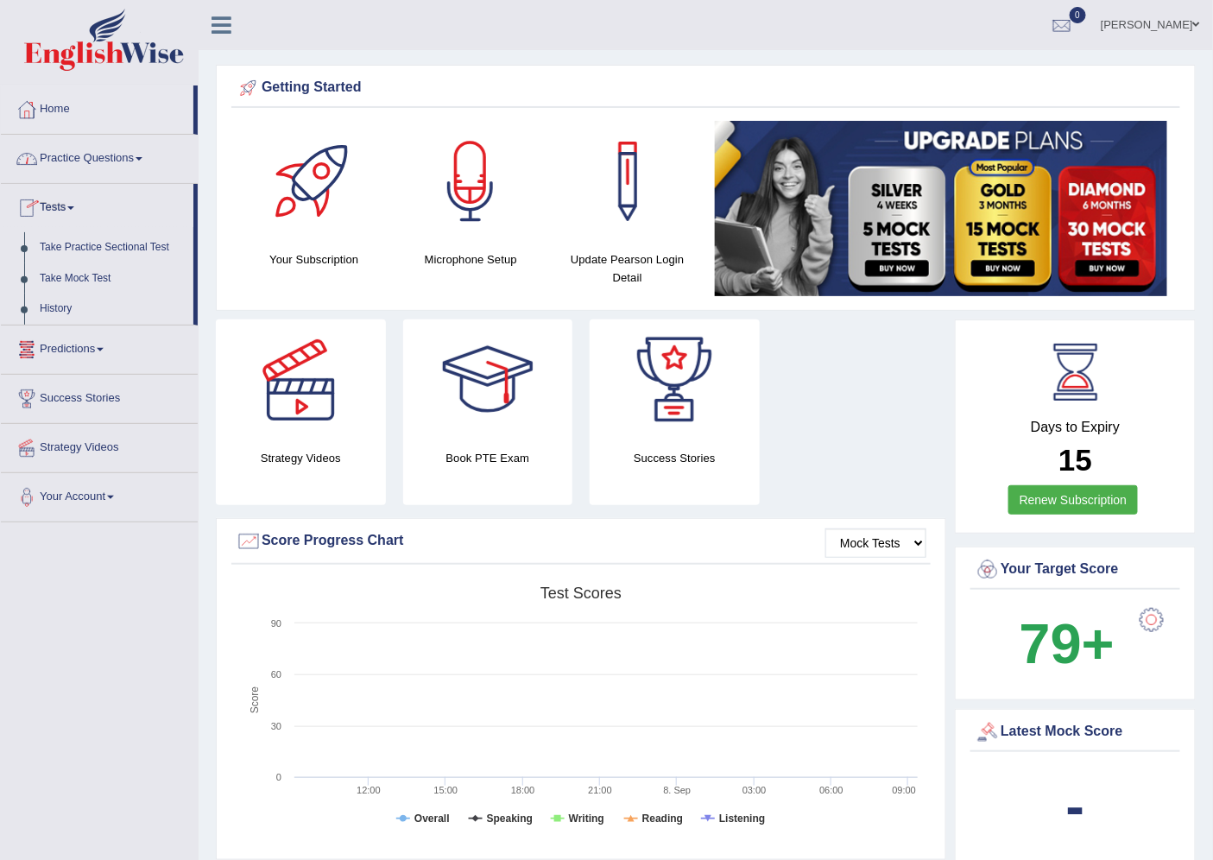
click at [98, 170] on link "Practice Questions" at bounding box center [99, 156] width 197 height 43
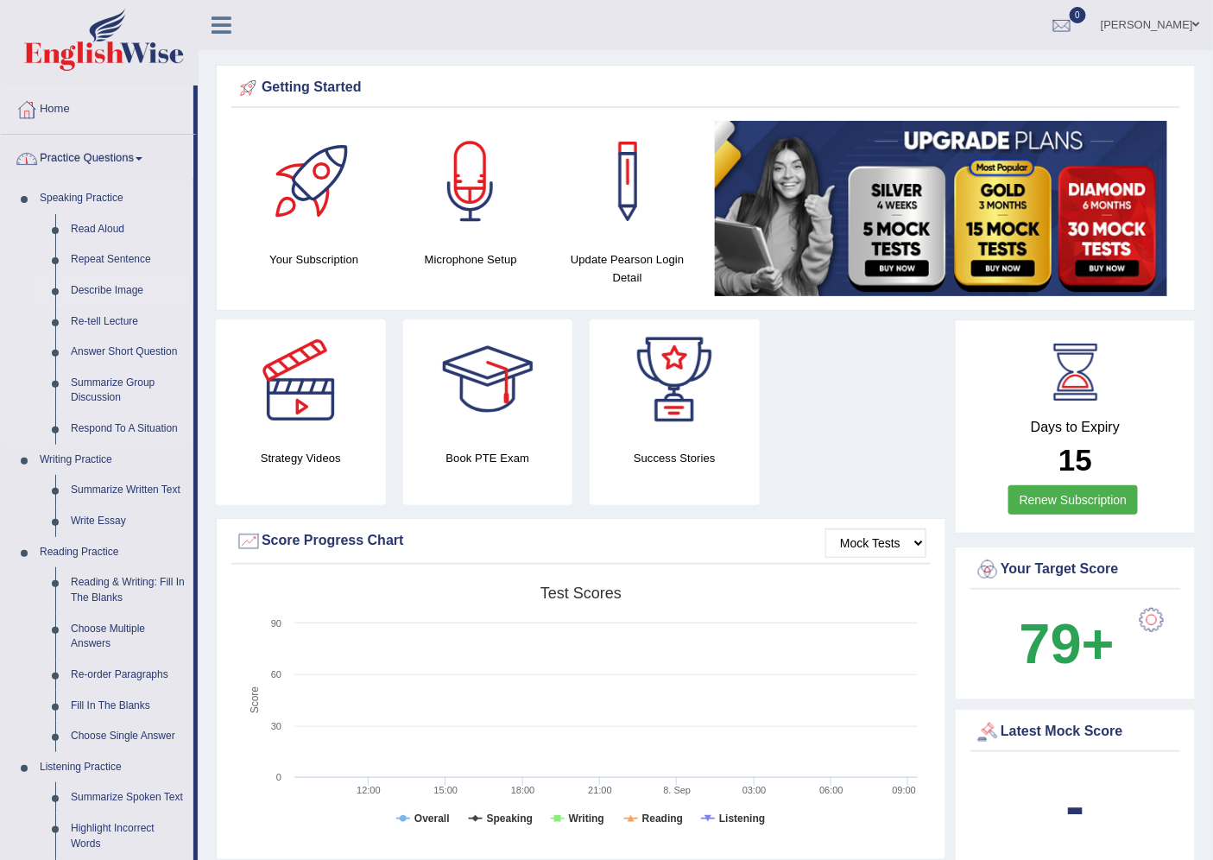
click at [91, 280] on link "Describe Image" at bounding box center [128, 290] width 130 height 31
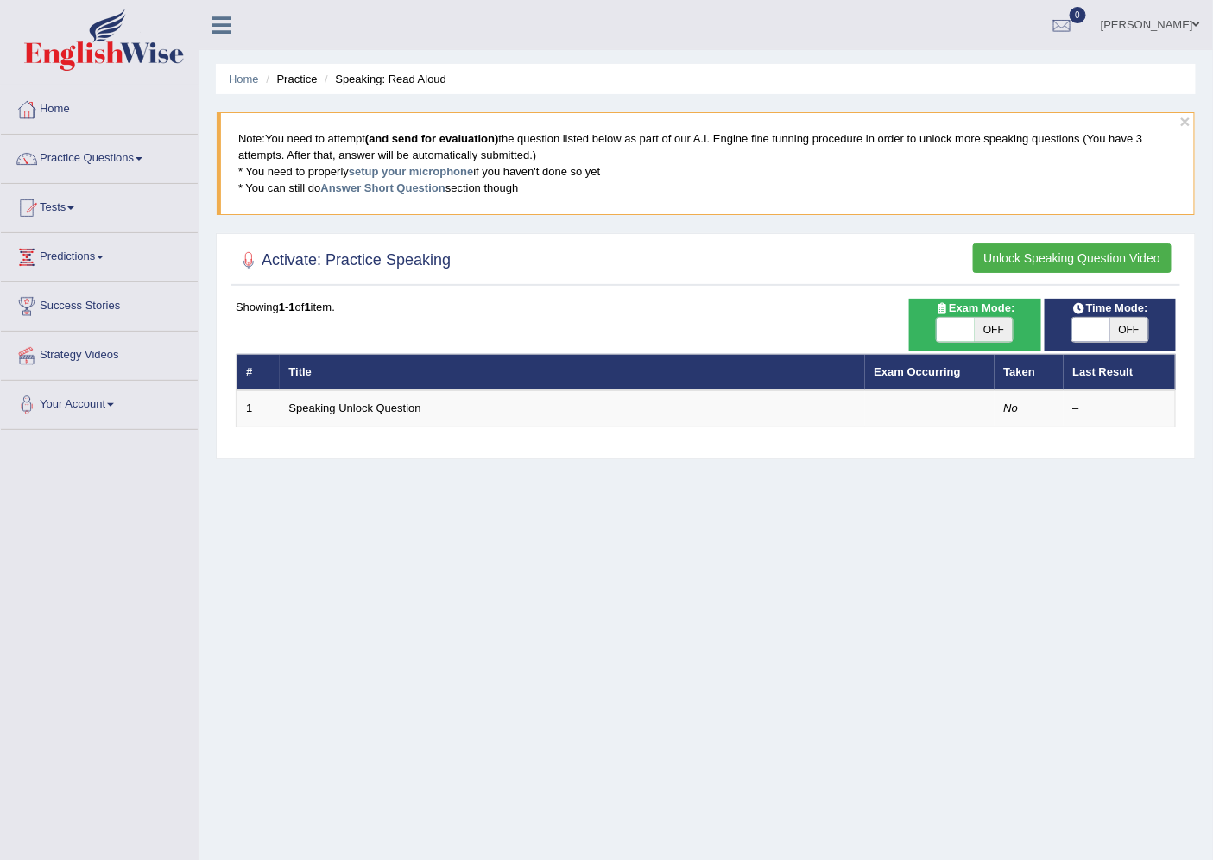
click at [1098, 261] on button "Unlock Speaking Question Video" at bounding box center [1072, 257] width 198 height 29
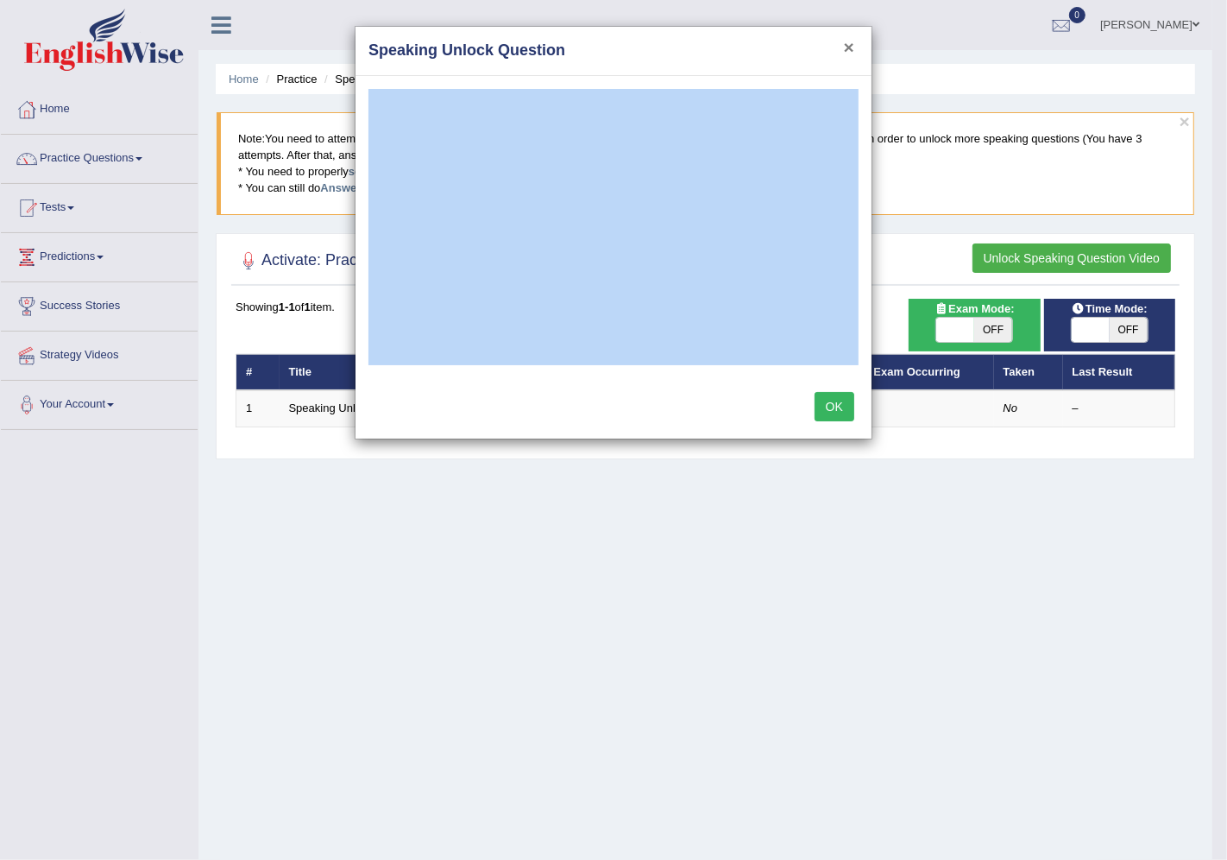
click at [844, 41] on button "×" at bounding box center [849, 47] width 10 height 18
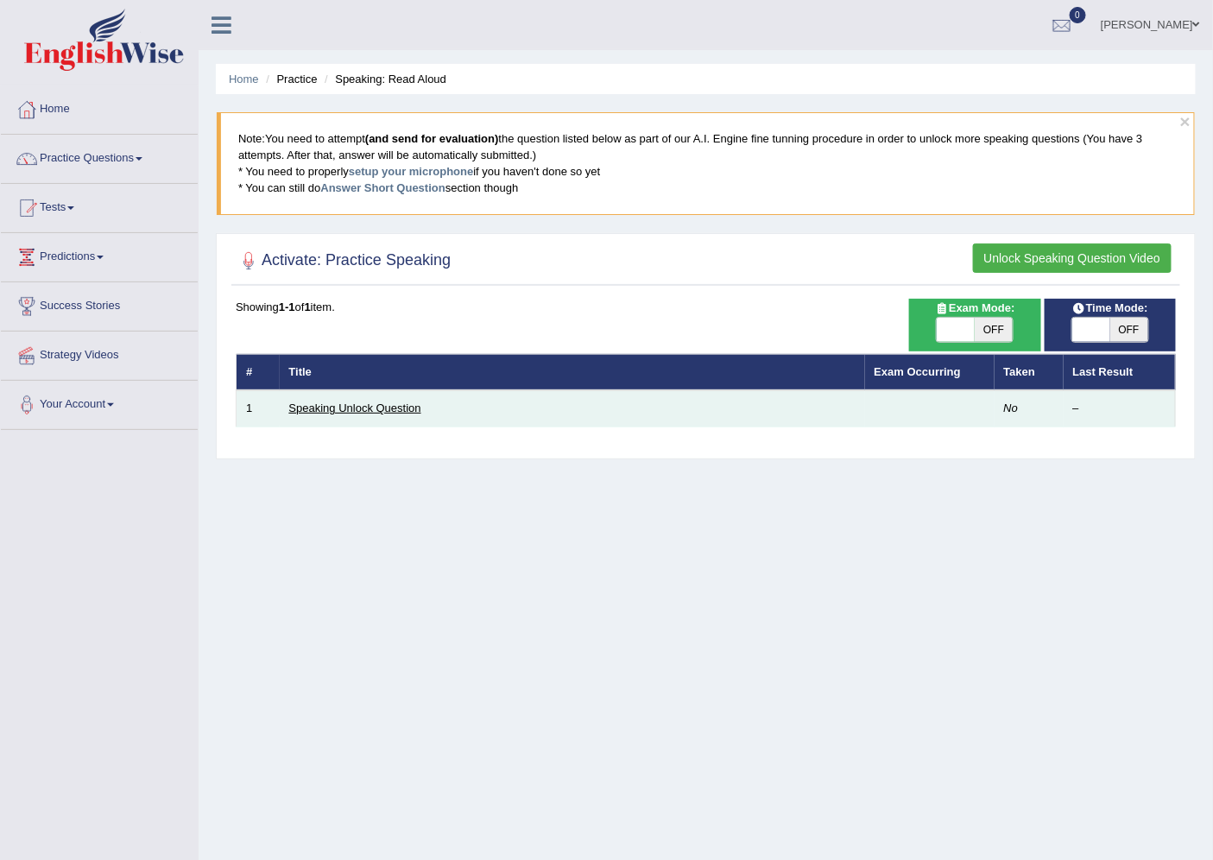
click at [359, 404] on link "Speaking Unlock Question" at bounding box center [355, 407] width 132 height 13
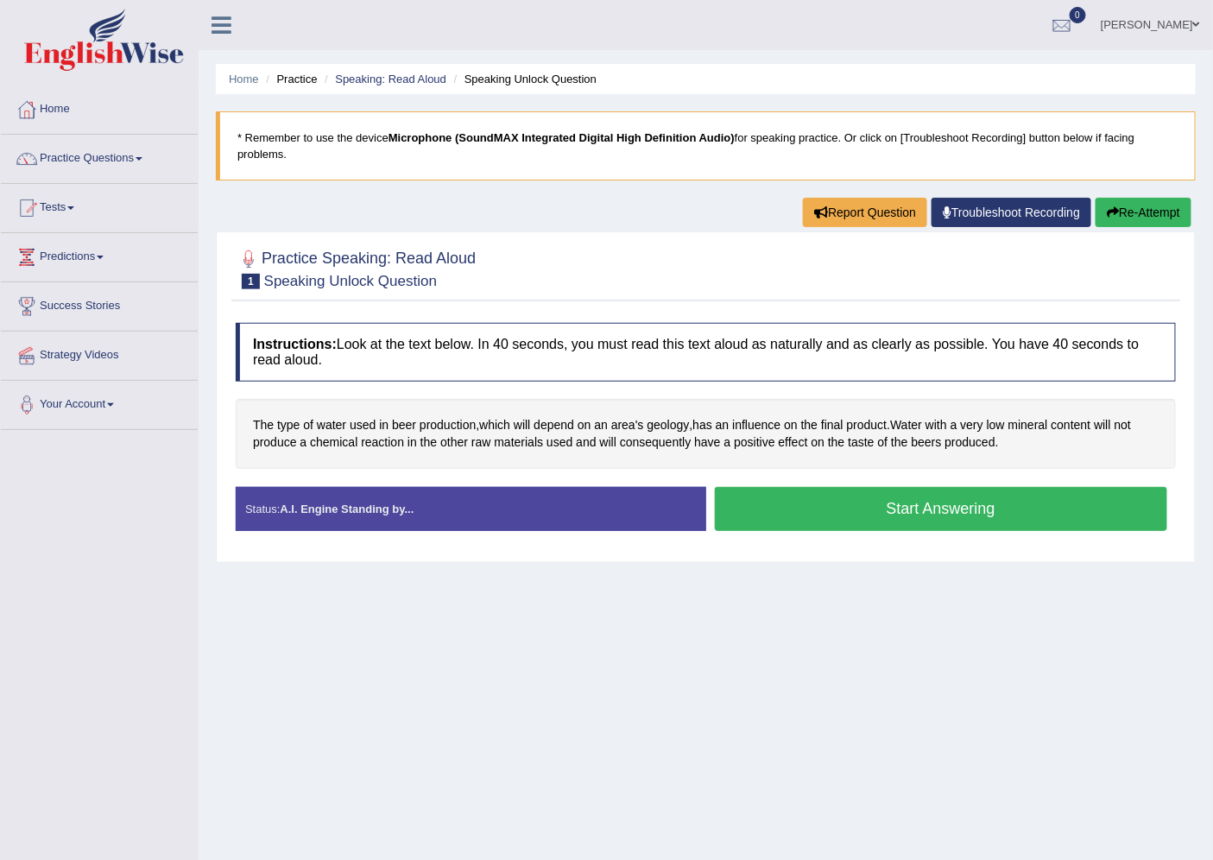
click at [784, 506] on button "Start Answering" at bounding box center [941, 509] width 453 height 44
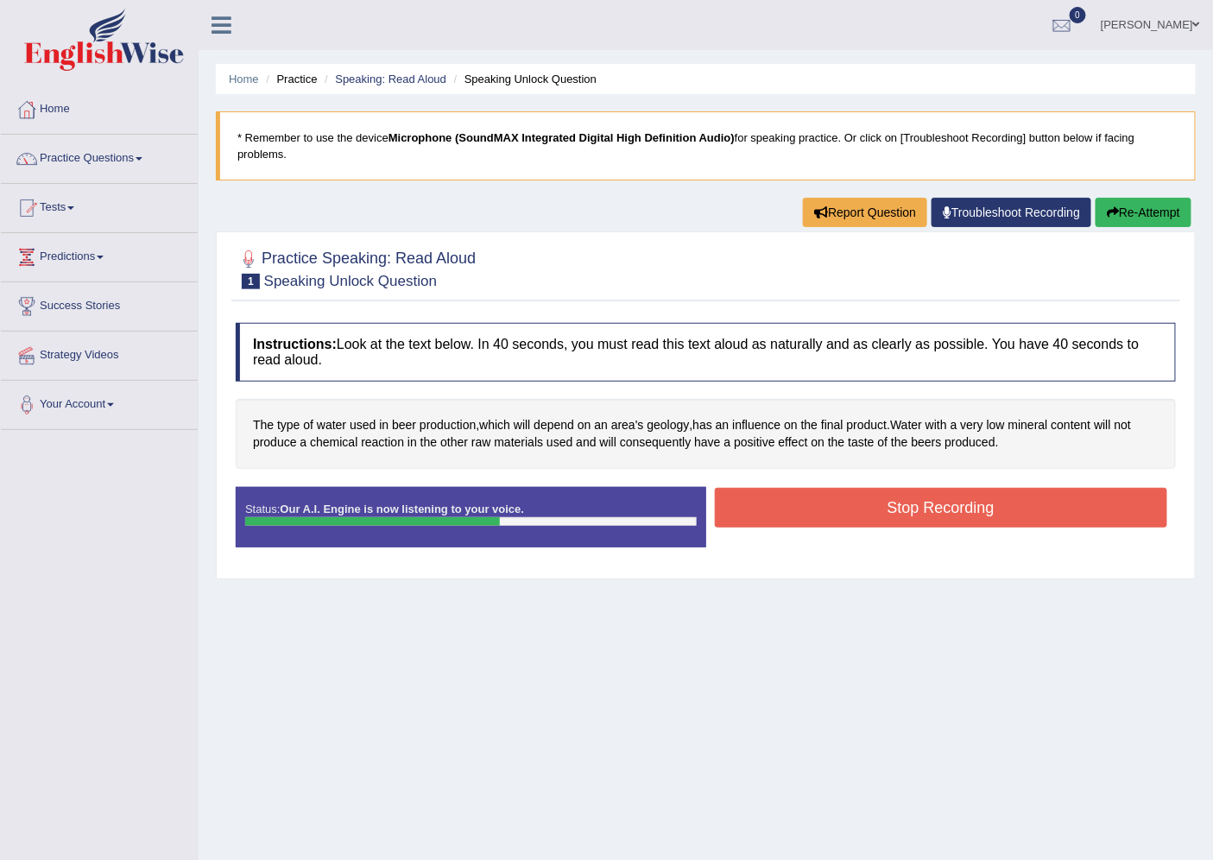
click at [959, 510] on button "Stop Recording" at bounding box center [941, 508] width 453 height 40
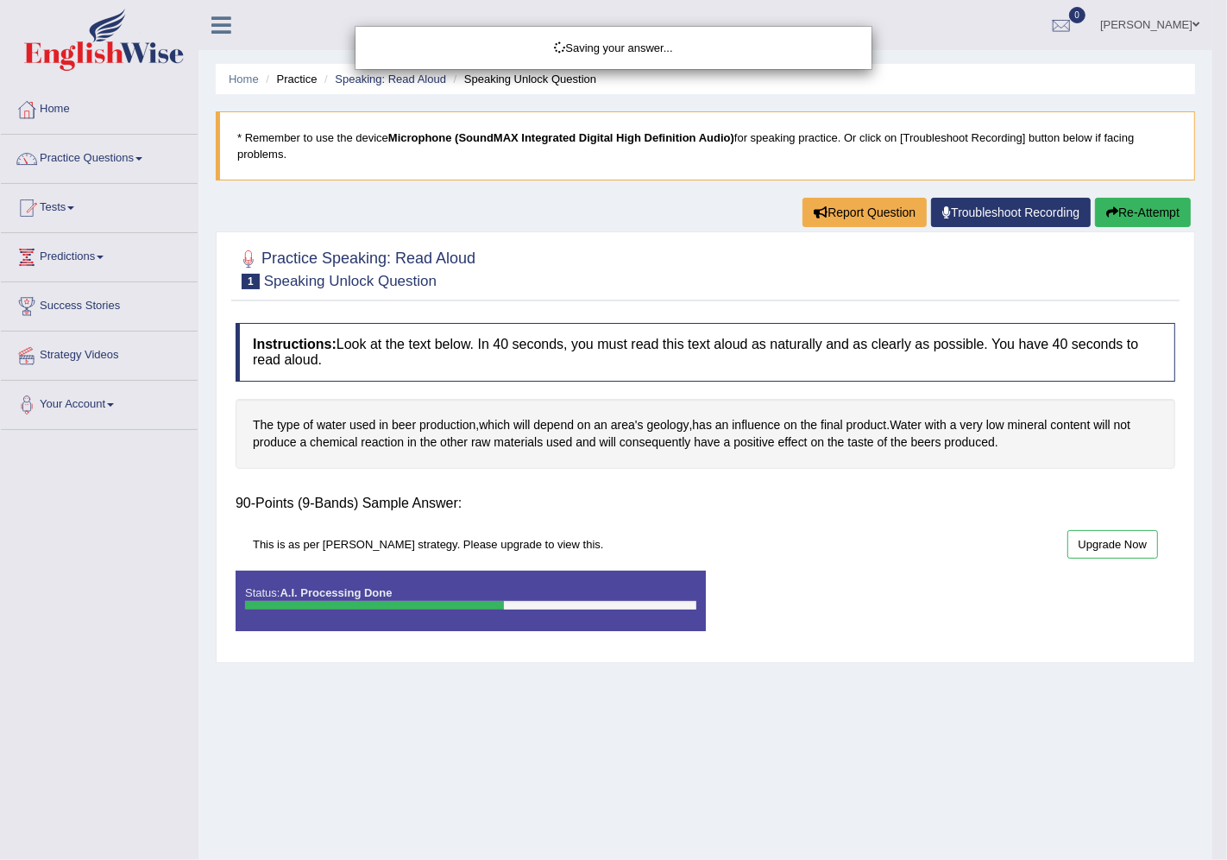
click at [548, 557] on div "Saving your answer..." at bounding box center [613, 430] width 1227 height 860
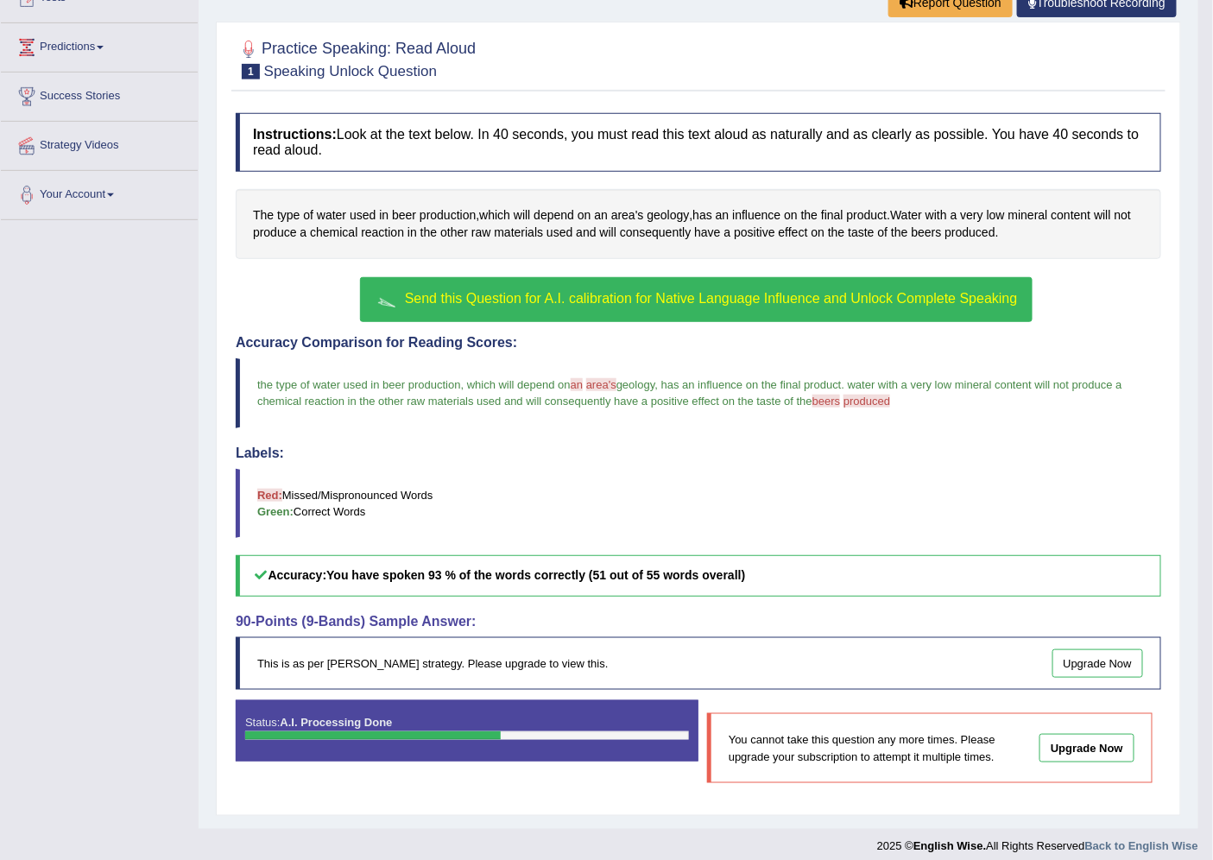
scroll to position [222, 0]
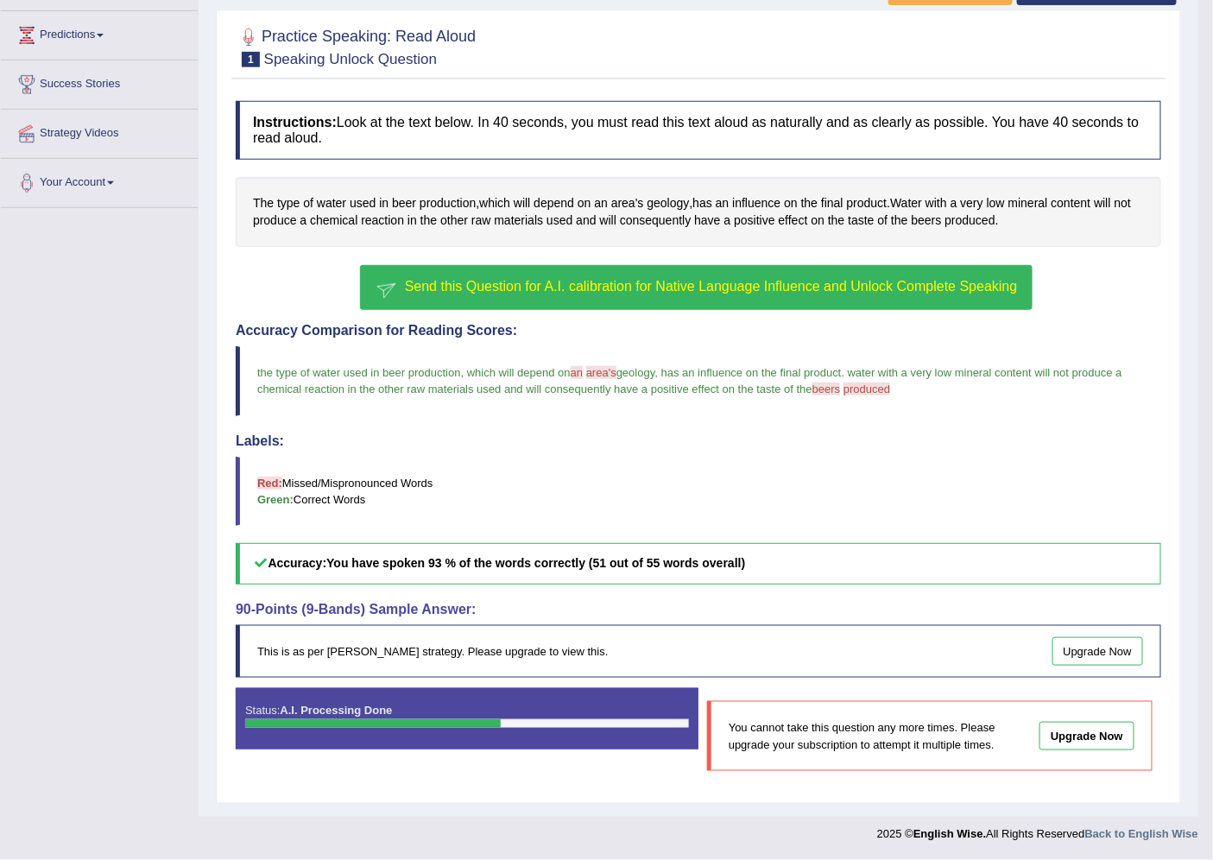
click at [1084, 660] on link "Upgrade Now" at bounding box center [1097, 651] width 91 height 28
click at [1046, 722] on link "Upgrade Now" at bounding box center [1086, 735] width 95 height 28
click at [449, 280] on span "Send this Question for A.I. calibration for Native Language Influence and Unloc…" at bounding box center [711, 286] width 613 height 15
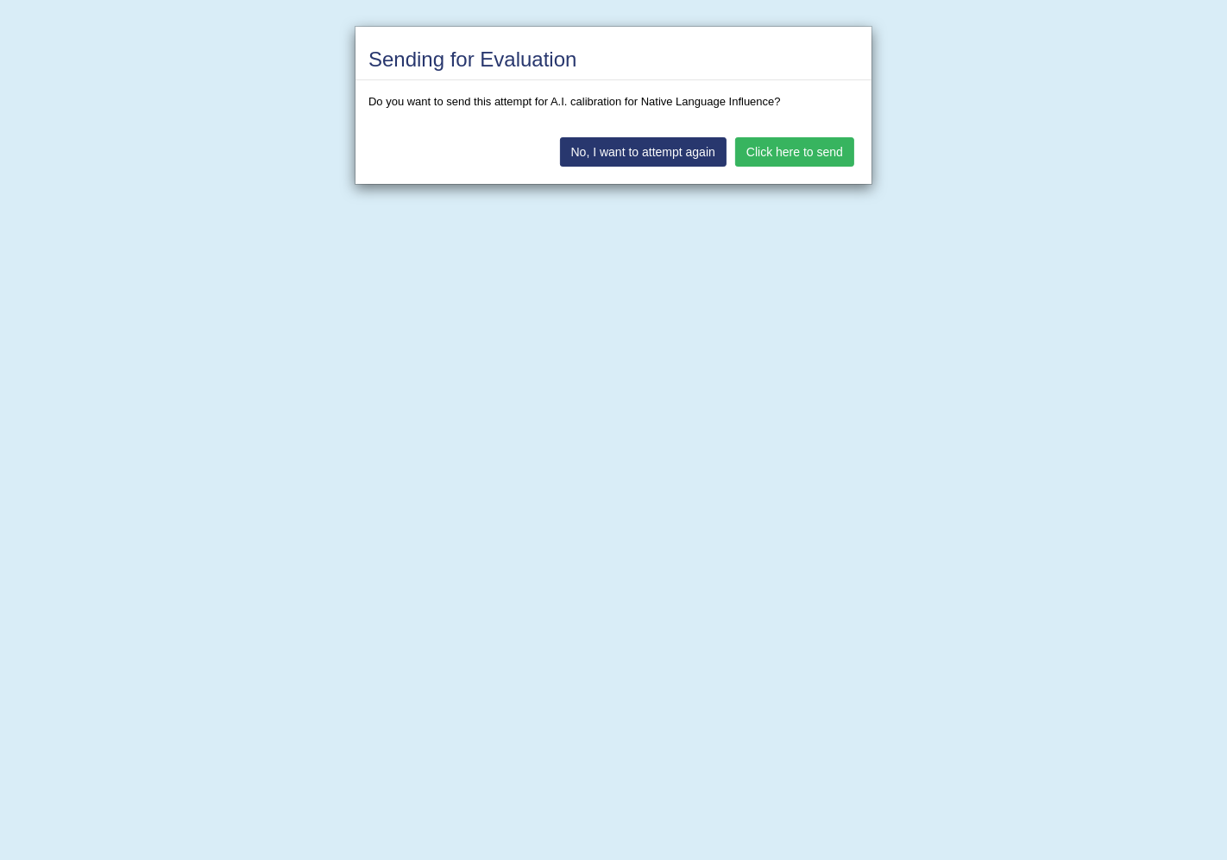
click at [756, 148] on button "Click here to send" at bounding box center [794, 151] width 119 height 29
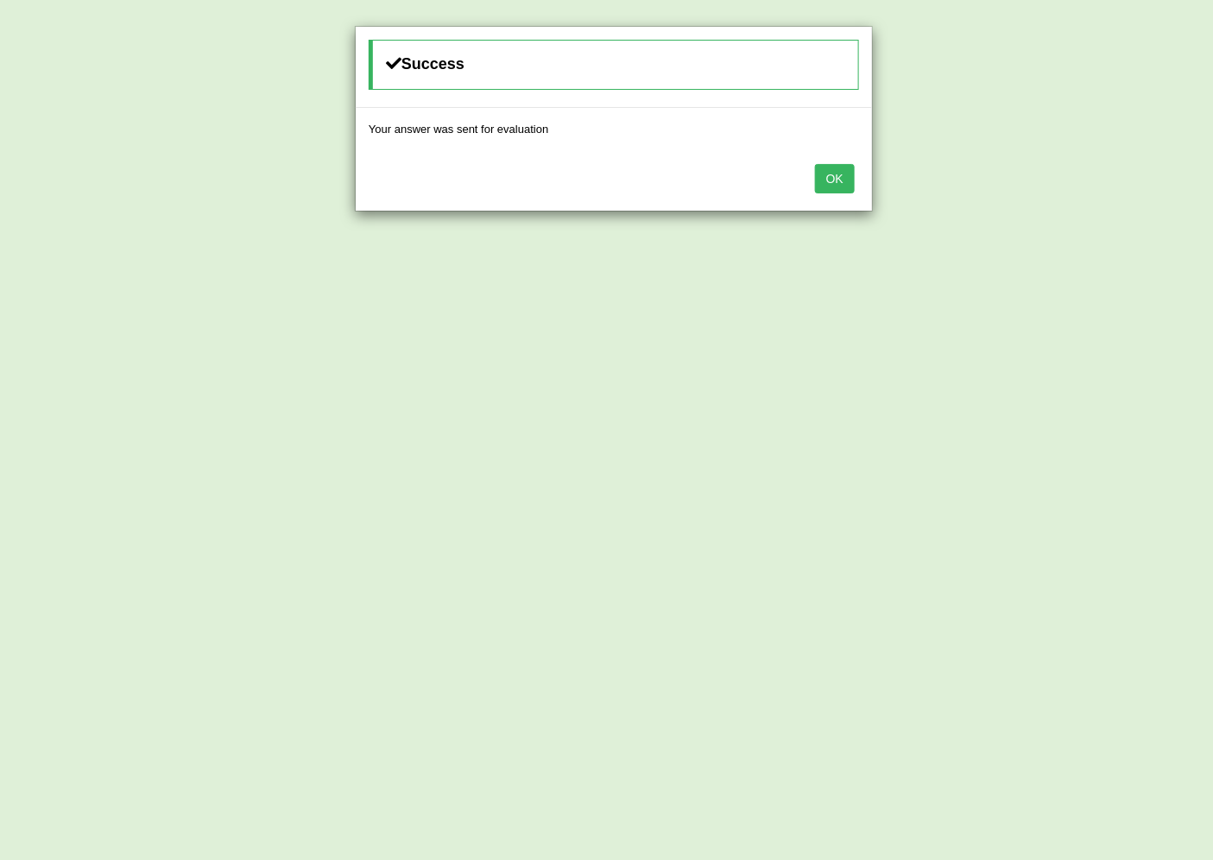
click at [824, 180] on button "OK" at bounding box center [835, 178] width 40 height 29
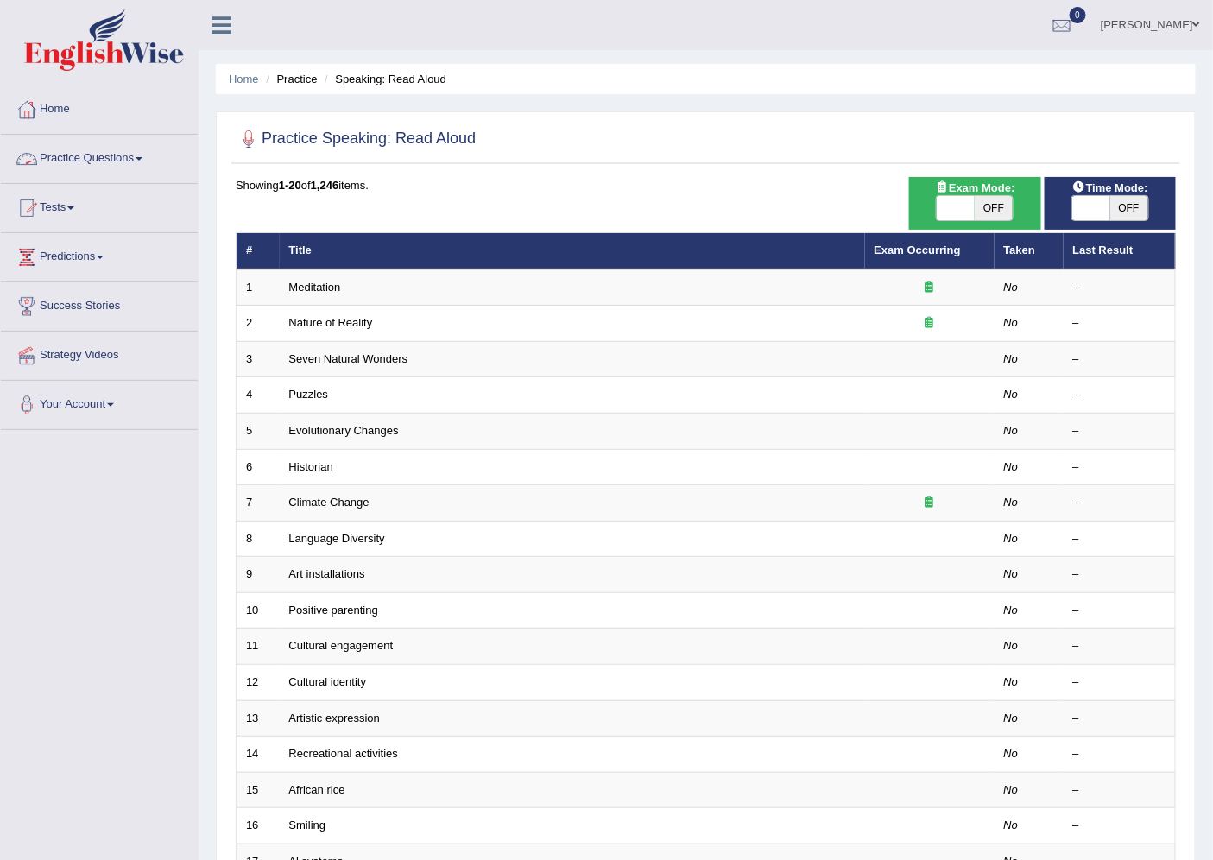
click at [98, 159] on link "Practice Questions" at bounding box center [99, 156] width 197 height 43
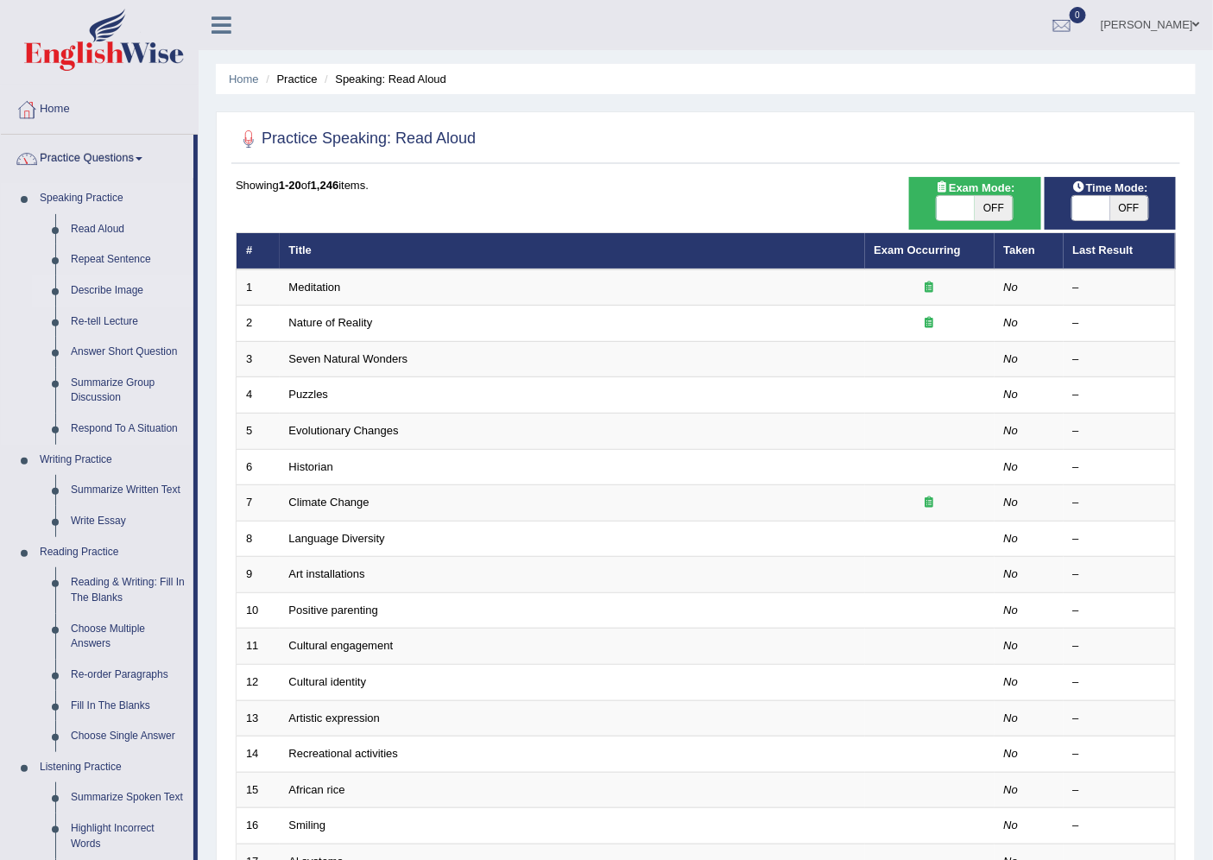
click at [106, 288] on link "Describe Image" at bounding box center [128, 290] width 130 height 31
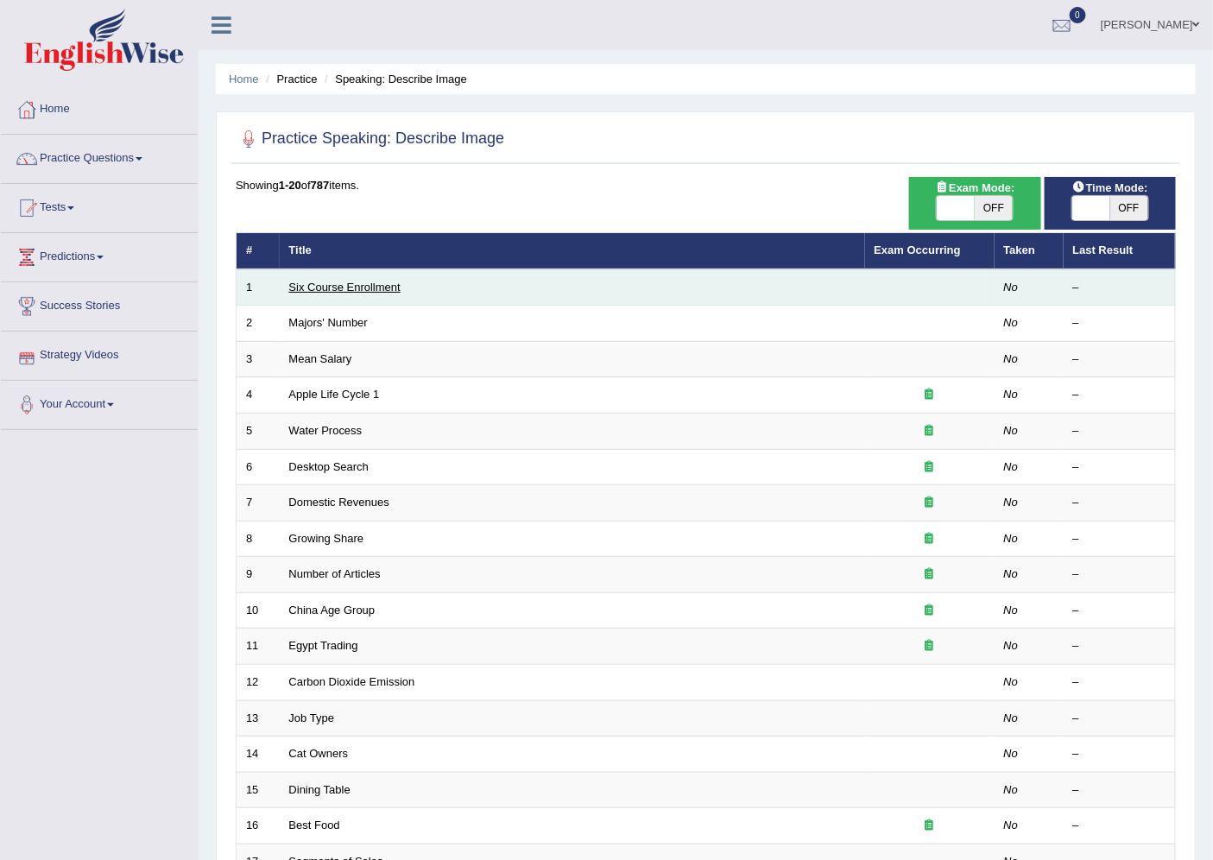
click at [337, 280] on link "Six Course Enrollment" at bounding box center [344, 286] width 111 height 13
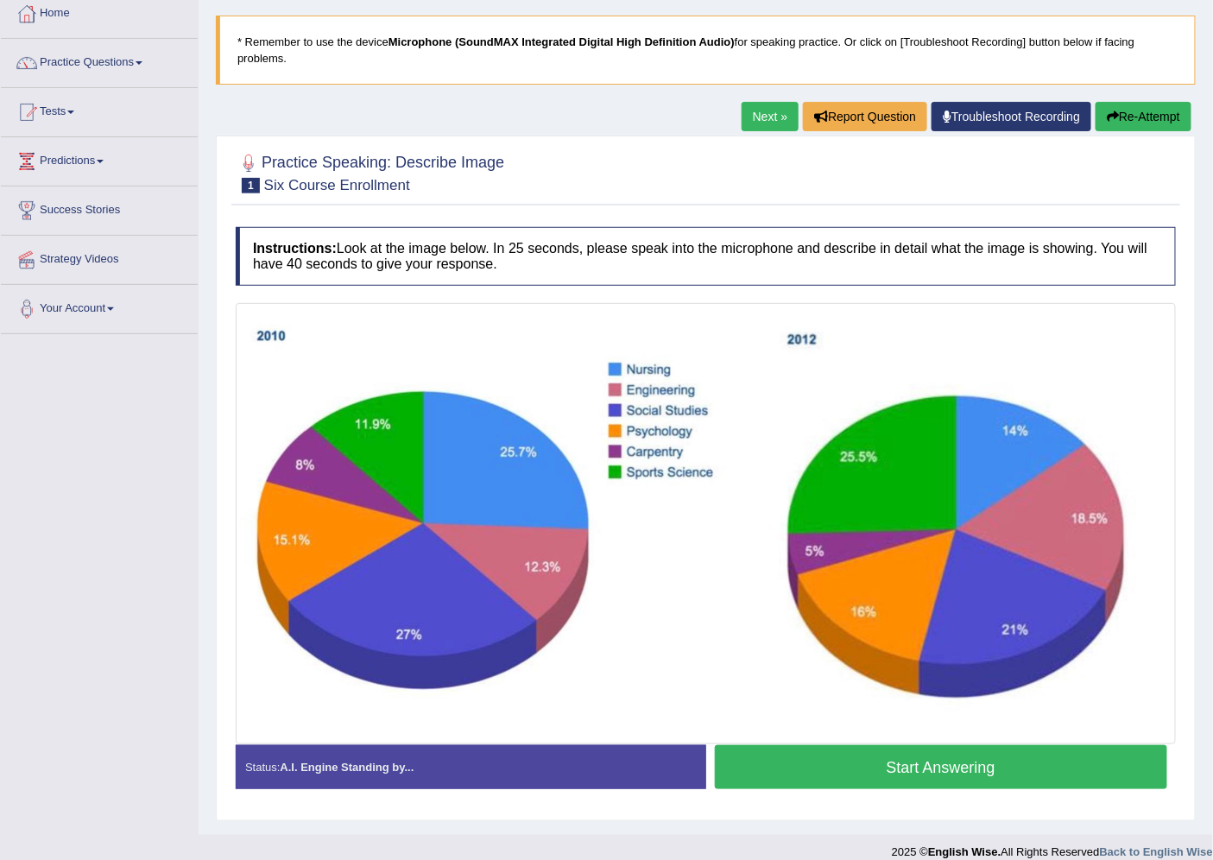
scroll to position [96, 0]
click at [755, 115] on link "Next »" at bounding box center [769, 116] width 57 height 29
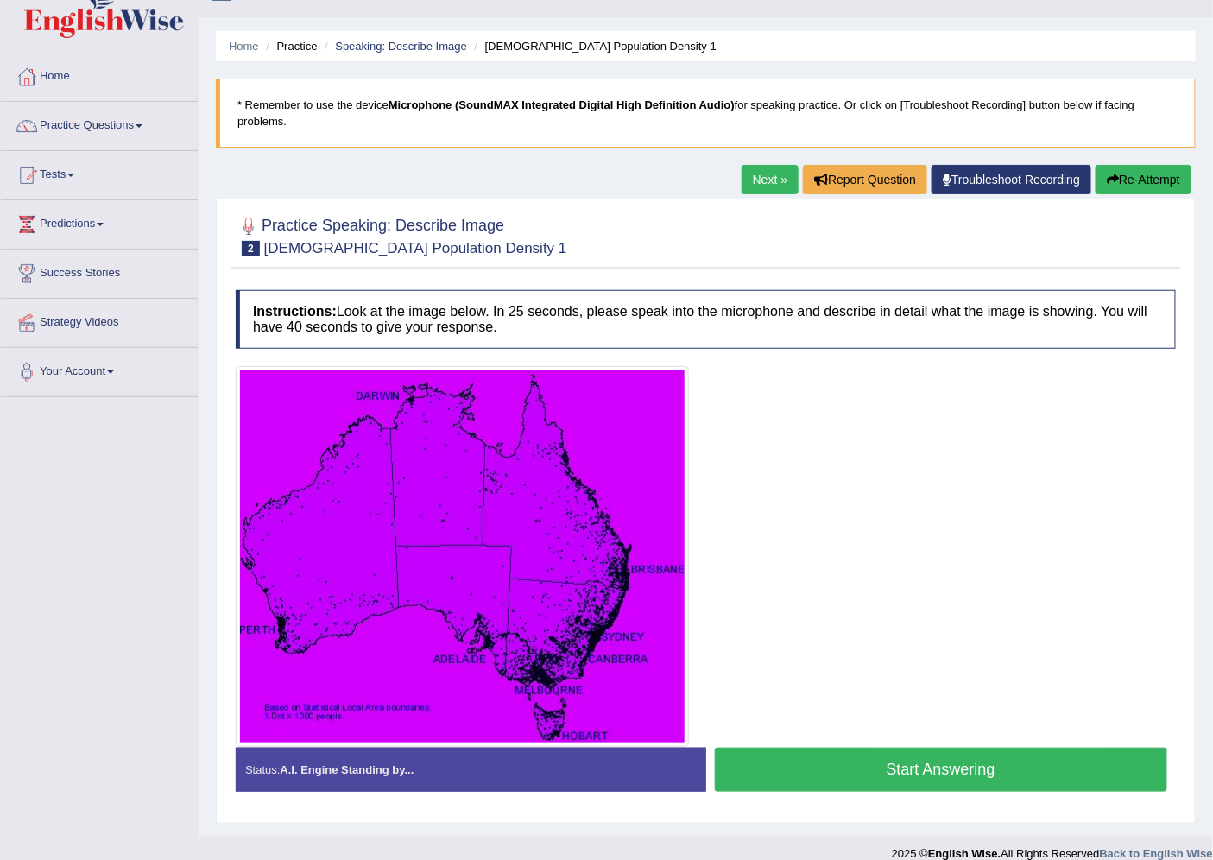
scroll to position [52, 0]
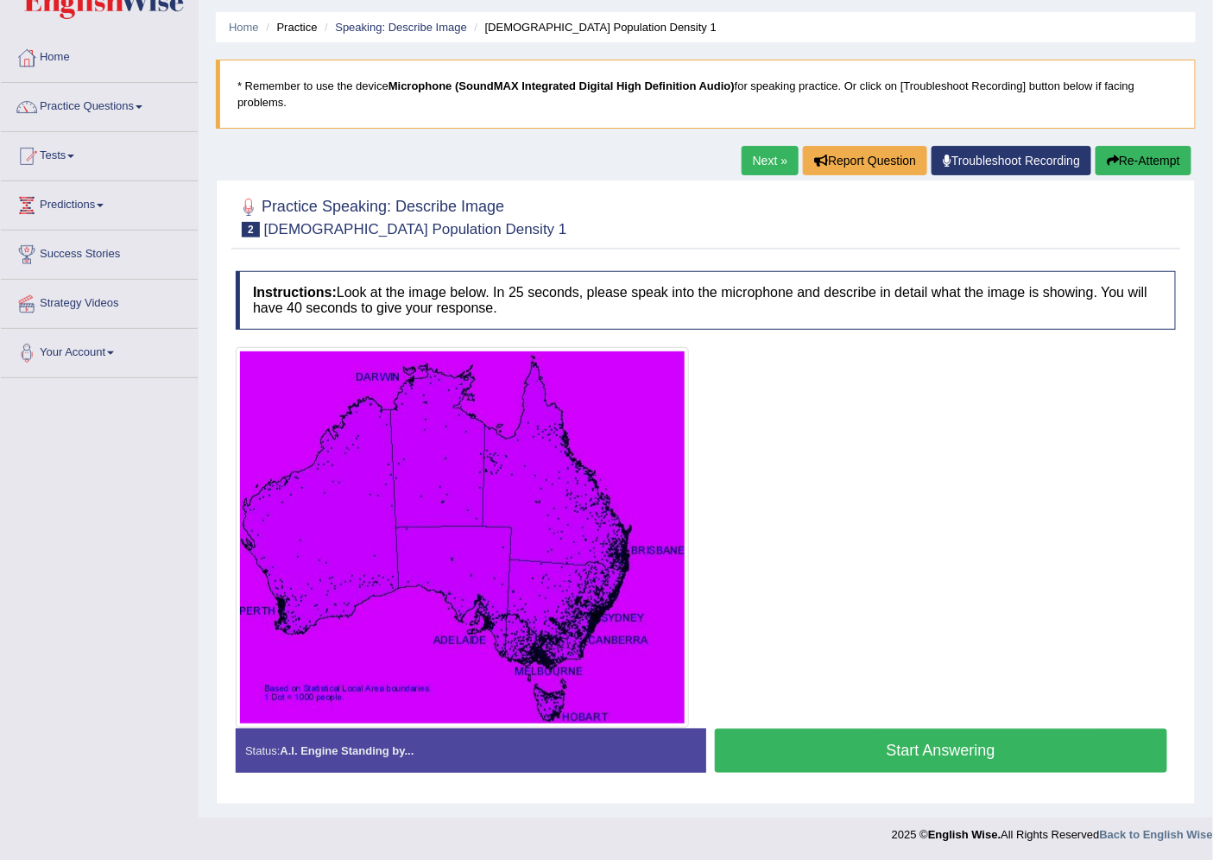
click at [834, 739] on button "Start Answering" at bounding box center [941, 750] width 453 height 44
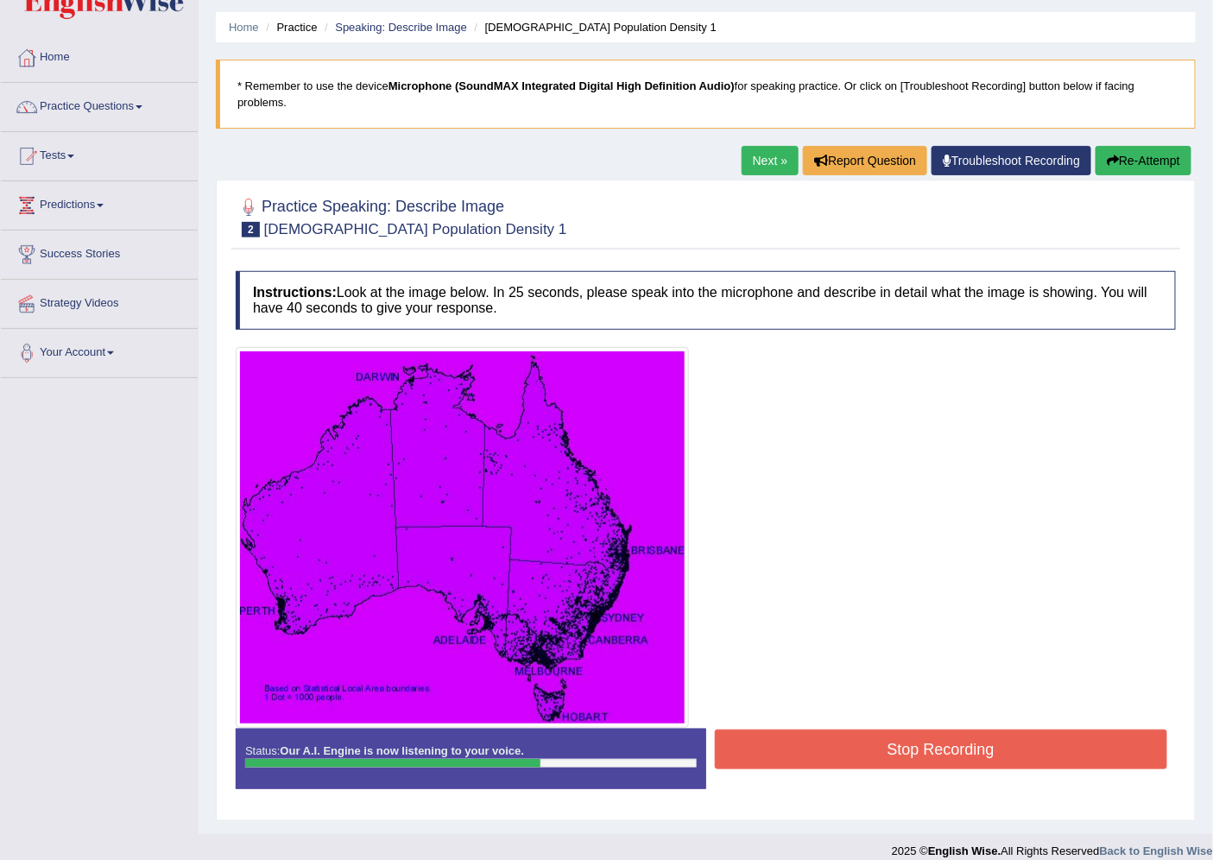
click at [986, 756] on button "Stop Recording" at bounding box center [941, 749] width 453 height 40
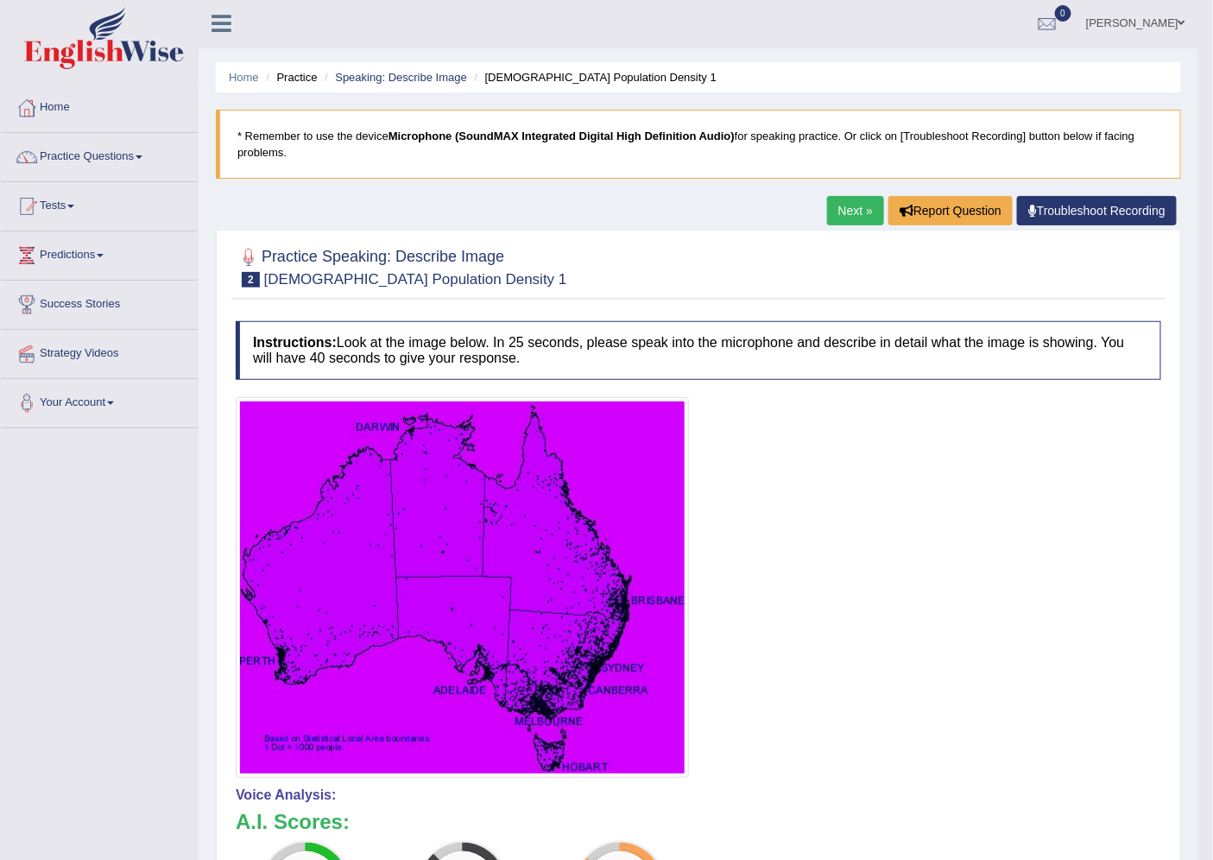
scroll to position [0, 0]
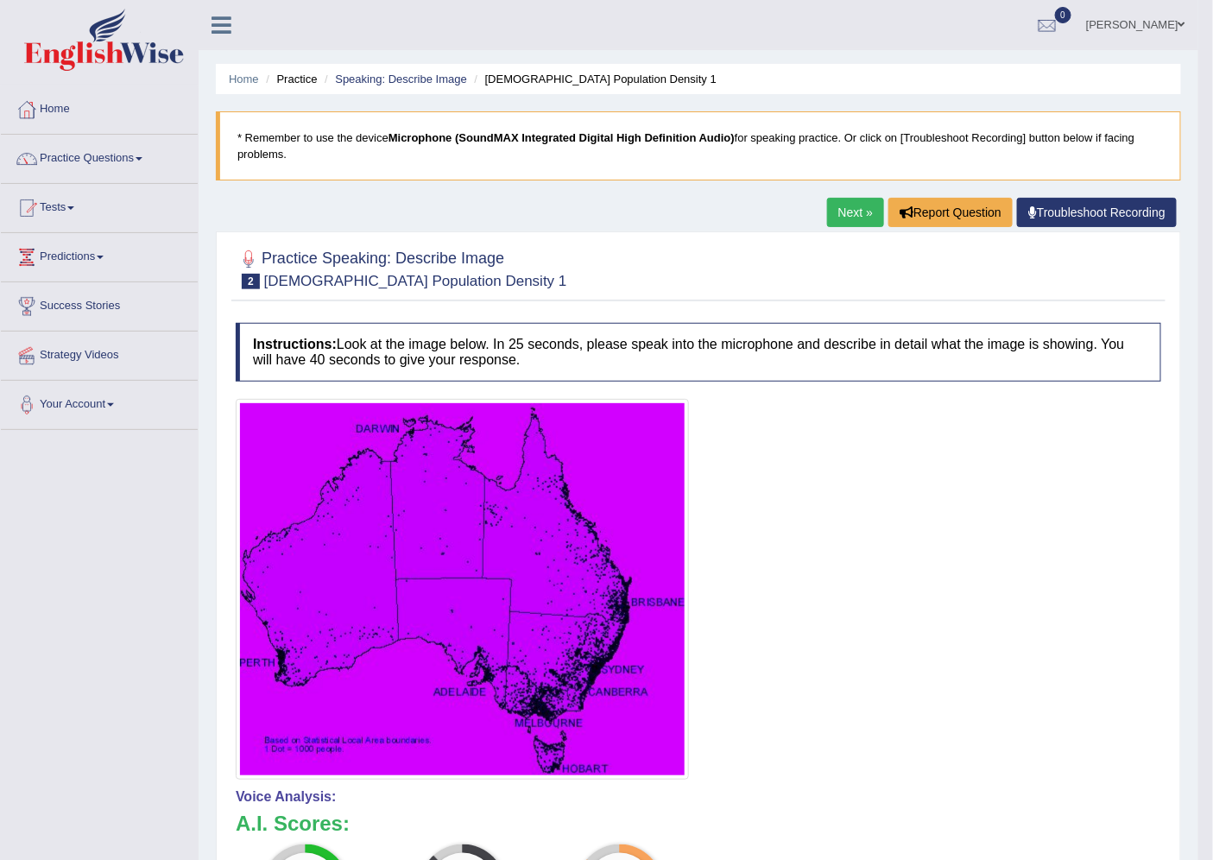
click at [844, 216] on link "Next »" at bounding box center [855, 212] width 57 height 29
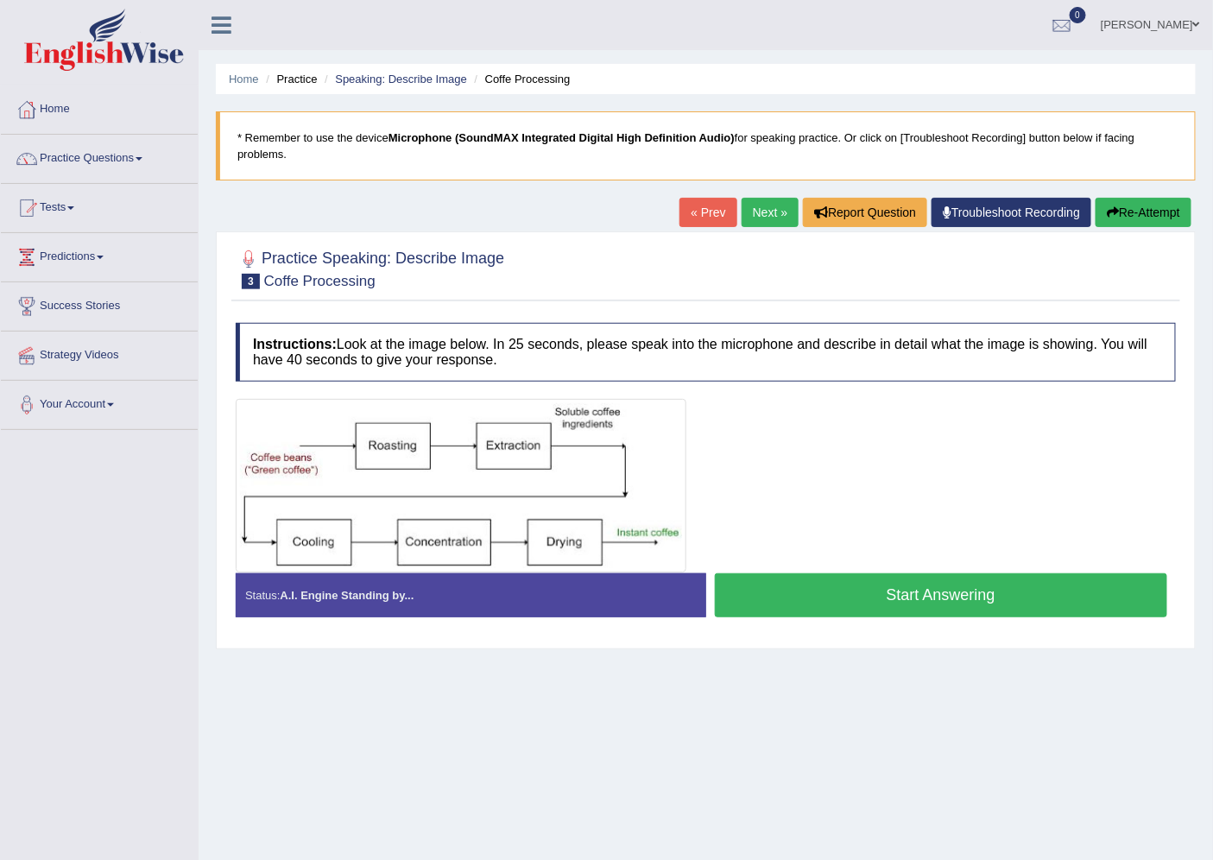
click at [847, 591] on button "Start Answering" at bounding box center [941, 595] width 453 height 44
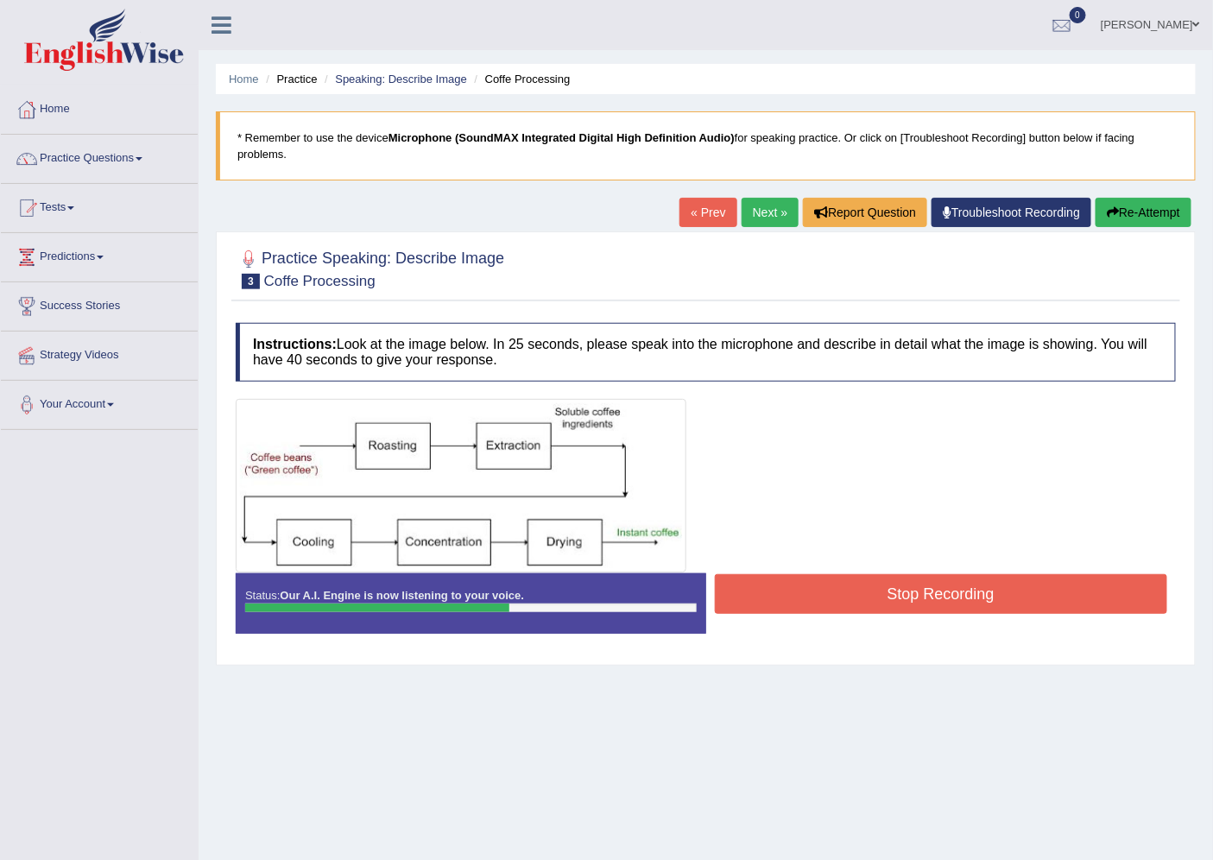
click at [847, 591] on button "Stop Recording" at bounding box center [941, 594] width 453 height 40
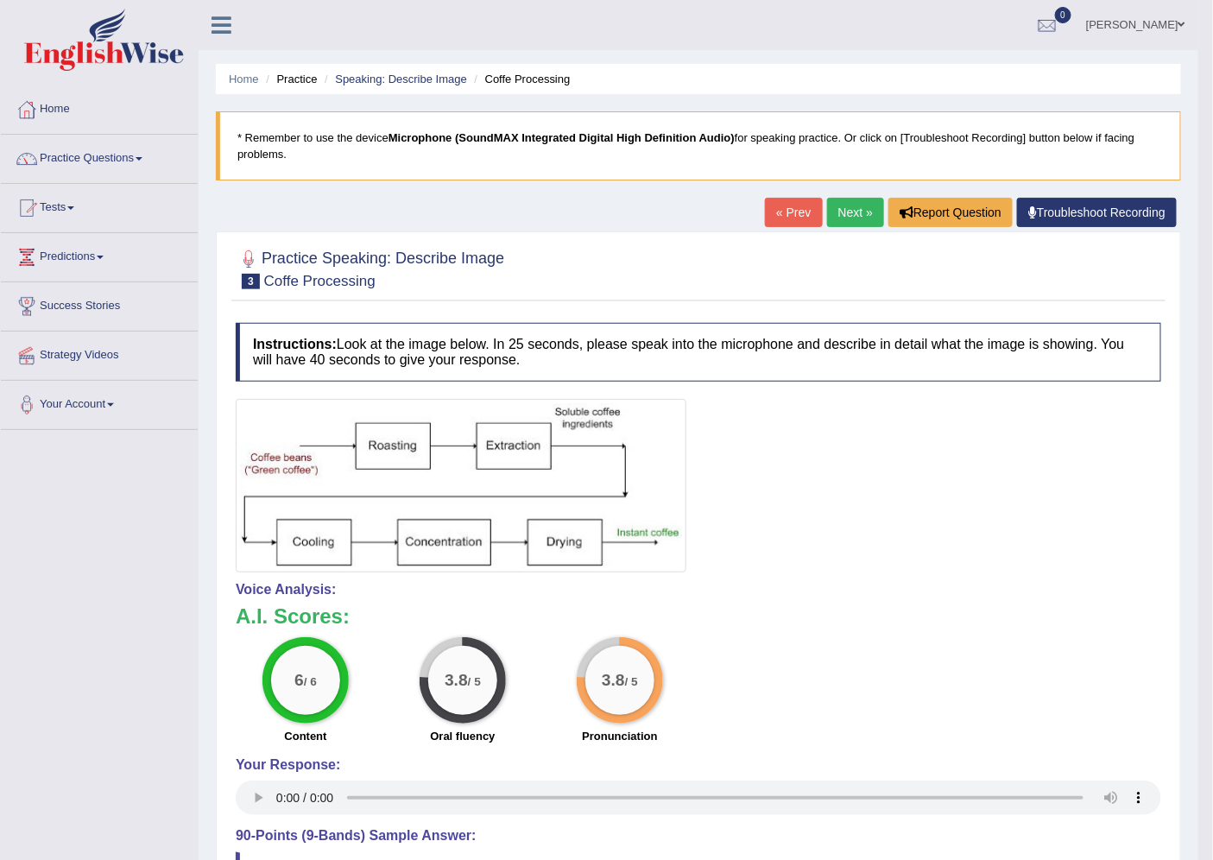
click at [338, 269] on h2 "Practice Speaking: Describe Image 3 Coffe Processing" at bounding box center [370, 267] width 268 height 43
click at [785, 209] on link "« Prev" at bounding box center [793, 212] width 57 height 29
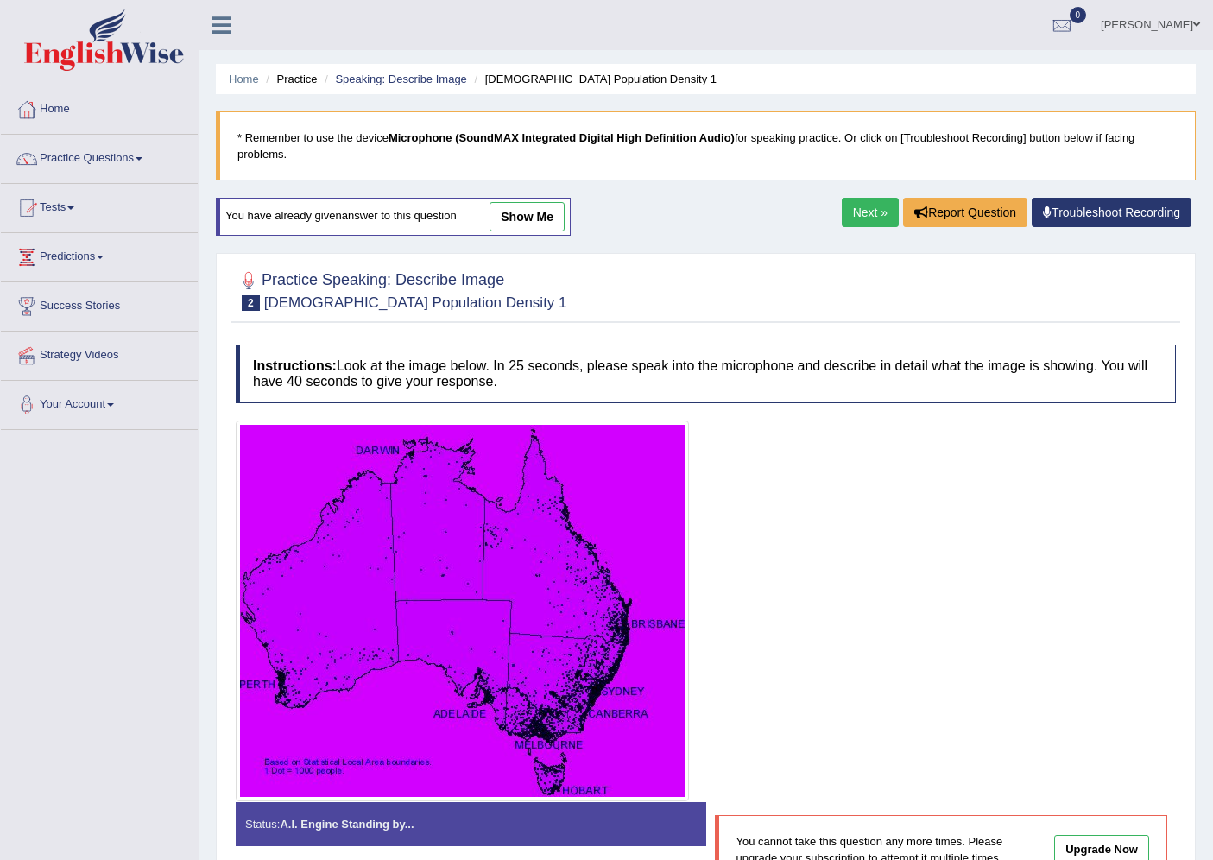
click at [878, 205] on link "Next »" at bounding box center [869, 212] width 57 height 29
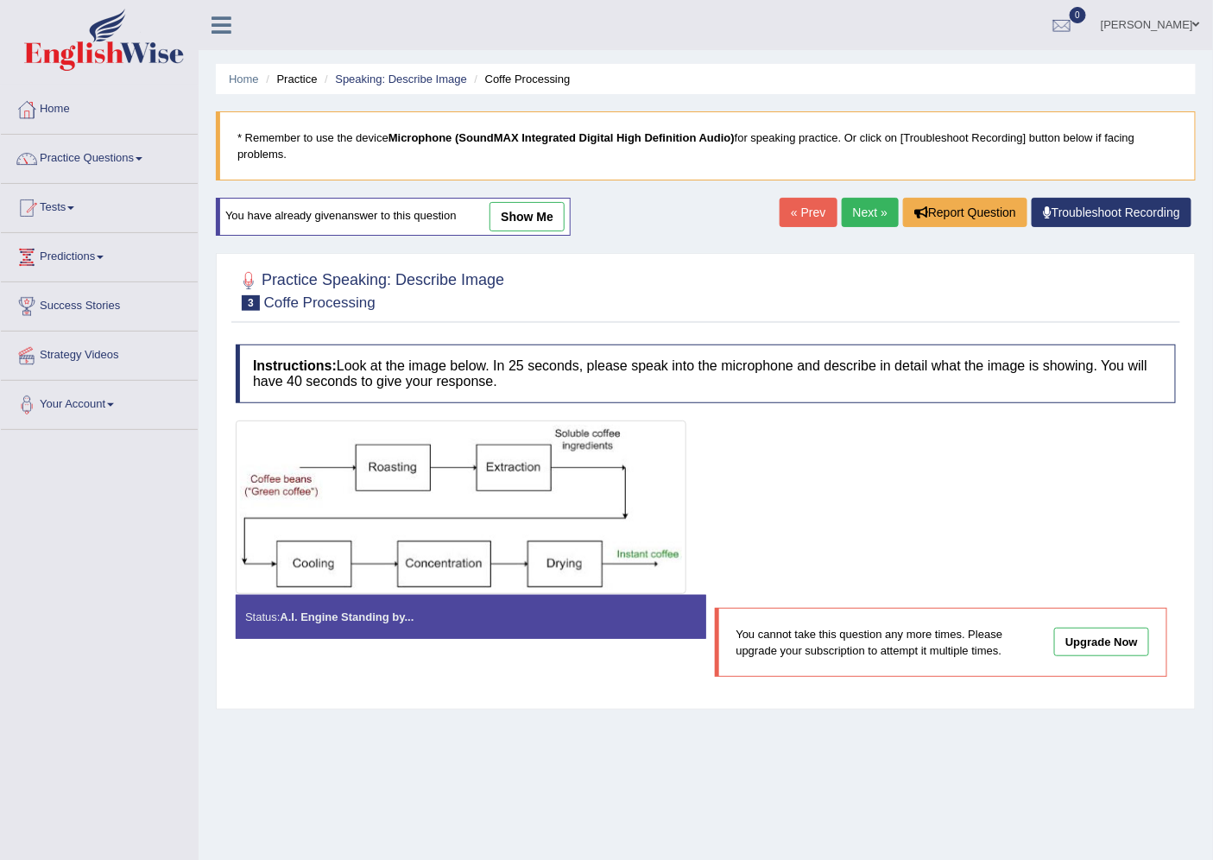
click at [554, 621] on div "Status: A.I. Engine Standing by..." at bounding box center [471, 617] width 470 height 44
click at [341, 632] on div "Status: A.I. Engine Standing by..." at bounding box center [471, 617] width 470 height 44
click at [847, 210] on link "Next »" at bounding box center [869, 212] width 57 height 29
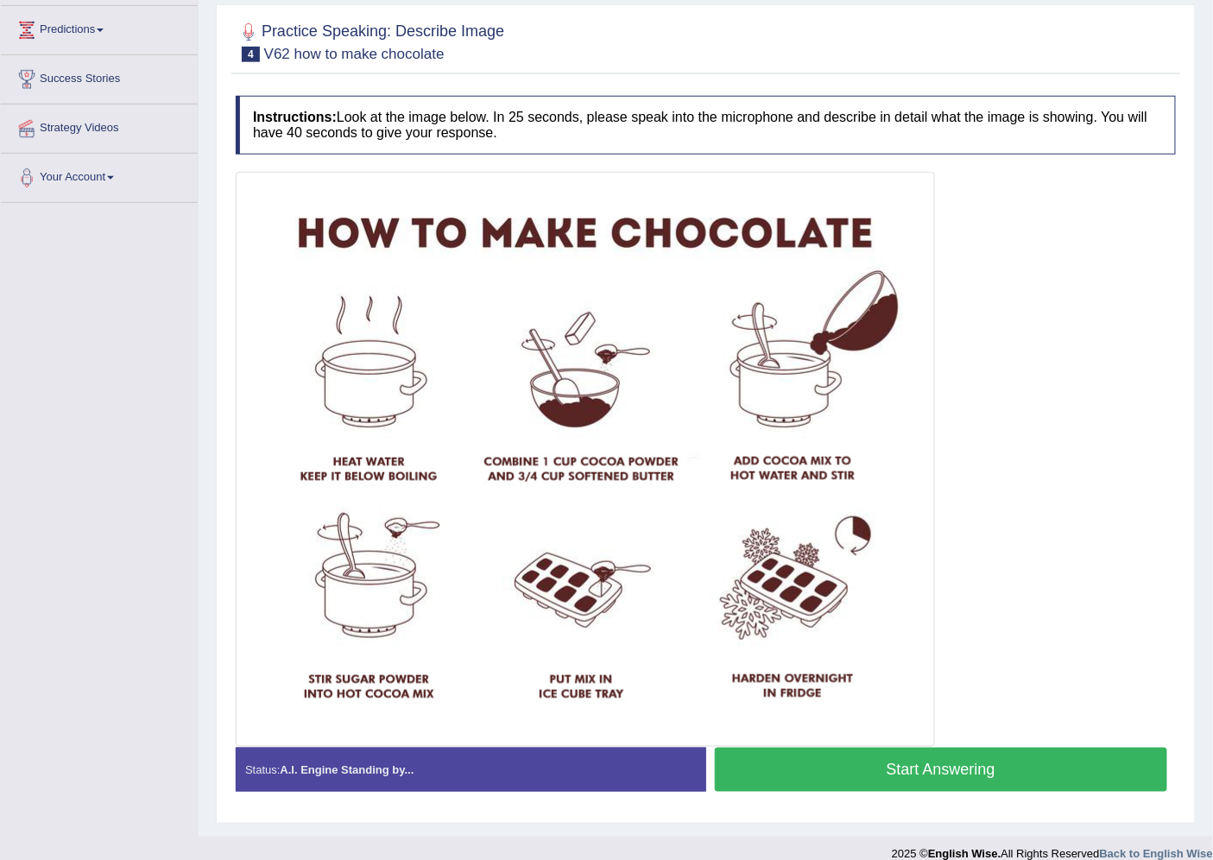
scroll to position [246, 0]
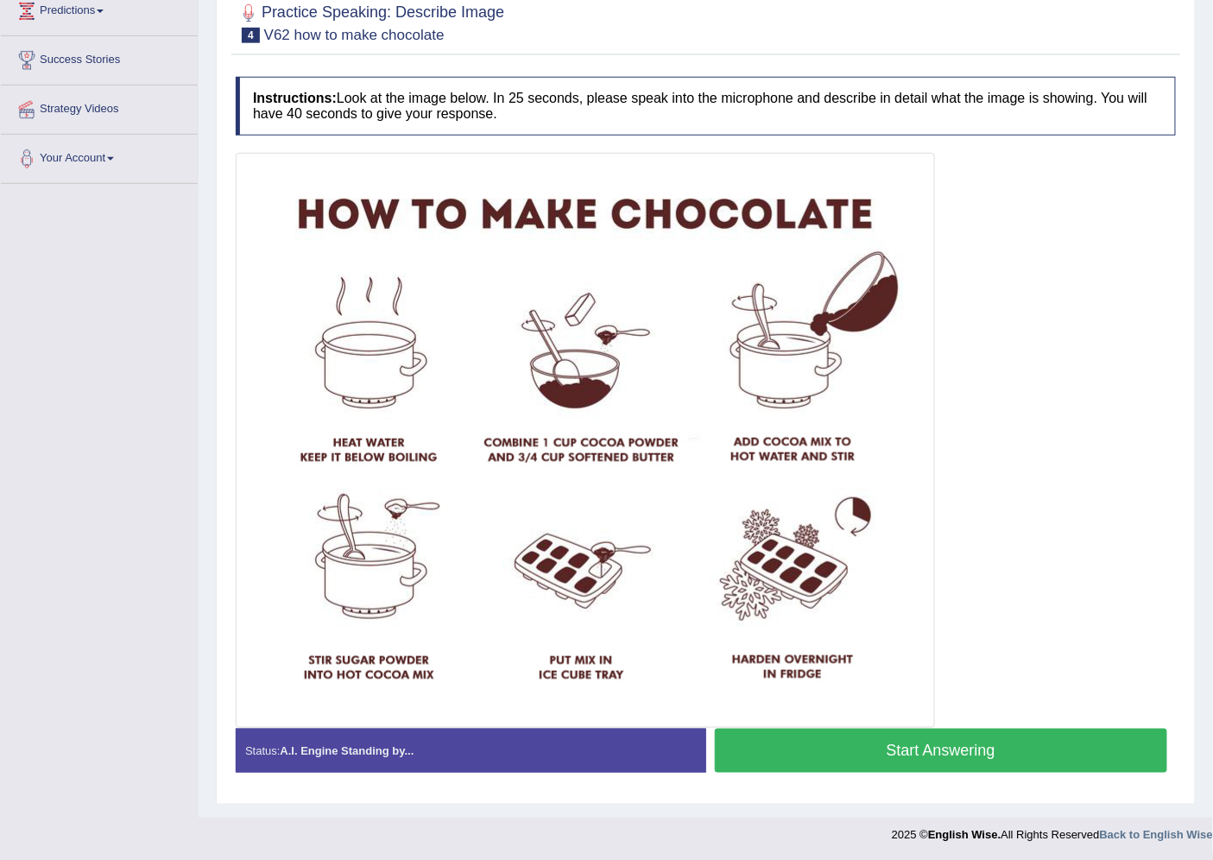
click at [818, 752] on button "Start Answering" at bounding box center [941, 750] width 453 height 44
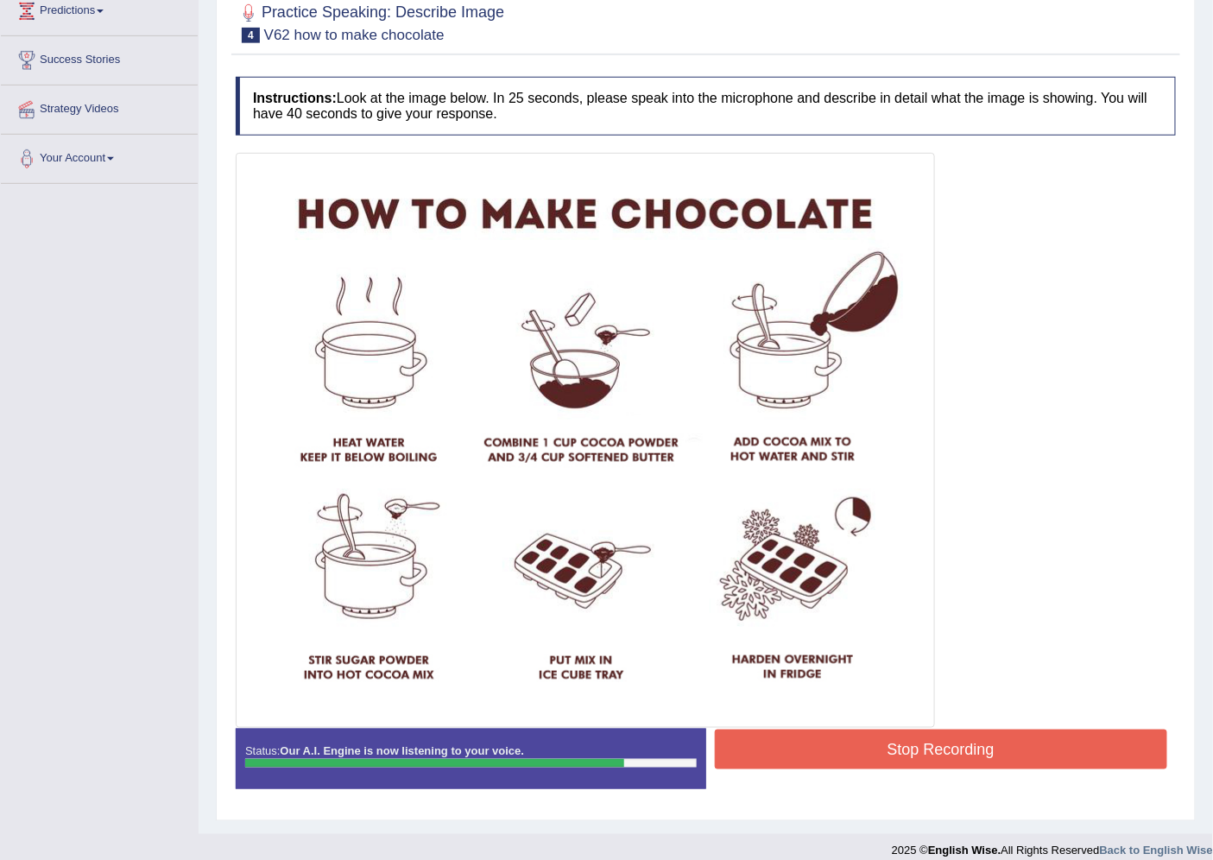
click at [816, 753] on button "Stop Recording" at bounding box center [941, 749] width 453 height 40
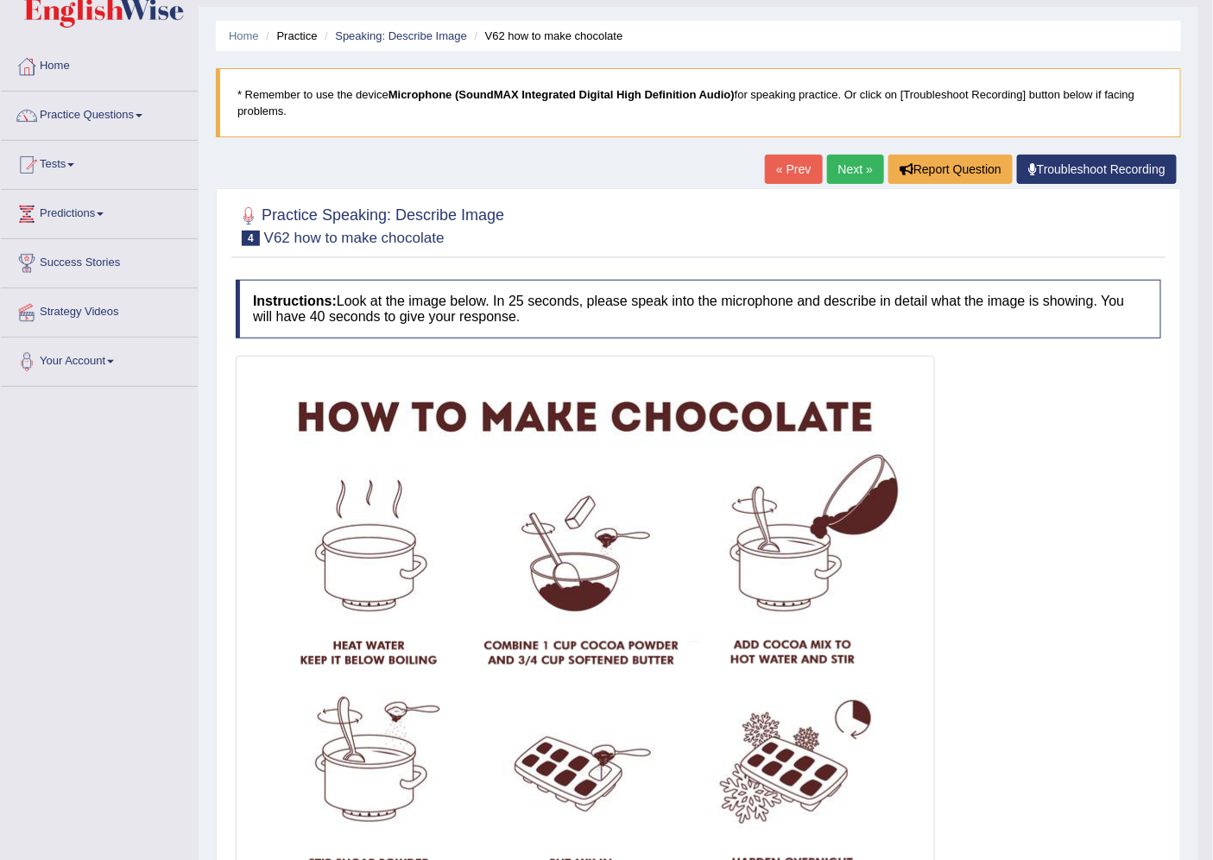
scroll to position [0, 0]
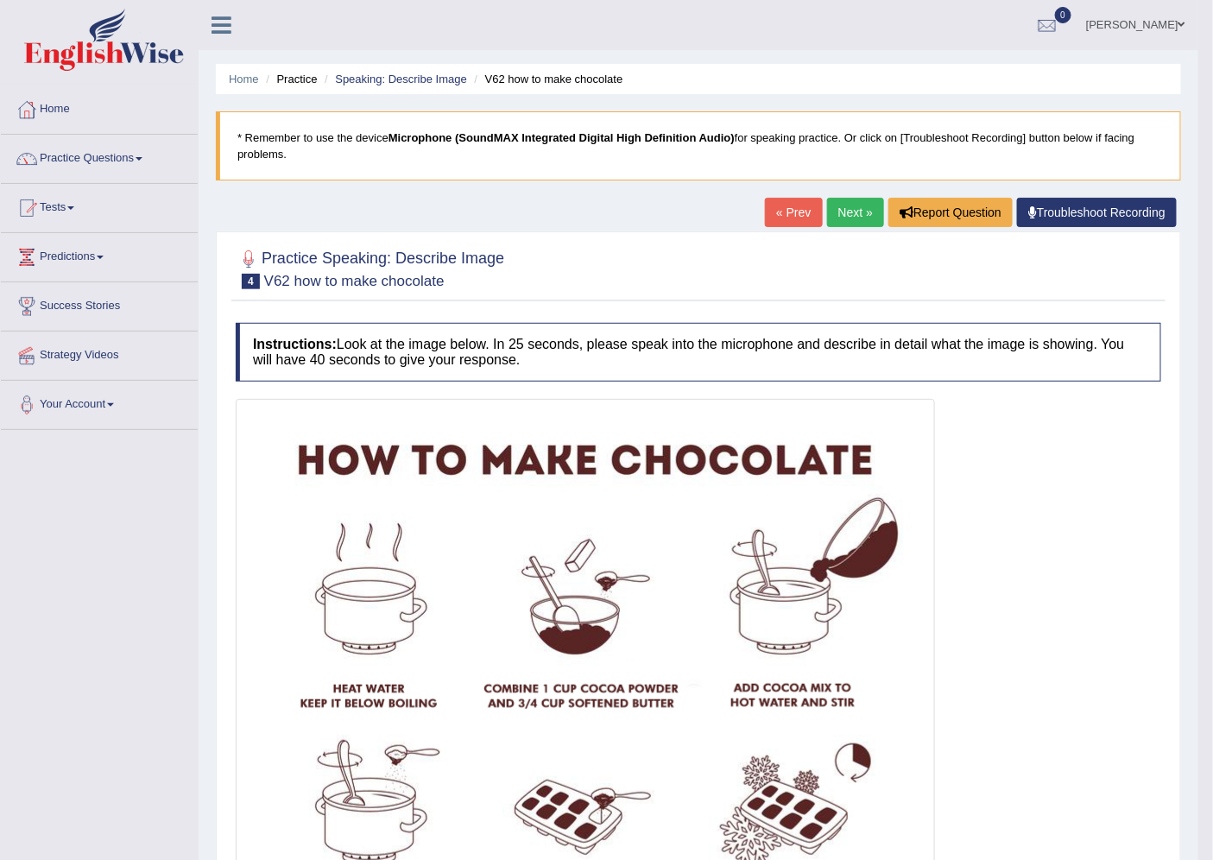
click at [861, 213] on link "Next »" at bounding box center [855, 212] width 57 height 29
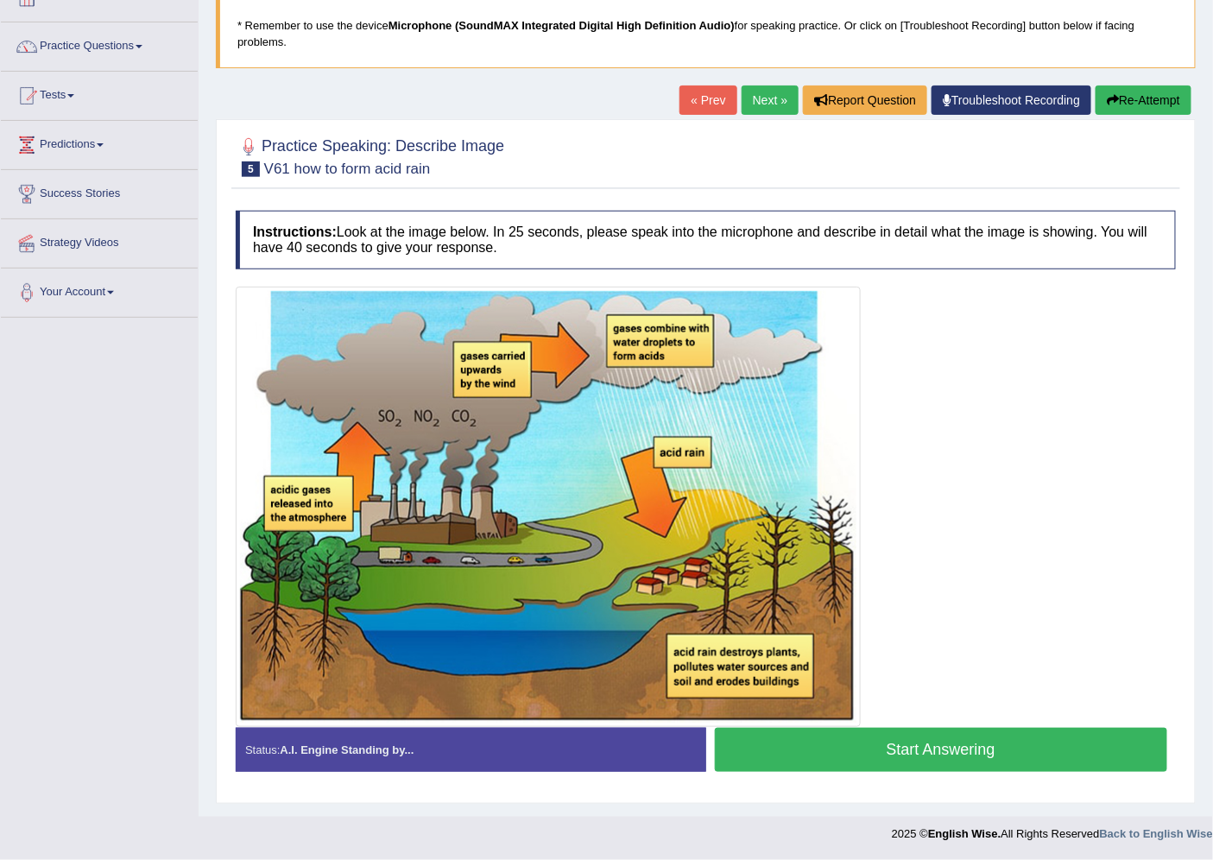
click at [999, 740] on button "Start Answering" at bounding box center [941, 750] width 453 height 44
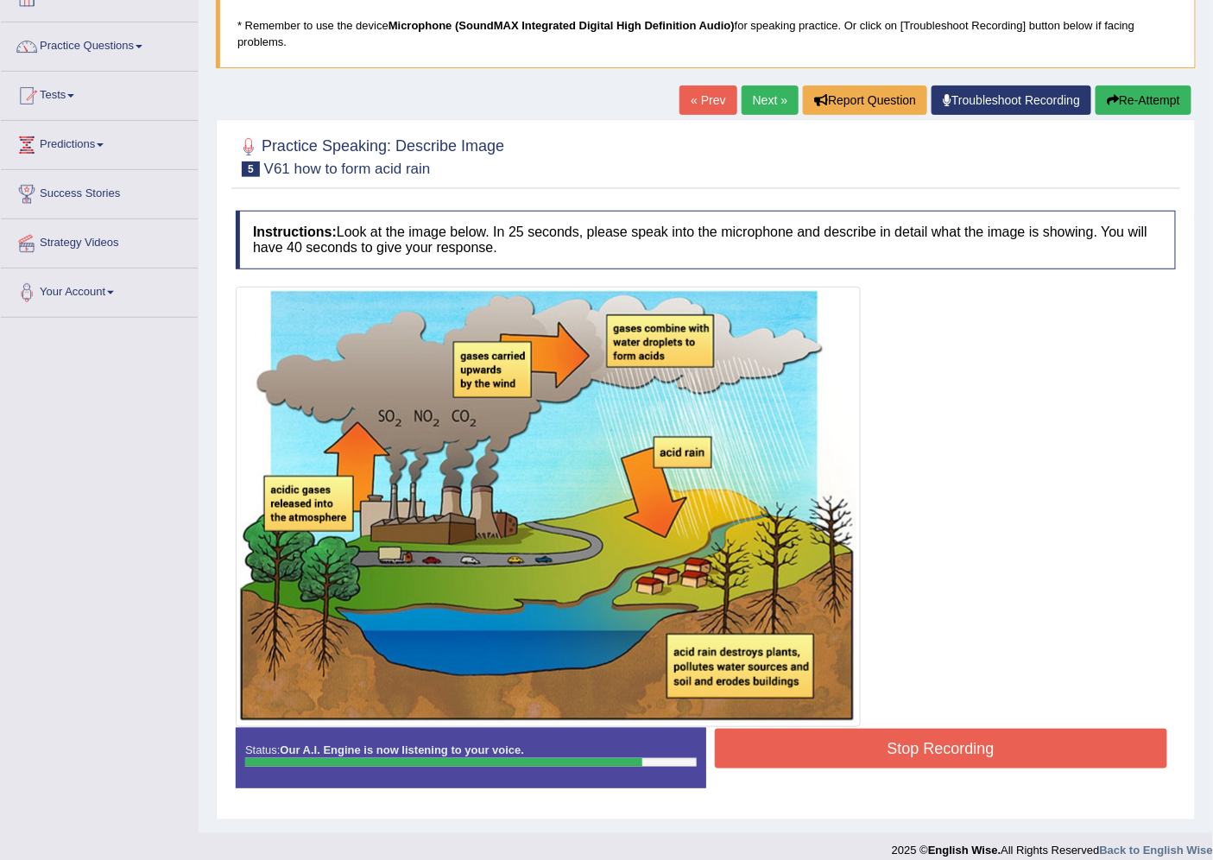
click at [929, 732] on button "Stop Recording" at bounding box center [941, 748] width 453 height 40
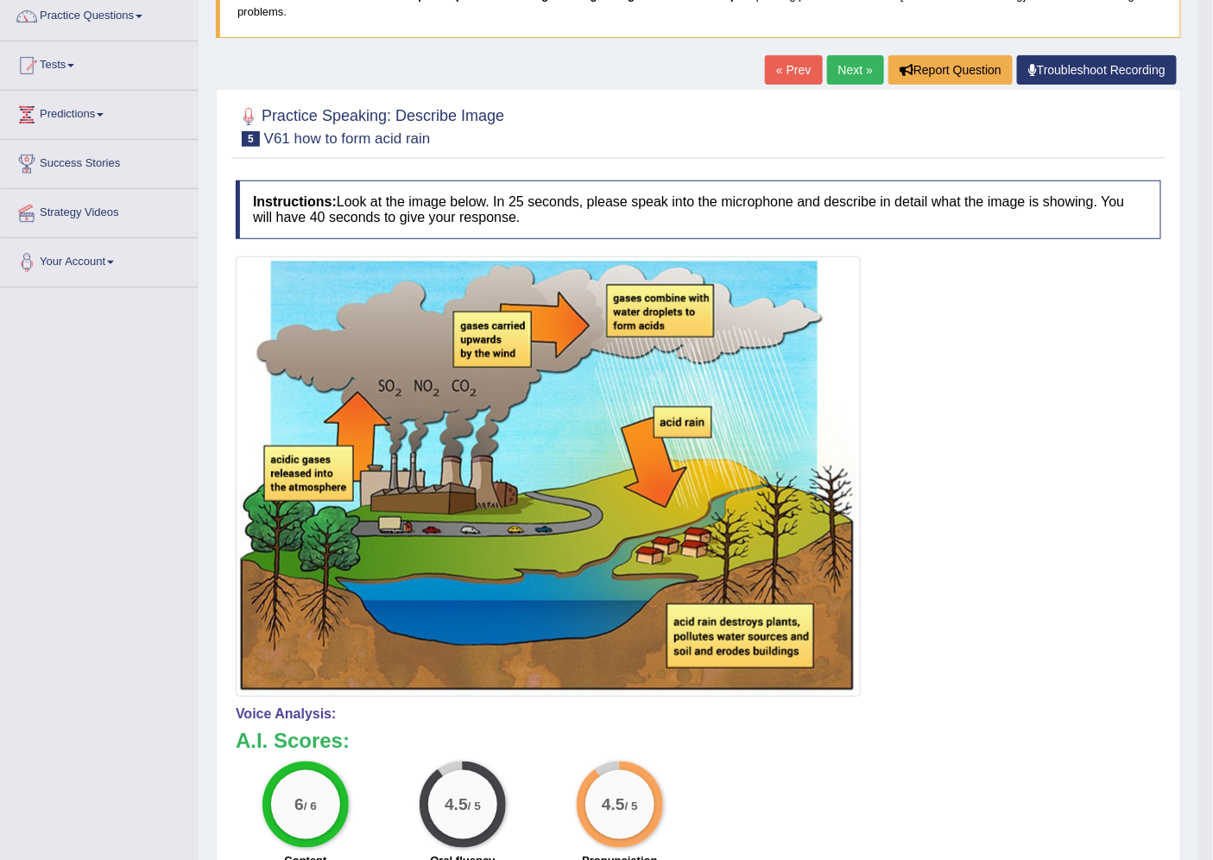
scroll to position [96, 0]
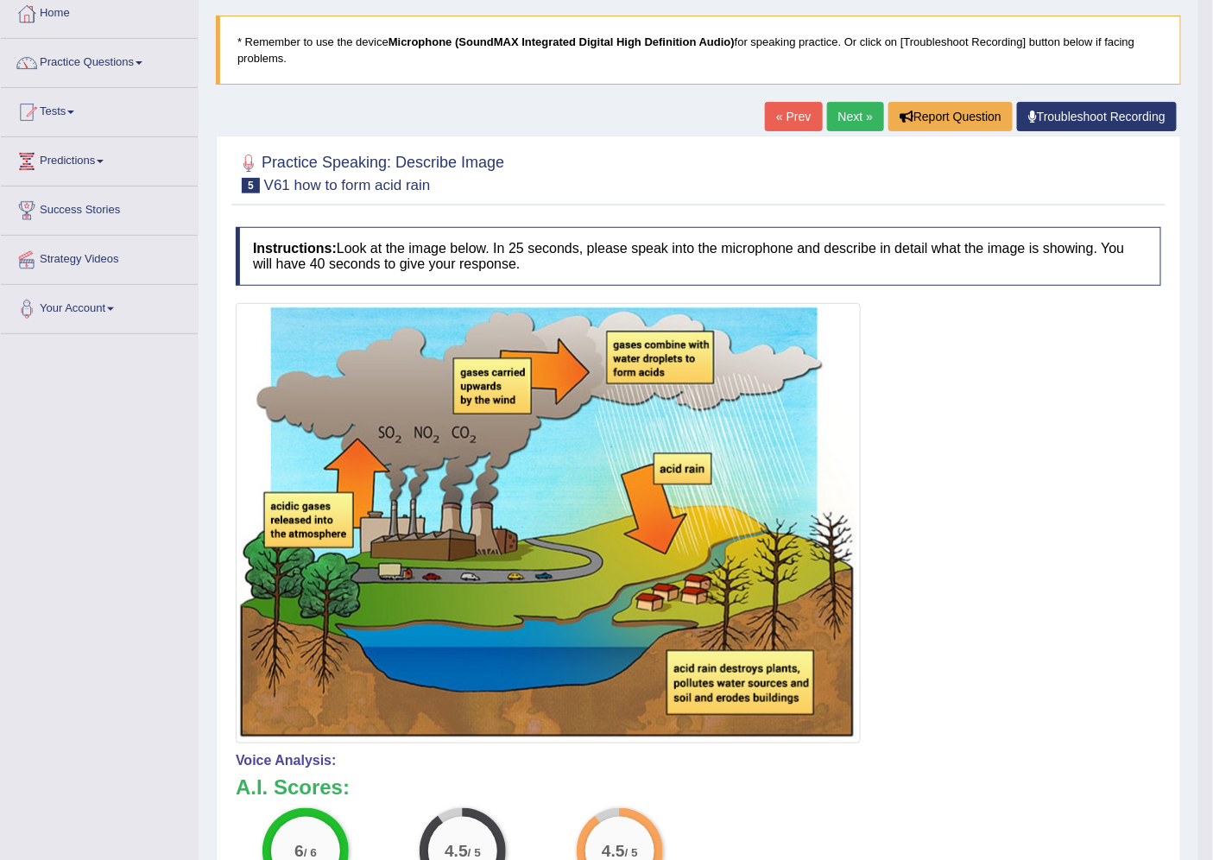
click at [859, 119] on link "Next »" at bounding box center [855, 116] width 57 height 29
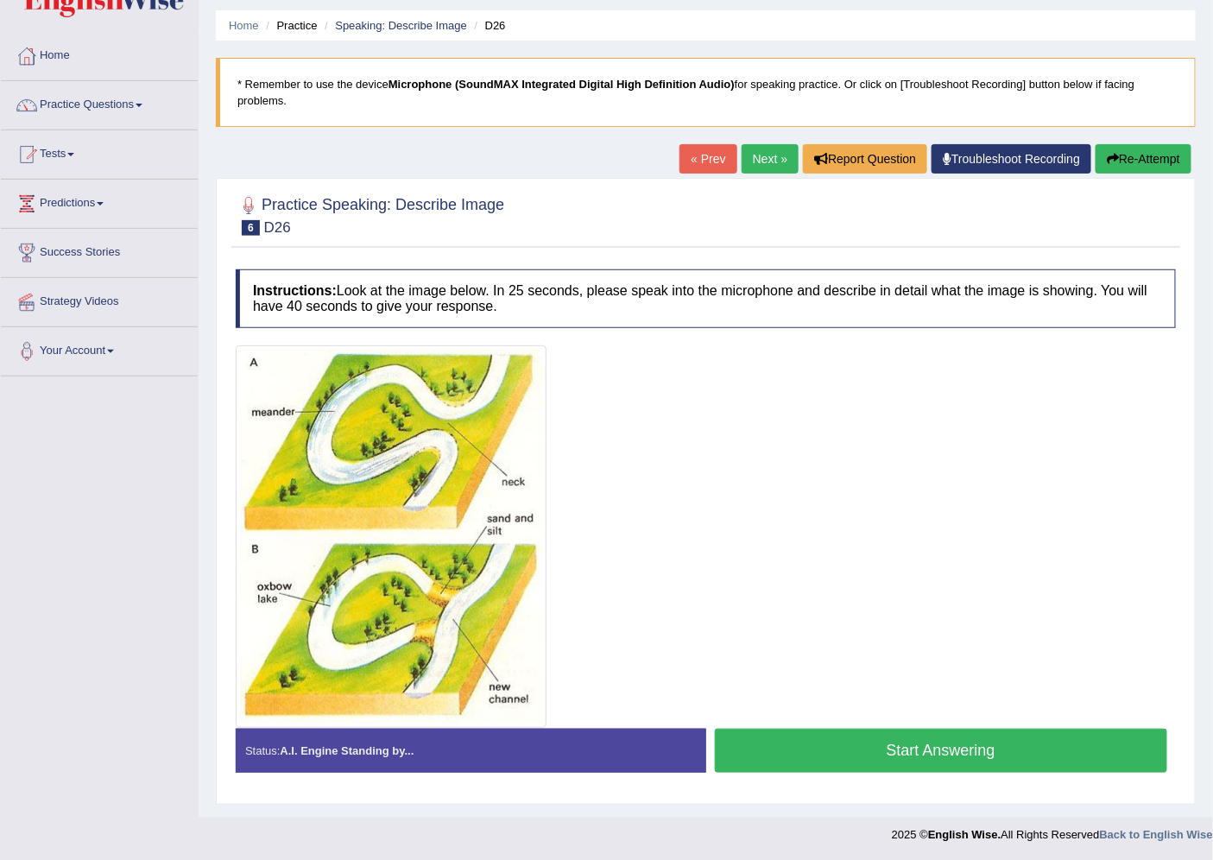
click at [920, 742] on button "Start Answering" at bounding box center [941, 750] width 453 height 44
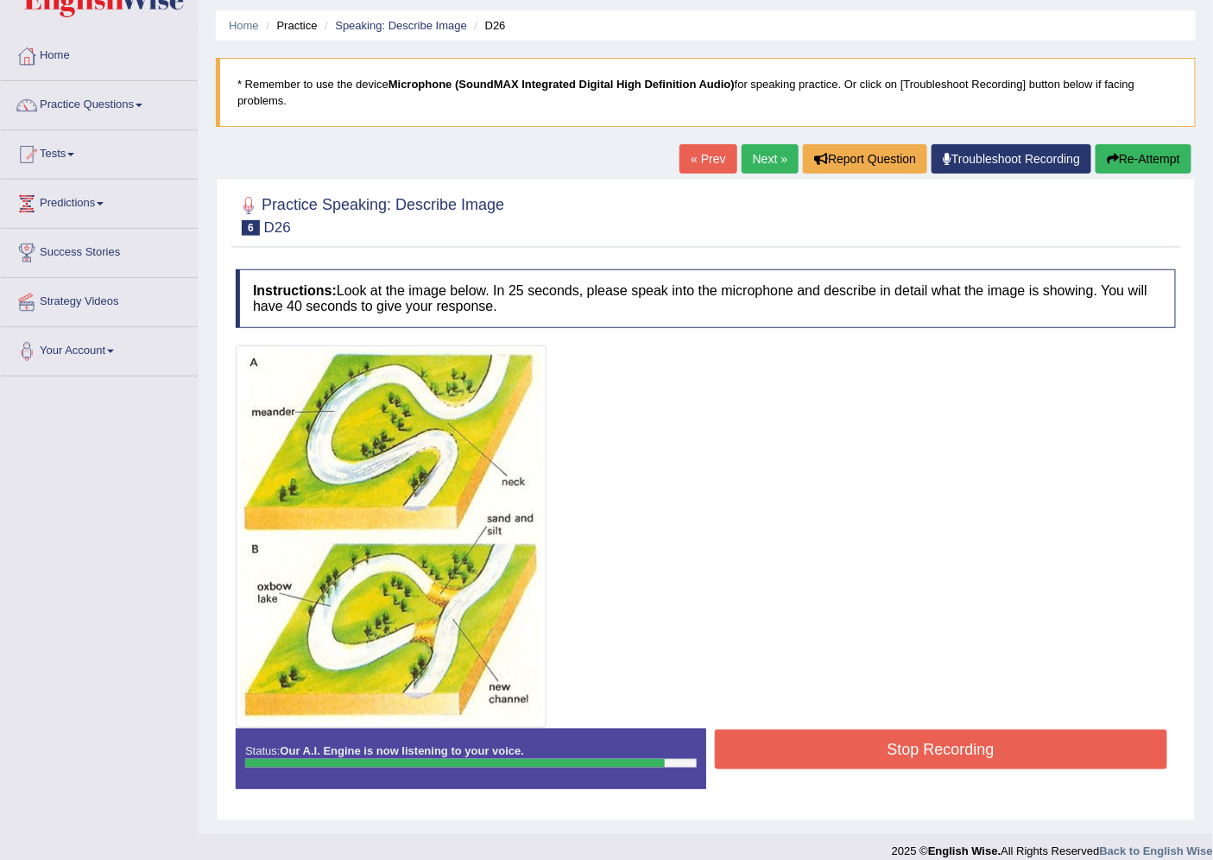
click at [930, 745] on button "Stop Recording" at bounding box center [941, 749] width 453 height 40
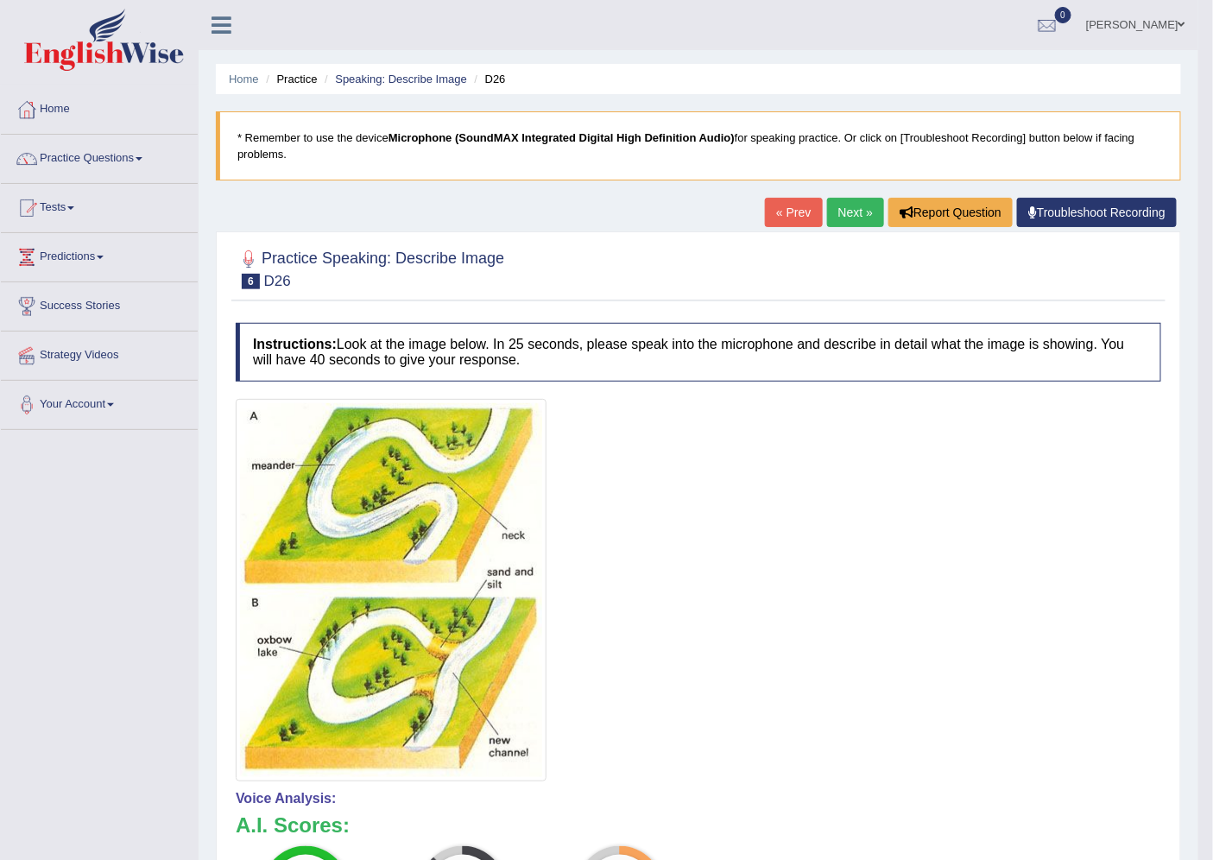
click at [1137, 23] on link "SHAMBHAVI GUPTE" at bounding box center [1135, 22] width 125 height 45
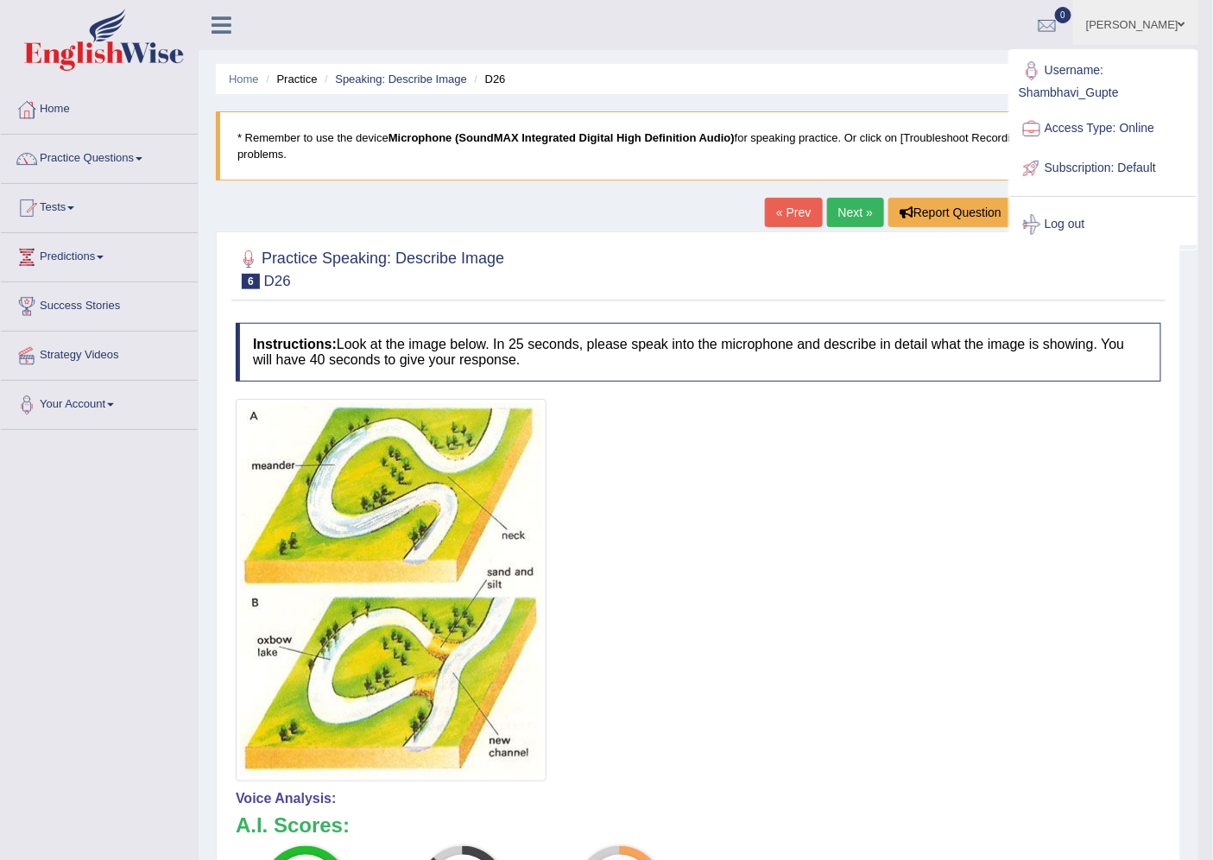
click at [1137, 23] on link "SHAMBHAVI GUPTE" at bounding box center [1135, 22] width 125 height 45
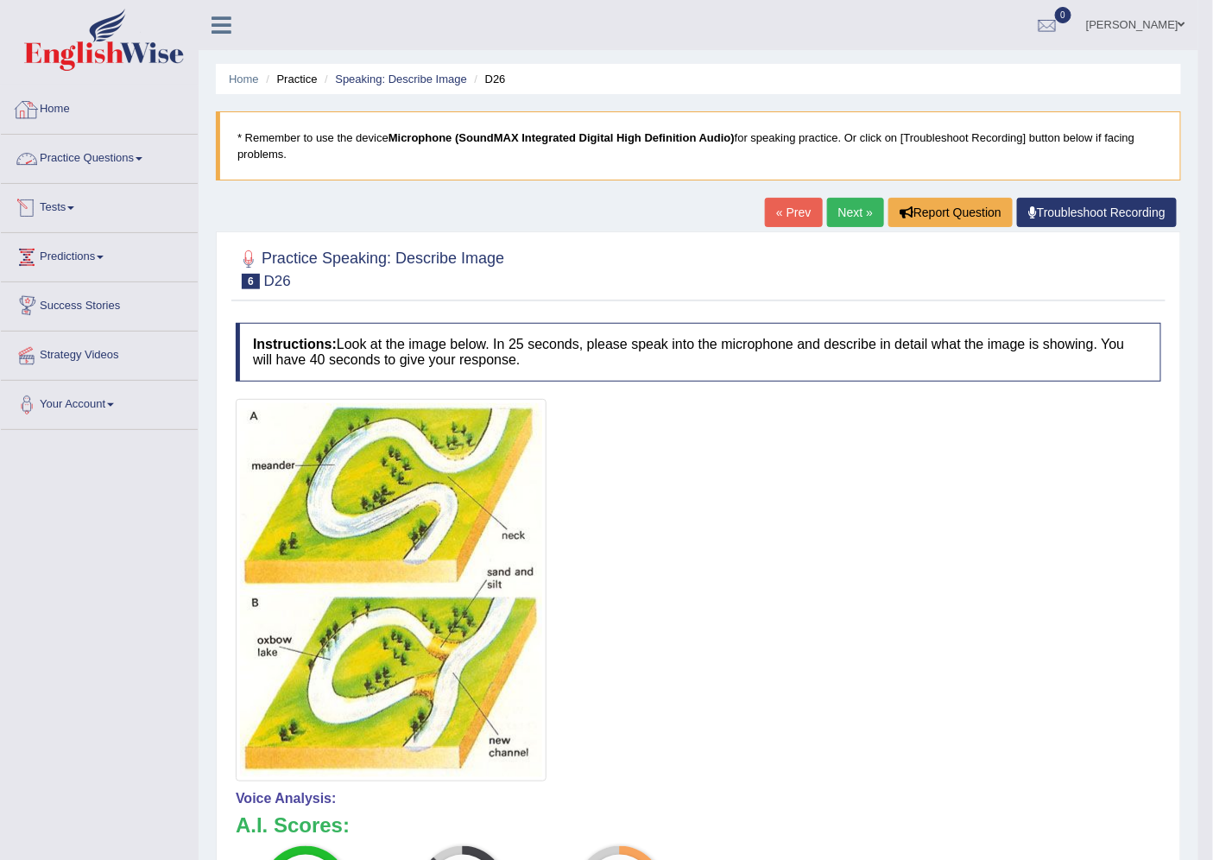
click at [106, 167] on link "Practice Questions" at bounding box center [99, 156] width 197 height 43
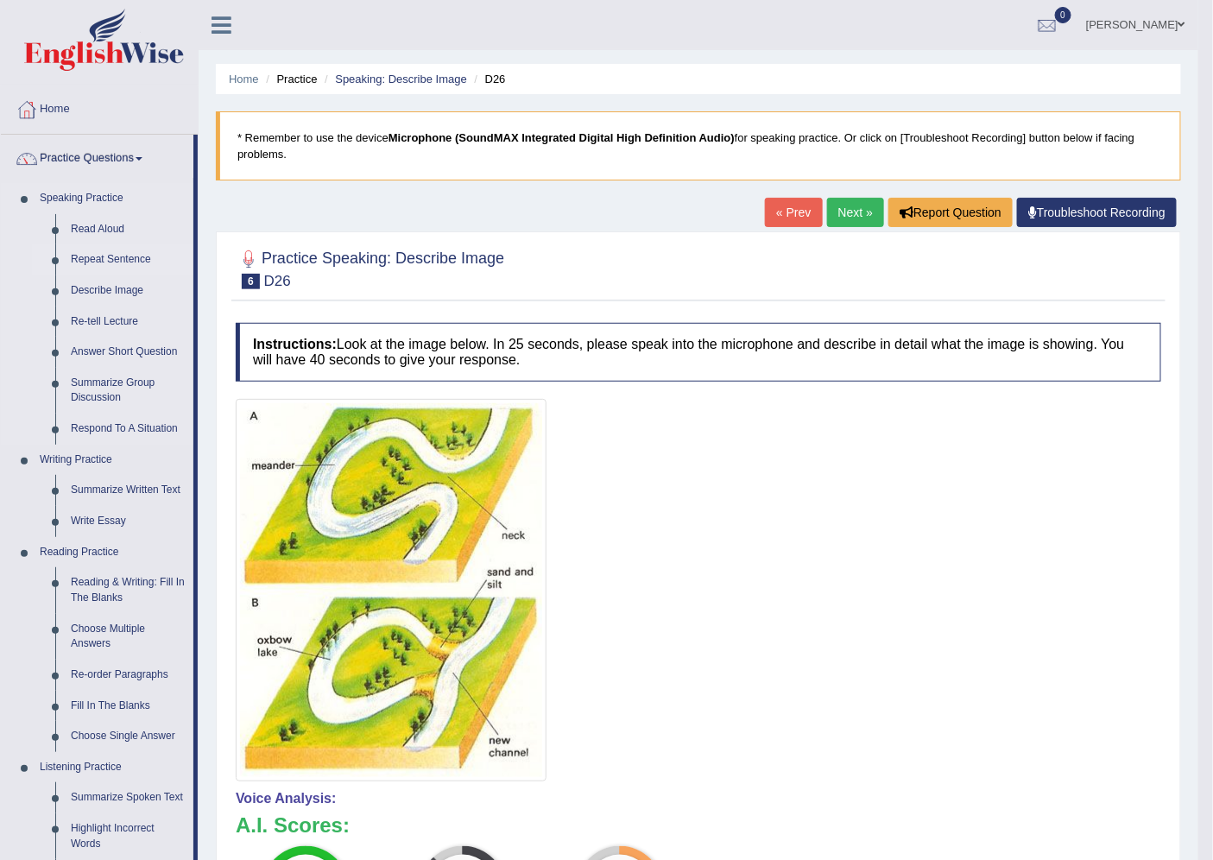
click at [115, 261] on link "Repeat Sentence" at bounding box center [128, 259] width 130 height 31
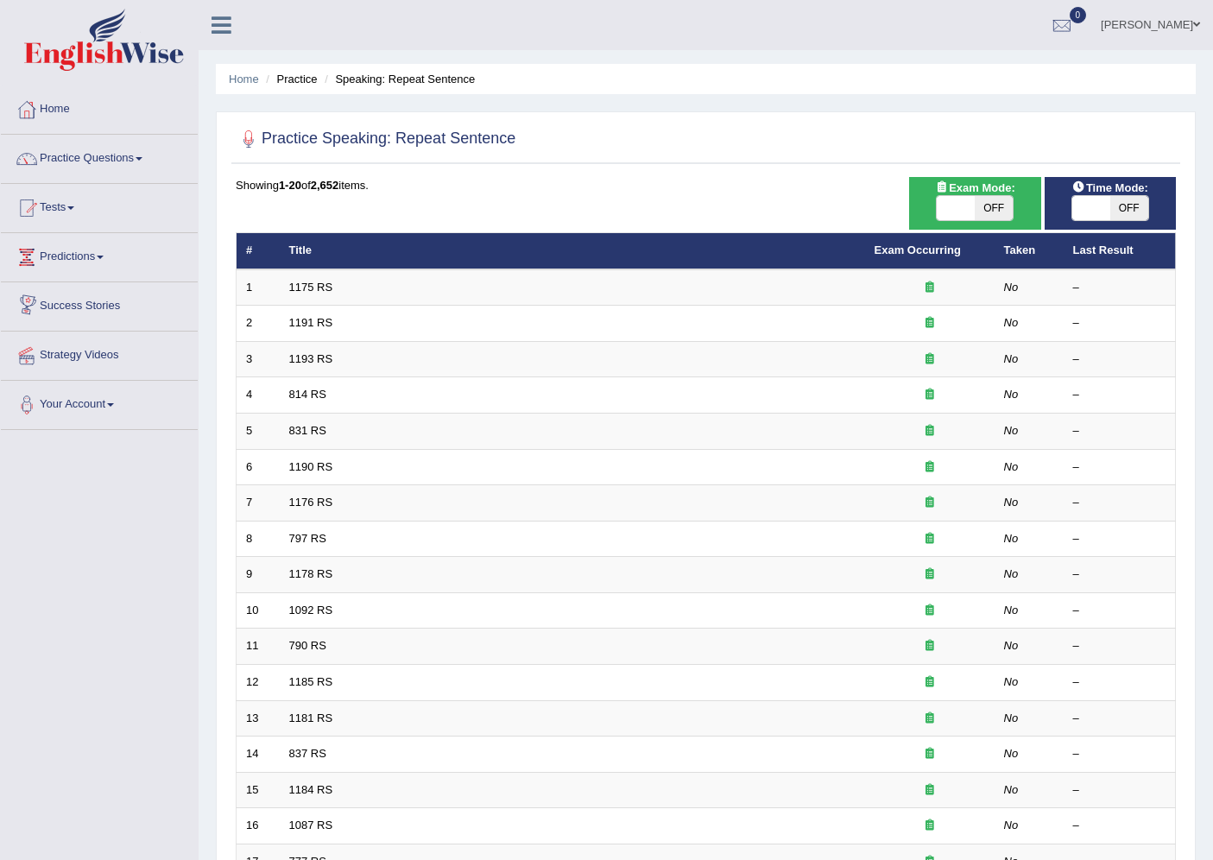
click at [467, 283] on td "1175 RS" at bounding box center [572, 287] width 585 height 36
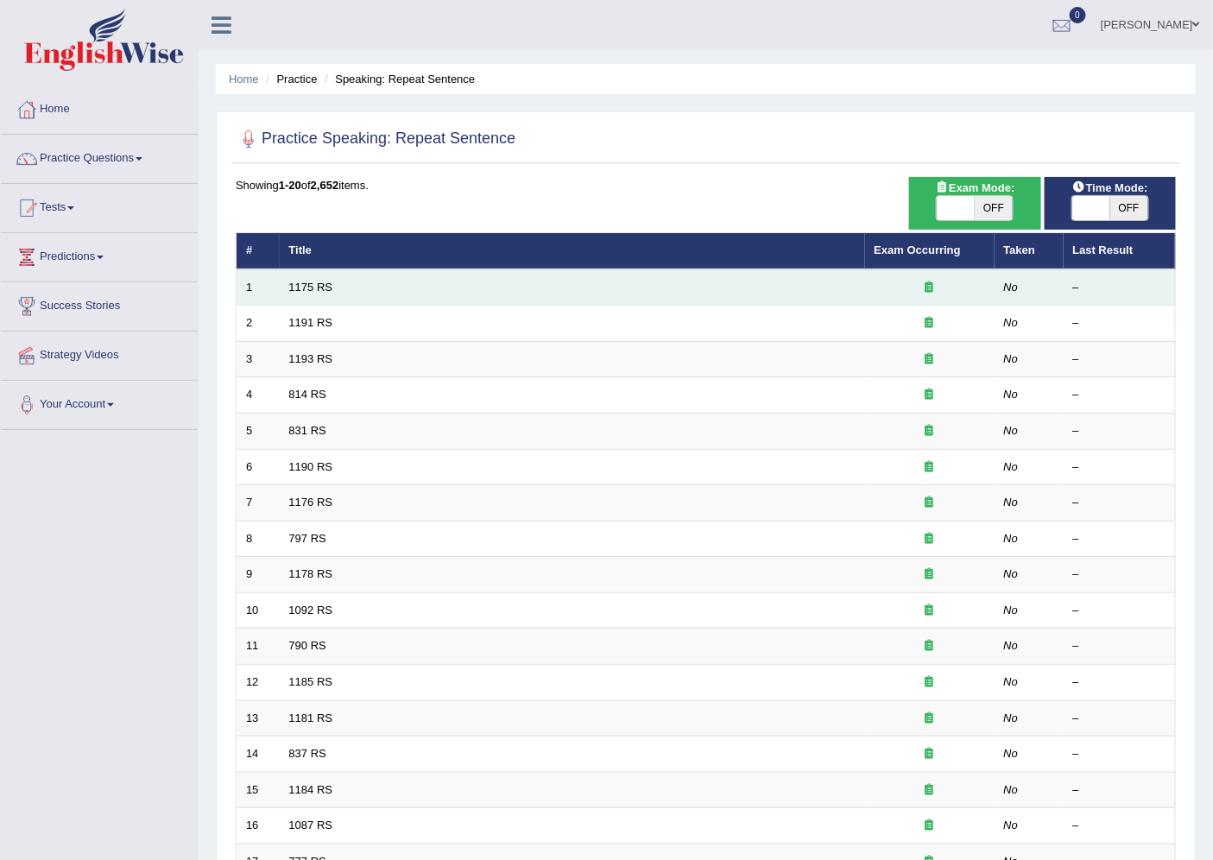
click at [337, 287] on td "1175 RS" at bounding box center [572, 287] width 585 height 36
click at [302, 283] on link "1175 RS" at bounding box center [311, 286] width 44 height 13
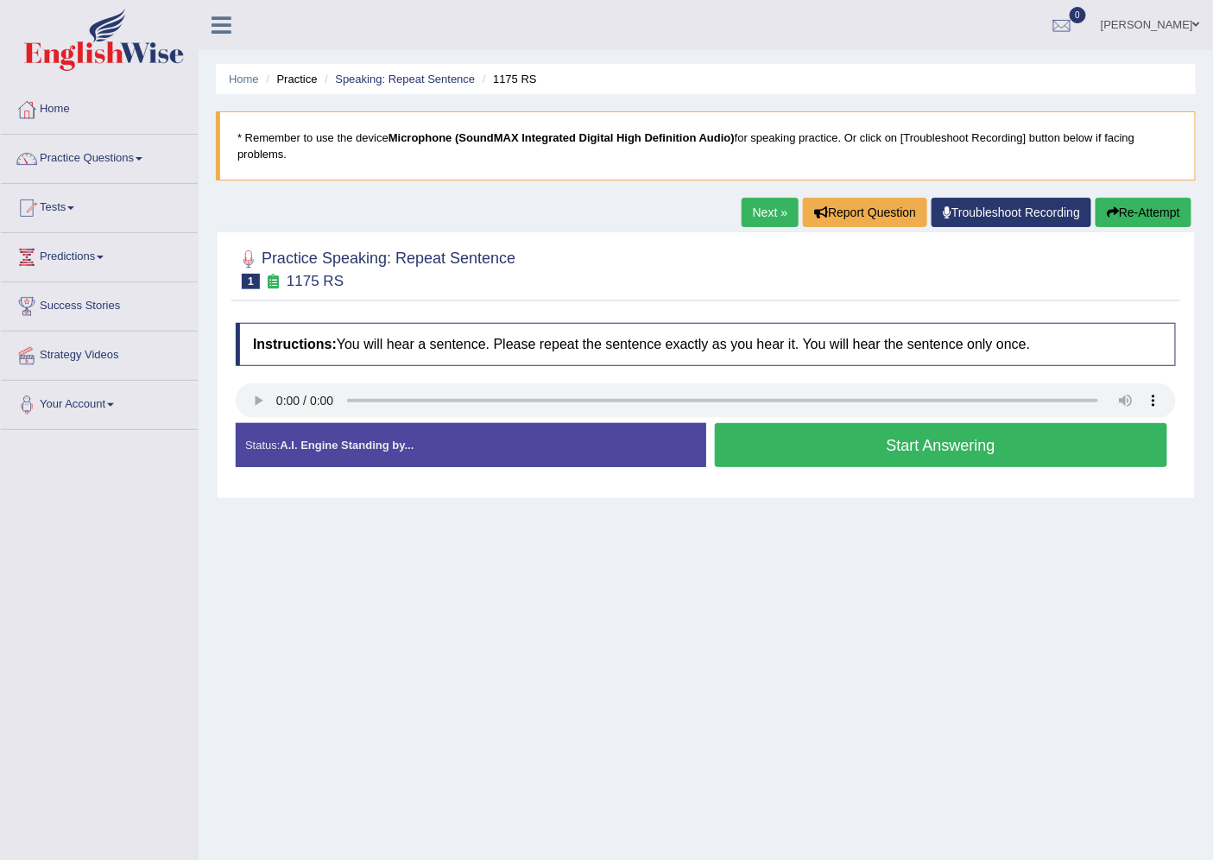
click at [800, 447] on button "Start Answering" at bounding box center [941, 445] width 453 height 44
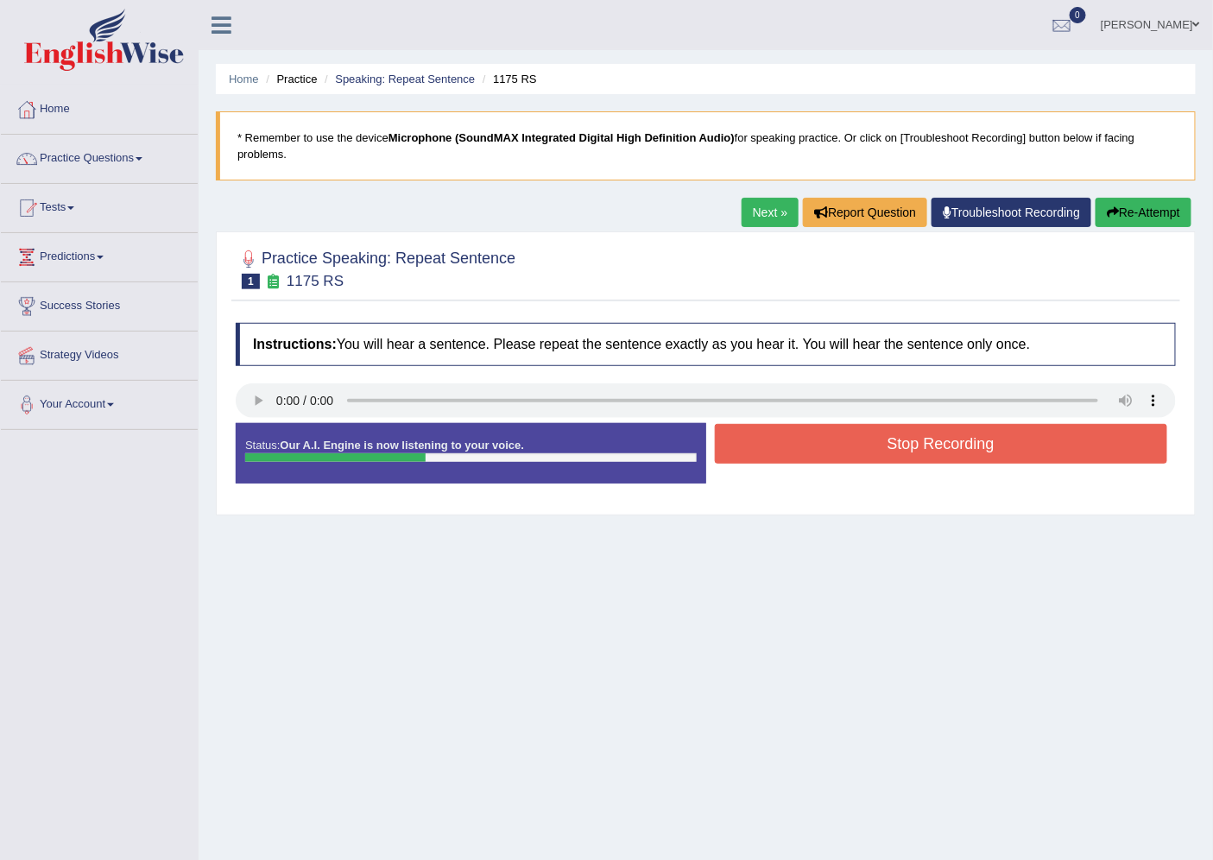
click at [800, 447] on button "Stop Recording" at bounding box center [941, 444] width 453 height 40
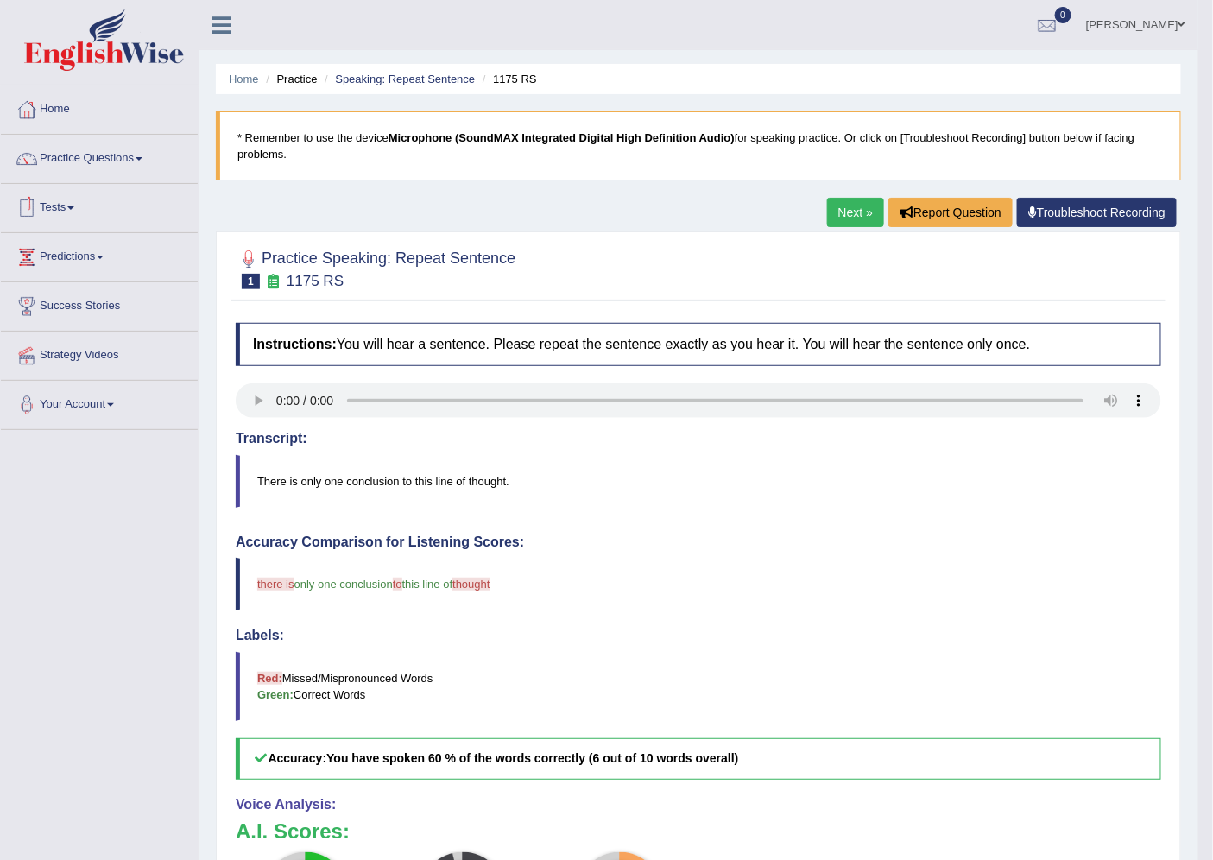
click at [131, 181] on li "Practice Questions Speaking Practice Read Aloud Repeat Sentence Describe Image …" at bounding box center [99, 159] width 197 height 49
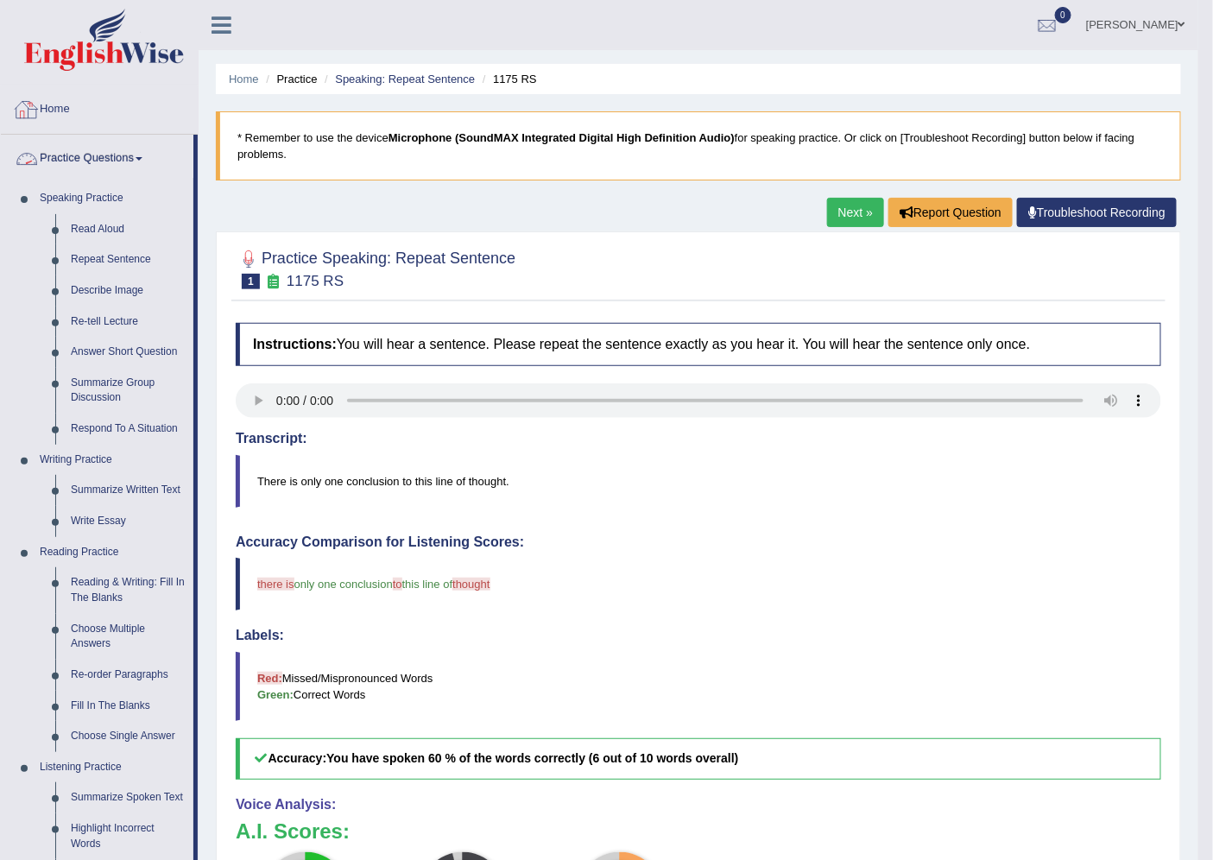
click at [1116, 33] on link "SHAMBHAVI GUPTE" at bounding box center [1135, 22] width 125 height 45
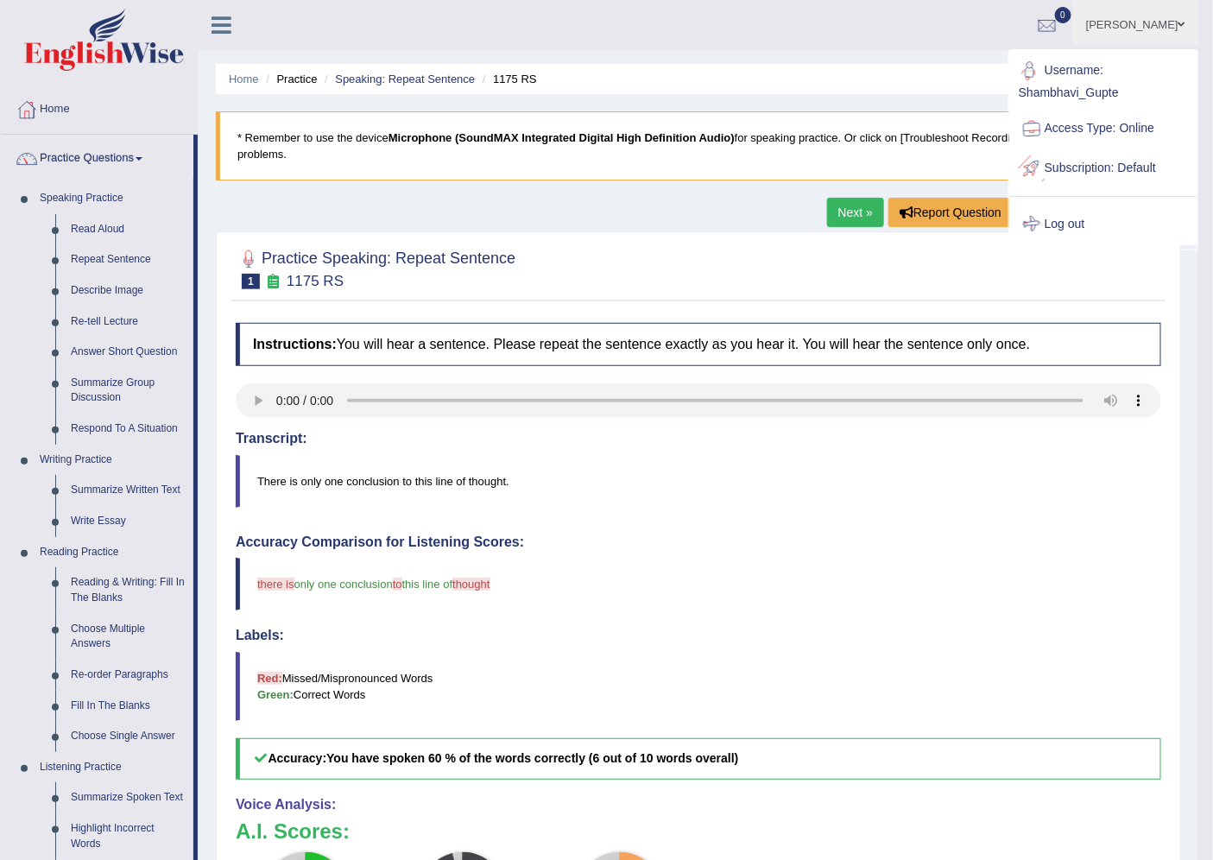
click at [1081, 220] on link "Log out" at bounding box center [1103, 225] width 186 height 40
